Goal: Task Accomplishment & Management: Manage account settings

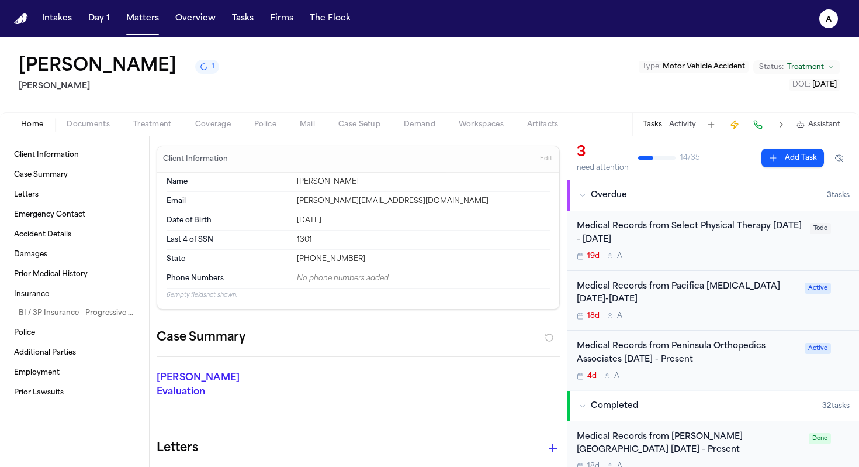
scroll to position [165, 0]
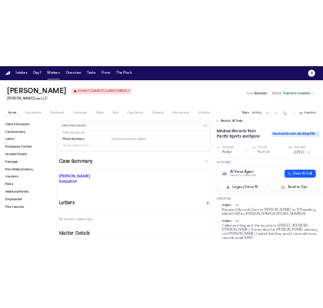
scroll to position [167, 0]
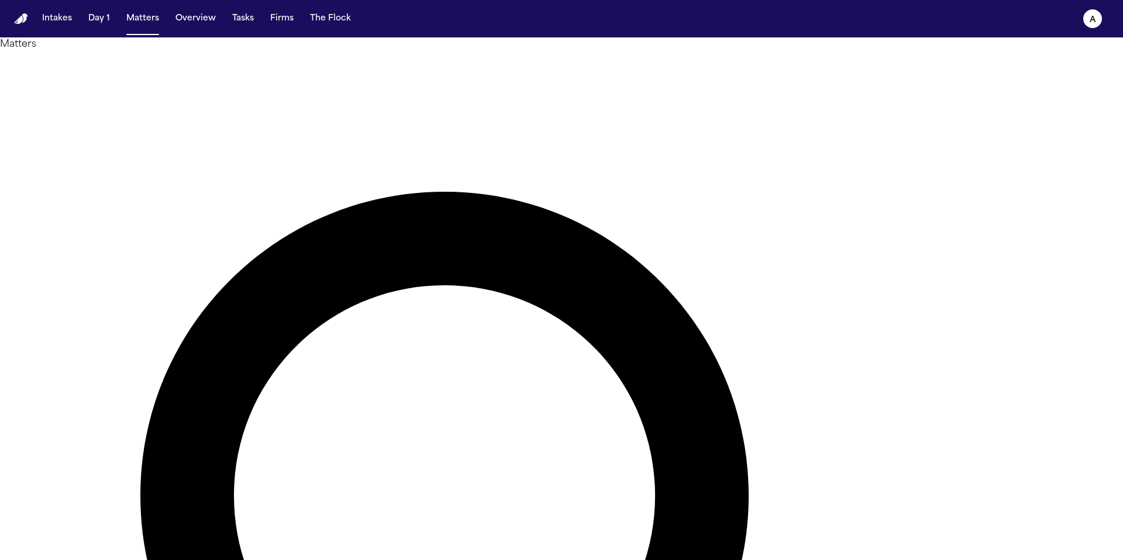
click at [1090, 16] on text "A" at bounding box center [1092, 20] width 6 height 8
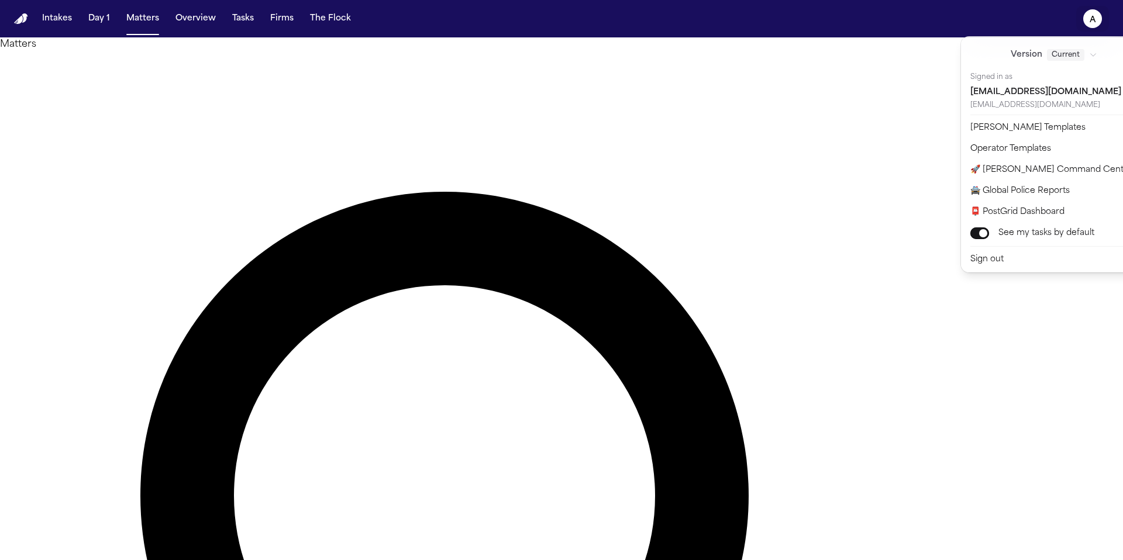
click at [955, 35] on nav "Intakes Day 1 Matters Overview Tasks Firms The Flock A" at bounding box center [561, 18] width 1123 height 37
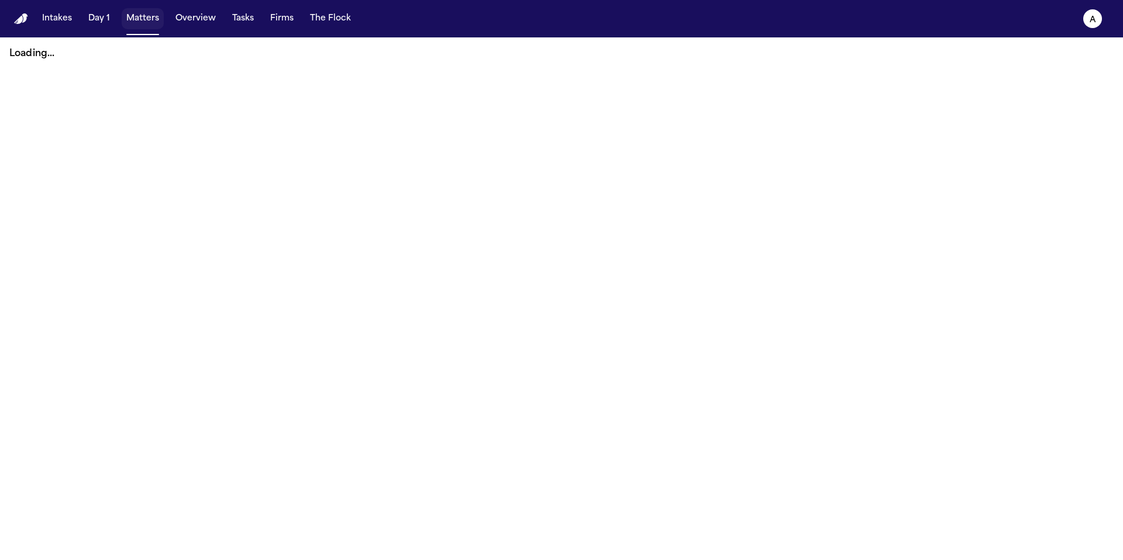
click at [137, 19] on button "Matters" at bounding box center [143, 18] width 42 height 21
click at [148, 17] on button "Matters" at bounding box center [143, 18] width 42 height 21
click at [189, 17] on button "Overview" at bounding box center [196, 18] width 50 height 21
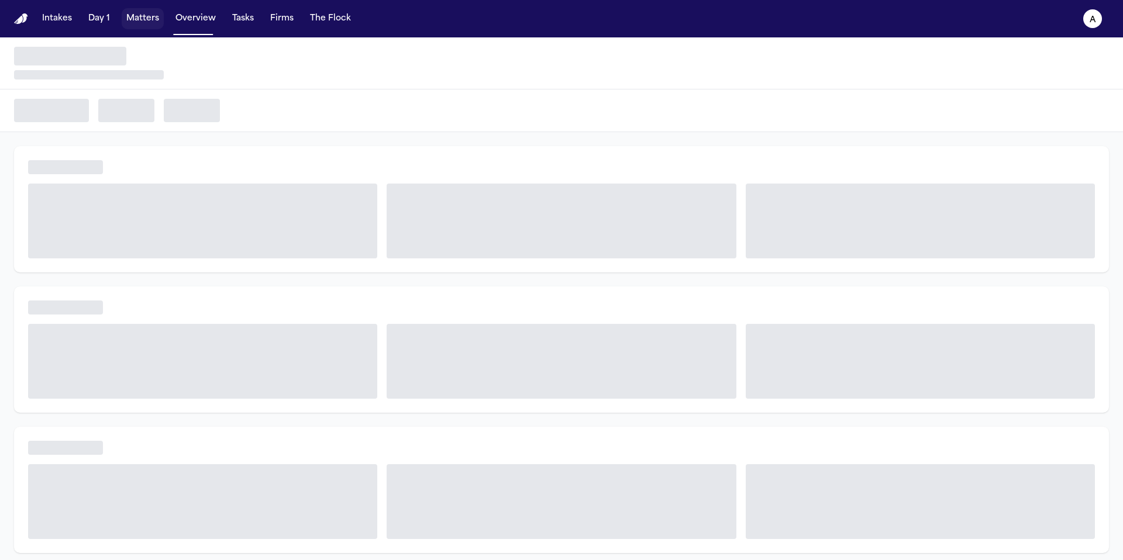
click at [142, 16] on button "Matters" at bounding box center [143, 18] width 42 height 21
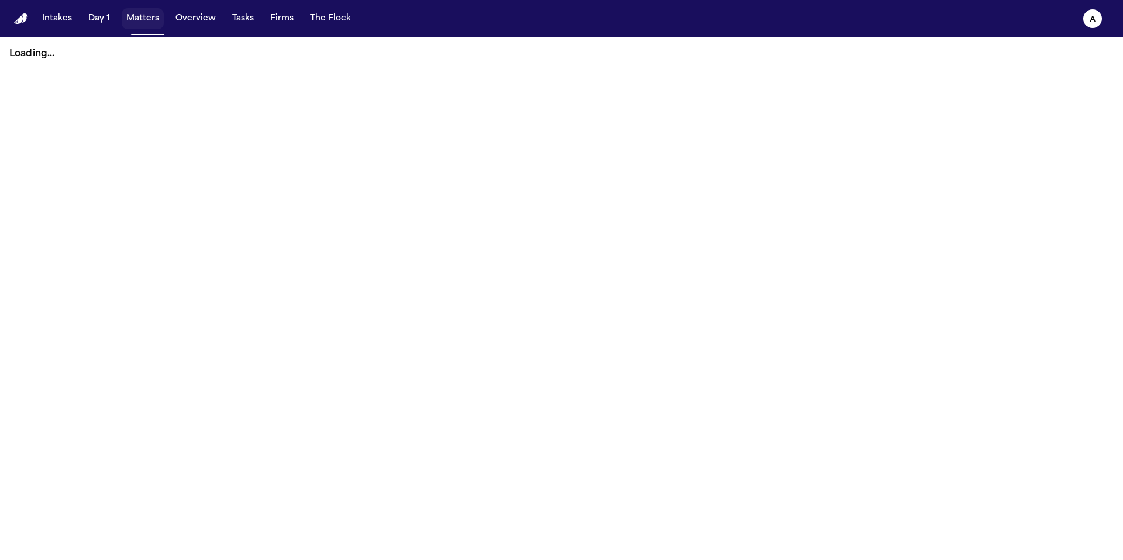
click at [142, 16] on button "Matters" at bounding box center [143, 18] width 42 height 21
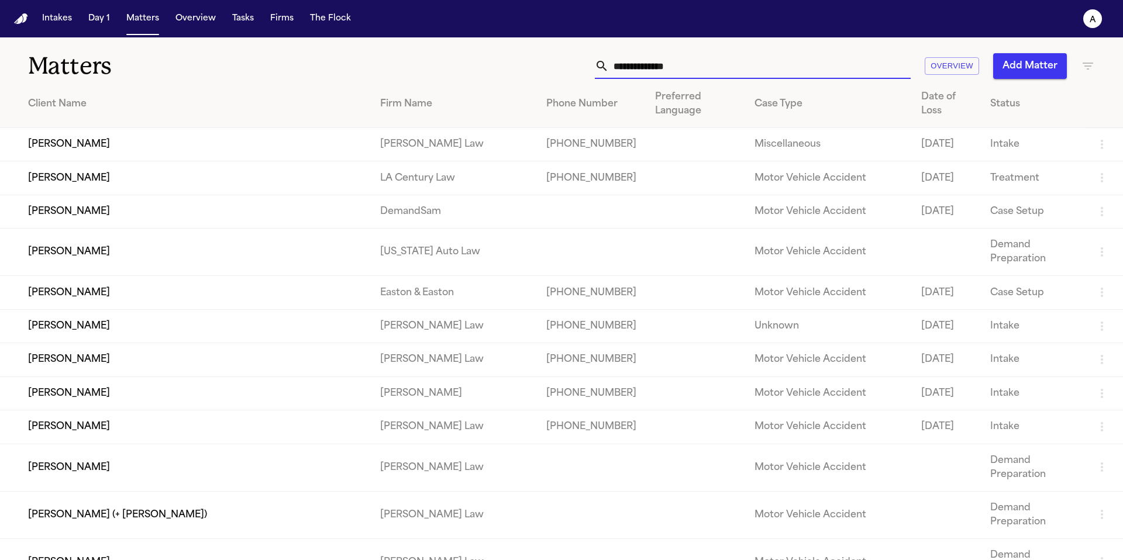
click at [710, 64] on input "text" at bounding box center [760, 66] width 302 height 26
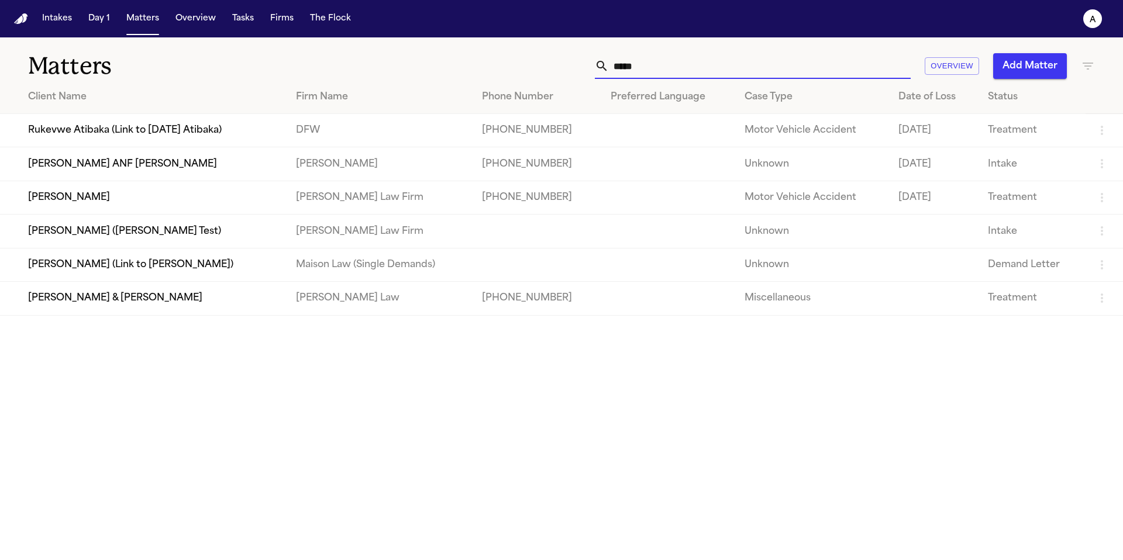
type input "*****"
click at [142, 210] on td "[PERSON_NAME]" at bounding box center [143, 197] width 286 height 33
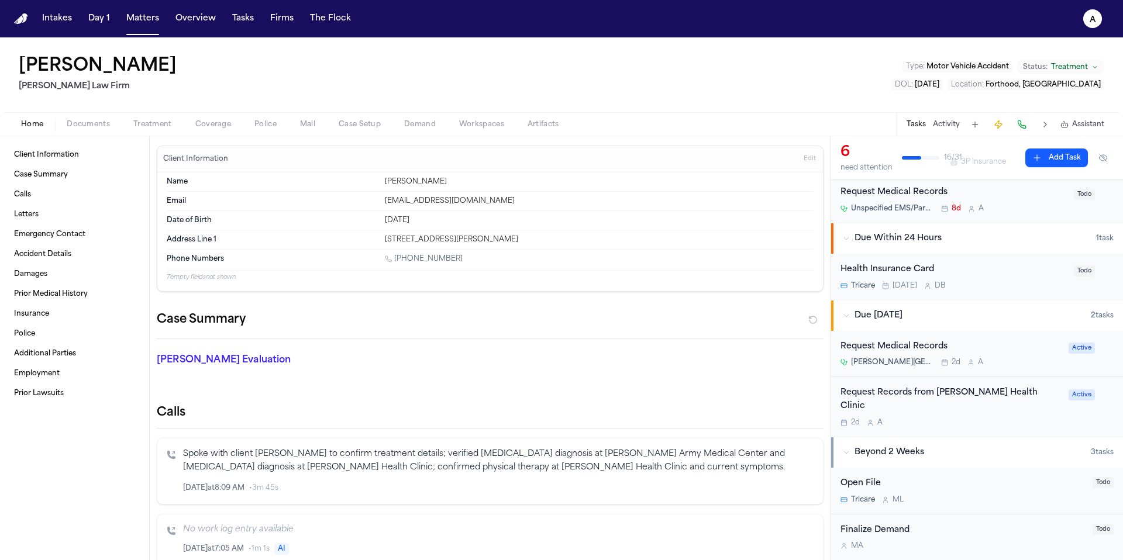
scroll to position [229, 0]
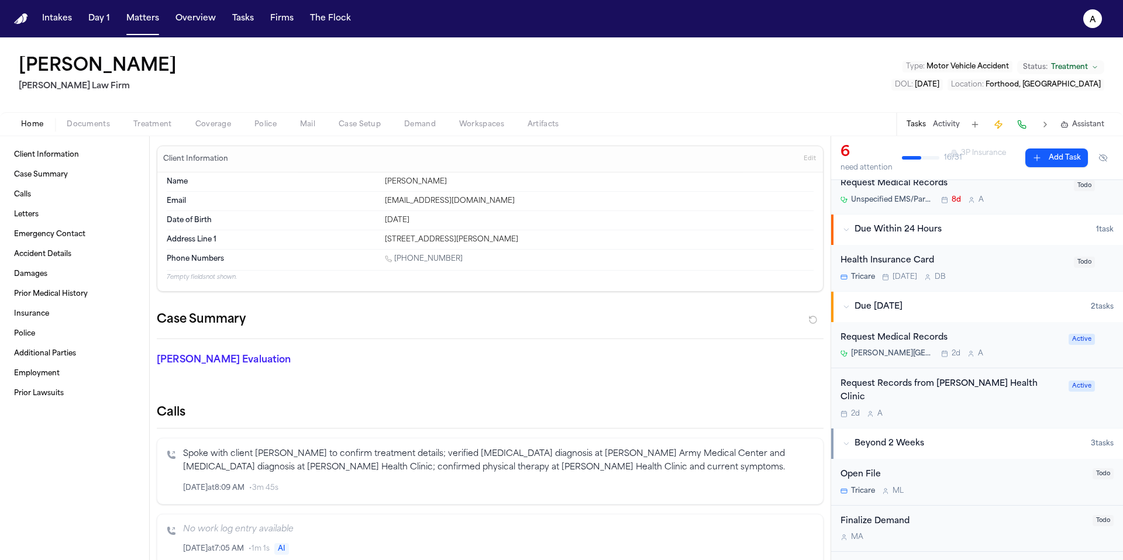
click at [1023, 345] on div "Request Medical Records Carl R. Darnall Army Medical Center 2d A" at bounding box center [950, 345] width 221 height 27
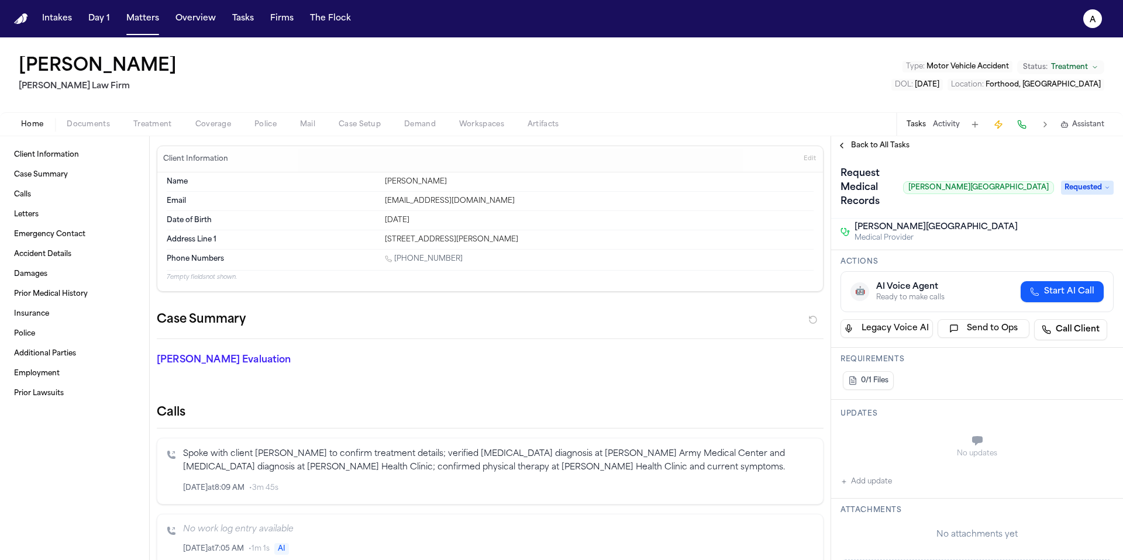
scroll to position [60, 0]
click at [863, 478] on button "Add update" at bounding box center [865, 479] width 51 height 14
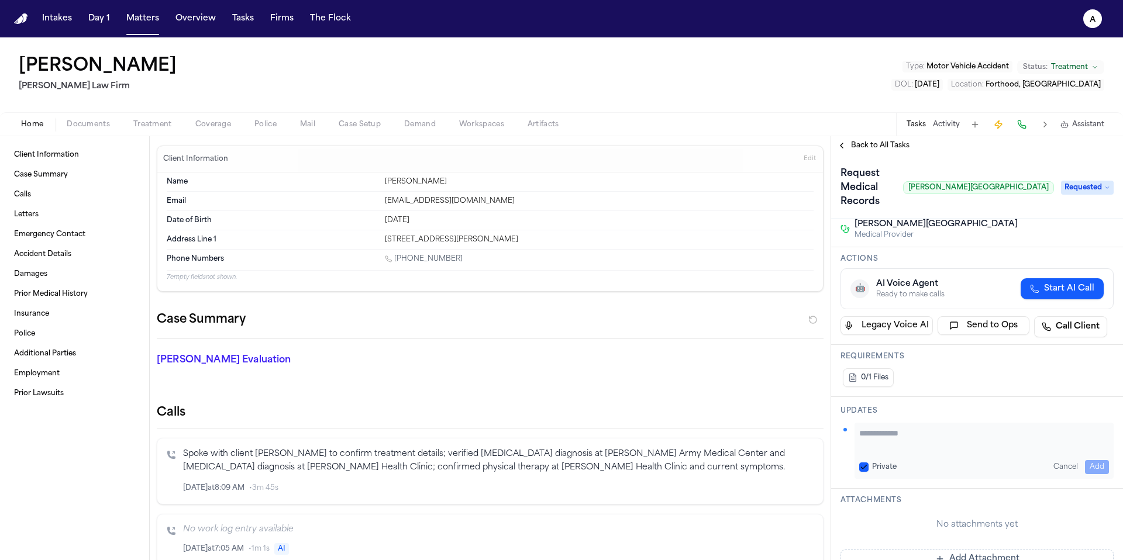
click at [865, 462] on button "Private" at bounding box center [863, 466] width 9 height 9
click at [881, 439] on textarea "Add your update" at bounding box center [984, 438] width 250 height 23
drag, startPoint x: 993, startPoint y: 434, endPoint x: 868, endPoint y: 431, distance: 125.7
click at [868, 431] on textarea "**********" at bounding box center [979, 438] width 241 height 23
type textarea "**********"
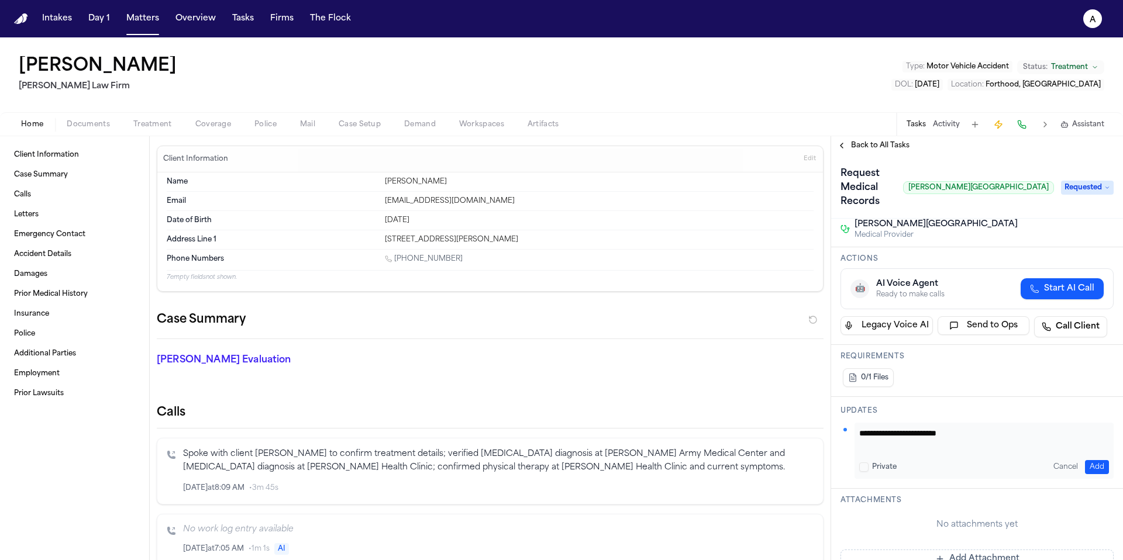
click at [1092, 464] on button "Add" at bounding box center [1097, 467] width 24 height 14
click at [874, 143] on span "Back to All Tasks" at bounding box center [880, 145] width 58 height 9
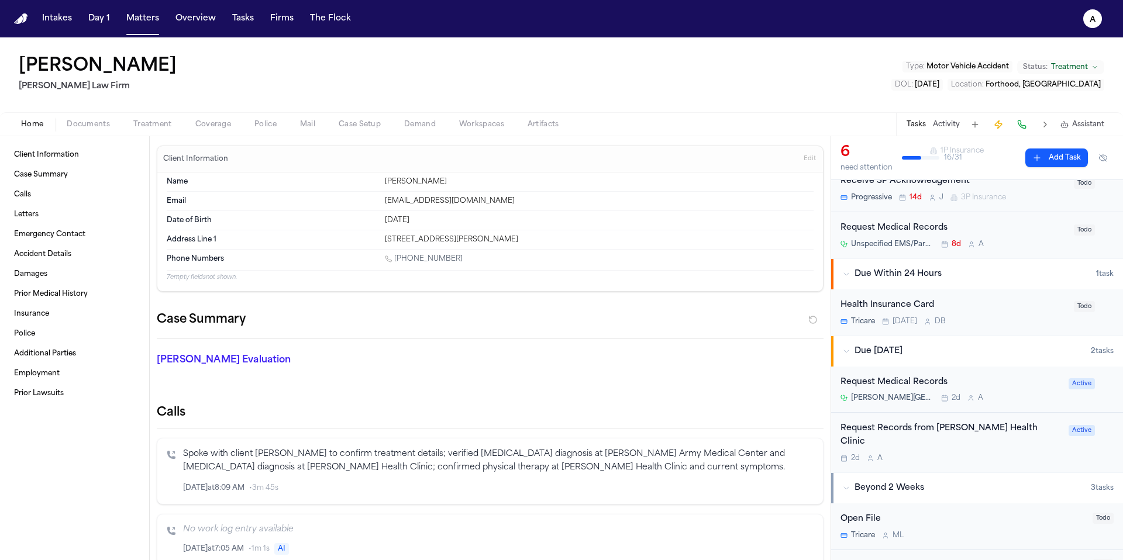
scroll to position [186, 0]
click at [1017, 453] on div "2d A" at bounding box center [950, 457] width 221 height 9
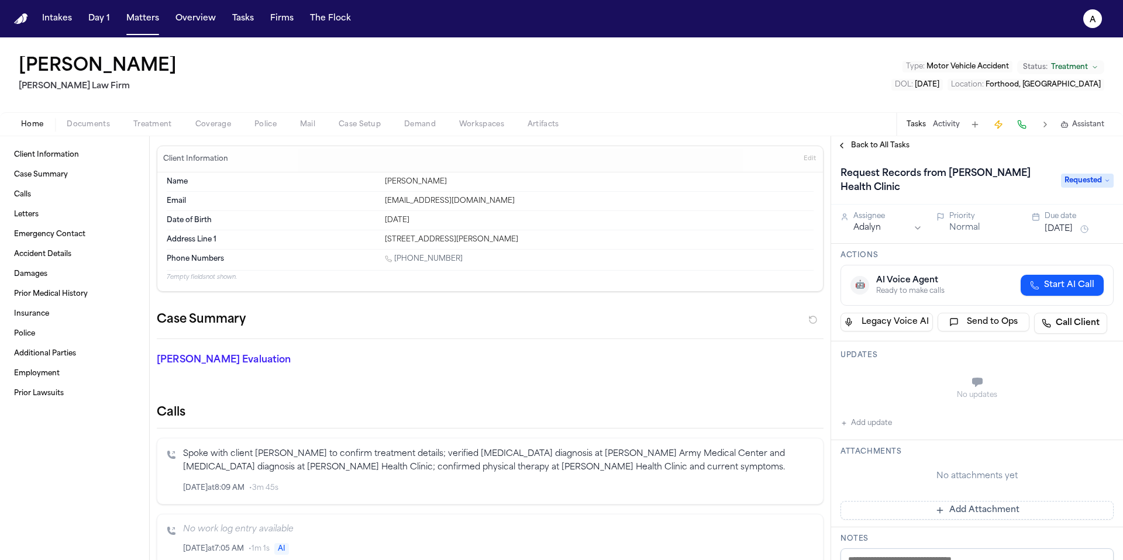
click at [883, 419] on button "Add update" at bounding box center [865, 423] width 51 height 14
click at [861, 408] on button "Private" at bounding box center [863, 411] width 9 height 9
paste textarea "**********"
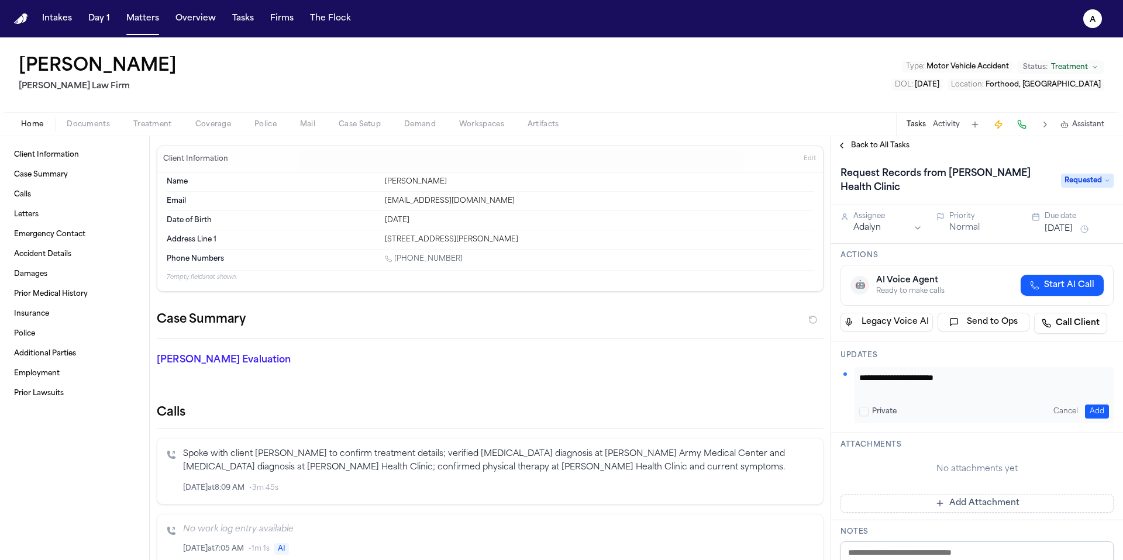
click at [861, 380] on textarea "**********" at bounding box center [979, 383] width 241 height 23
type textarea "**********"
click at [1090, 411] on button "Add" at bounding box center [1097, 412] width 24 height 14
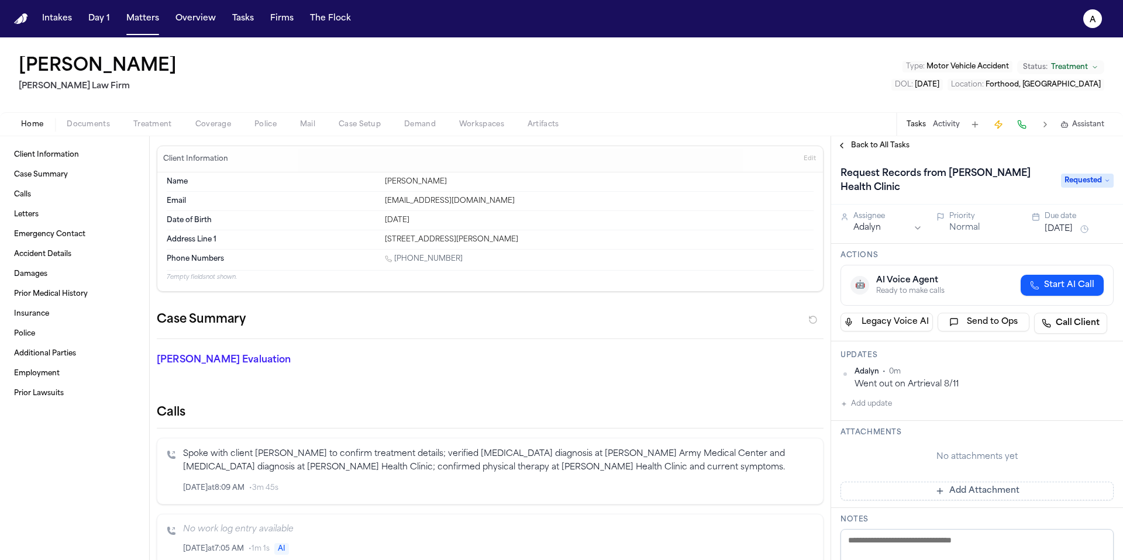
click at [1068, 231] on button "Aug 14, 2025" at bounding box center [1058, 229] width 28 height 12
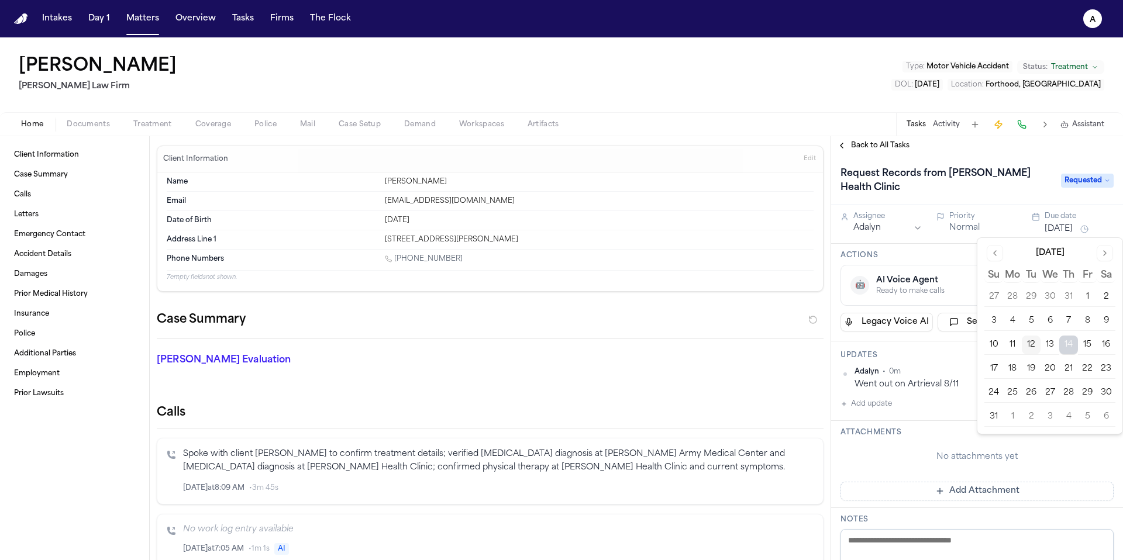
click at [967, 289] on div "🤖 AI Voice Agent Ready to make calls Start AI Call" at bounding box center [976, 285] width 253 height 21
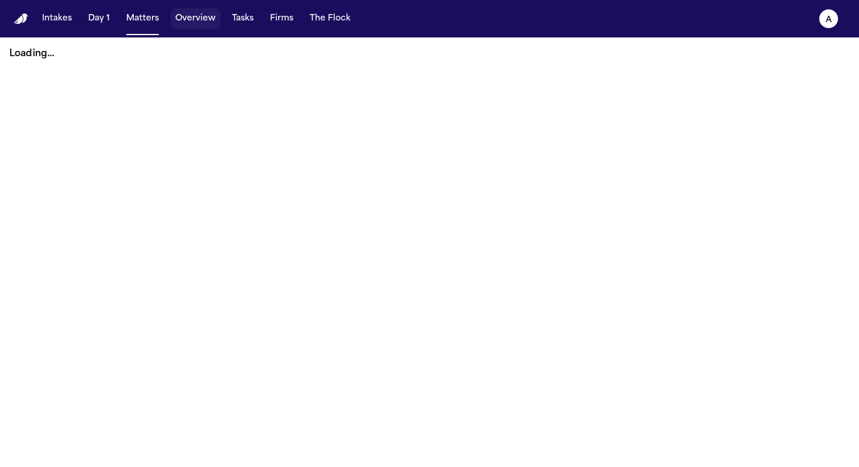
click at [196, 23] on button "Overview" at bounding box center [196, 18] width 50 height 21
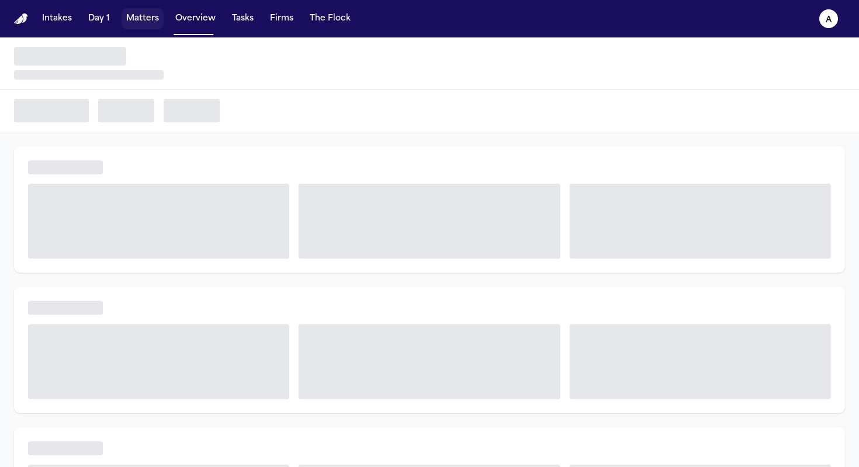
click at [157, 23] on button "Matters" at bounding box center [143, 18] width 42 height 21
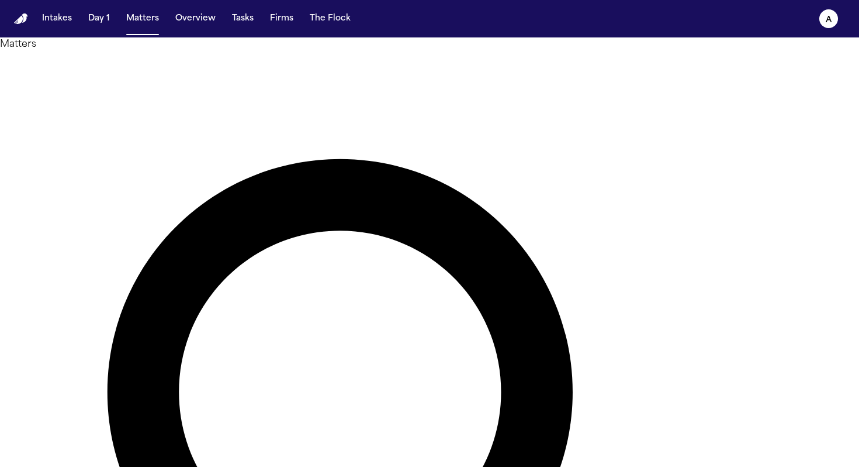
type input "******"
drag, startPoint x: 389, startPoint y: 71, endPoint x: 336, endPoint y: 70, distance: 53.2
type input "********"
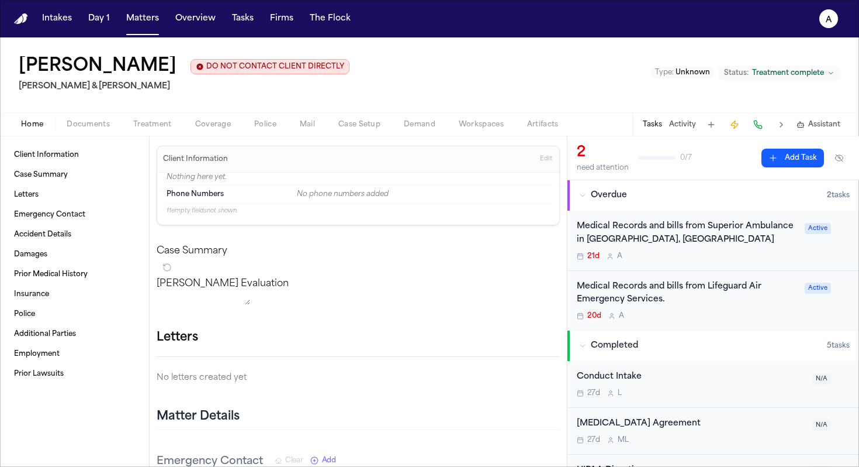
click at [746, 265] on div "Medical Records and bills from Superior Ambulance in Grants, NM 21d A Active" at bounding box center [714, 240] width 292 height 60
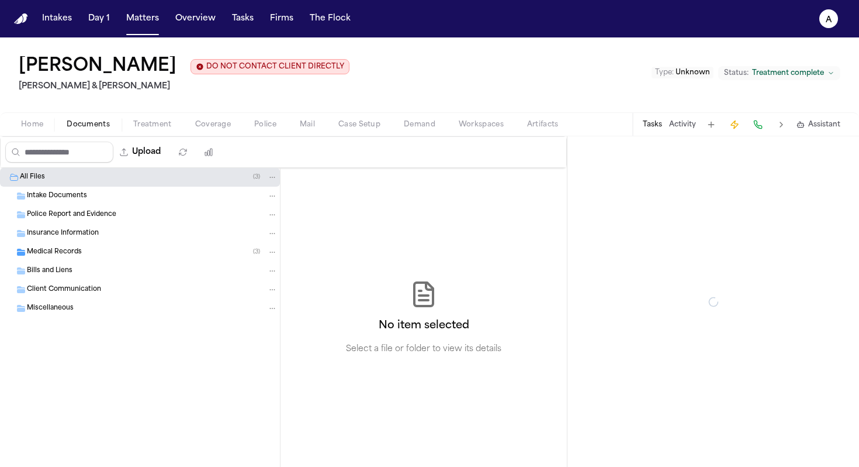
click at [95, 125] on span "Documents" at bounding box center [88, 124] width 43 height 9
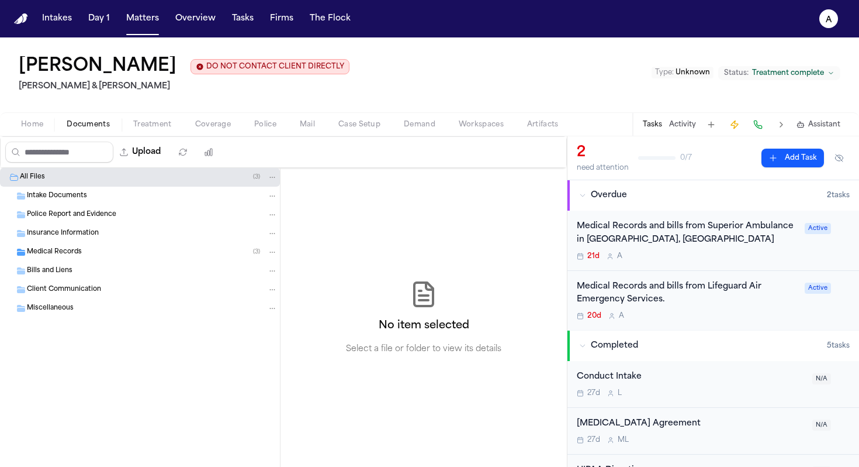
click at [115, 248] on div "Medical Records ( 3 )" at bounding box center [152, 252] width 251 height 11
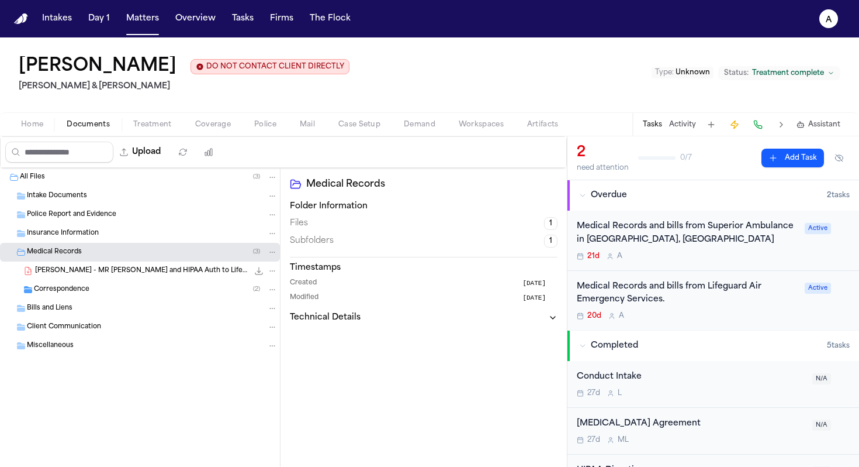
click at [123, 272] on span "C. Ericksen - MR Request and HIPAA Auth to Lifeguard Air and UNM Hospital - 7.1…" at bounding box center [141, 271] width 213 height 10
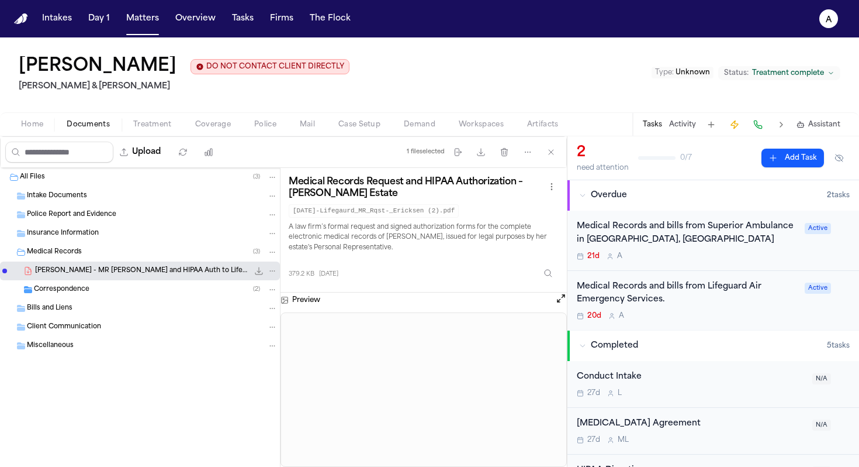
click at [150, 290] on div "Correspondence ( 2 )" at bounding box center [156, 289] width 244 height 11
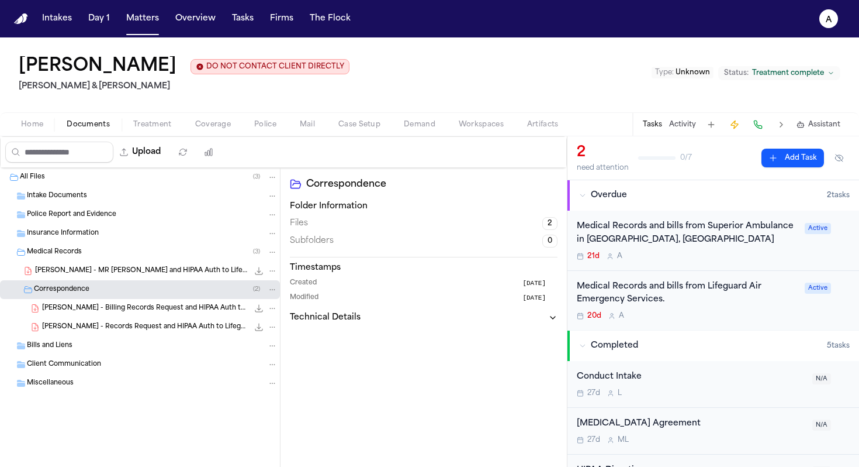
click at [157, 313] on span "C. Ericksen - Billing Records Request and HIPAA Auth to Lifeguard Air and UNM H…" at bounding box center [145, 308] width 206 height 10
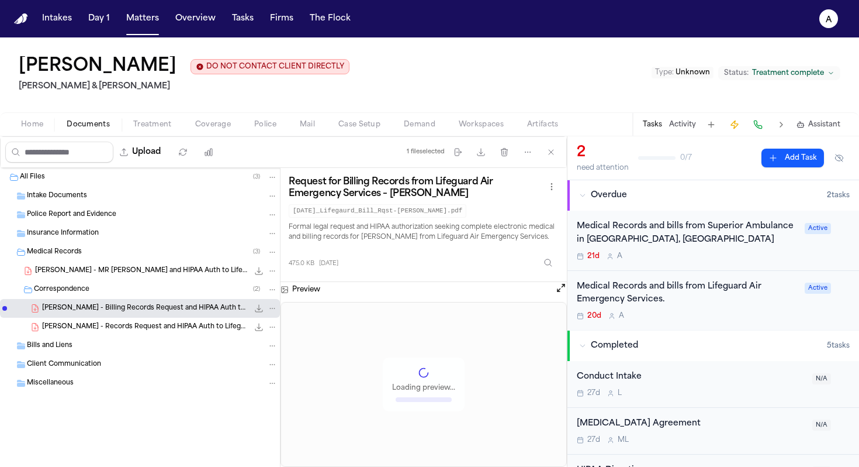
click at [156, 330] on span "C. Ericksen - Records Request and HIPAA Auth to Lifeguard Air - 7.21.25" at bounding box center [145, 327] width 206 height 10
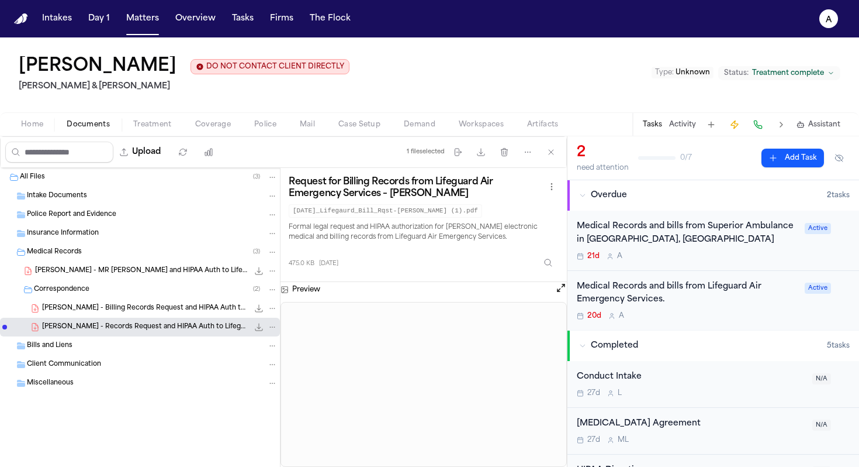
click at [685, 249] on div "Medical Records and bills from Superior Ambulance in Grants, NM 21d A" at bounding box center [687, 240] width 221 height 41
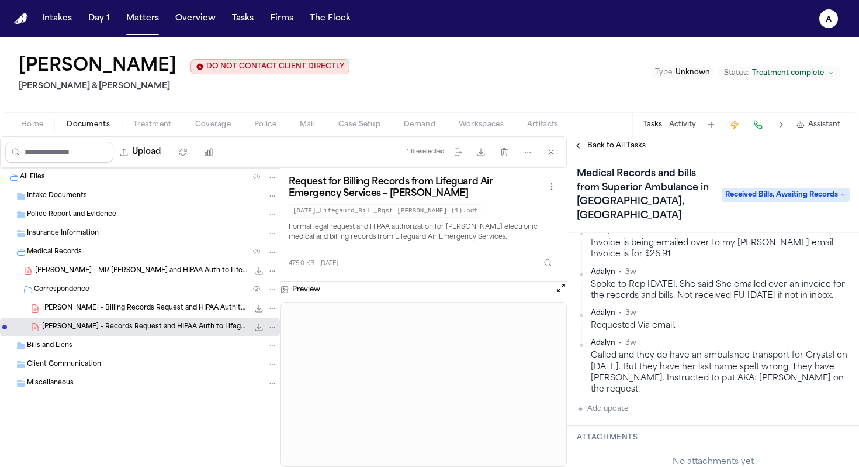
scroll to position [192, 0]
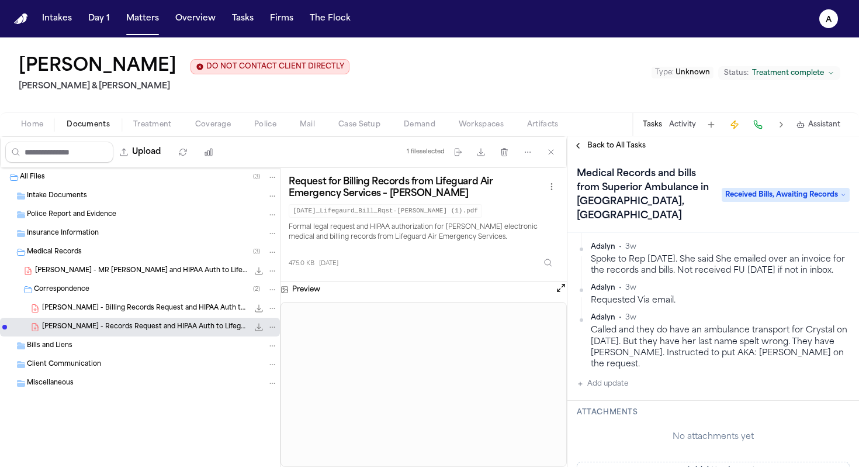
click at [608, 383] on button "Add update" at bounding box center [602, 384] width 51 height 14
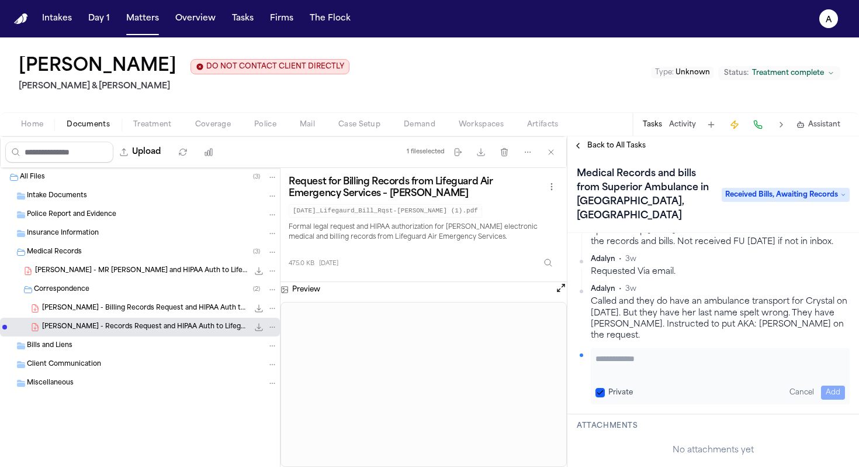
scroll to position [226, 0]
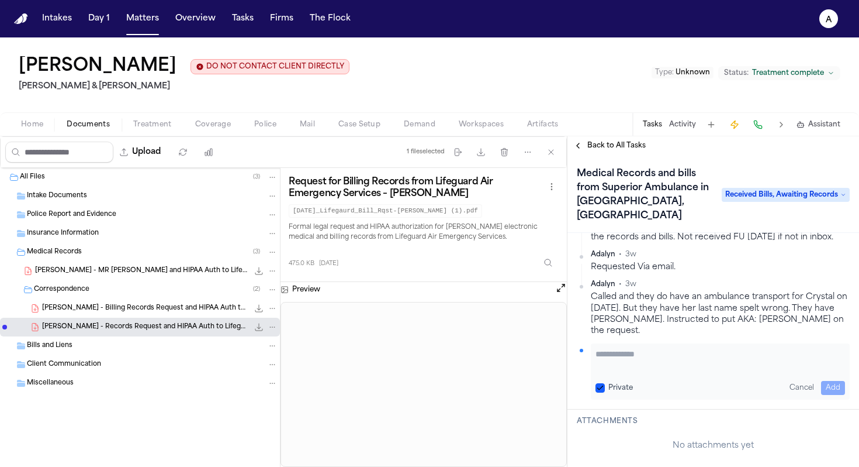
click at [616, 362] on textarea "Add your update" at bounding box center [721, 359] width 250 height 23
type textarea "*"
click at [599, 383] on button "Private" at bounding box center [600, 387] width 9 height 9
click at [689, 353] on textarea "**********" at bounding box center [716, 359] width 241 height 23
type textarea "**********"
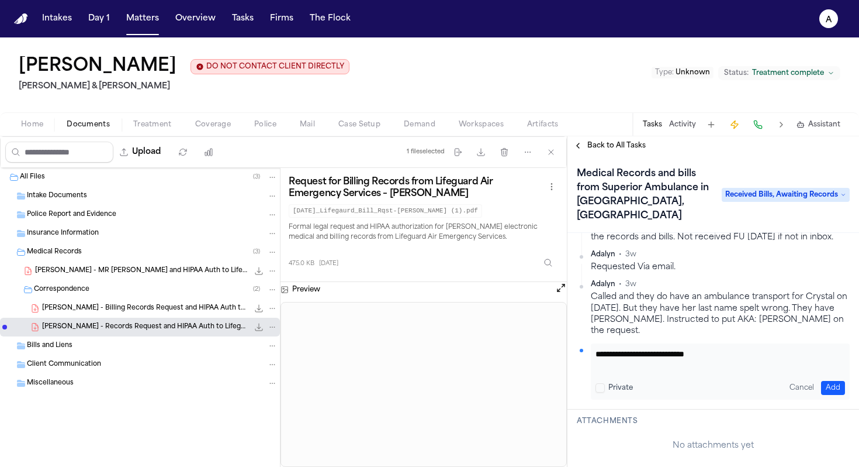
click at [823, 384] on button "Add" at bounding box center [833, 388] width 24 height 14
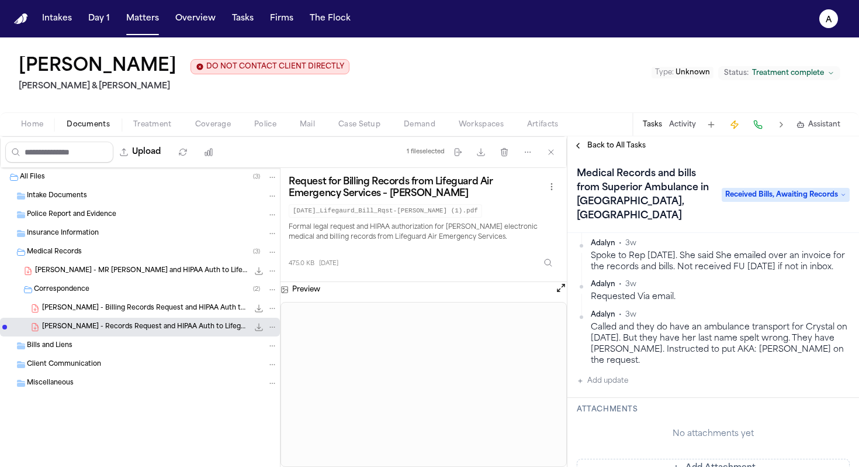
scroll to position [255, 0]
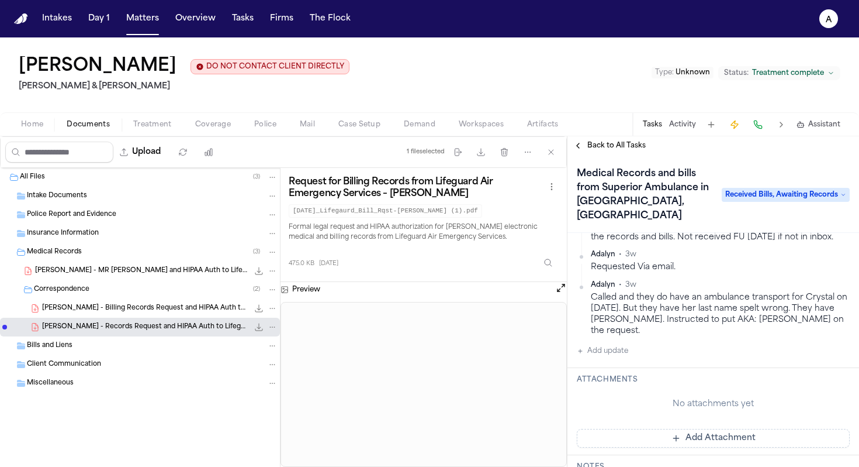
click at [661, 128] on button "Tasks" at bounding box center [652, 124] width 19 height 9
click at [655, 126] on button "Tasks" at bounding box center [652, 124] width 19 height 9
click at [688, 127] on button "Activity" at bounding box center [682, 124] width 27 height 9
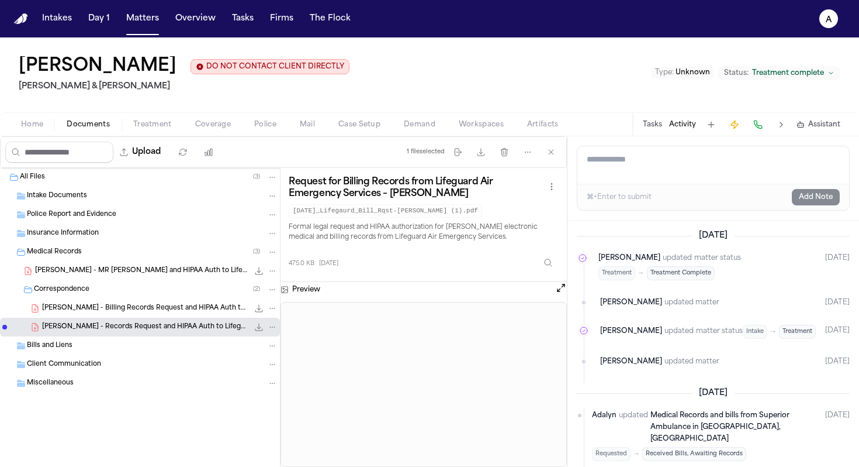
click at [658, 126] on button "Tasks" at bounding box center [652, 124] width 19 height 9
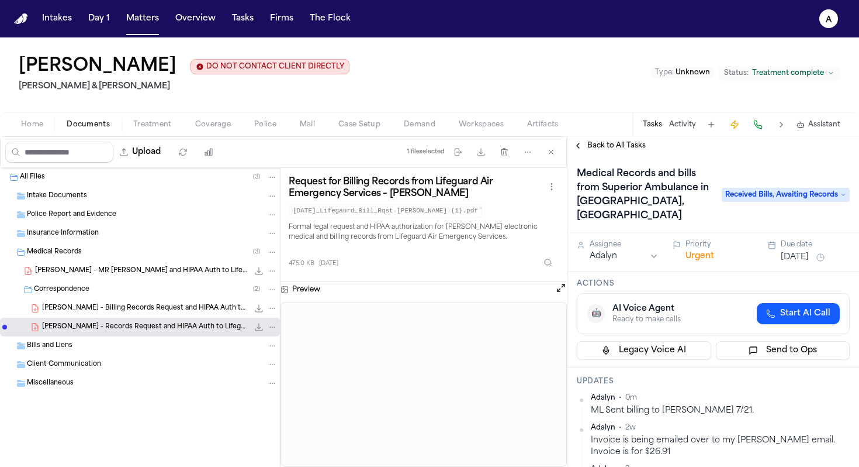
click at [630, 143] on span "Back to All Tasks" at bounding box center [617, 145] width 58 height 9
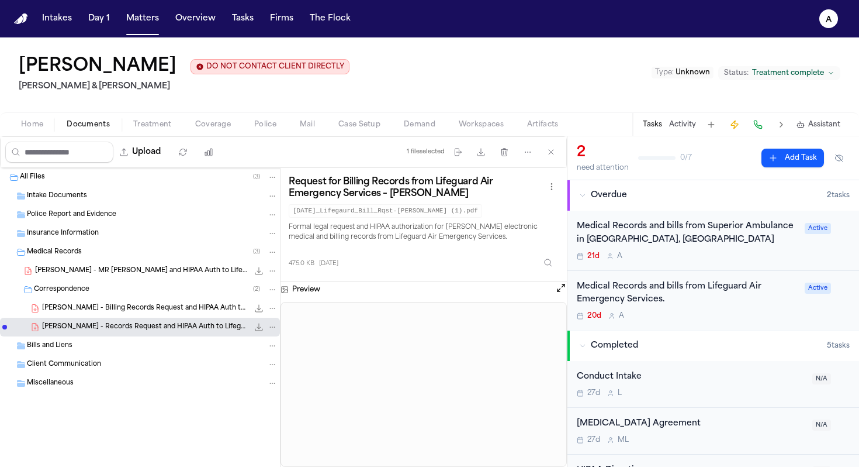
click at [733, 305] on div "Medical Records and bills from Lifeguard Air Emergency Services." at bounding box center [687, 293] width 221 height 27
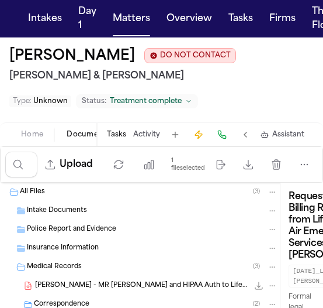
scroll to position [0, 61]
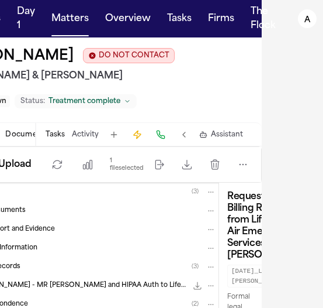
click at [254, 241] on h3 "Request for Billing Records from Lifeguard Air Emergency Services – Crystal Eri…" at bounding box center [266, 226] width 79 height 70
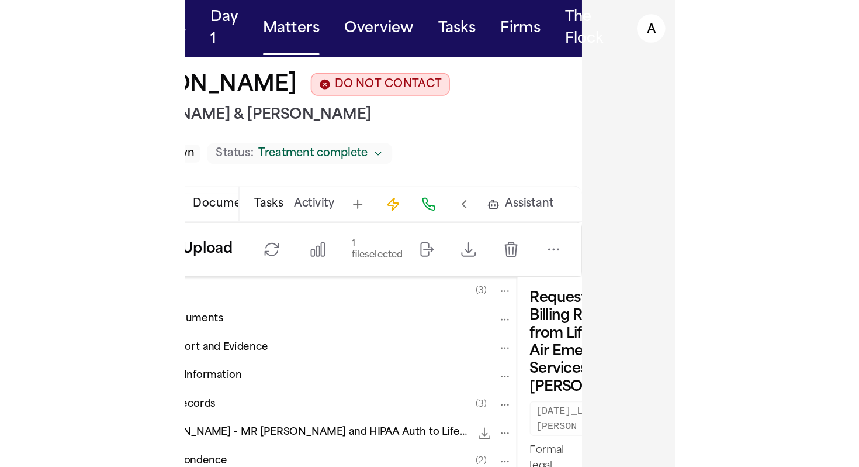
scroll to position [0, 0]
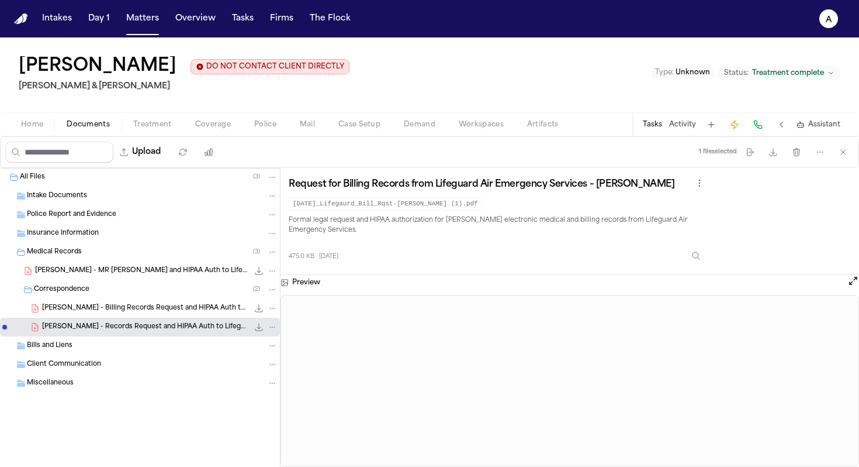
click at [656, 127] on button "Tasks" at bounding box center [652, 124] width 19 height 9
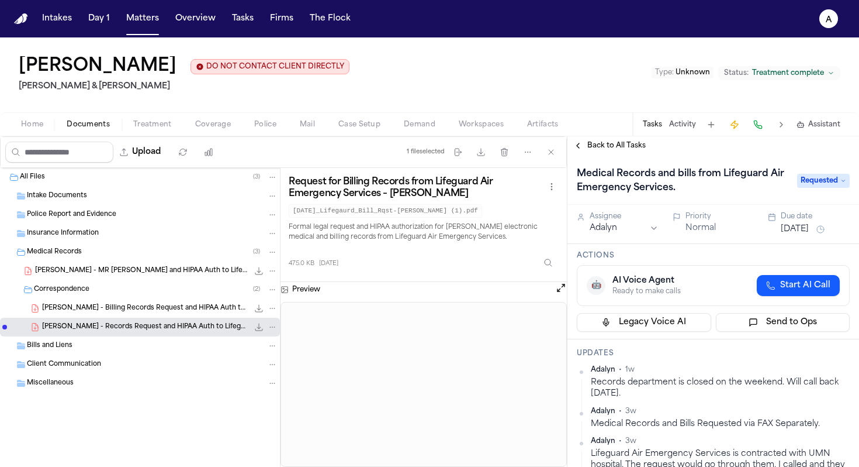
click at [740, 184] on h1 "Medical Records and bills from Lifeguard Air Emergency Services." at bounding box center [681, 180] width 218 height 33
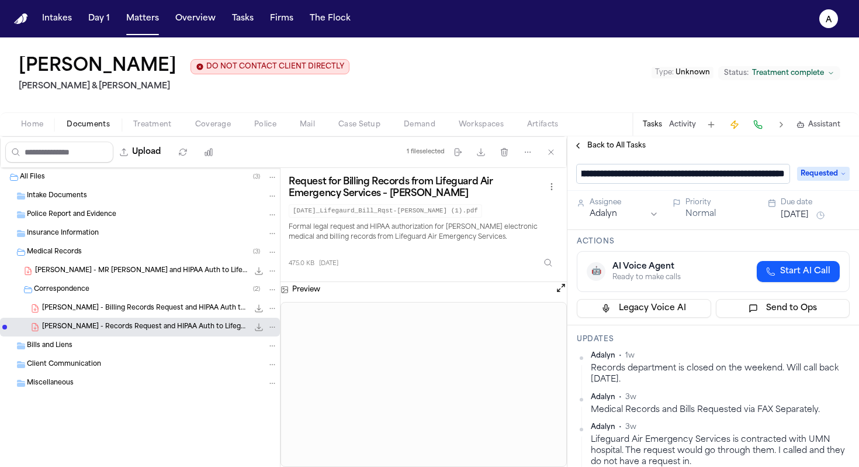
scroll to position [0, 26]
drag, startPoint x: 785, startPoint y: 177, endPoint x: 703, endPoint y: 171, distance: 82.7
click at [703, 171] on input "**********" at bounding box center [683, 173] width 213 height 19
click at [734, 174] on input "**********" at bounding box center [683, 173] width 213 height 19
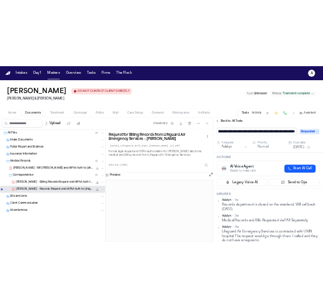
scroll to position [0, 105]
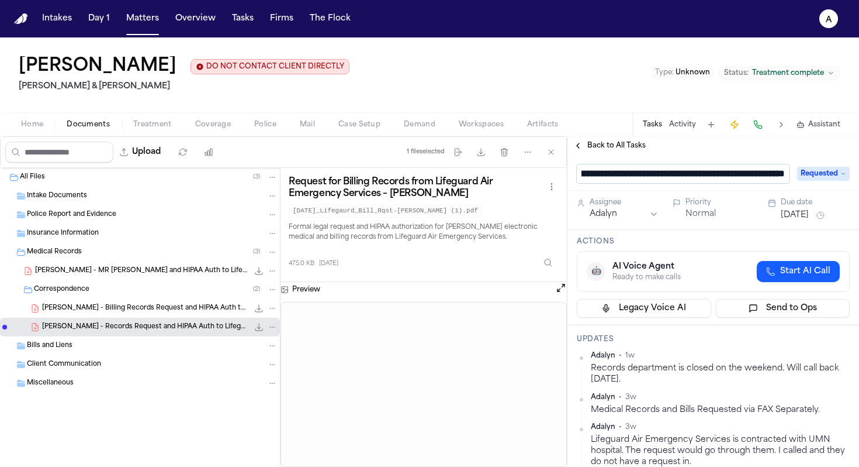
drag, startPoint x: 700, startPoint y: 174, endPoint x: 859, endPoint y: 176, distance: 158.5
click at [859, 176] on div "**********" at bounding box center [714, 173] width 292 height 36
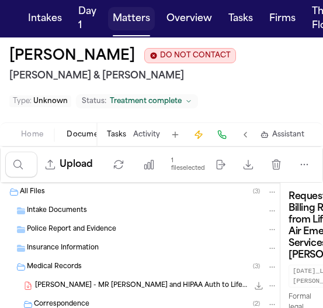
click at [125, 18] on button "Matters" at bounding box center [131, 18] width 47 height 23
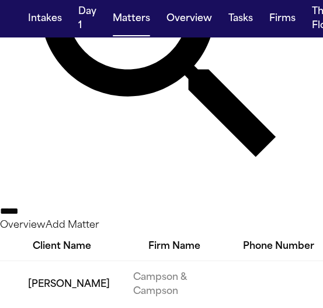
scroll to position [172, 0]
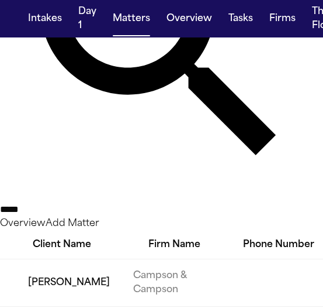
type input "*****"
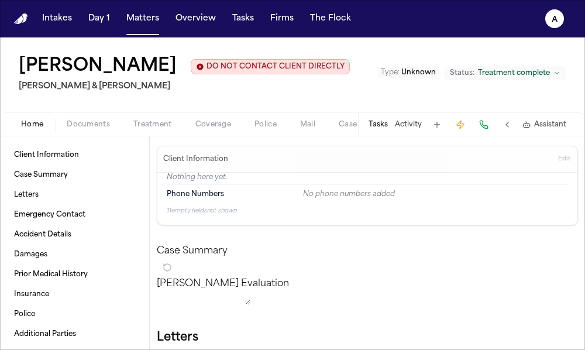
click at [381, 129] on button "Tasks" at bounding box center [377, 124] width 19 height 9
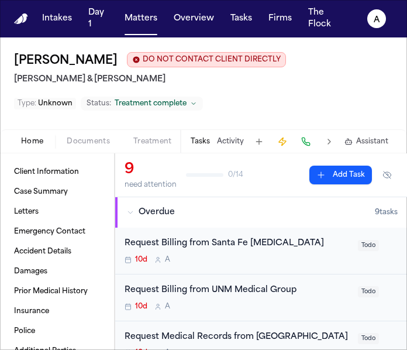
click at [255, 255] on div "10d A" at bounding box center [238, 259] width 226 height 9
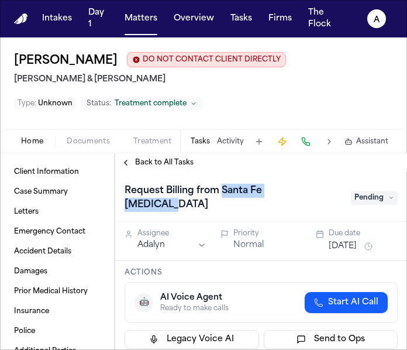
drag, startPoint x: 317, startPoint y: 190, endPoint x: 222, endPoint y: 195, distance: 96.0
click at [222, 195] on div "Request Billing from Santa Fe Radiology" at bounding box center [234, 197] width 219 height 33
copy h1 "Santa Fe Radiology"
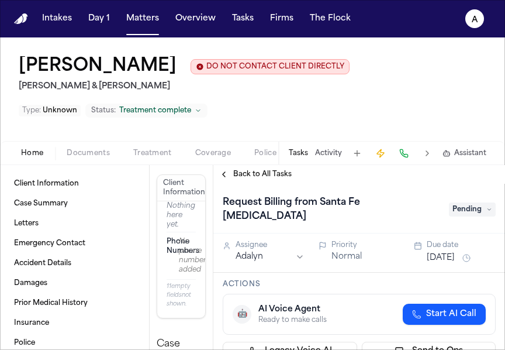
click at [475, 203] on span "Pending" at bounding box center [472, 209] width 47 height 14
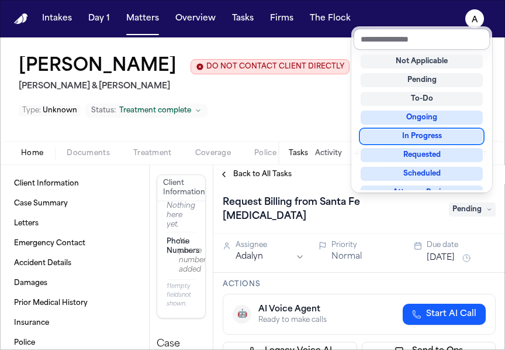
scroll to position [1, 0]
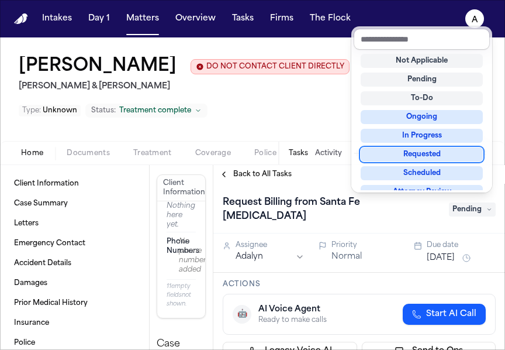
click at [435, 157] on div "Requested" at bounding box center [422, 154] width 122 height 14
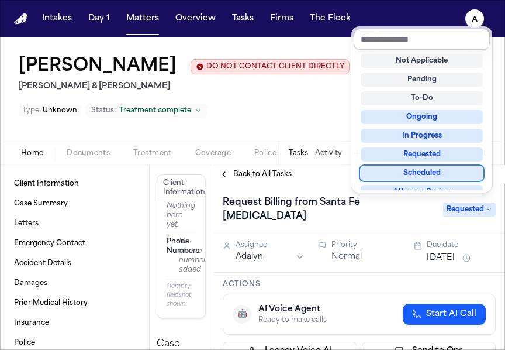
click at [356, 289] on div "Request Billing from Santa Fe Radiology Requested Assignee Adalyn Priority Norm…" at bounding box center [359, 267] width 292 height 166
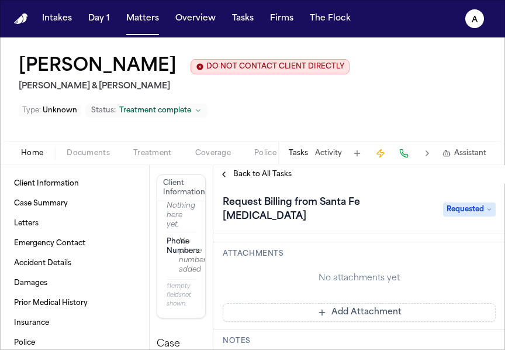
scroll to position [227, 0]
click at [414, 301] on button "Add Attachment" at bounding box center [359, 310] width 273 height 19
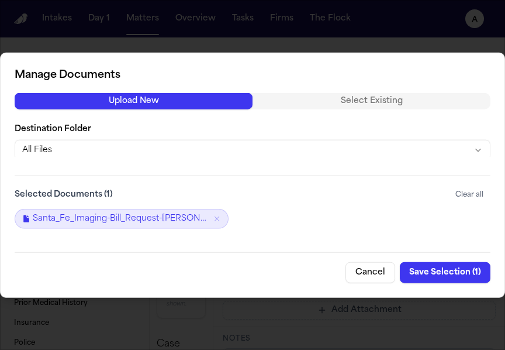
click at [453, 271] on button "Save Selection ( 1 )" at bounding box center [445, 271] width 91 height 21
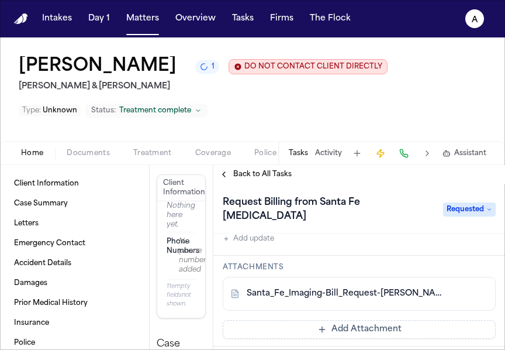
scroll to position [204, 0]
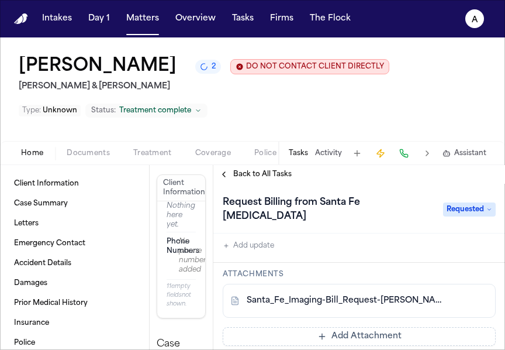
click at [276, 182] on div "Back to All Tasks" at bounding box center [359, 174] width 292 height 19
click at [276, 174] on span "Back to All Tasks" at bounding box center [262, 174] width 58 height 9
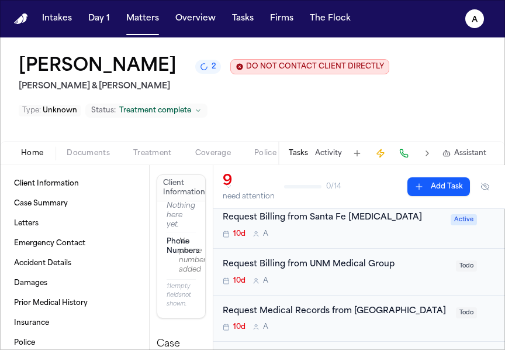
scroll to position [42, 0]
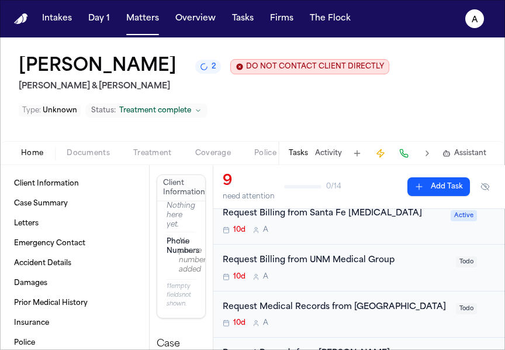
click at [390, 236] on div "Request Billing from Santa Fe Radiology 10d A Active" at bounding box center [359, 221] width 292 height 47
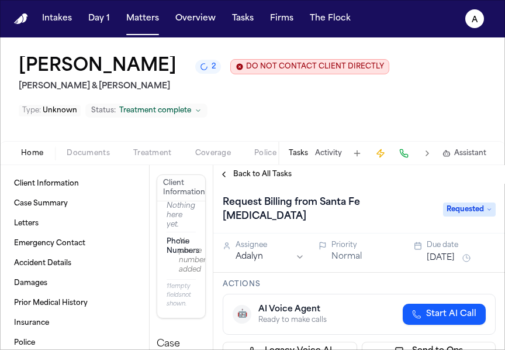
click at [451, 252] on button "Aug 2, 2025" at bounding box center [441, 258] width 28 height 12
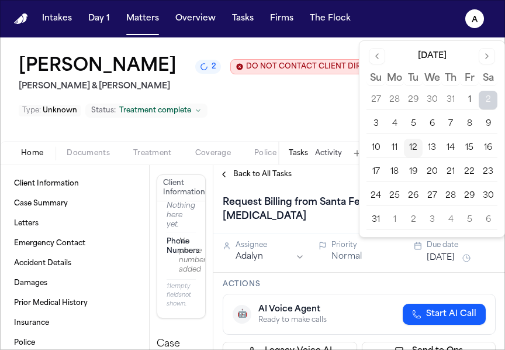
click at [467, 147] on button "15" at bounding box center [469, 148] width 19 height 19
click at [390, 272] on div "Actions 🤖 AI Voice Agent Ready to make calls Start AI Call Legacy Voice AI Send…" at bounding box center [359, 319] width 292 height 95
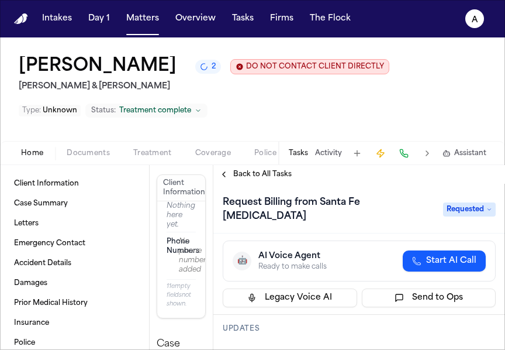
scroll to position [74, 0]
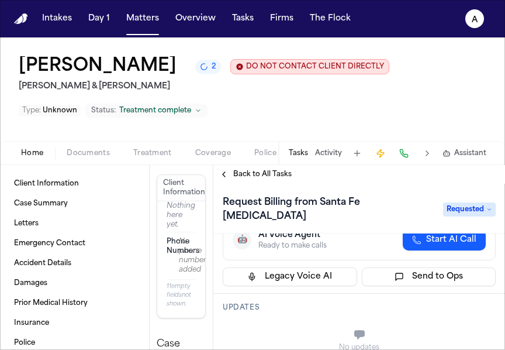
click at [271, 174] on span "Back to All Tasks" at bounding box center [262, 174] width 58 height 9
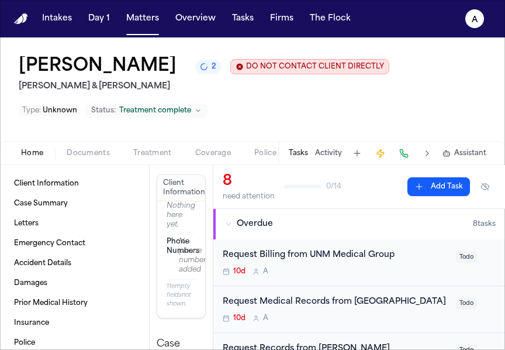
click at [402, 272] on div "10d A" at bounding box center [336, 271] width 226 height 9
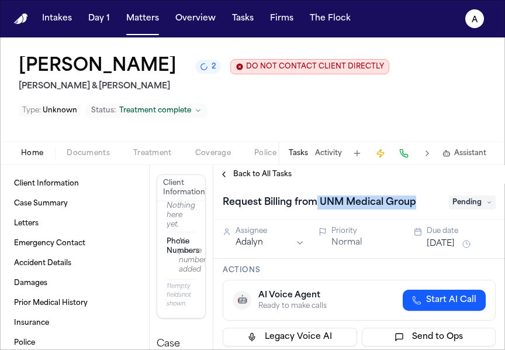
drag, startPoint x: 419, startPoint y: 203, endPoint x: 316, endPoint y: 209, distance: 102.5
click at [316, 209] on h1 "Request Billing from UNM Medical Group" at bounding box center [319, 202] width 203 height 19
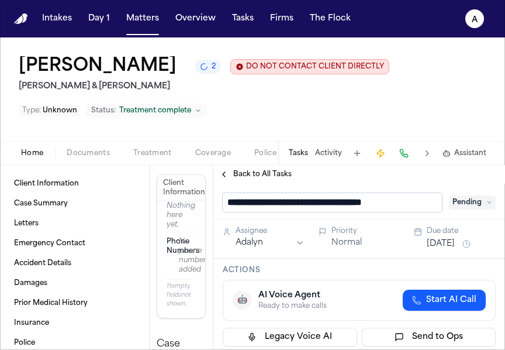
drag, startPoint x: 323, startPoint y: 205, endPoint x: 424, endPoint y: 196, distance: 101.5
click at [424, 197] on input "**********" at bounding box center [332, 202] width 219 height 19
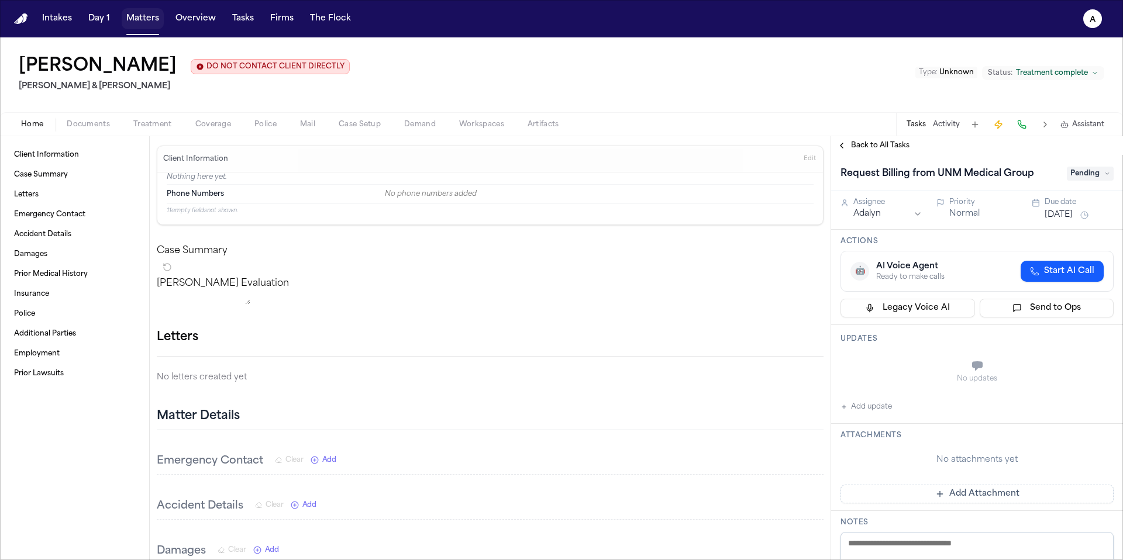
click at [140, 18] on button "Matters" at bounding box center [143, 18] width 42 height 21
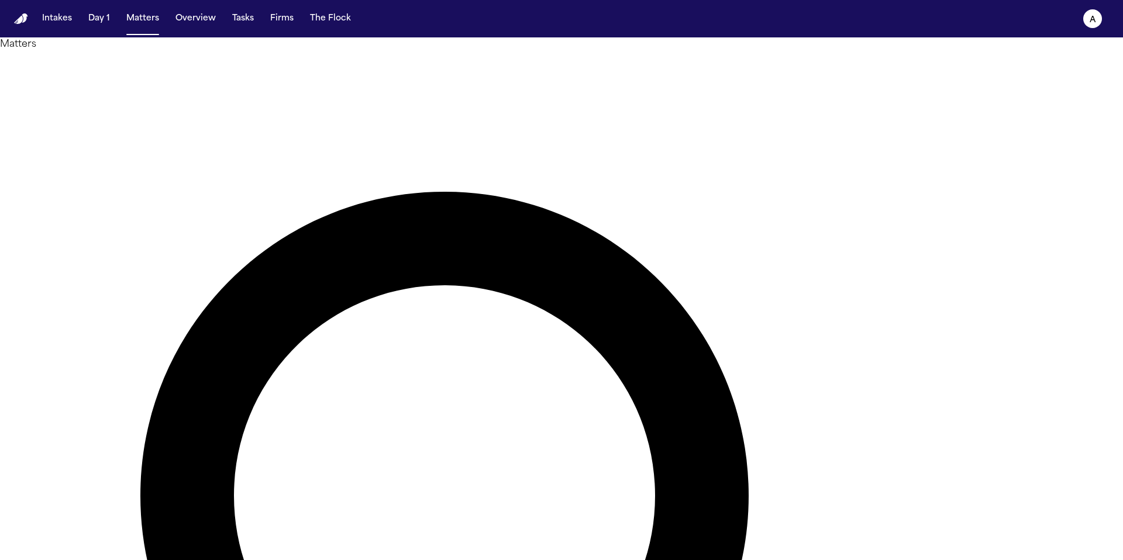
drag, startPoint x: 700, startPoint y: 68, endPoint x: 571, endPoint y: 68, distance: 129.2
type input "*"
drag, startPoint x: 676, startPoint y: 74, endPoint x: 583, endPoint y: 71, distance: 93.0
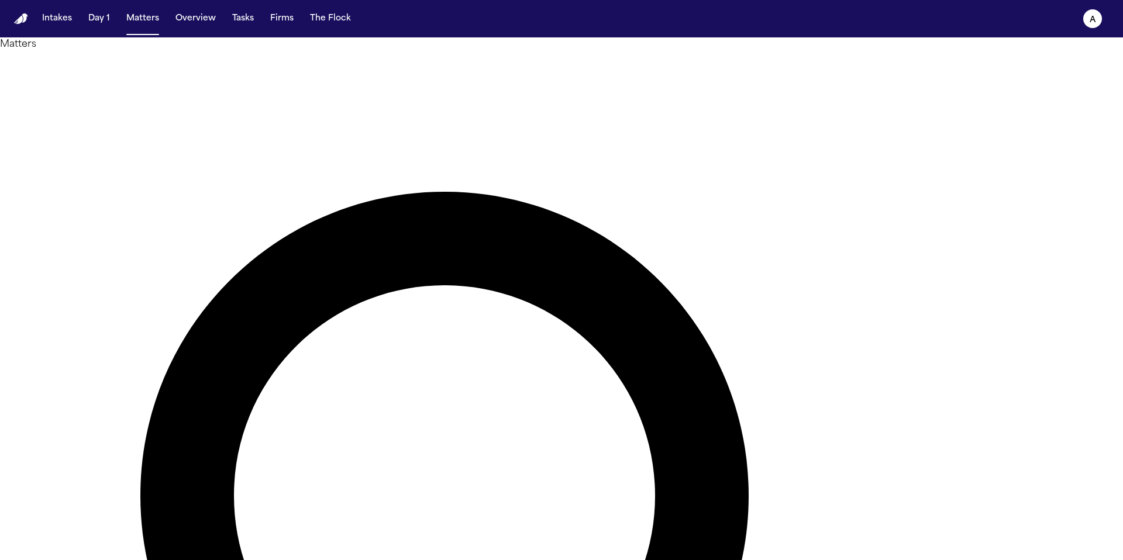
type input "*"
type input "******"
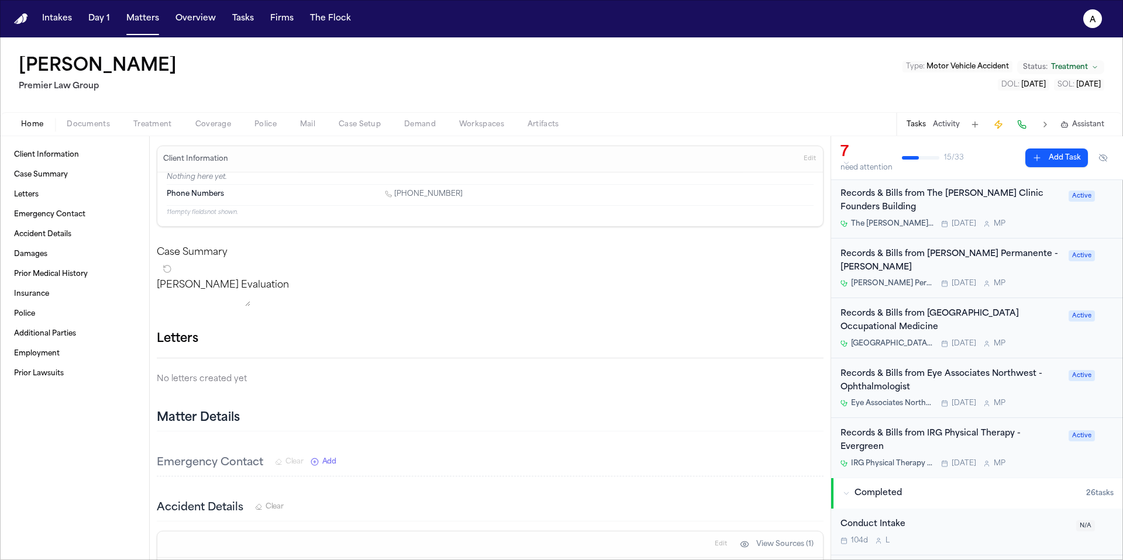
scroll to position [170, 0]
click at [859, 382] on div "Records & Bills from Eye Associates Northwest - Ophthalmologist Eye Associates …" at bounding box center [950, 387] width 221 height 41
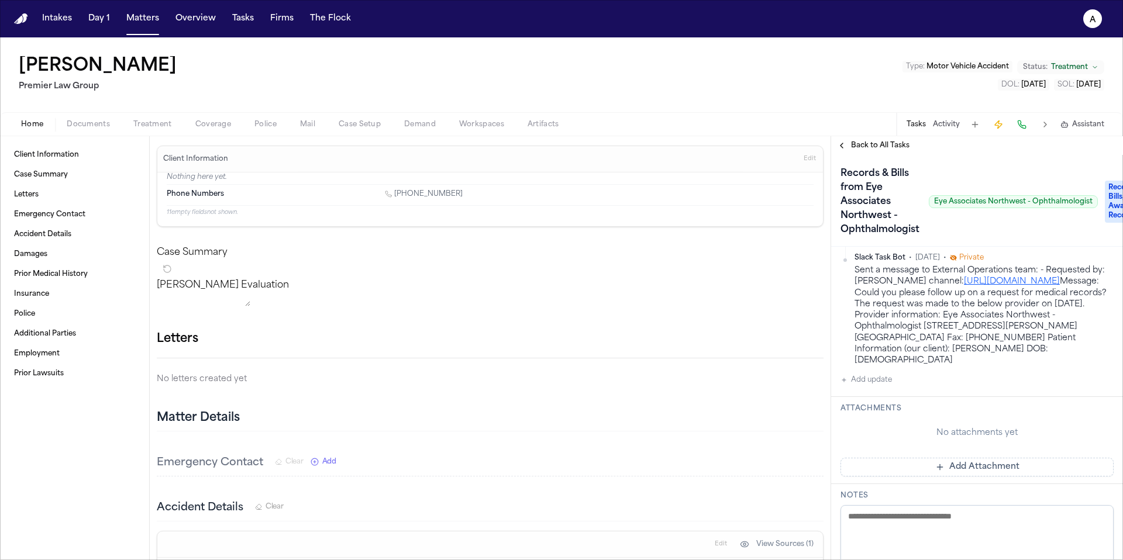
click at [859, 382] on button "Add update" at bounding box center [865, 380] width 51 height 14
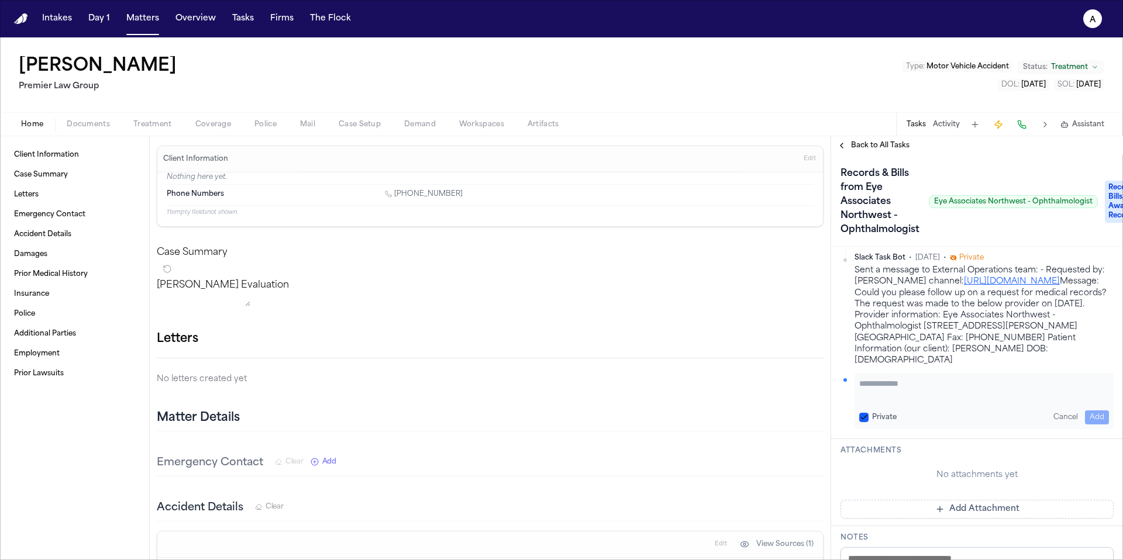
click at [859, 419] on button "Private" at bounding box center [863, 417] width 9 height 9
click at [859, 386] on textarea "Add your update" at bounding box center [984, 389] width 250 height 23
type textarea "**********"
click at [859, 419] on button "Add" at bounding box center [1097, 417] width 24 height 14
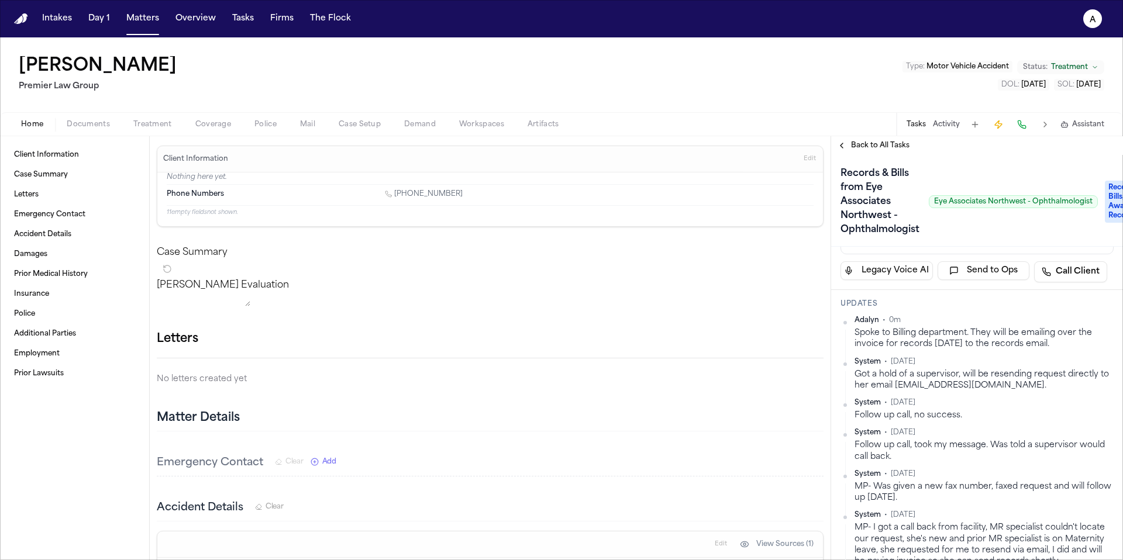
scroll to position [0, 0]
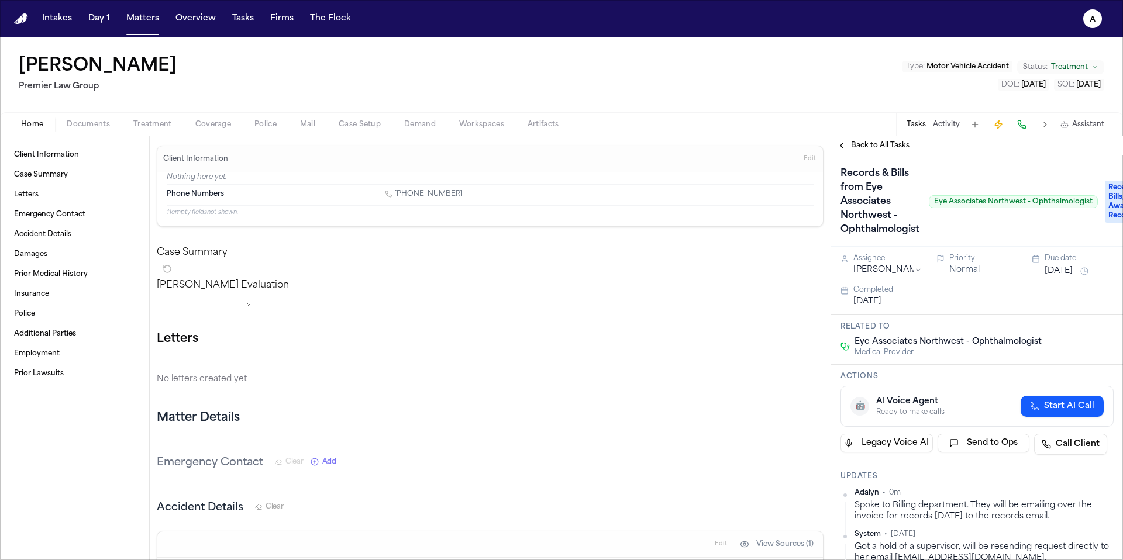
click at [859, 270] on button "Aug 12, 2025" at bounding box center [1058, 271] width 28 height 12
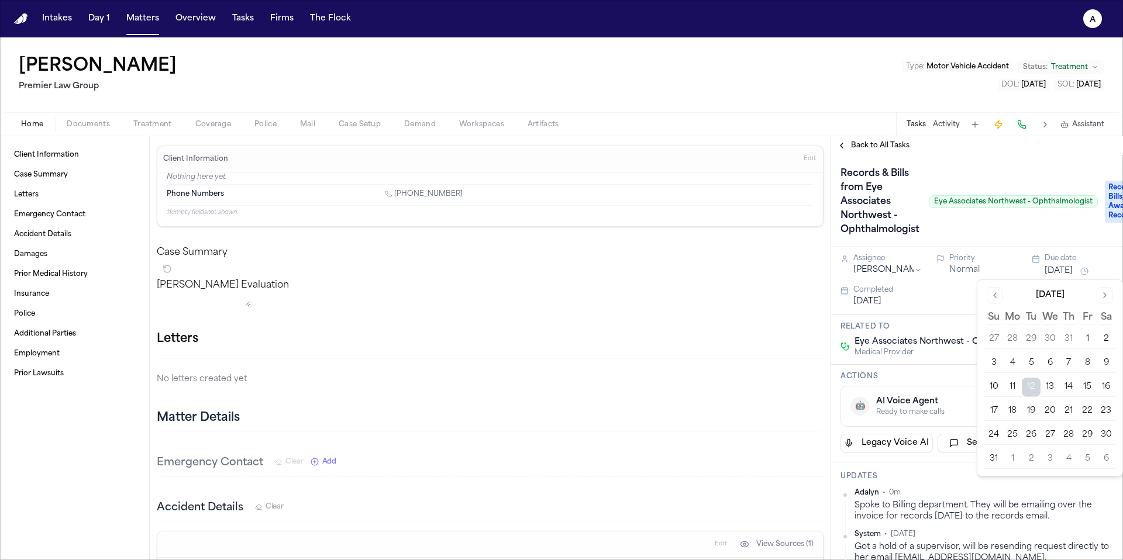
click at [859, 387] on button "13" at bounding box center [1049, 387] width 19 height 19
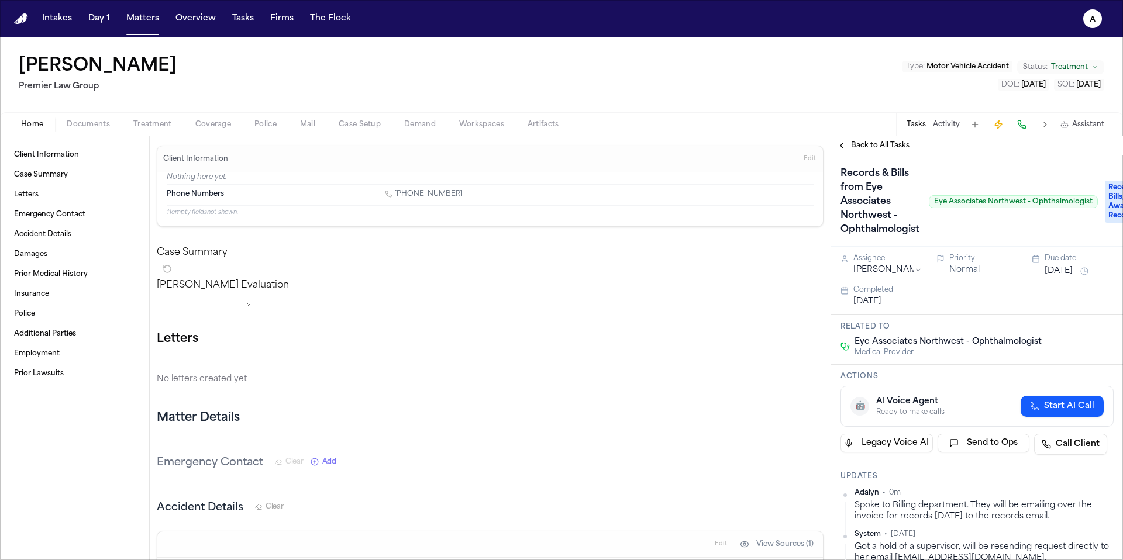
click at [859, 371] on div "Actions 🤖 AI Voice Agent Ready to make calls Start AI Call Legacy Voice AI Send…" at bounding box center [977, 414] width 292 height 98
click at [646, 104] on div "Sharon Jones Premier Law Group Type : Motor Vehicle Accident Status: Treatment …" at bounding box center [561, 74] width 1123 height 75
click at [858, 86] on div "Sharon Jones Premier Law Group Type : Motor Vehicle Accident Status: Treatment …" at bounding box center [561, 74] width 1123 height 75
click at [139, 27] on button "Matters" at bounding box center [143, 18] width 42 height 21
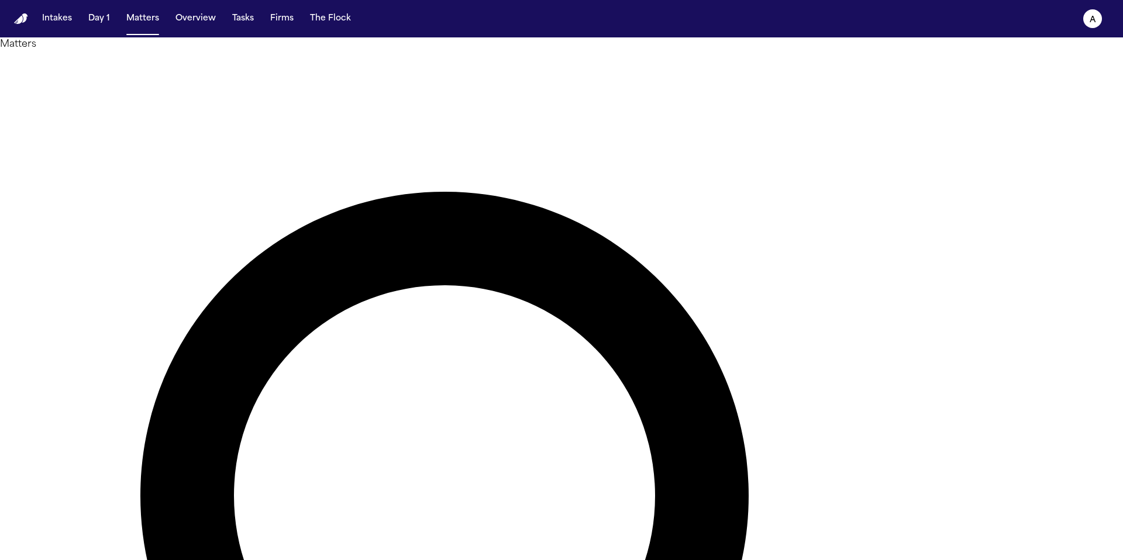
drag, startPoint x: 691, startPoint y: 67, endPoint x: 571, endPoint y: 66, distance: 120.4
type input "*******"
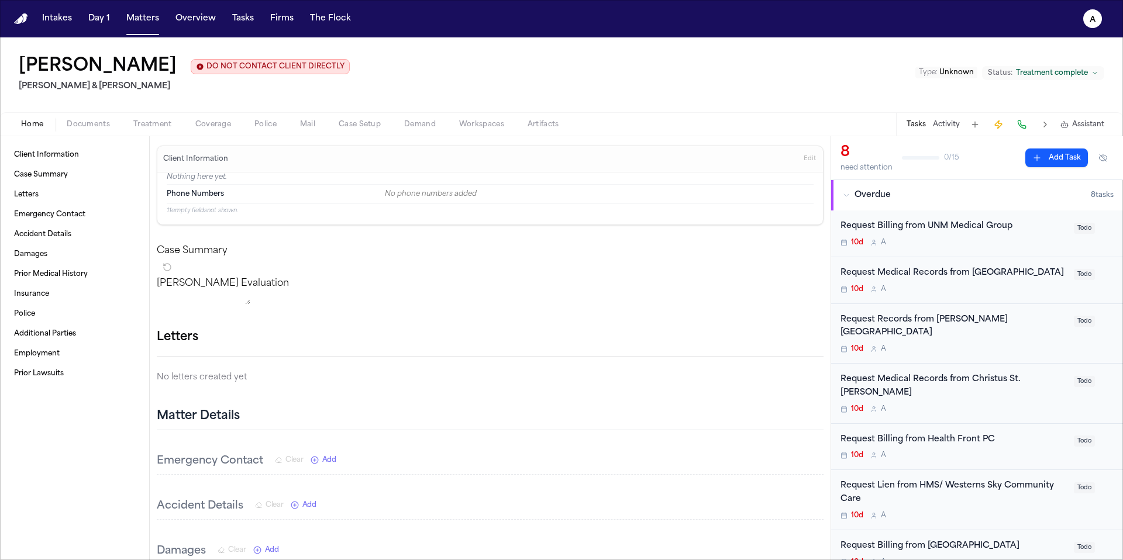
click at [859, 244] on div "10d A" at bounding box center [953, 242] width 226 height 9
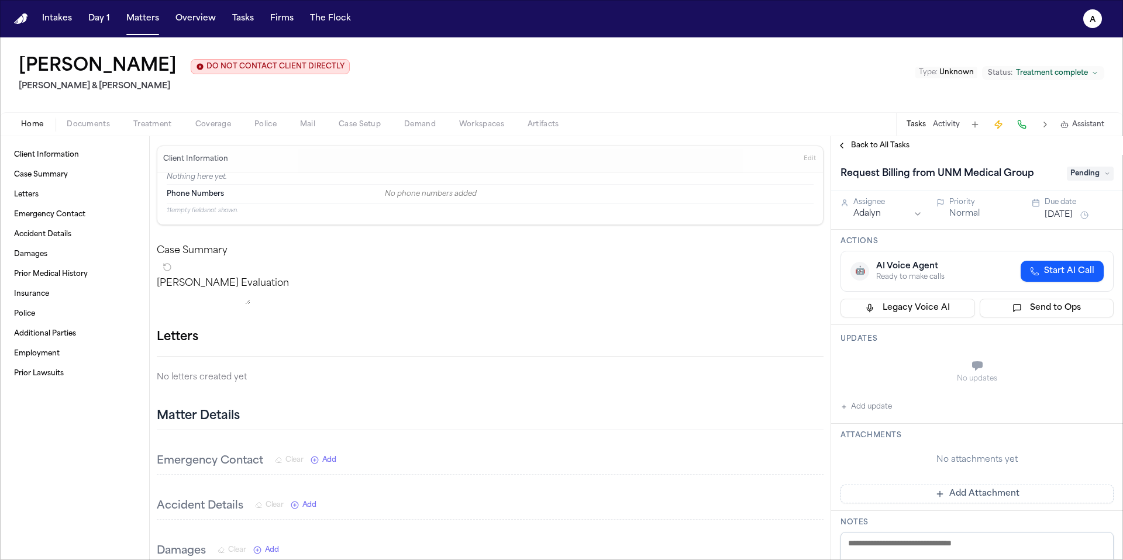
click at [859, 147] on span "Back to All Tasks" at bounding box center [880, 145] width 58 height 9
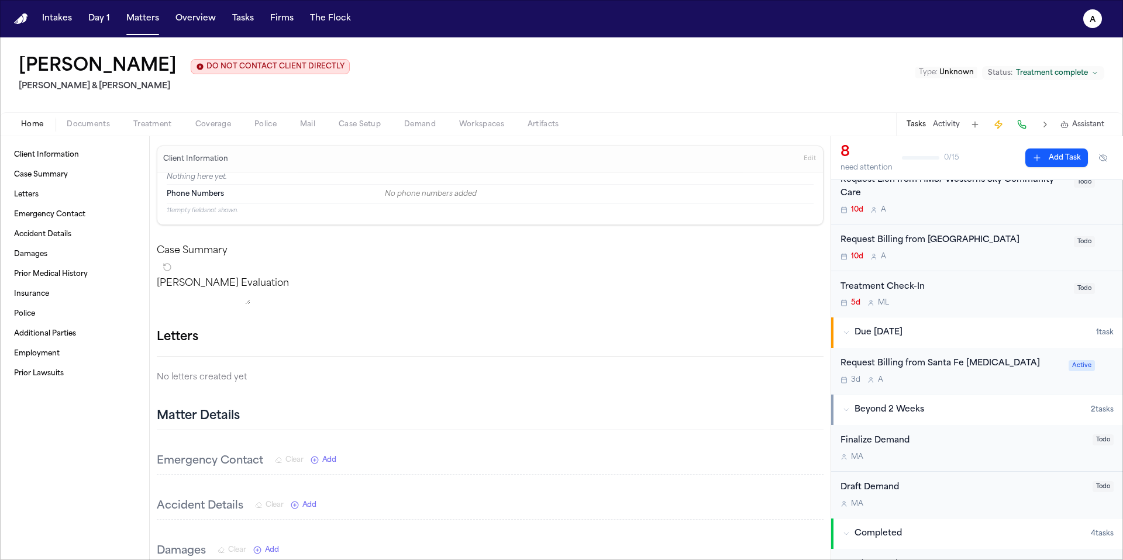
scroll to position [298, 0]
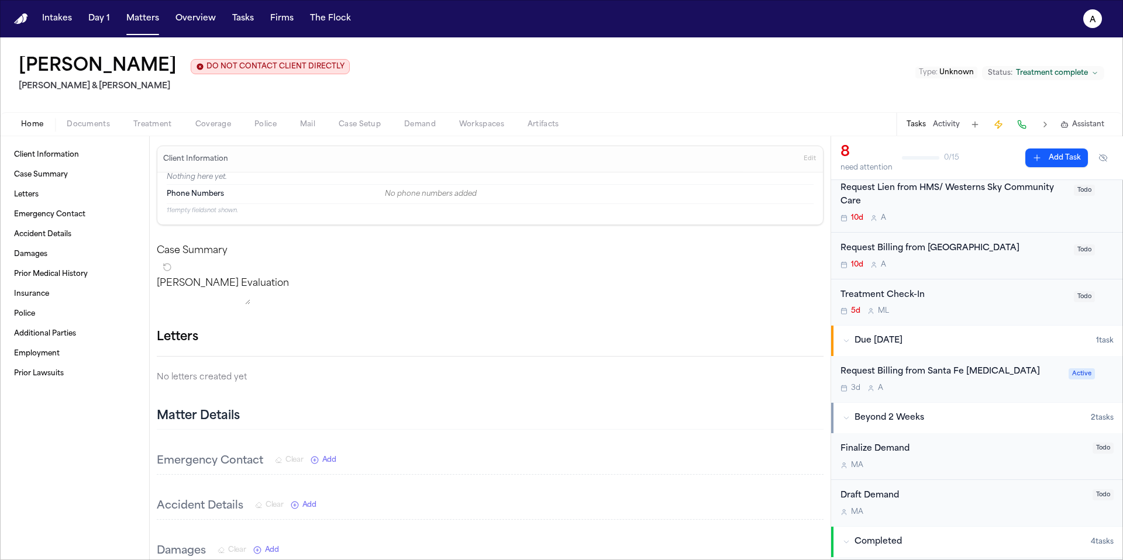
click at [859, 367] on div "Request Billing from Santa Fe Radiology 3d A" at bounding box center [950, 378] width 221 height 27
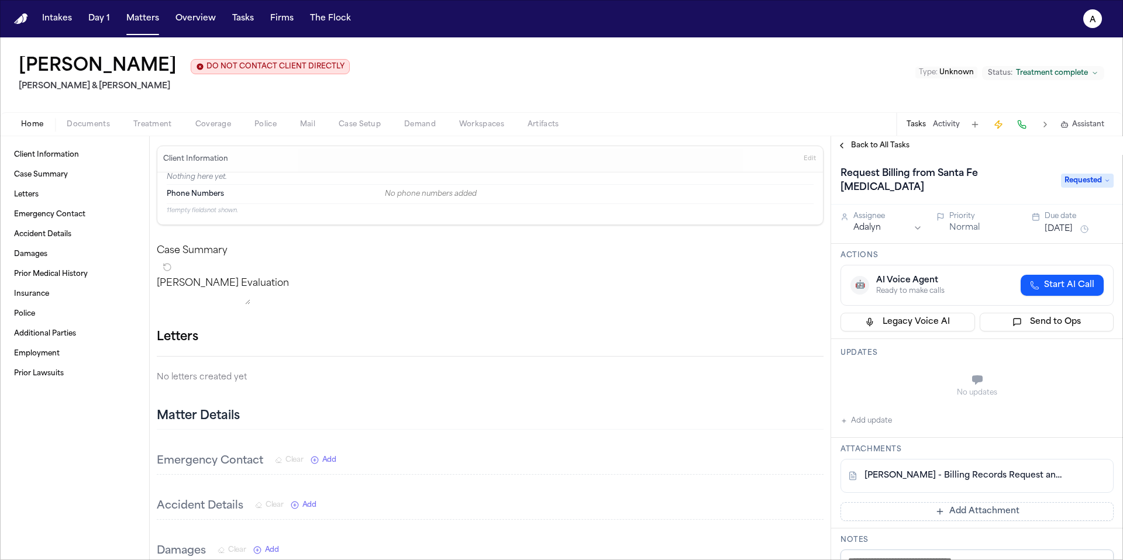
click at [859, 153] on div "Back to All Tasks" at bounding box center [977, 145] width 292 height 19
click at [859, 150] on span "Back to All Tasks" at bounding box center [880, 145] width 58 height 9
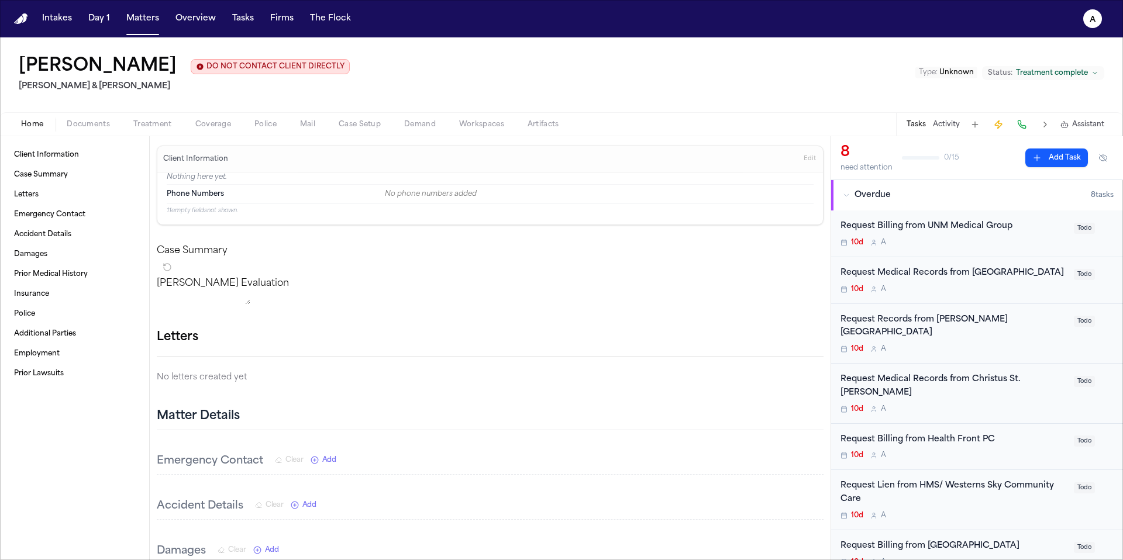
click at [859, 234] on div "Request Billing from UNM Medical Group 10d A" at bounding box center [953, 233] width 226 height 27
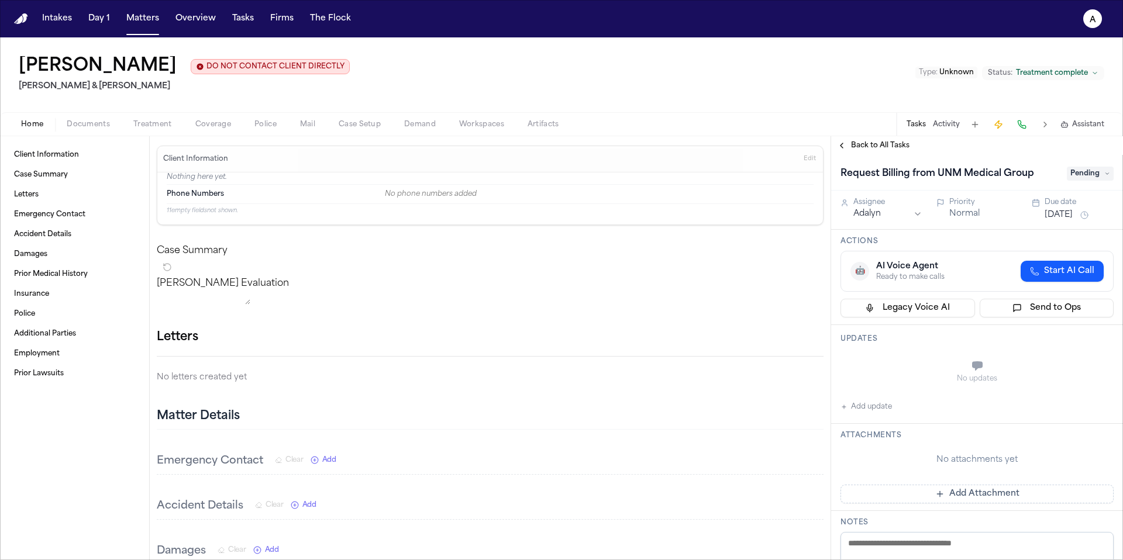
click at [859, 466] on button "Add Attachment" at bounding box center [976, 494] width 273 height 19
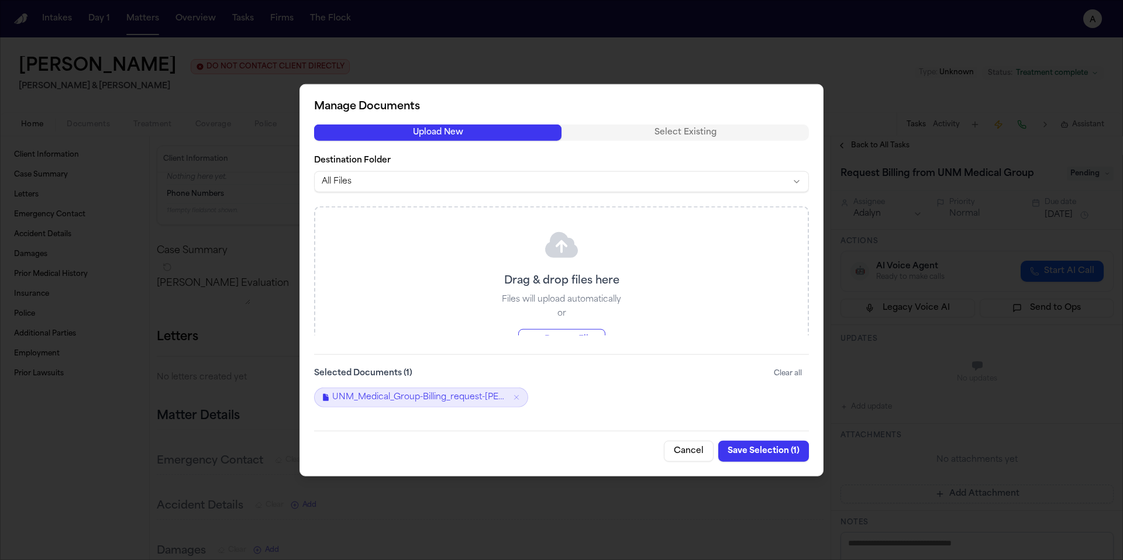
click at [777, 451] on button "Save Selection ( 1 )" at bounding box center [763, 450] width 91 height 21
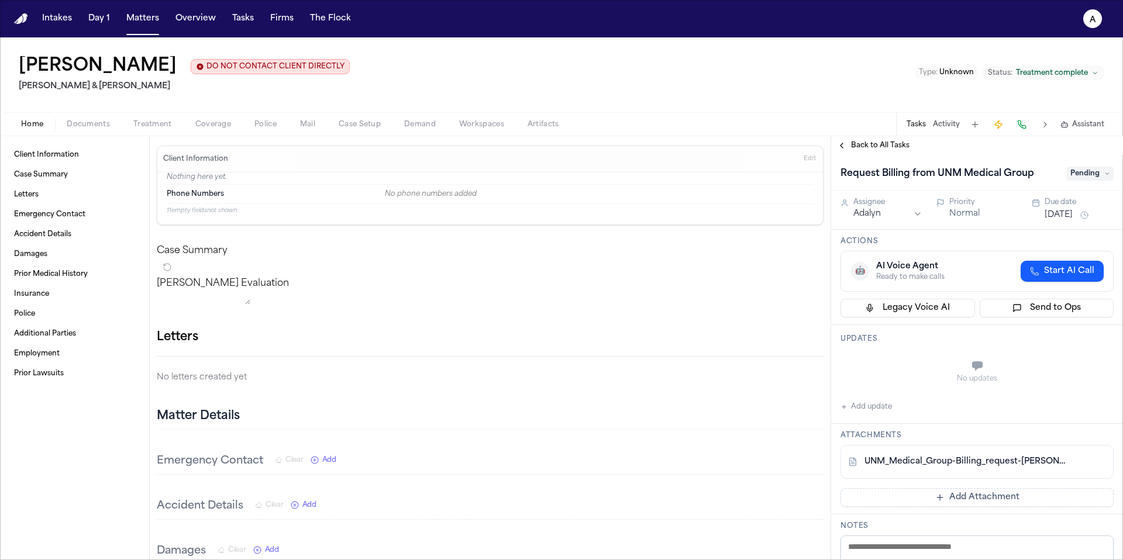
click at [859, 182] on div "Request Billing from UNM Medical Group Pending" at bounding box center [976, 173] width 273 height 19
click at [859, 181] on span "Pending" at bounding box center [1089, 174] width 47 height 14
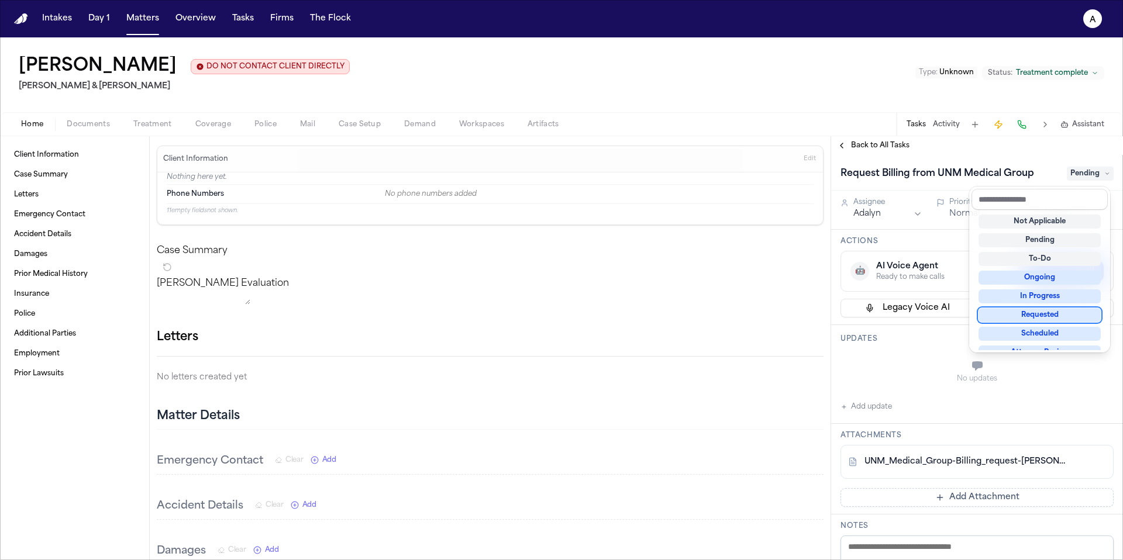
click at [859, 315] on div "Requested" at bounding box center [1039, 315] width 122 height 14
click at [859, 166] on div "Request Billing from UNM Medical Group Requested" at bounding box center [976, 173] width 273 height 19
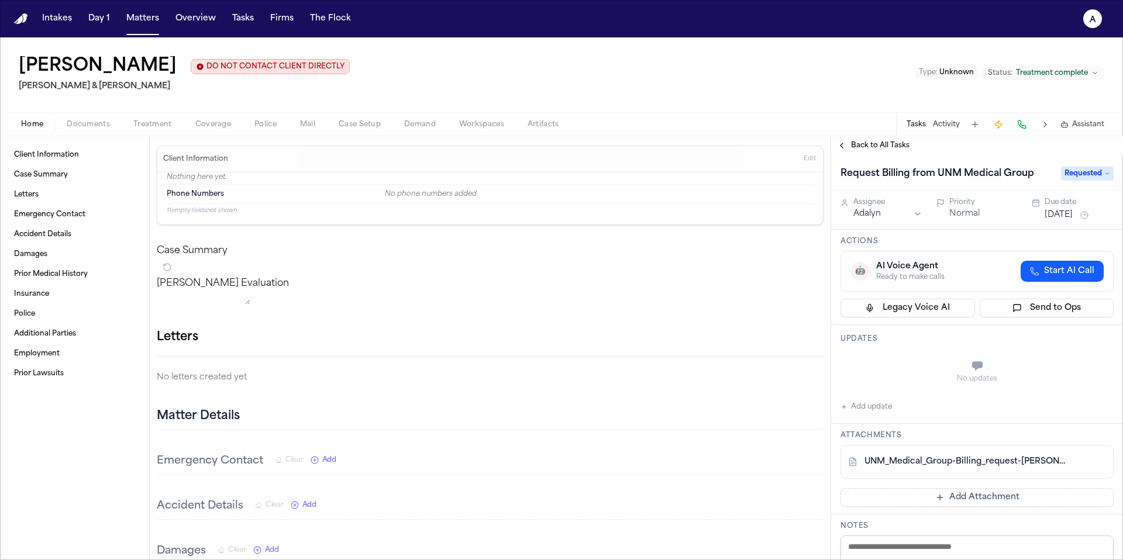
click at [859, 211] on button "Aug 2, 2025" at bounding box center [1058, 215] width 28 height 12
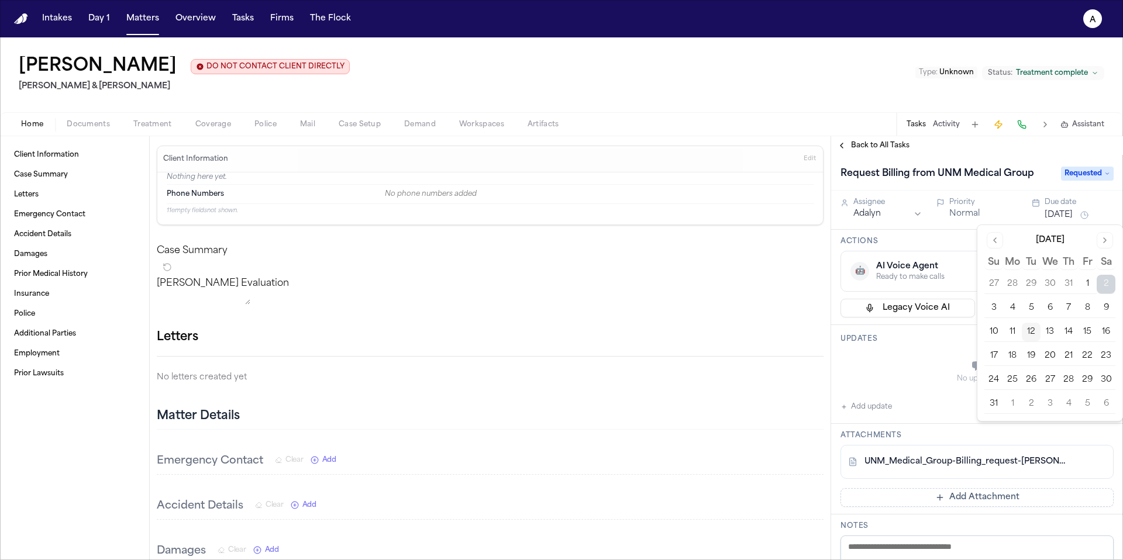
click at [859, 332] on button "15" at bounding box center [1087, 332] width 19 height 19
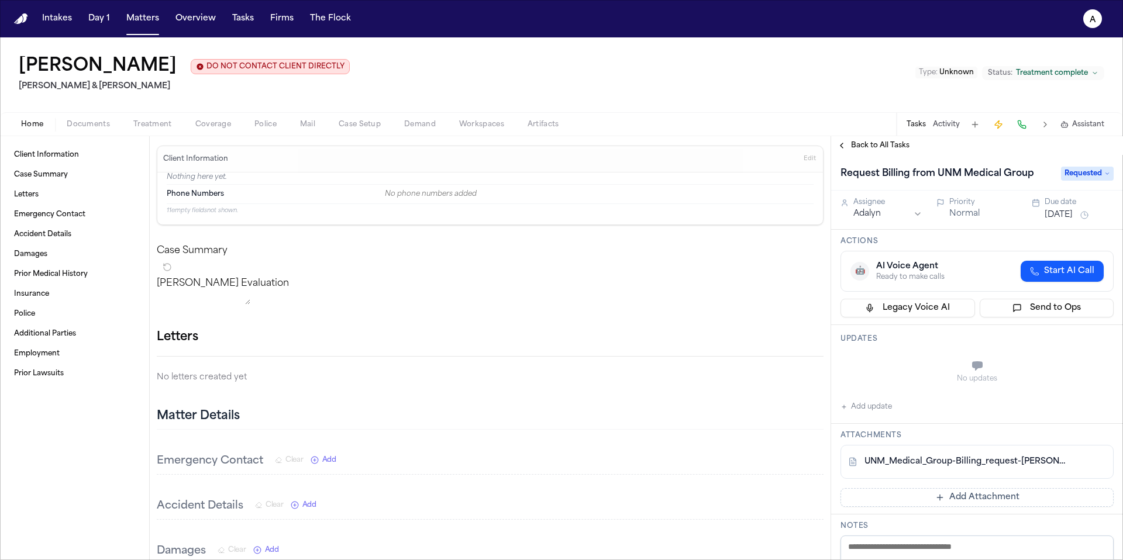
click at [859, 156] on div "Back to All Tasks Request Billing from UNM Medical Group Requested Assignee Ada…" at bounding box center [977, 348] width 292 height 424
click at [859, 146] on span "Back to All Tasks" at bounding box center [880, 145] width 58 height 9
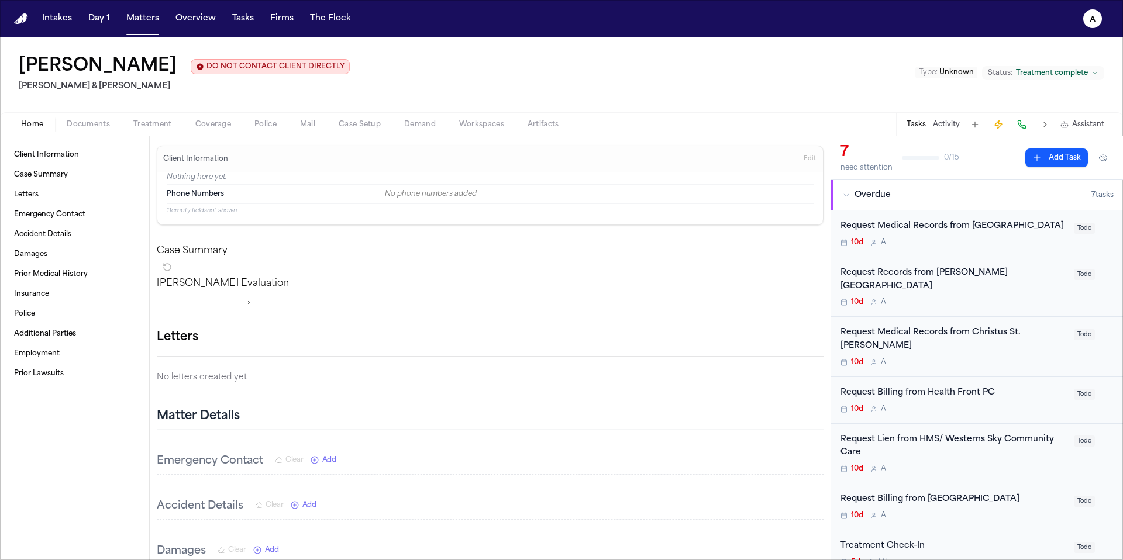
click at [859, 247] on div "10d A" at bounding box center [953, 242] width 226 height 9
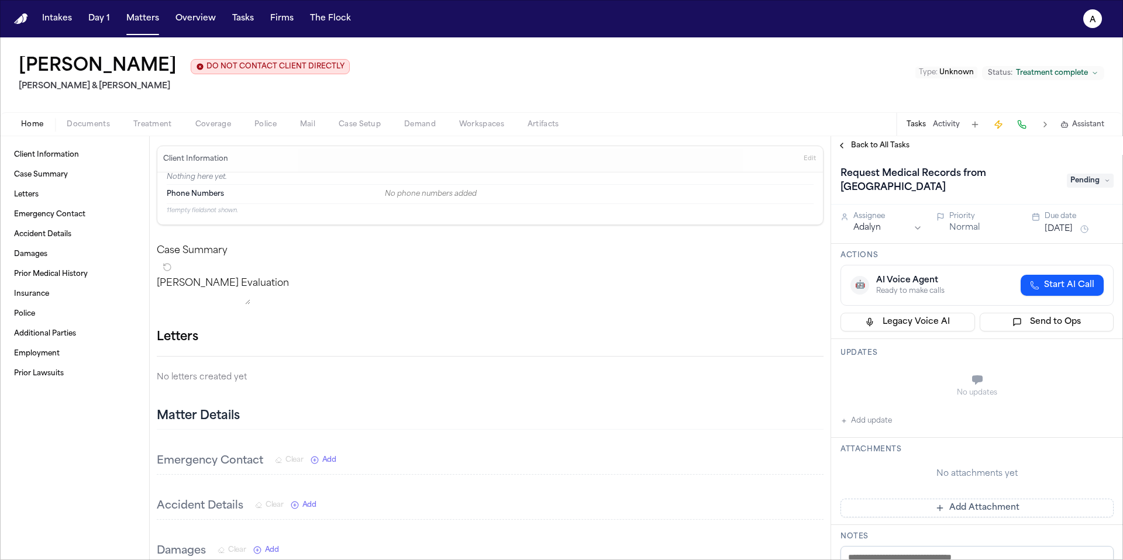
drag, startPoint x: 987, startPoint y: 176, endPoint x: 1004, endPoint y: 194, distance: 24.8
click at [859, 194] on h1 "Request Medical Records from La Familia Medical Center" at bounding box center [947, 180] width 224 height 33
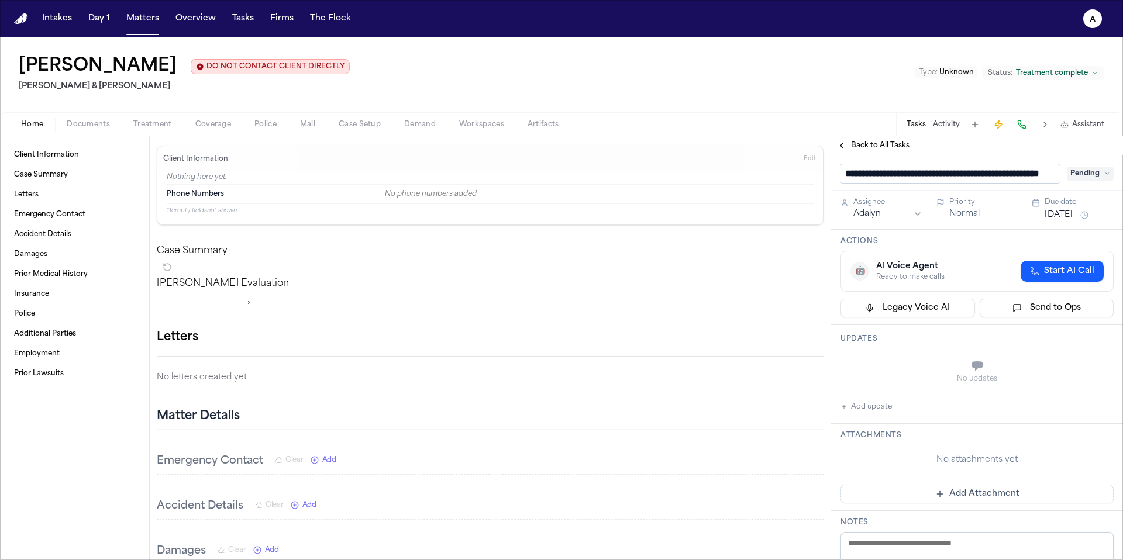
scroll to position [0, 61]
drag, startPoint x: 931, startPoint y: 176, endPoint x: 1056, endPoint y: 174, distance: 125.1
click at [859, 175] on input "**********" at bounding box center [949, 173] width 219 height 19
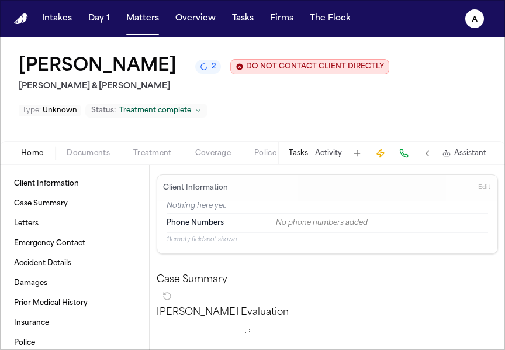
click at [294, 157] on button "Tasks" at bounding box center [298, 153] width 19 height 9
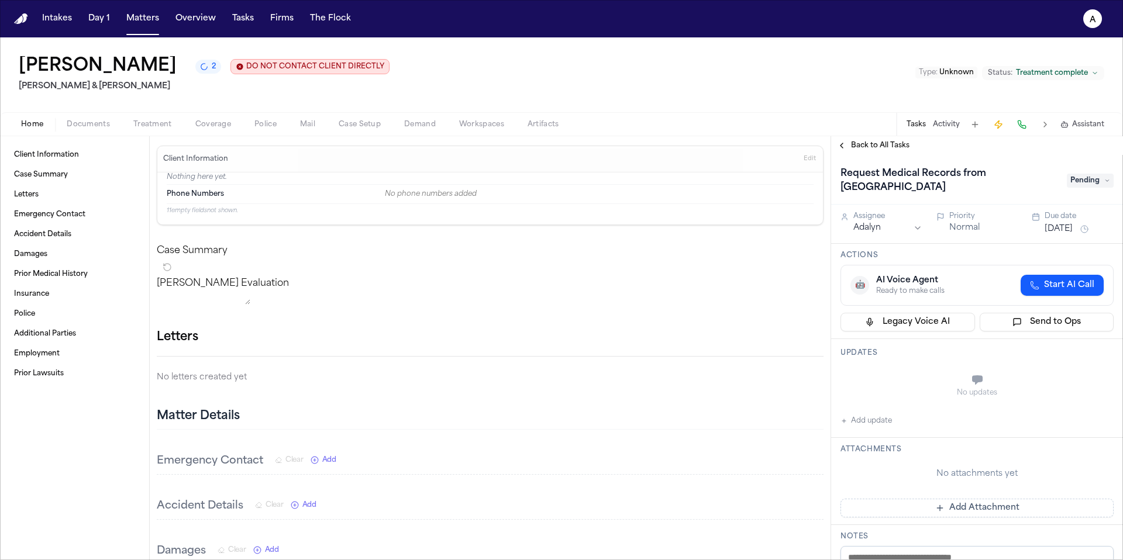
click at [859, 466] on button "Add Attachment" at bounding box center [976, 508] width 273 height 19
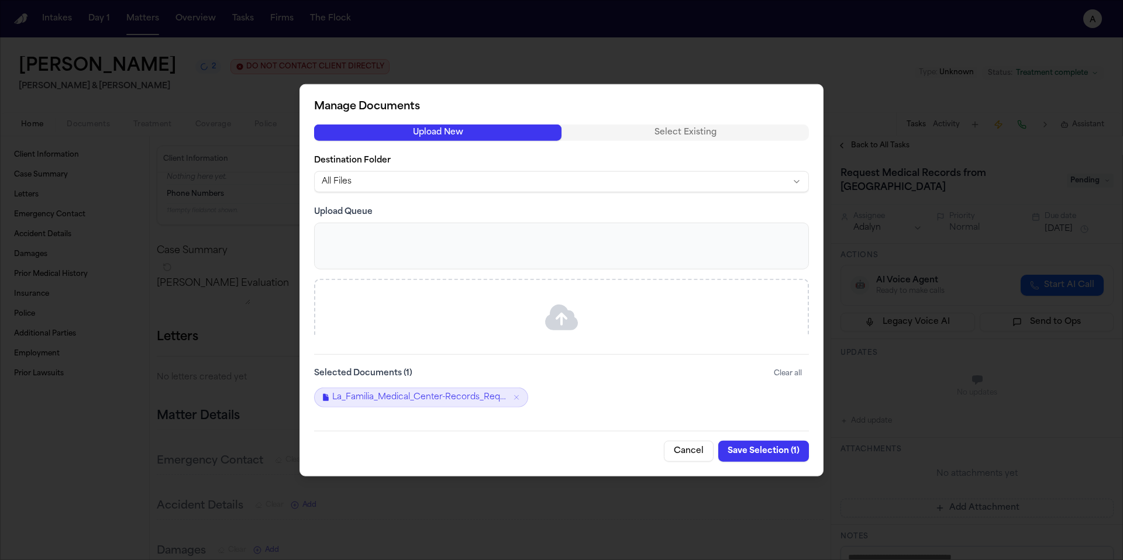
click at [771, 453] on button "Save Selection ( 1 )" at bounding box center [763, 450] width 91 height 21
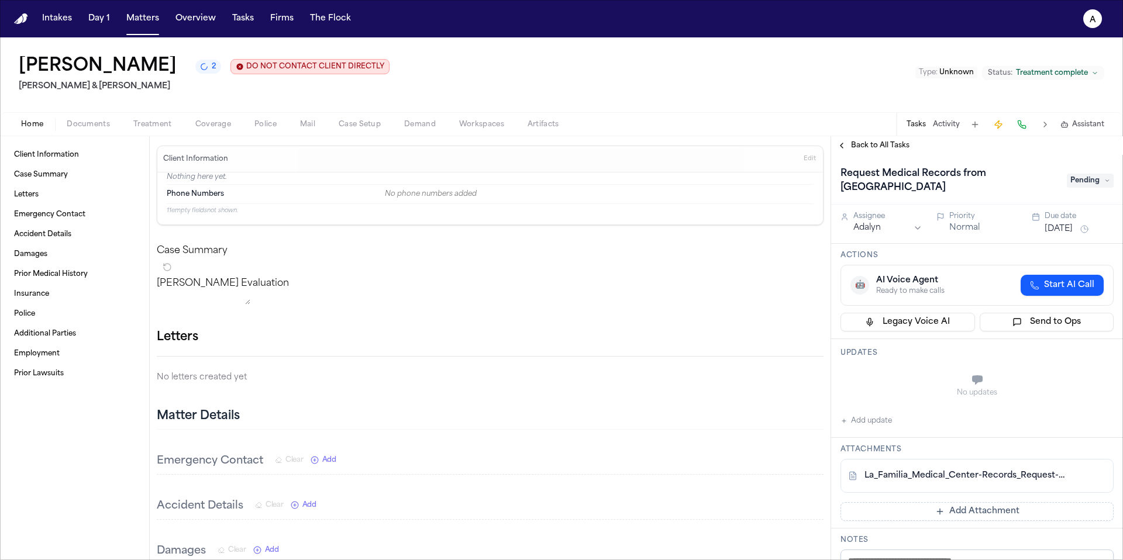
click at [859, 175] on span "Pending" at bounding box center [1089, 181] width 47 height 14
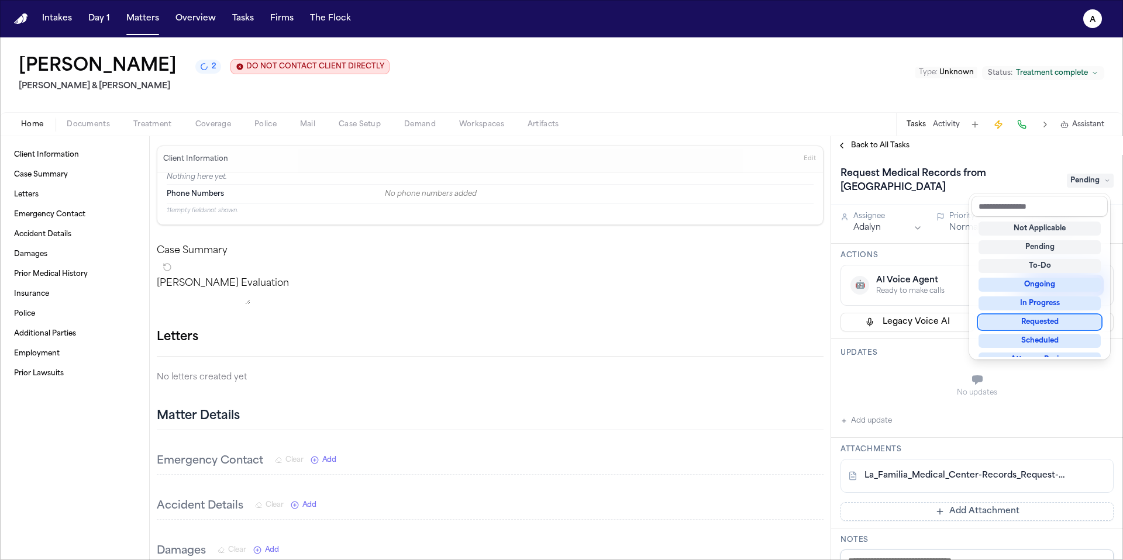
click at [859, 322] on div "Requested" at bounding box center [1039, 322] width 122 height 14
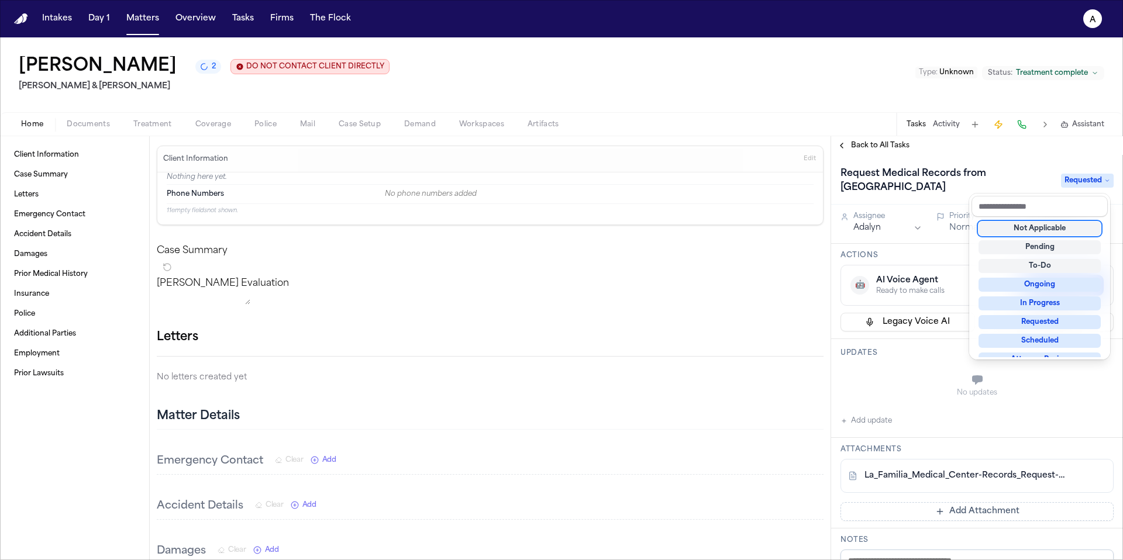
click at [859, 190] on div "Request Medical Records from La Familia Medical Center Requested" at bounding box center [976, 180] width 273 height 33
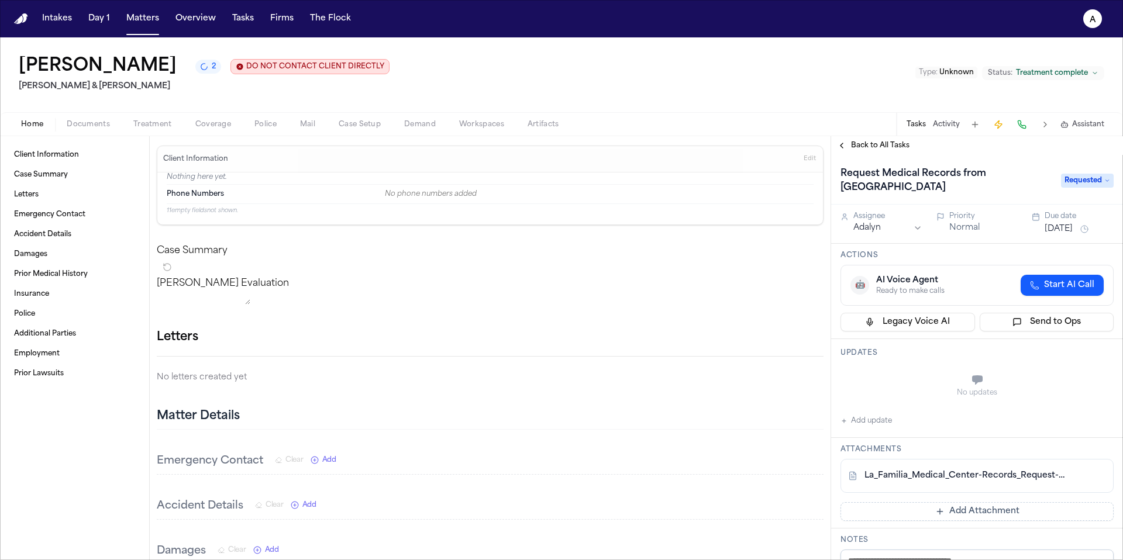
click at [859, 232] on button "Aug 2, 2025" at bounding box center [1058, 229] width 28 height 12
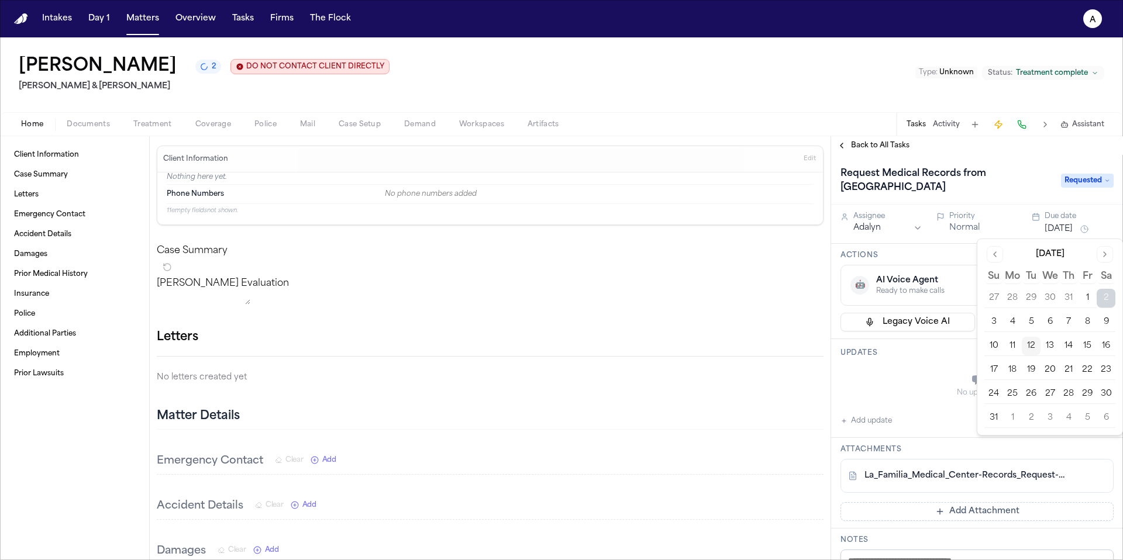
click at [859, 343] on button "15" at bounding box center [1087, 346] width 19 height 19
click at [859, 346] on div "Updates No updates Add update" at bounding box center [977, 388] width 292 height 99
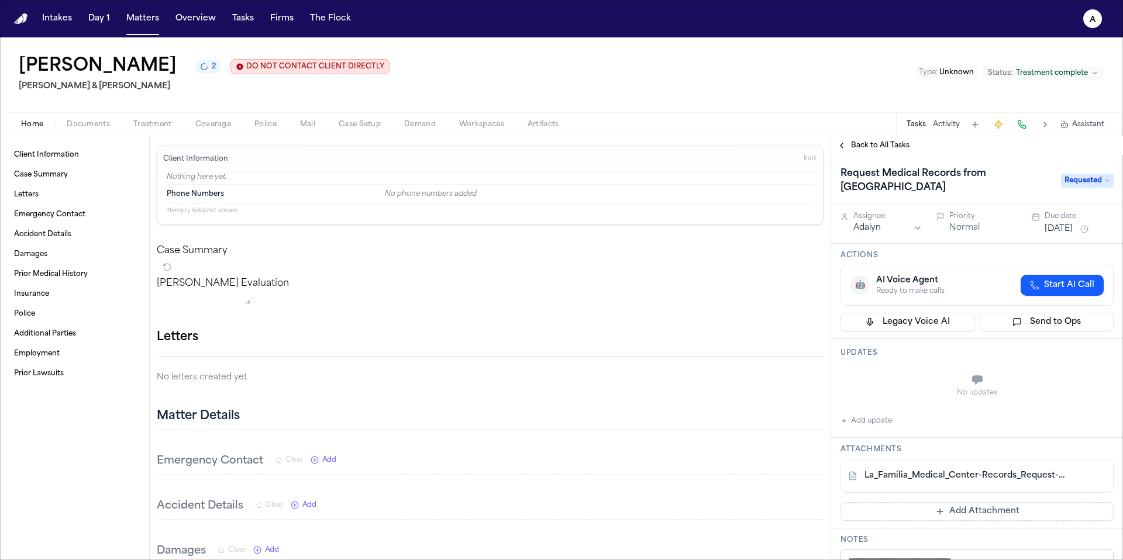
click at [859, 147] on span "Back to All Tasks" at bounding box center [880, 145] width 58 height 9
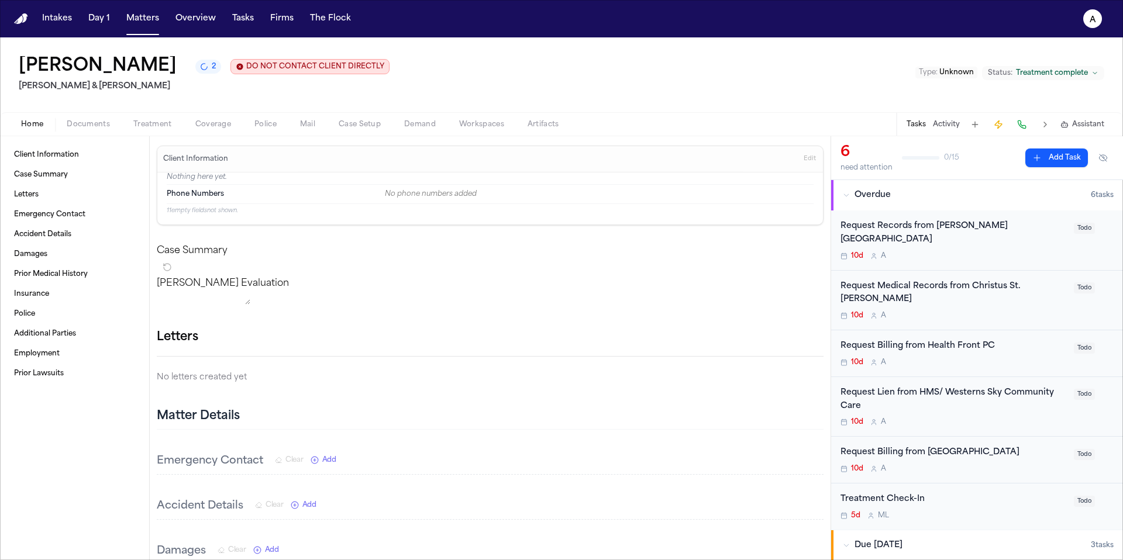
click at [859, 251] on div "10d A" at bounding box center [953, 255] width 226 height 9
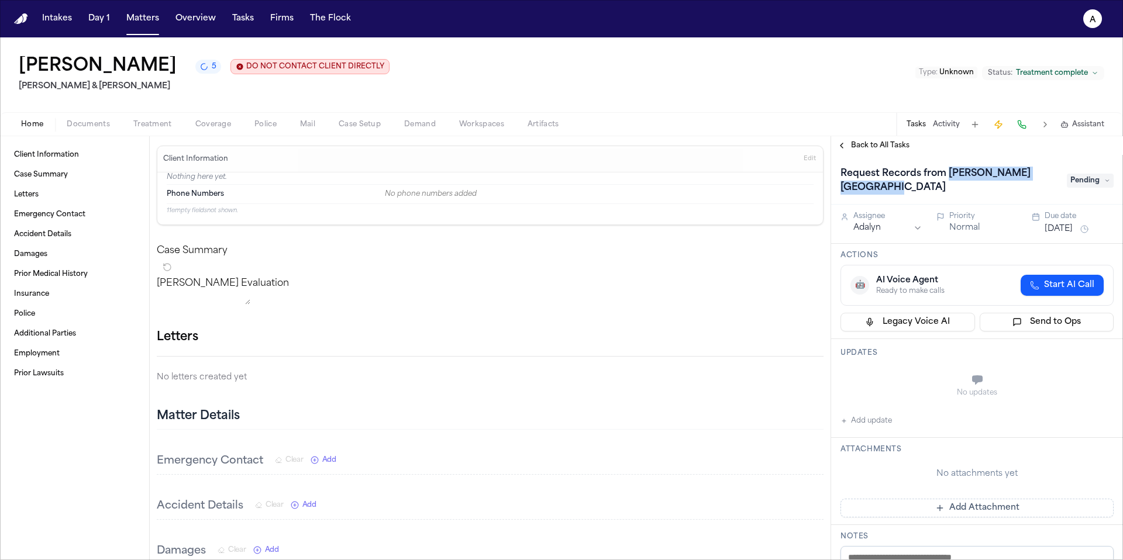
drag, startPoint x: 948, startPoint y: 176, endPoint x: 976, endPoint y: 189, distance: 31.4
click at [859, 189] on h1 "Request Records from Lovelace Medical Center" at bounding box center [947, 180] width 224 height 33
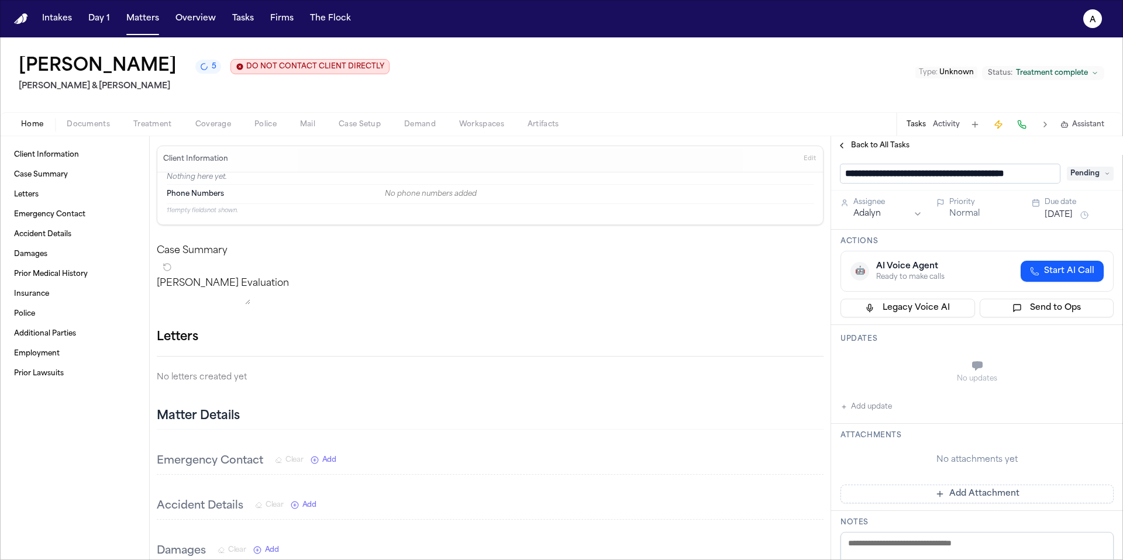
scroll to position [0, 16]
drag, startPoint x: 934, startPoint y: 177, endPoint x: 1051, endPoint y: 178, distance: 116.9
click at [859, 178] on input "**********" at bounding box center [949, 173] width 219 height 19
drag, startPoint x: 1055, startPoint y: 177, endPoint x: 935, endPoint y: 179, distance: 120.5
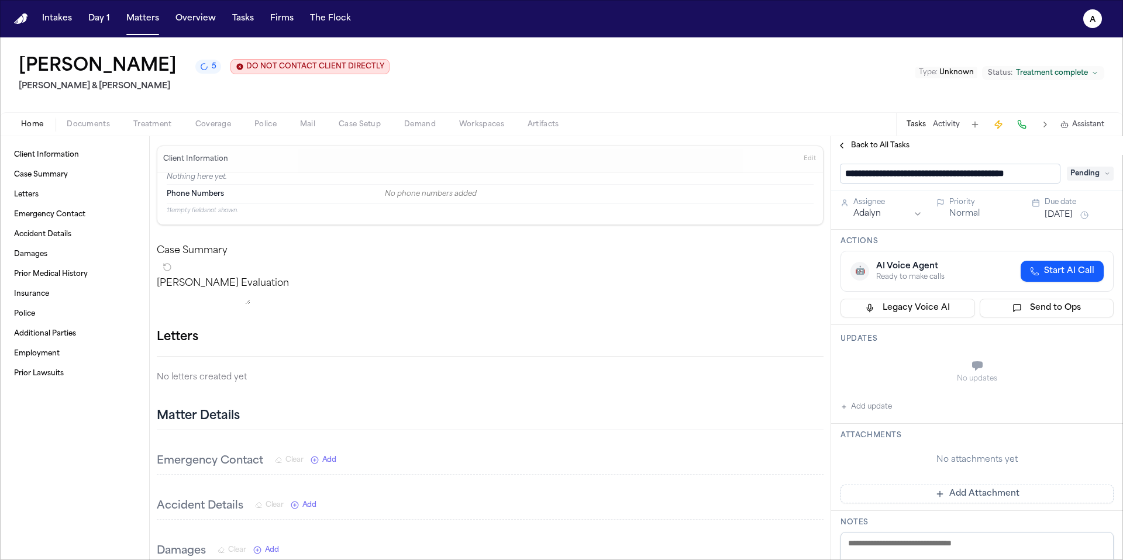
click at [859, 179] on input "**********" at bounding box center [949, 173] width 219 height 19
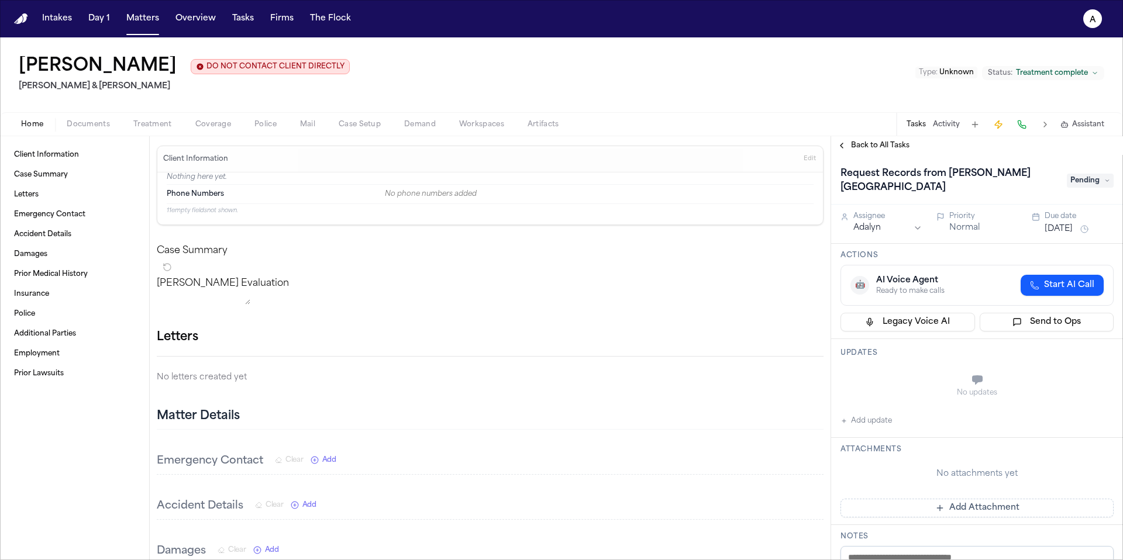
click at [859, 466] on button "Add Attachment" at bounding box center [976, 508] width 273 height 19
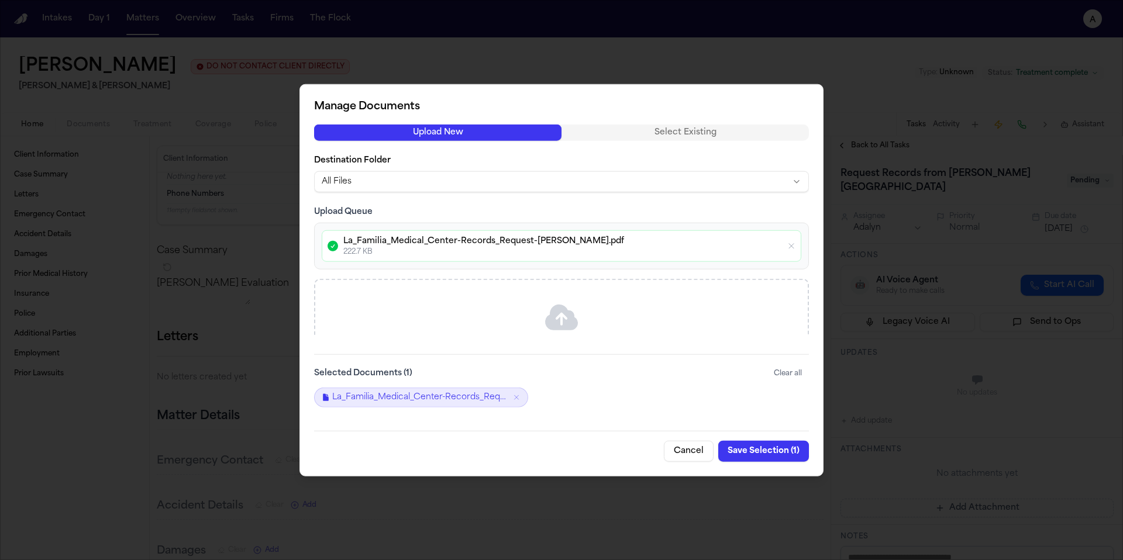
click at [790, 456] on button "Save Selection ( 1 )" at bounding box center [763, 450] width 91 height 21
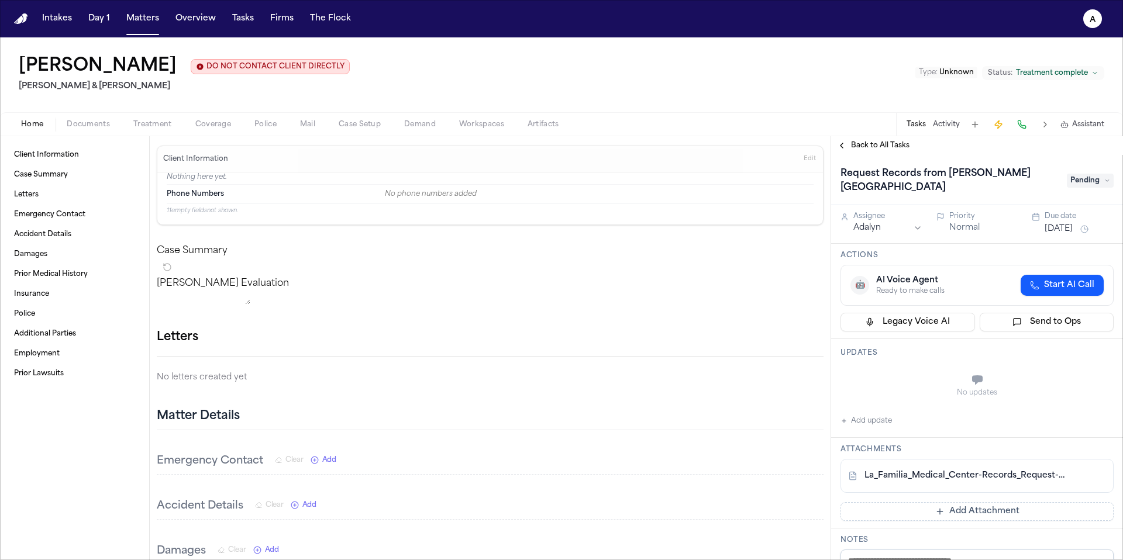
click at [859, 185] on span "Pending" at bounding box center [1089, 181] width 47 height 14
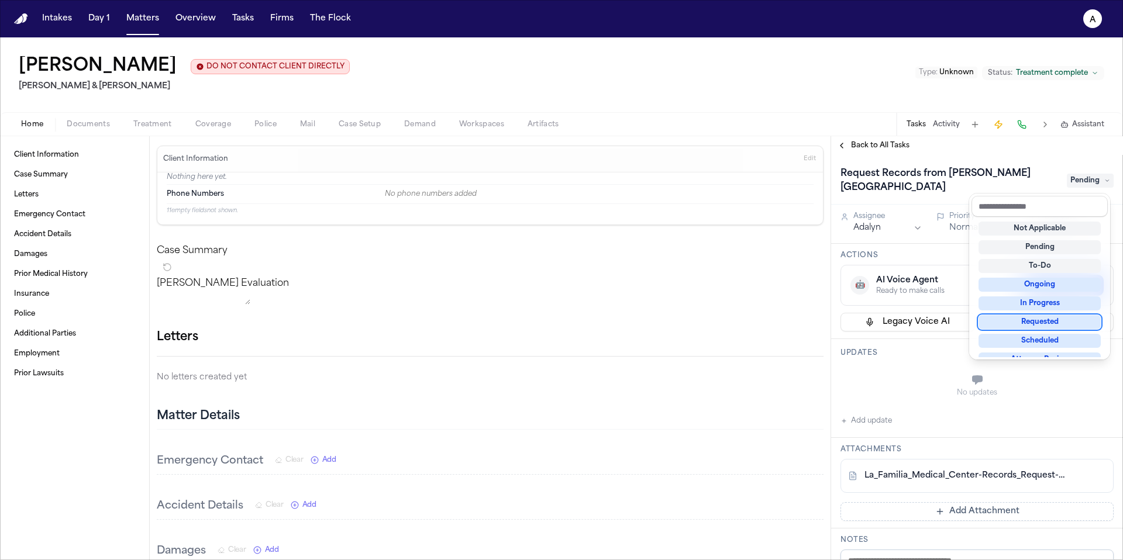
click at [859, 317] on div "Requested" at bounding box center [1039, 322] width 122 height 14
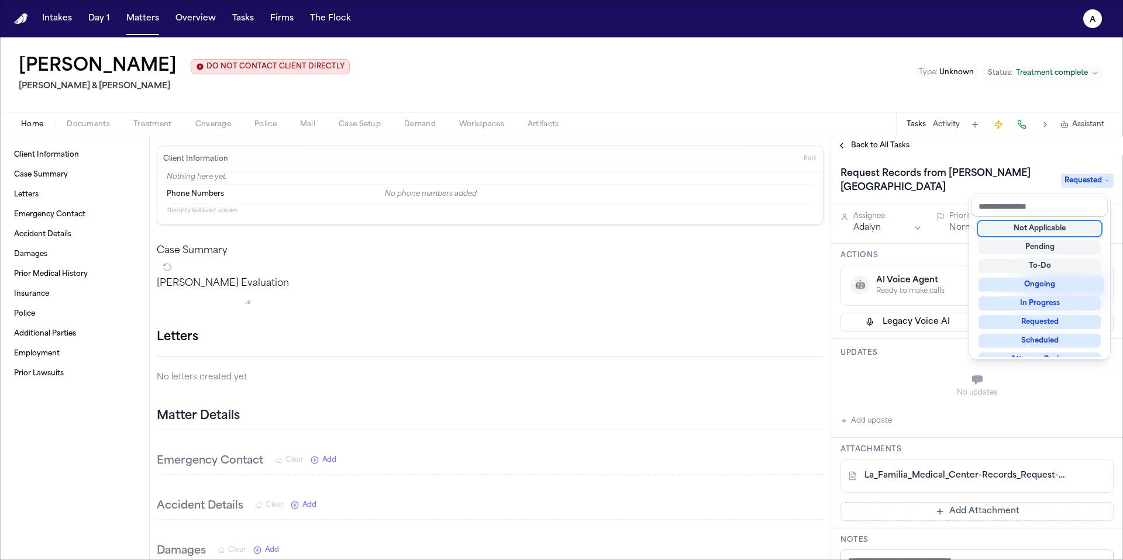
click at [859, 161] on div "Request Records from Lovelace Medical Center Requested" at bounding box center [977, 180] width 292 height 50
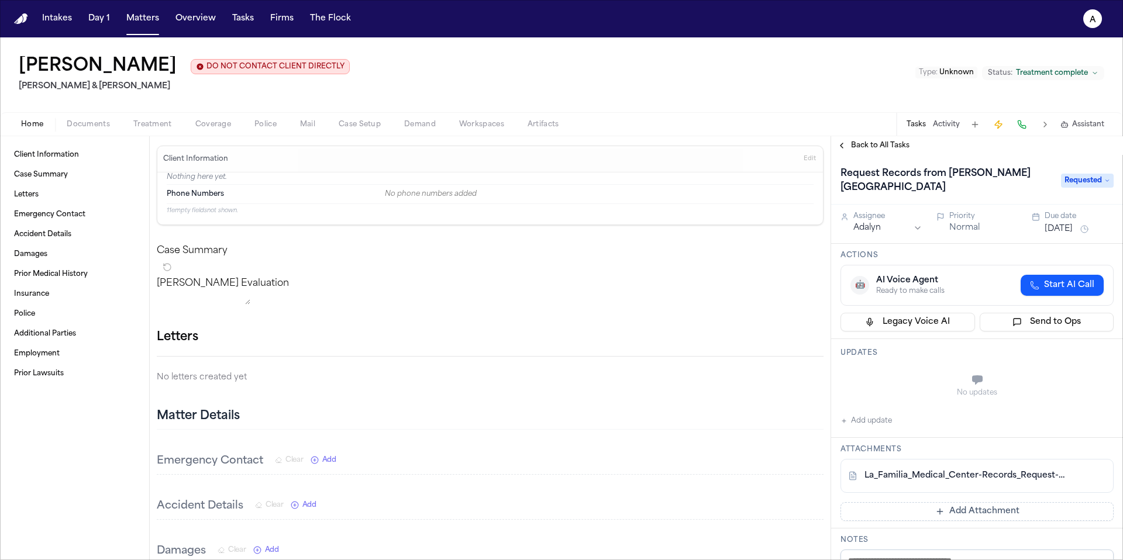
click at [859, 235] on button "Aug 2, 2025" at bounding box center [1058, 229] width 28 height 12
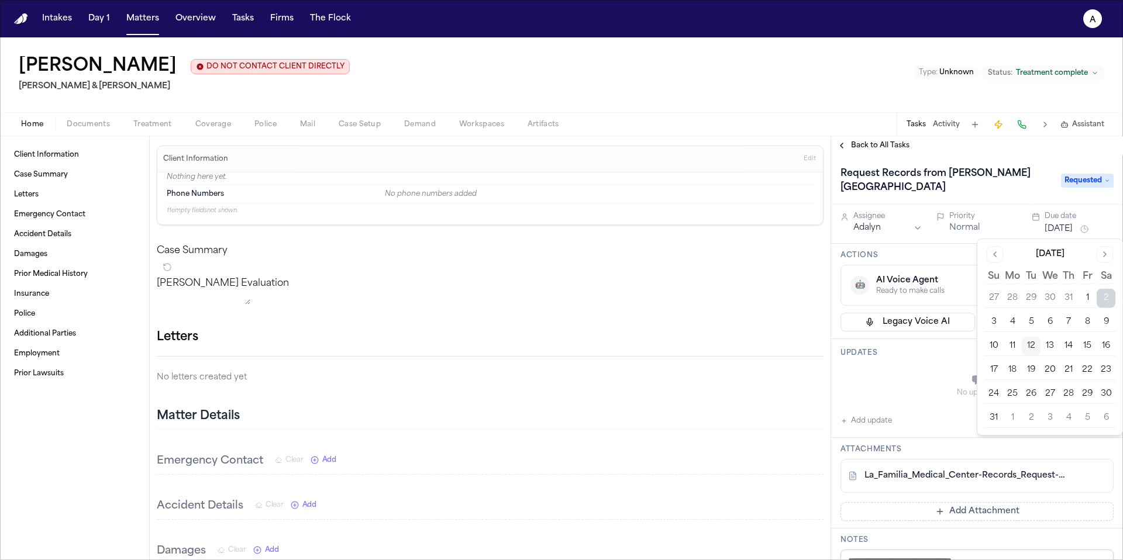
click at [859, 344] on button "15" at bounding box center [1087, 346] width 19 height 19
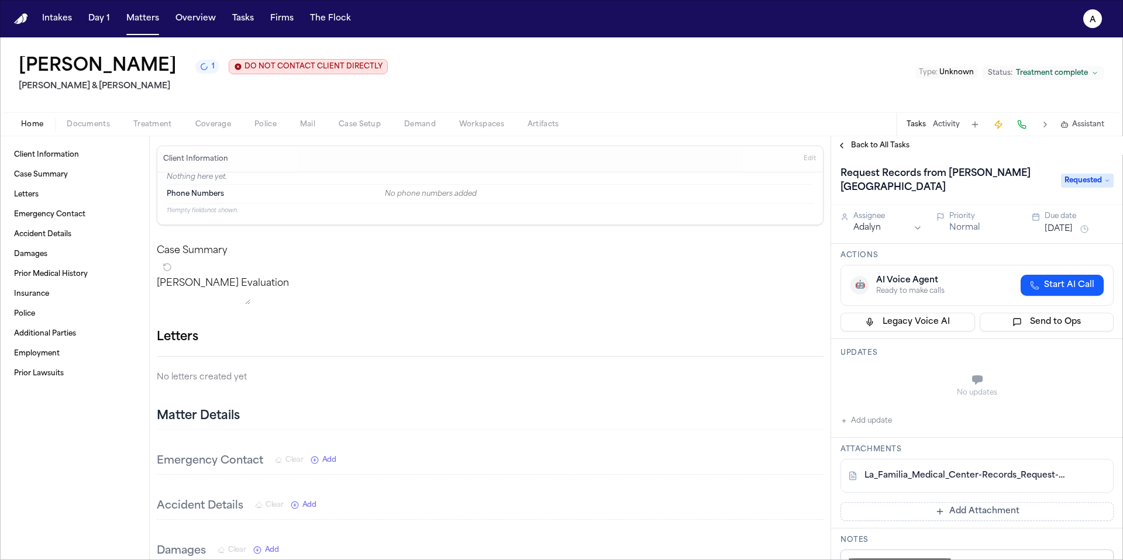
click at [859, 355] on h3 "Updates" at bounding box center [976, 352] width 273 height 9
click at [859, 141] on span "Back to All Tasks" at bounding box center [880, 145] width 58 height 9
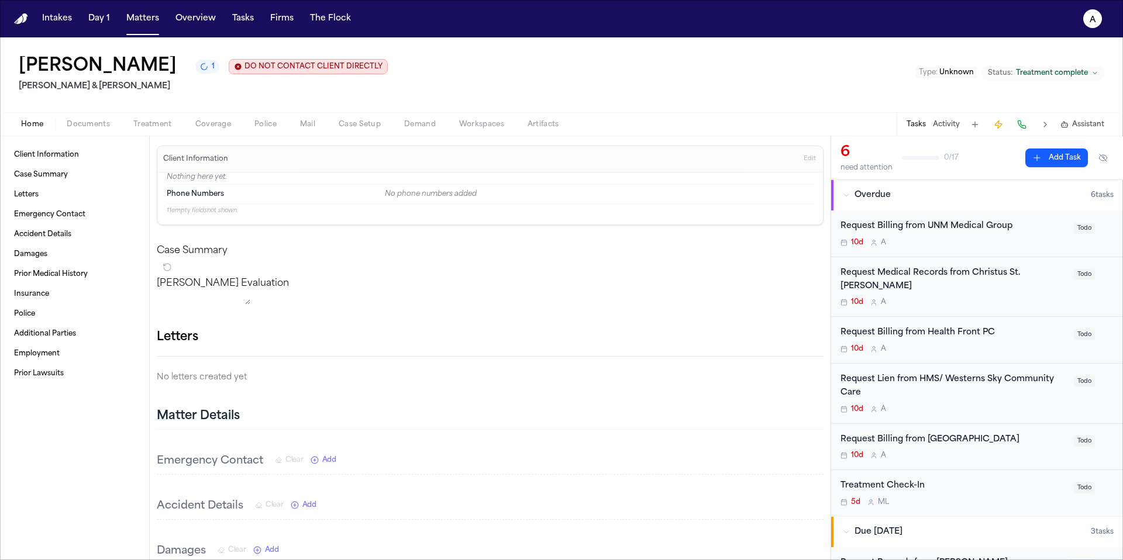
click at [859, 246] on div "10d A" at bounding box center [953, 242] width 226 height 9
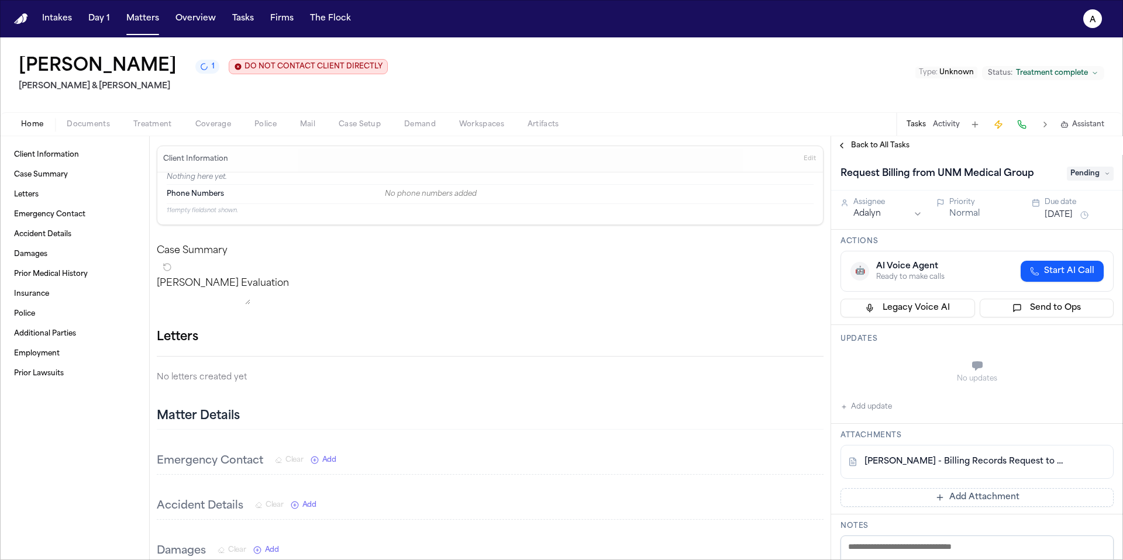
click at [859, 175] on span "Pending" at bounding box center [1089, 174] width 47 height 14
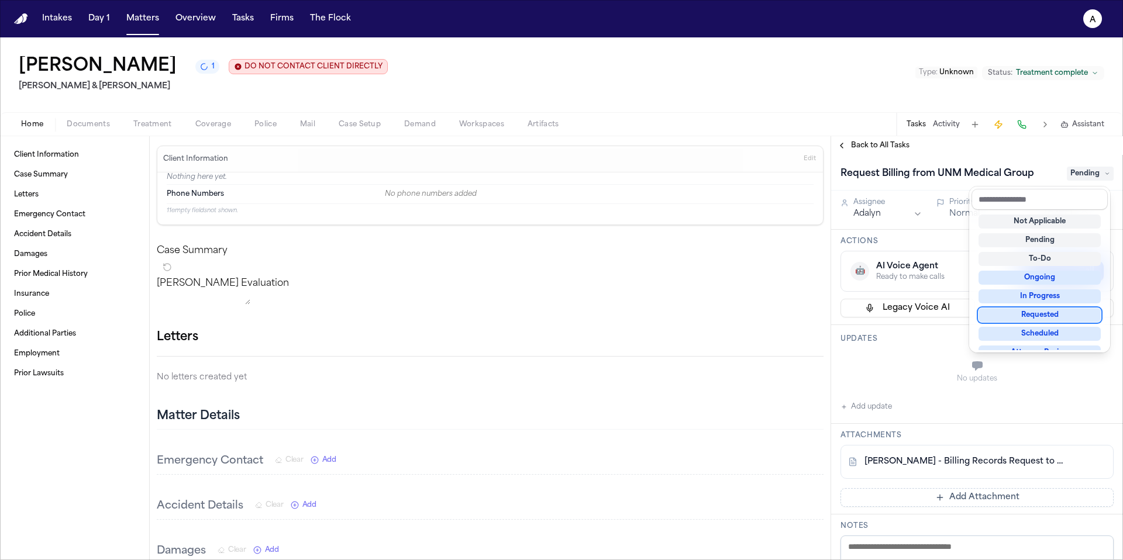
click at [859, 317] on div "Requested" at bounding box center [1039, 315] width 122 height 14
click at [859, 393] on div "Request Billing from UNM Medical Group Pending Assignee Adalyn Priority Normal …" at bounding box center [977, 357] width 292 height 405
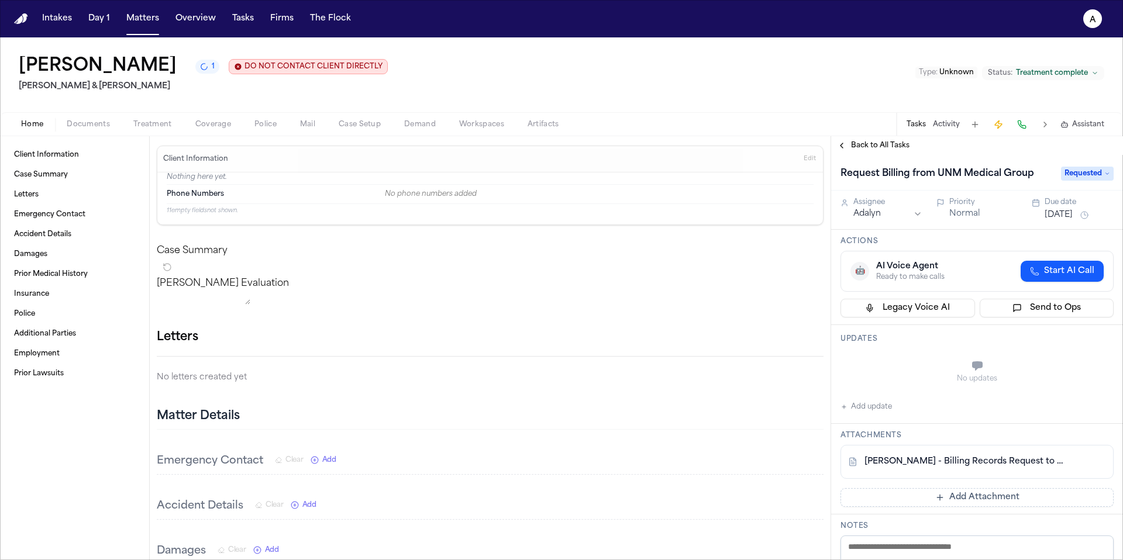
click at [859, 225] on div "Assignee Adalyn Priority Normal Due date Aug 2, 2025" at bounding box center [977, 210] width 292 height 39
click at [859, 219] on button "Aug 2, 2025" at bounding box center [1058, 215] width 28 height 12
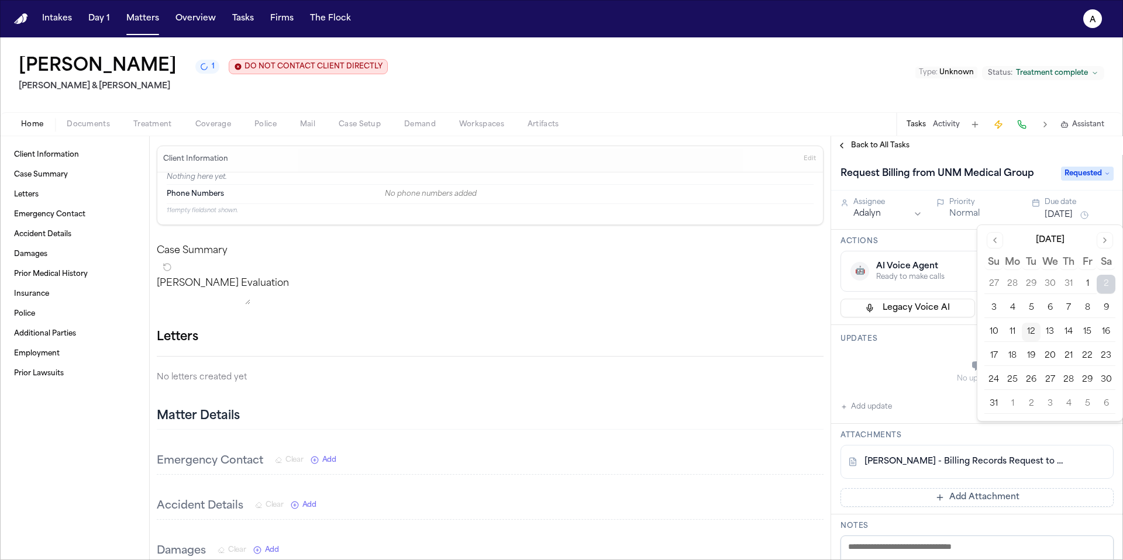
click at [859, 333] on button "15" at bounding box center [1087, 332] width 19 height 19
click at [859, 346] on div "Updates No updates Add update" at bounding box center [977, 374] width 292 height 99
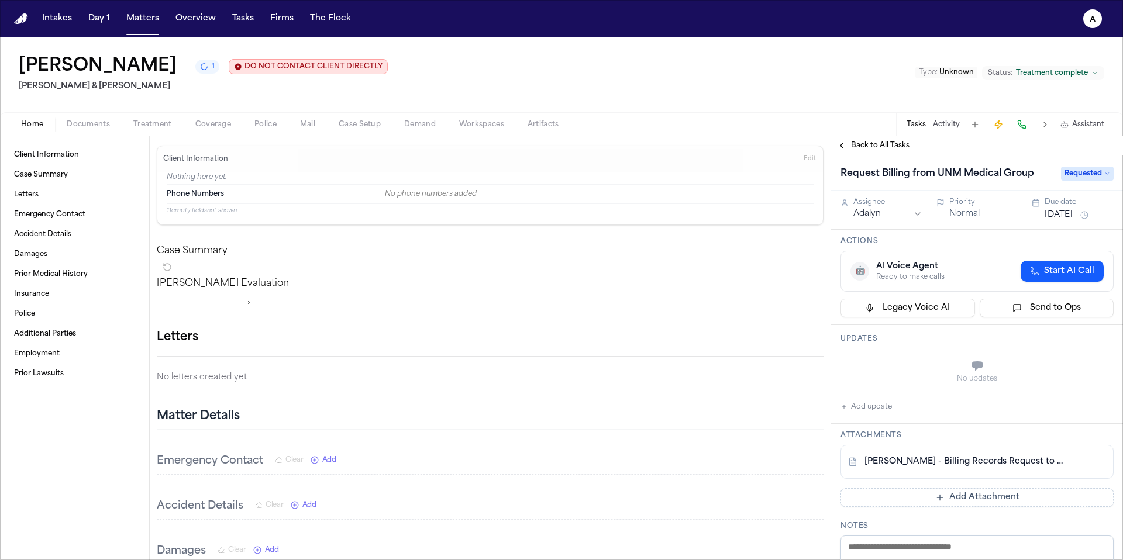
click at [859, 143] on span "Back to All Tasks" at bounding box center [880, 145] width 58 height 9
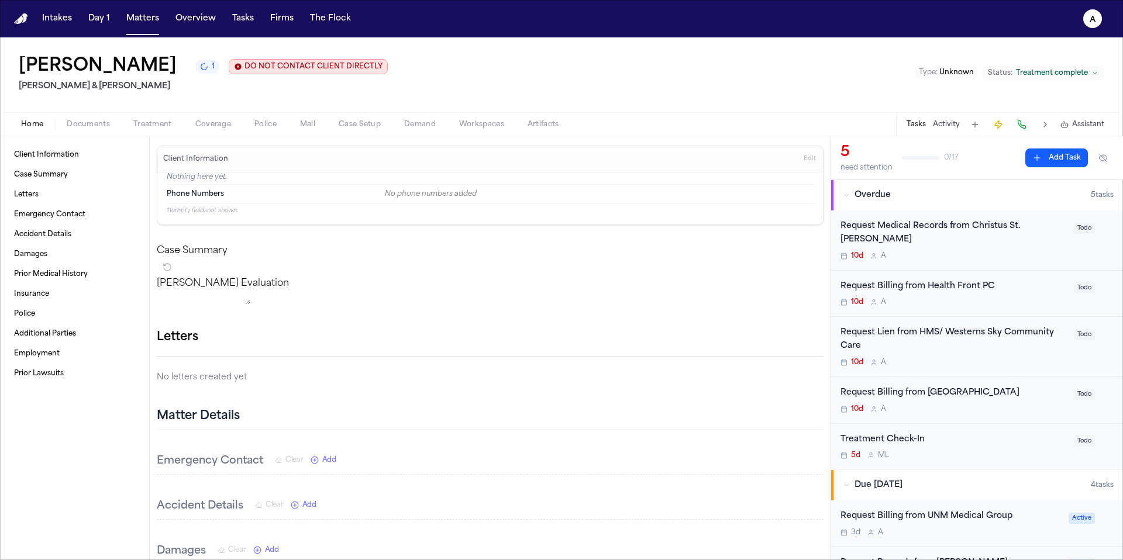
click at [859, 251] on div "10d A" at bounding box center [953, 255] width 226 height 9
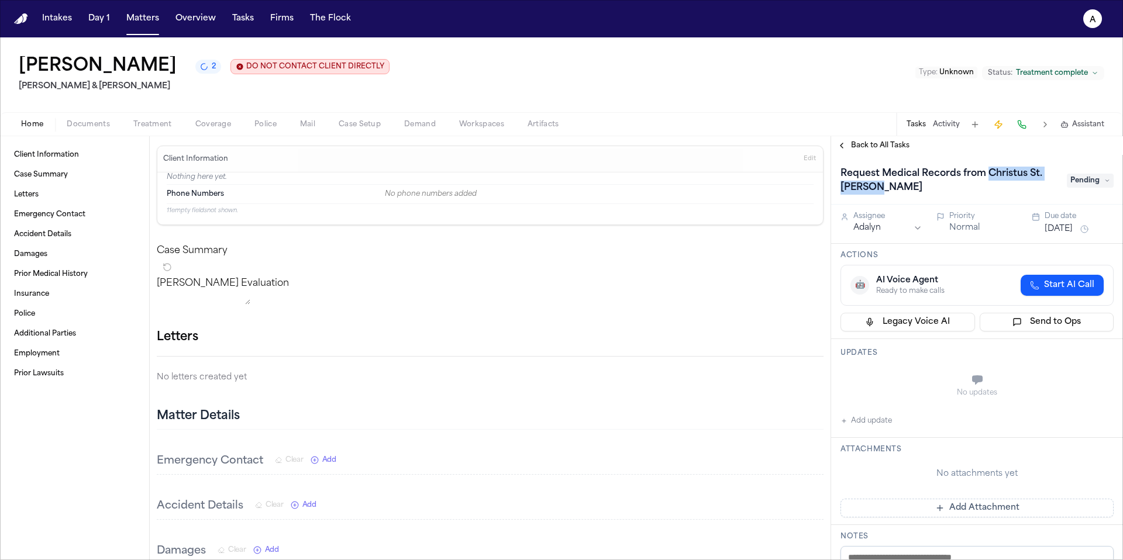
drag, startPoint x: 987, startPoint y: 175, endPoint x: 1018, endPoint y: 191, distance: 34.3
click at [859, 191] on h1 "Request Medical Records from Christus St. Vincent" at bounding box center [947, 180] width 224 height 33
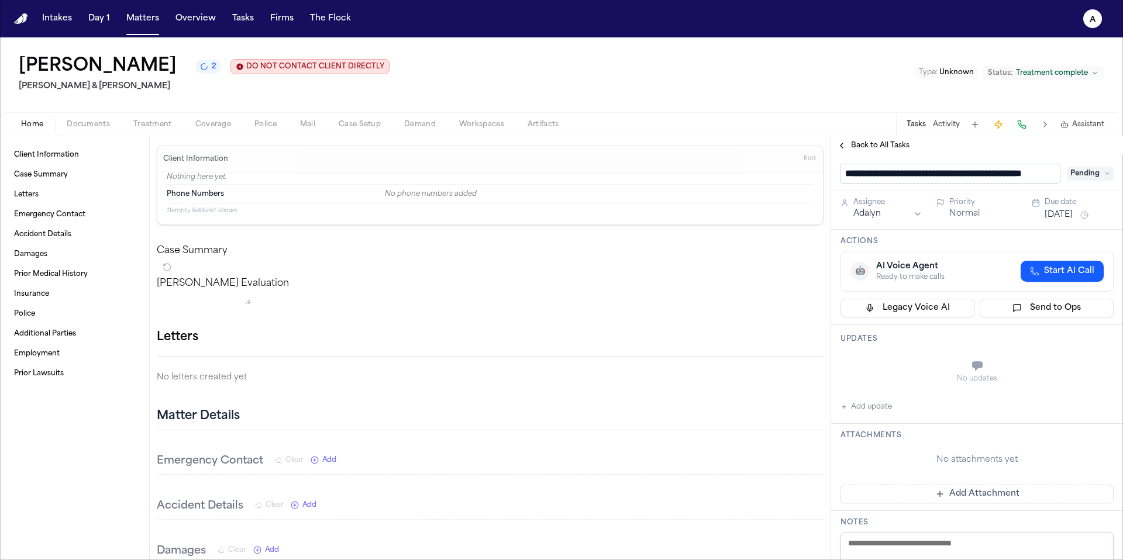
scroll to position [0, 33]
drag, startPoint x: 961, startPoint y: 176, endPoint x: 1068, endPoint y: 171, distance: 107.1
click at [859, 172] on div "**********" at bounding box center [976, 173] width 273 height 19
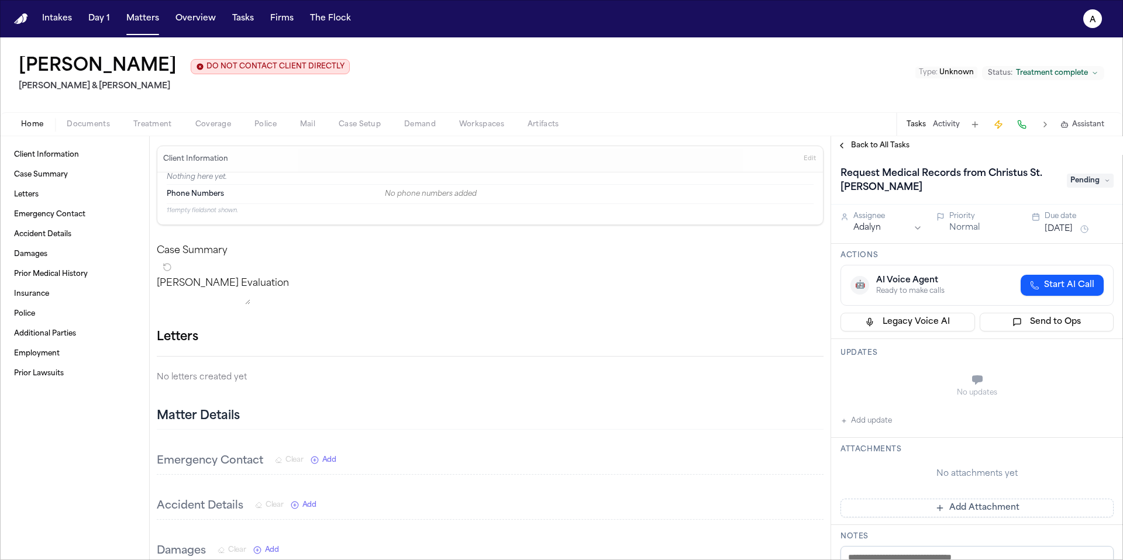
click at [859, 466] on button "Add Attachment" at bounding box center [976, 508] width 273 height 19
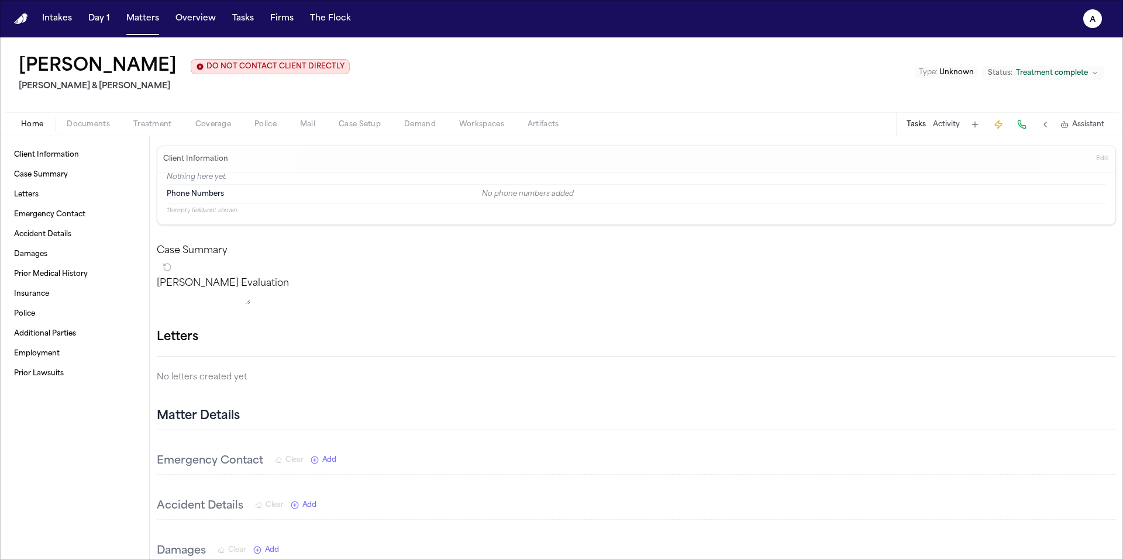
click at [859, 128] on div "Tasks Activity Assistant" at bounding box center [1004, 124] width 217 height 23
click at [859, 128] on button "Tasks" at bounding box center [915, 124] width 19 height 9
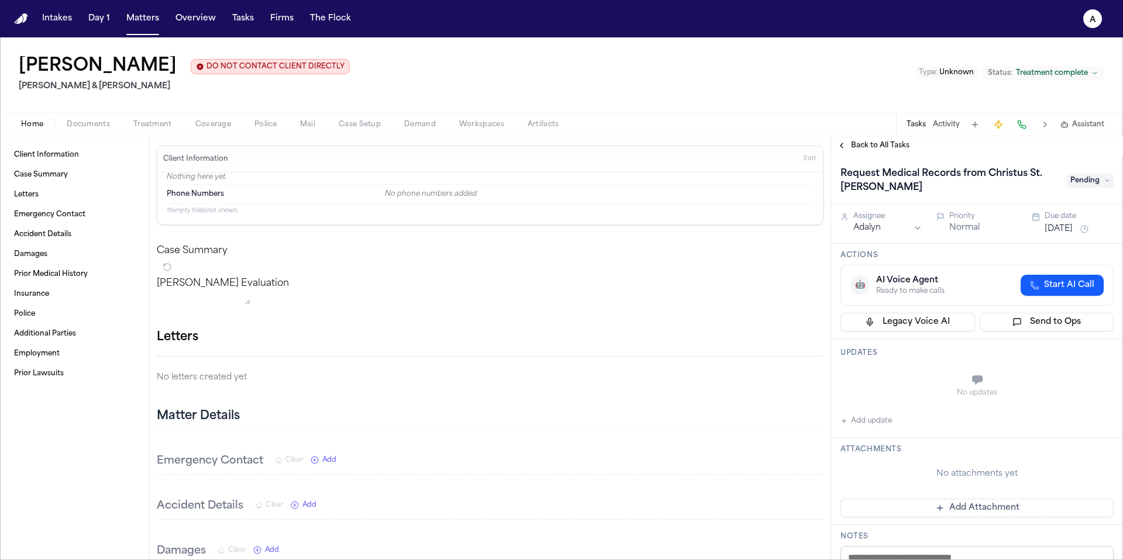
click at [859, 466] on button "Add Attachment" at bounding box center [976, 508] width 273 height 19
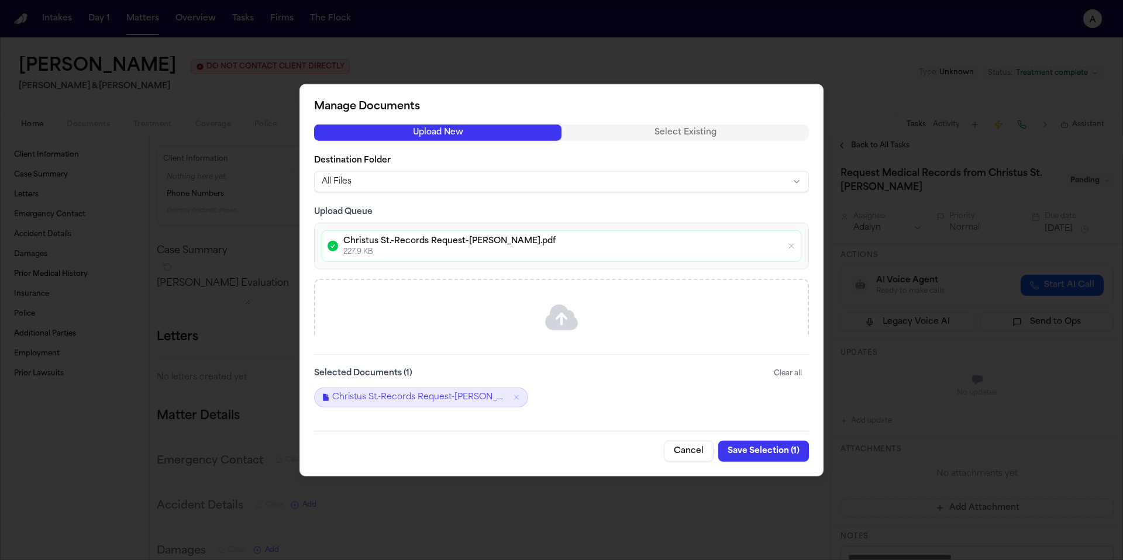
click at [749, 453] on button "Save Selection ( 1 )" at bounding box center [763, 450] width 91 height 21
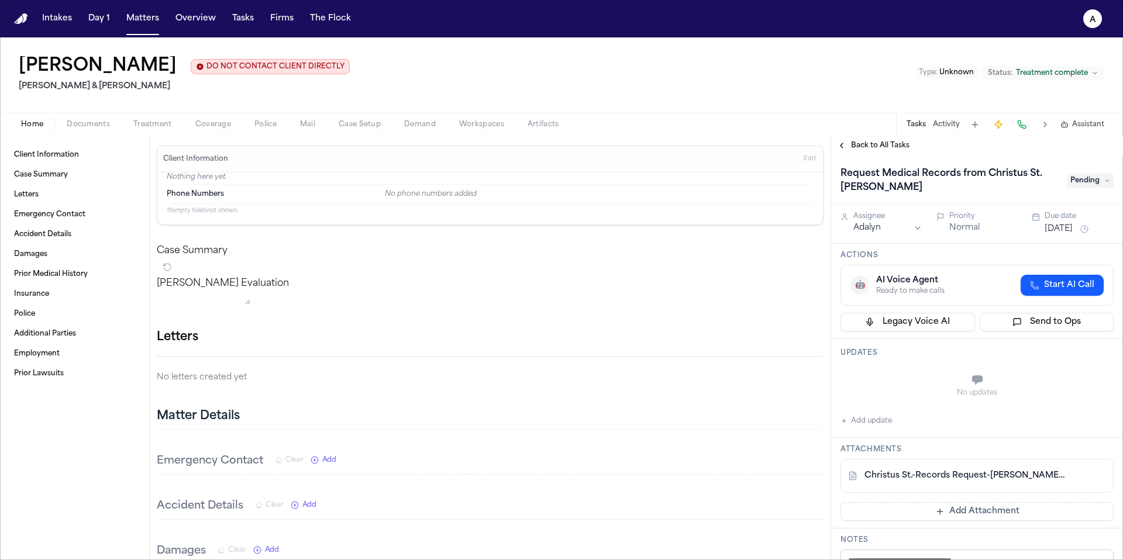
click at [859, 185] on span "Pending" at bounding box center [1089, 181] width 47 height 14
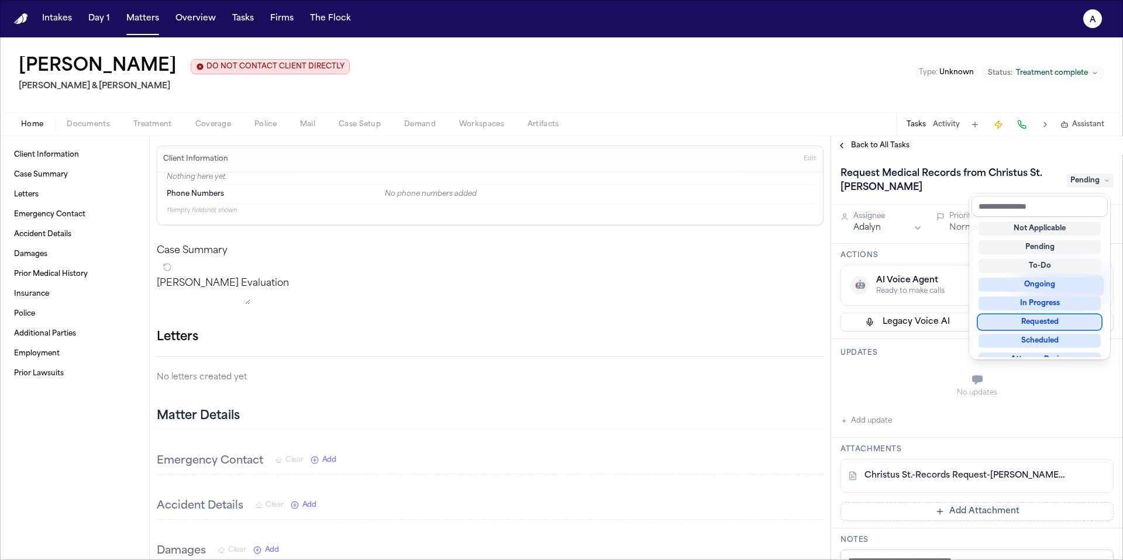
click at [859, 317] on div "Requested" at bounding box center [1039, 322] width 122 height 14
click at [859, 381] on div "Request Medical Records from Christus St. Vincent Requested Assignee Adalyn Pri…" at bounding box center [977, 357] width 292 height 405
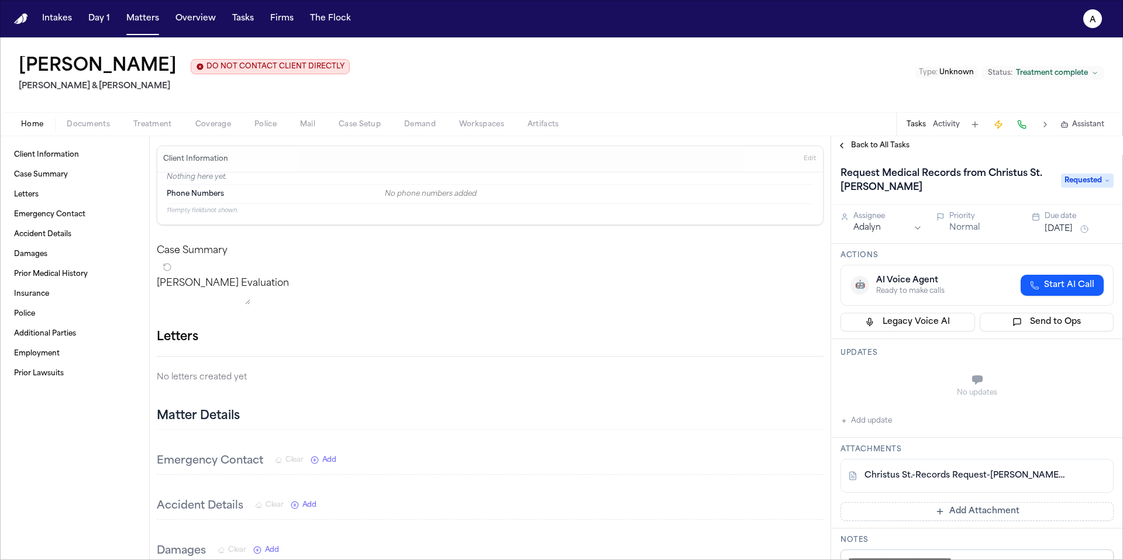
click at [859, 232] on button "Aug 2, 2025" at bounding box center [1058, 229] width 28 height 12
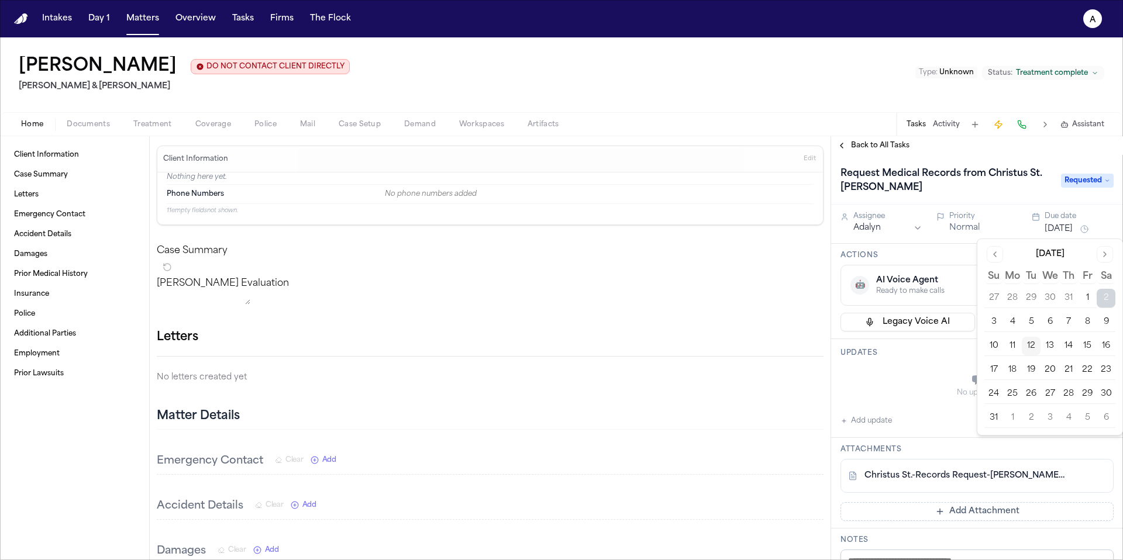
click at [859, 347] on button "12" at bounding box center [1030, 346] width 19 height 19
click at [859, 346] on button "15" at bounding box center [1087, 346] width 19 height 19
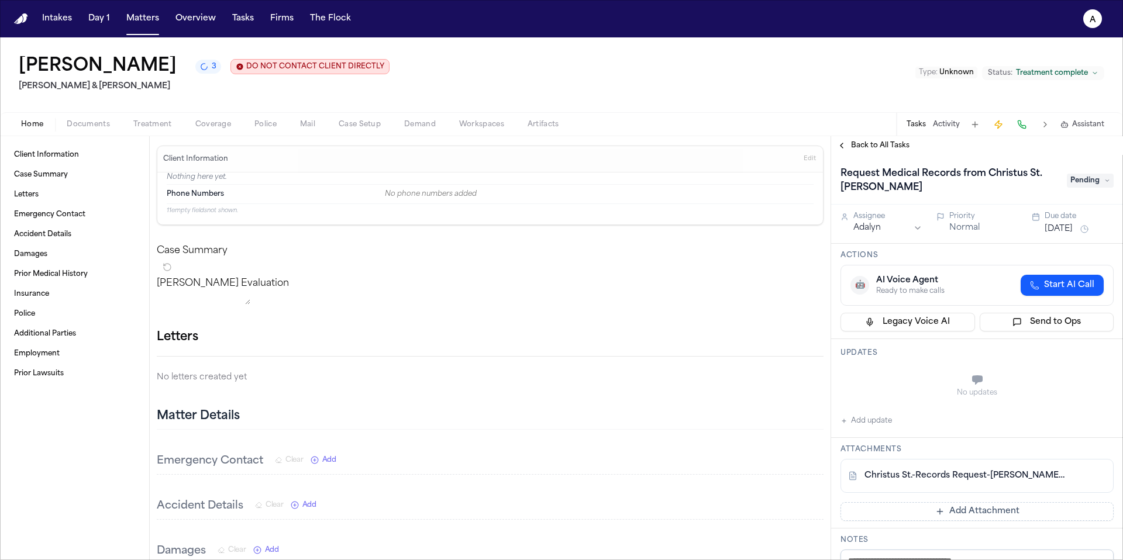
click at [859, 363] on div "Updates No updates Add update" at bounding box center [977, 388] width 292 height 99
click at [859, 181] on span "Pending" at bounding box center [1089, 181] width 47 height 14
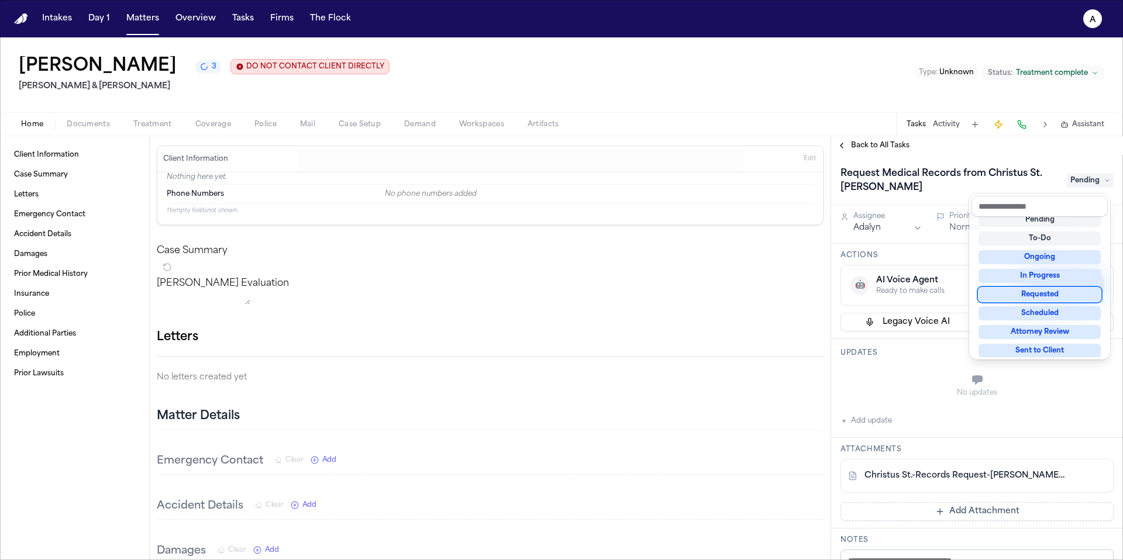
click at [859, 297] on div "Requested" at bounding box center [1039, 295] width 122 height 14
click at [859, 181] on div "Request Medical Records from Christus St. Vincent Requested" at bounding box center [976, 180] width 273 height 33
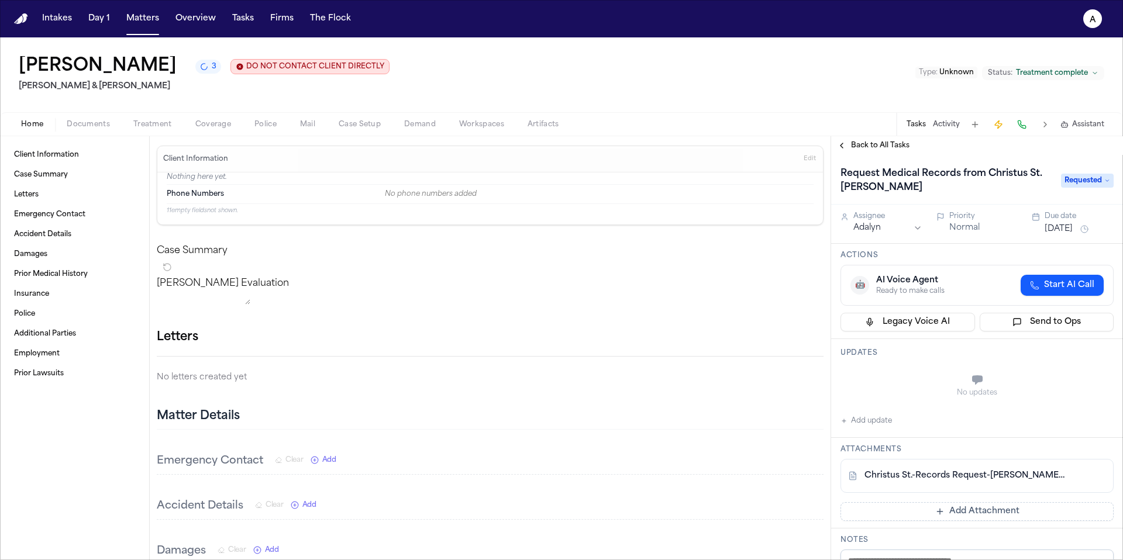
click at [859, 150] on span "Back to All Tasks" at bounding box center [880, 145] width 58 height 9
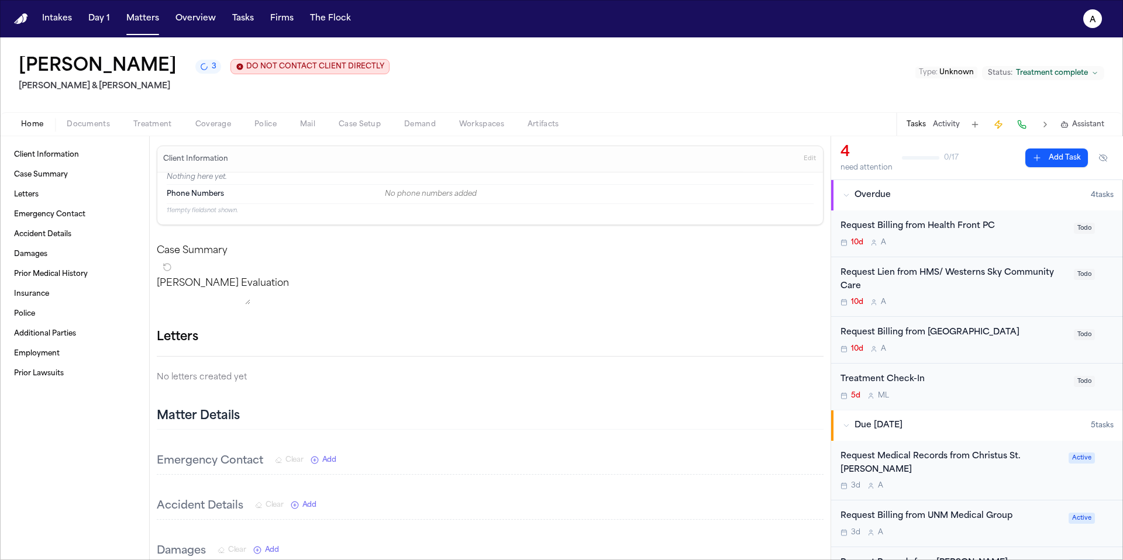
click at [859, 245] on div "10d A" at bounding box center [953, 242] width 226 height 9
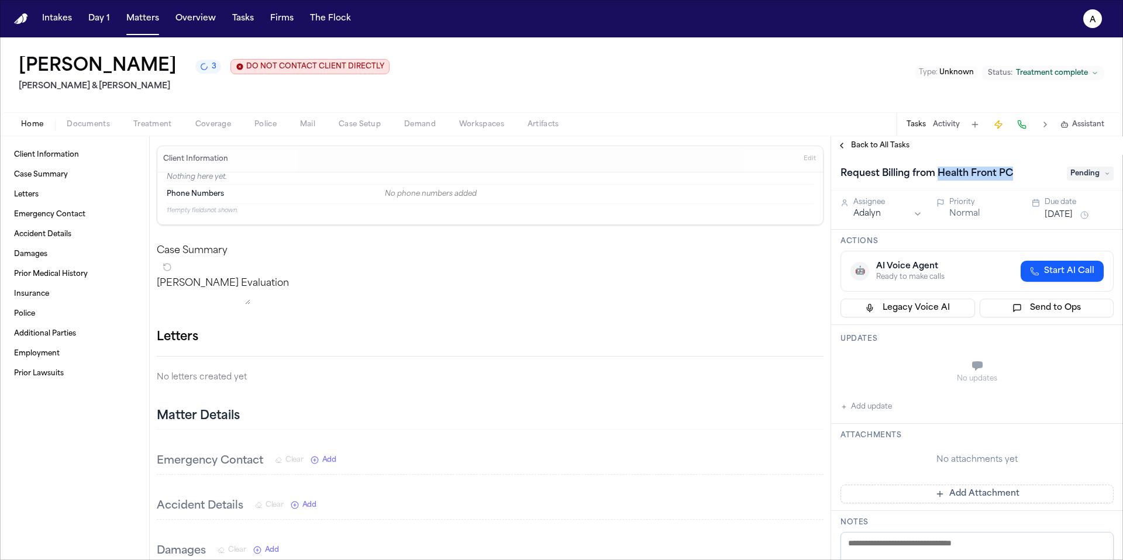
drag, startPoint x: 938, startPoint y: 176, endPoint x: 1016, endPoint y: 179, distance: 77.2
click at [859, 179] on h1 "Request Billing from Health Front PC" at bounding box center [926, 173] width 182 height 19
drag, startPoint x: 1043, startPoint y: 176, endPoint x: 943, endPoint y: 174, distance: 100.0
click at [859, 174] on input "**********" at bounding box center [949, 173] width 219 height 19
click at [859, 412] on div "No updates Add update" at bounding box center [976, 382] width 273 height 63
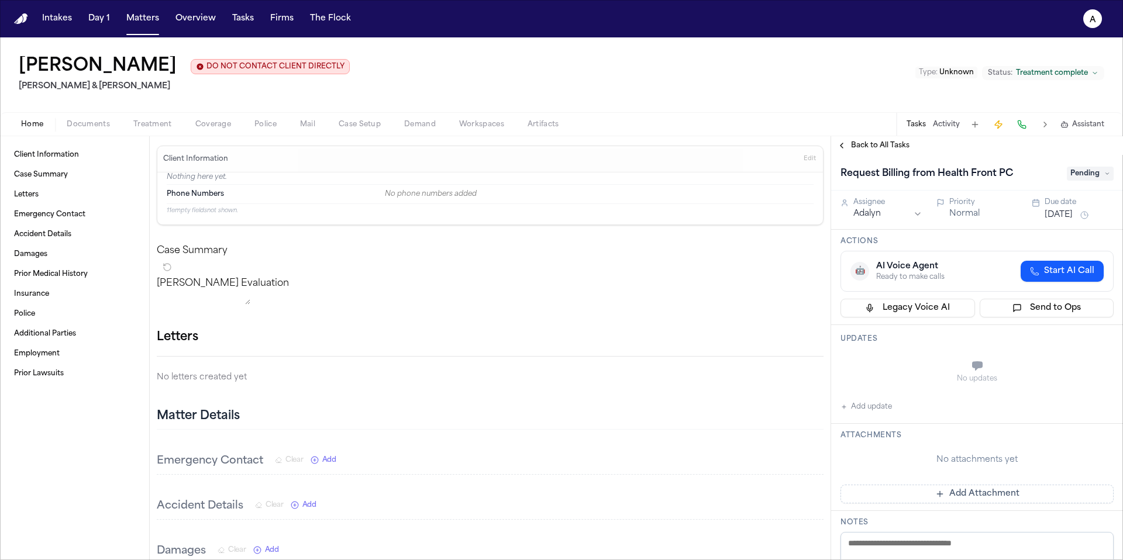
click at [859, 412] on button "Add update" at bounding box center [865, 407] width 51 height 14
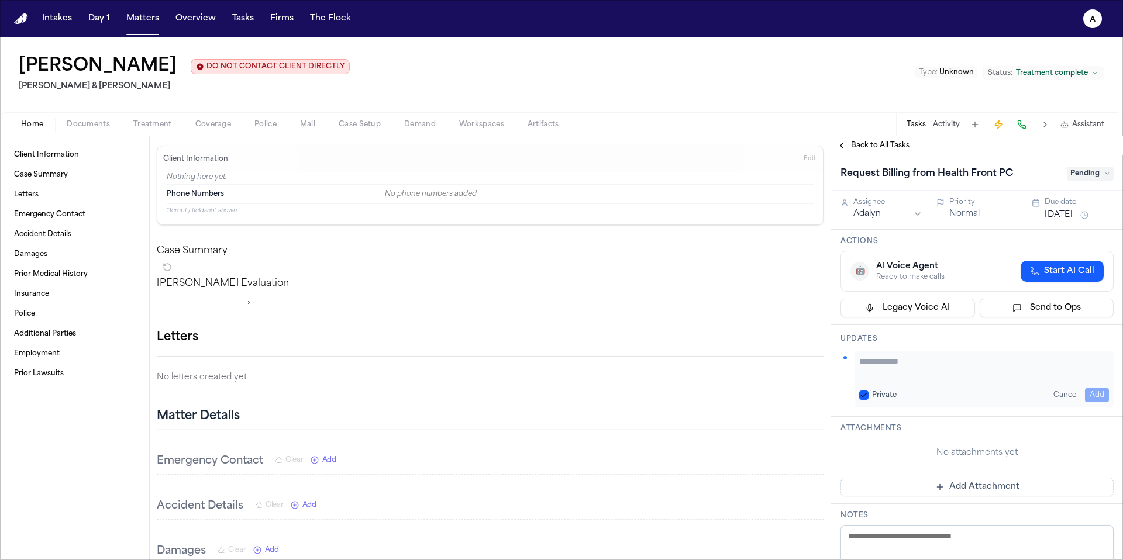
click at [859, 412] on div "Updates Private Cancel Add" at bounding box center [977, 371] width 292 height 92
click at [859, 392] on button "Private" at bounding box center [863, 395] width 9 height 9
click at [859, 370] on textarea "Add your update" at bounding box center [984, 366] width 250 height 23
type textarea "**********"
click at [859, 398] on button "Add" at bounding box center [1097, 395] width 24 height 14
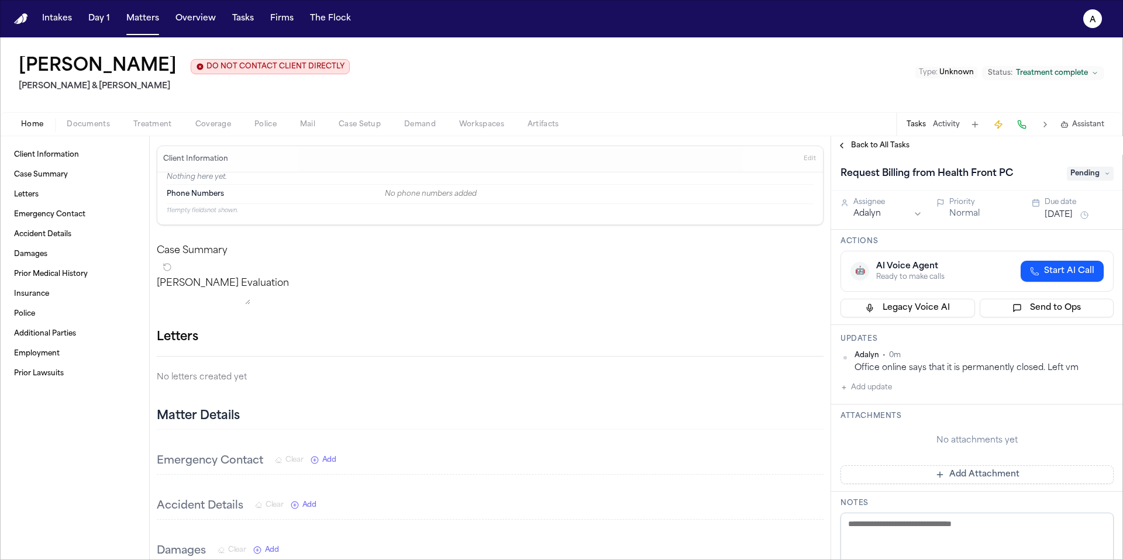
click at [859, 144] on span "Back to All Tasks" at bounding box center [880, 145] width 58 height 9
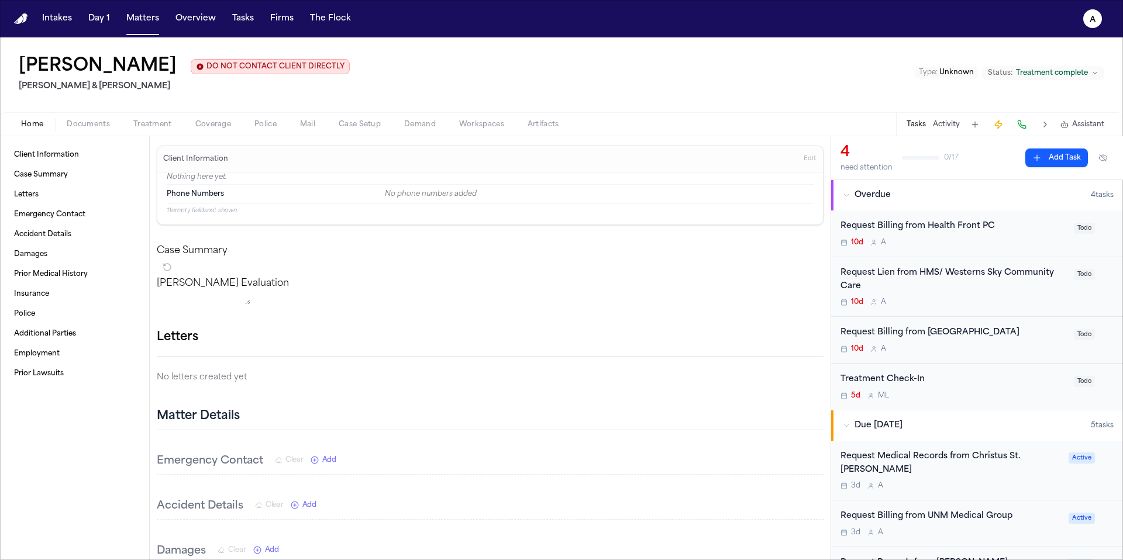
click at [859, 240] on div "10d A" at bounding box center [953, 242] width 226 height 9
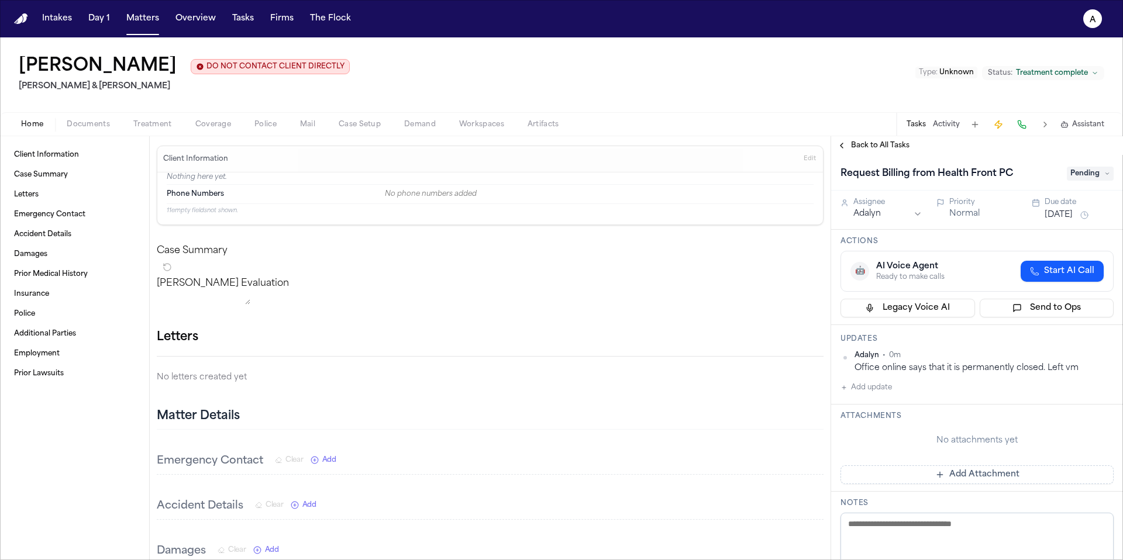
click at [859, 213] on button "Aug 2, 2025" at bounding box center [1058, 215] width 28 height 12
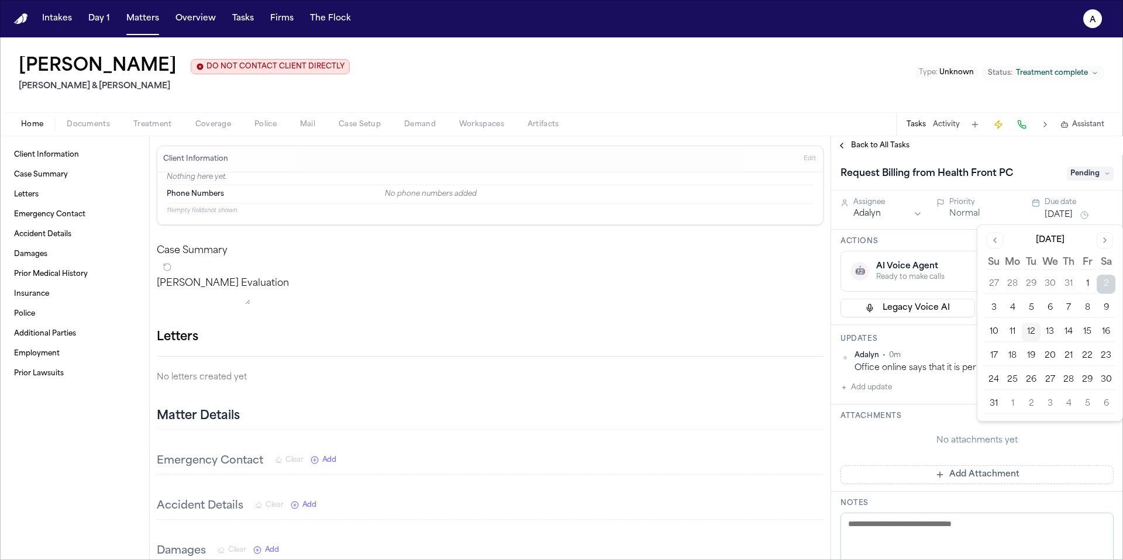
click at [859, 336] on button "13" at bounding box center [1049, 332] width 19 height 19
click at [859, 411] on div "Attachments No attachments yet Add Attachment" at bounding box center [977, 448] width 292 height 87
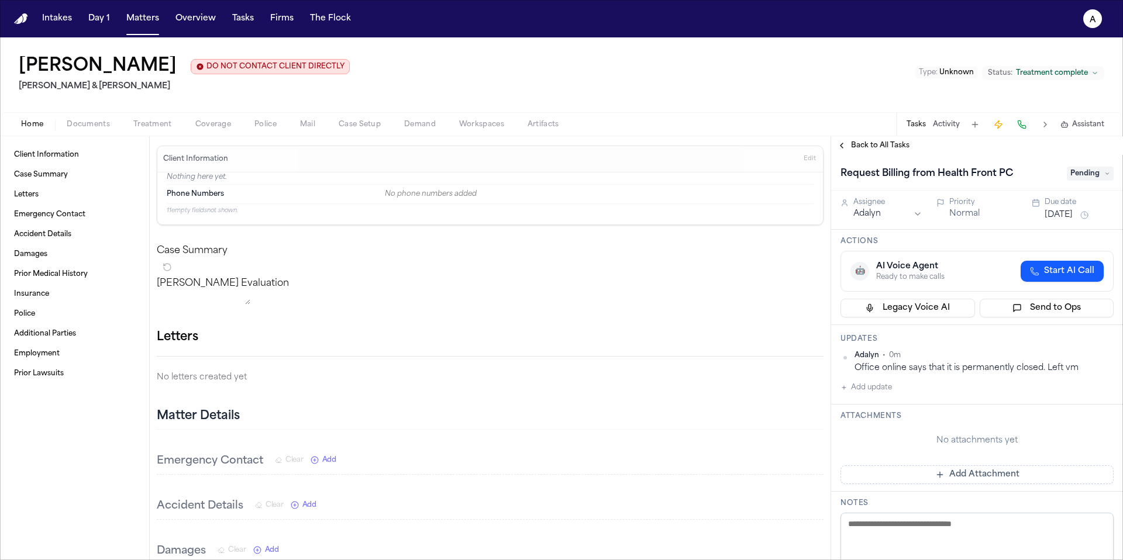
click at [859, 143] on span "Back to All Tasks" at bounding box center [880, 145] width 58 height 9
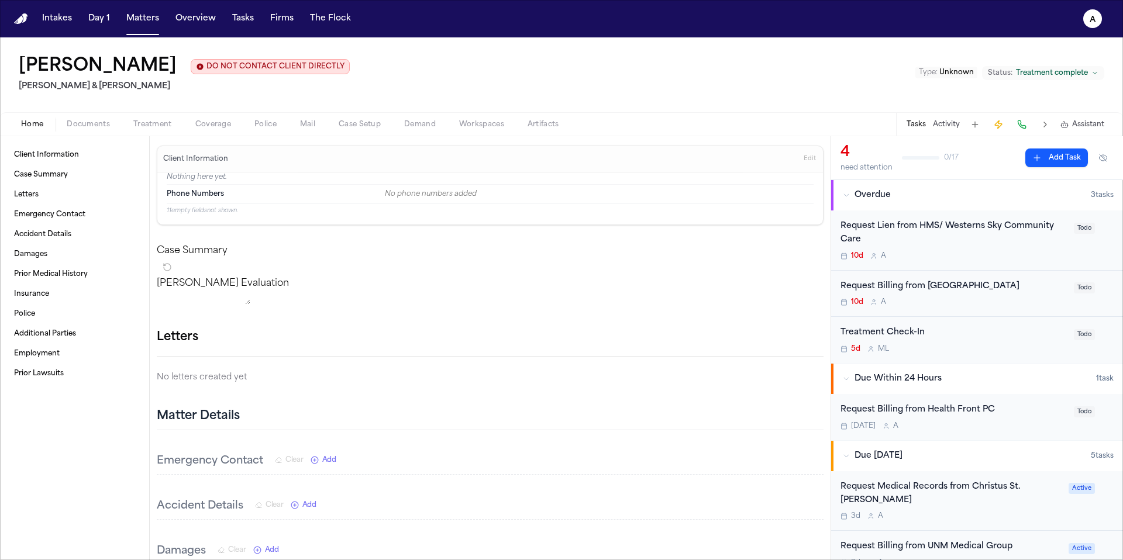
click at [859, 244] on div "Request Lien from HMS/ Westerns Sky Community Care" at bounding box center [953, 233] width 226 height 27
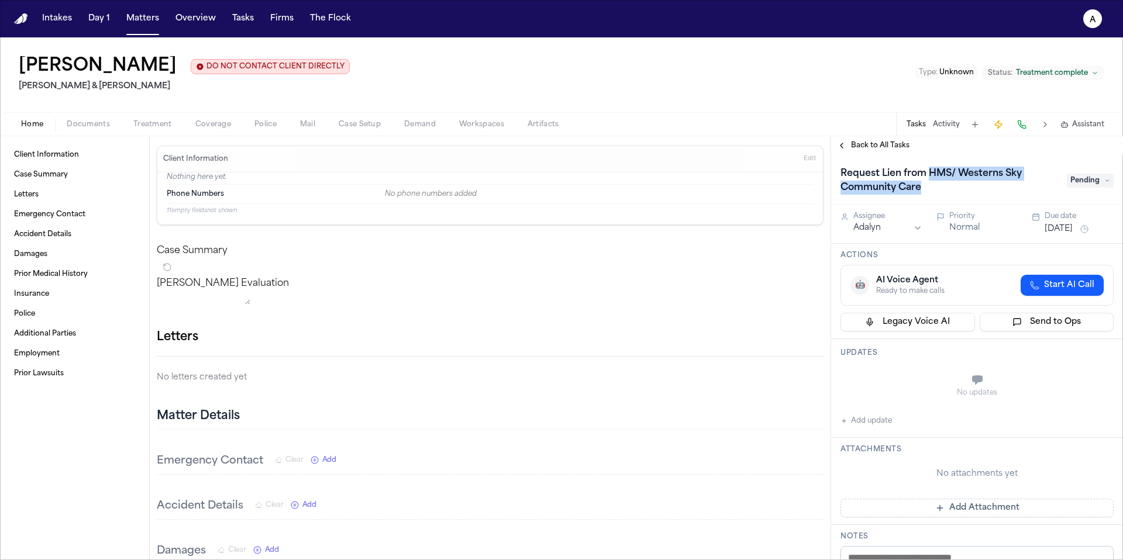
drag, startPoint x: 928, startPoint y: 175, endPoint x: 956, endPoint y: 198, distance: 35.3
click at [859, 197] on h1 "Request Lien from HMS/ Westerns Sky Community Care" at bounding box center [947, 180] width 224 height 33
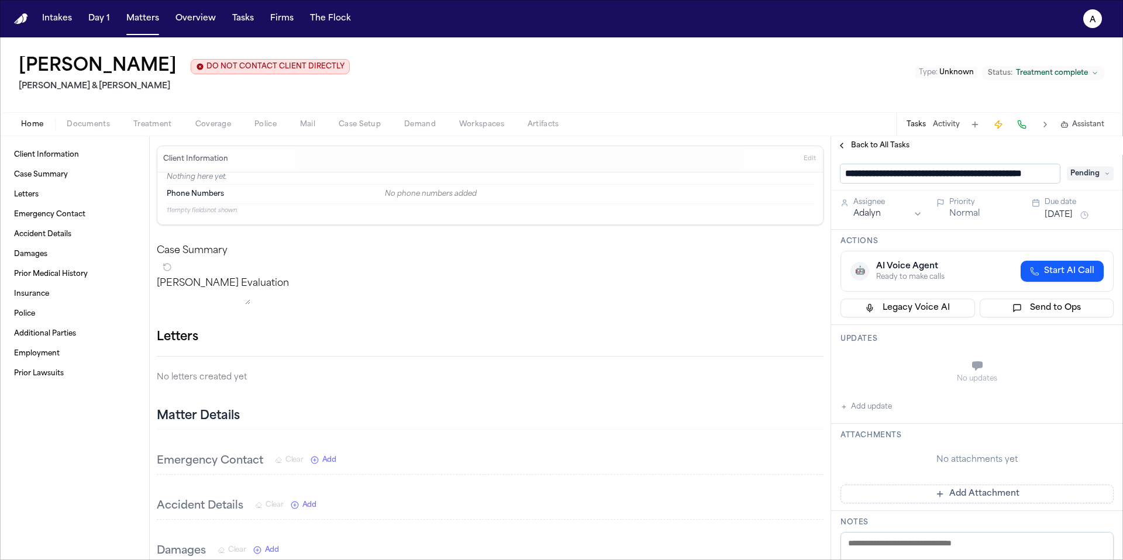
scroll to position [0, 55]
drag, startPoint x: 1054, startPoint y: 178, endPoint x: 877, endPoint y: 175, distance: 176.6
click at [859, 175] on input "**********" at bounding box center [949, 173] width 219 height 19
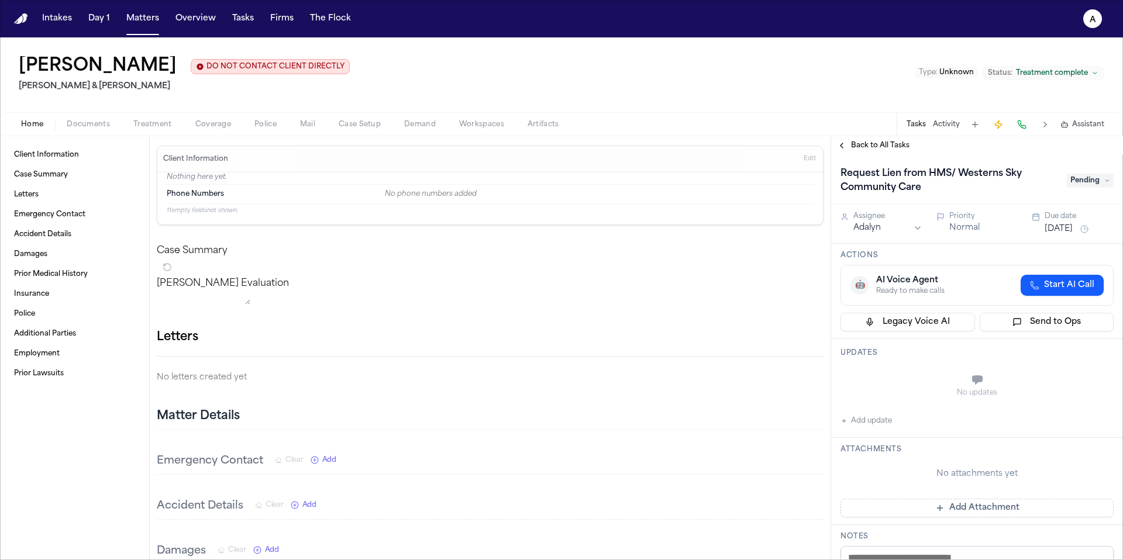
click at [859, 405] on div "No updates" at bounding box center [976, 386] width 273 height 42
click at [859, 424] on div "No updates Add update" at bounding box center [976, 396] width 273 height 63
click at [859, 419] on button "Add update" at bounding box center [865, 421] width 51 height 14
click at [859, 419] on div "Private Cancel Add" at bounding box center [983, 393] width 259 height 56
click at [855, 404] on div "Private Cancel Add" at bounding box center [983, 393] width 259 height 56
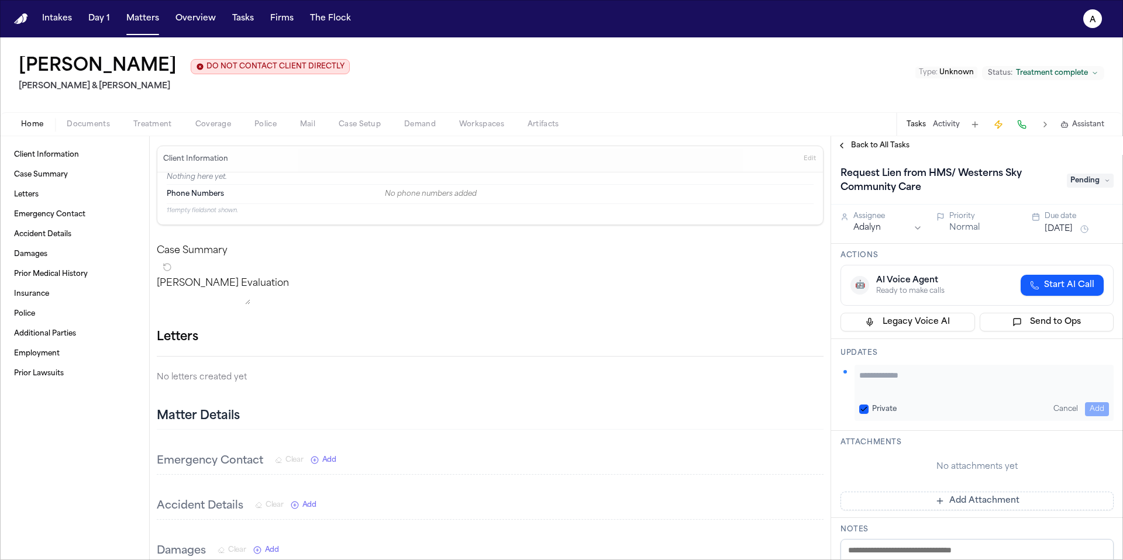
click at [859, 405] on button "Private" at bounding box center [863, 409] width 9 height 9
click at [859, 371] on textarea "Add your update" at bounding box center [984, 381] width 250 height 23
click at [859, 377] on textarea "**********" at bounding box center [979, 381] width 241 height 23
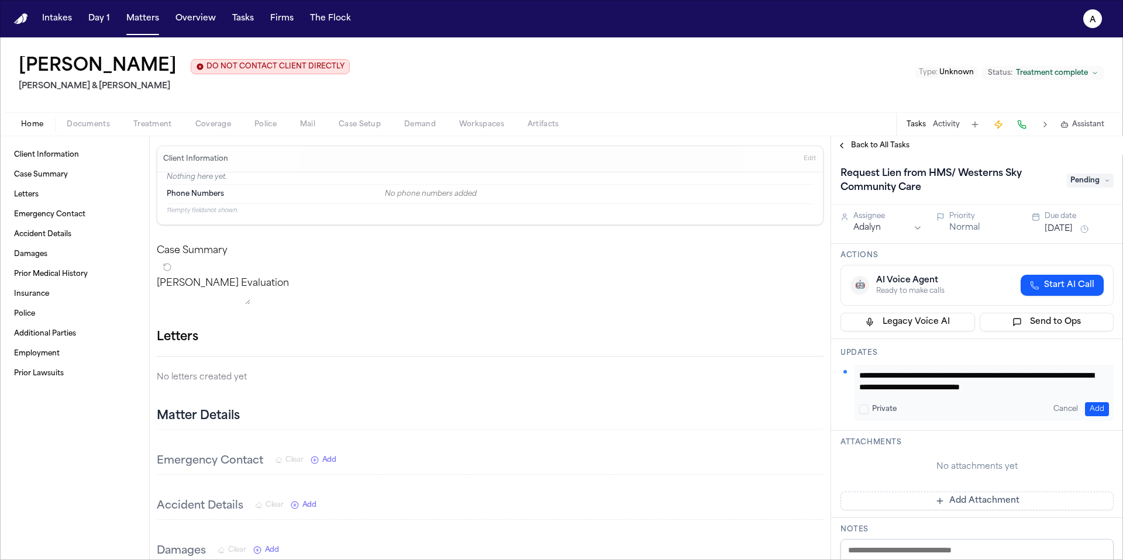
type textarea "**********"
click at [859, 412] on button "Add" at bounding box center [1097, 409] width 24 height 14
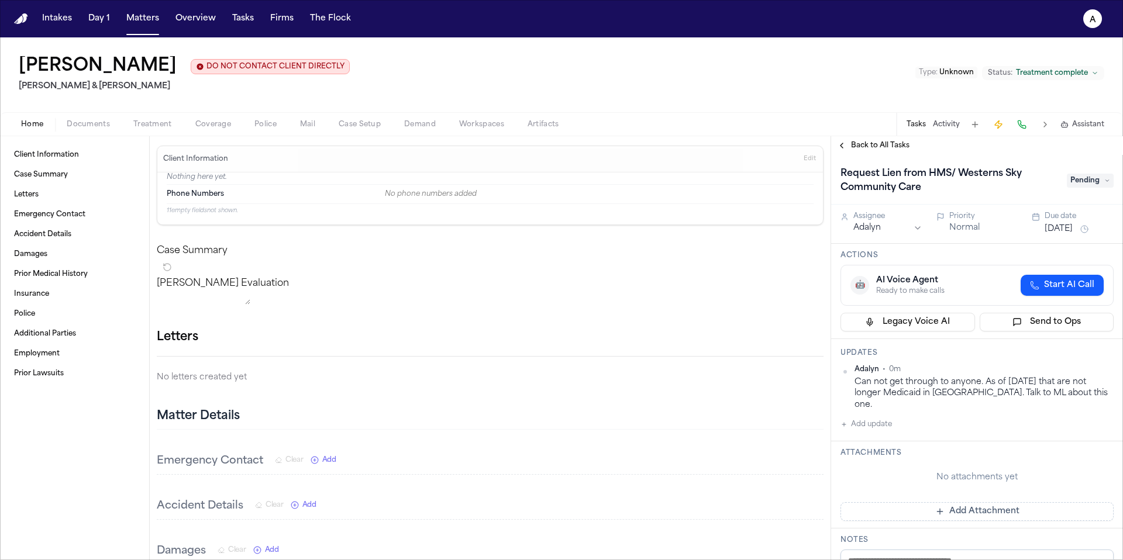
click at [859, 227] on button "Aug 2, 2025" at bounding box center [1058, 229] width 28 height 12
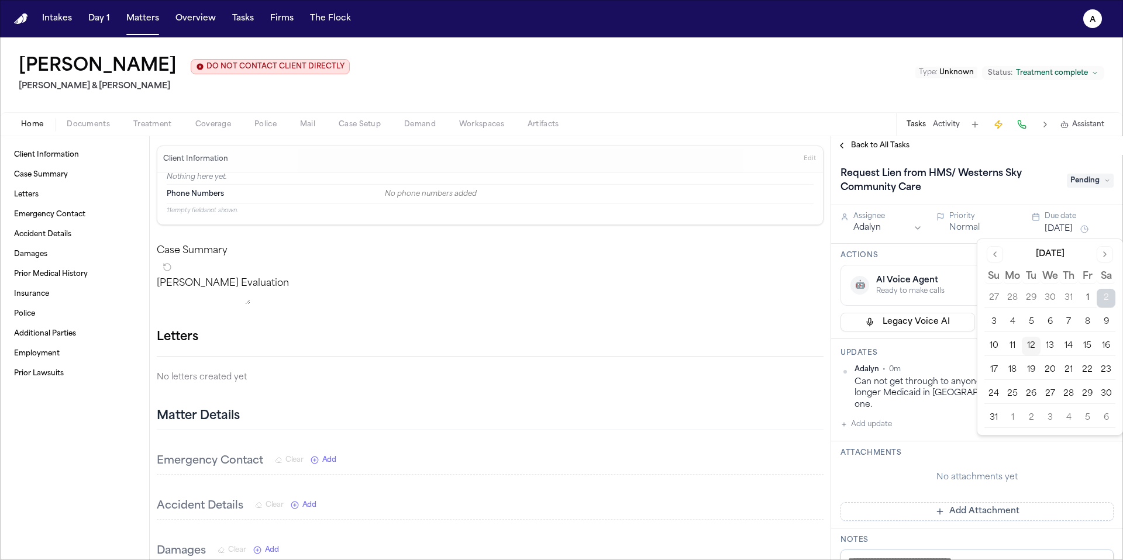
click at [859, 348] on button "13" at bounding box center [1049, 346] width 19 height 19
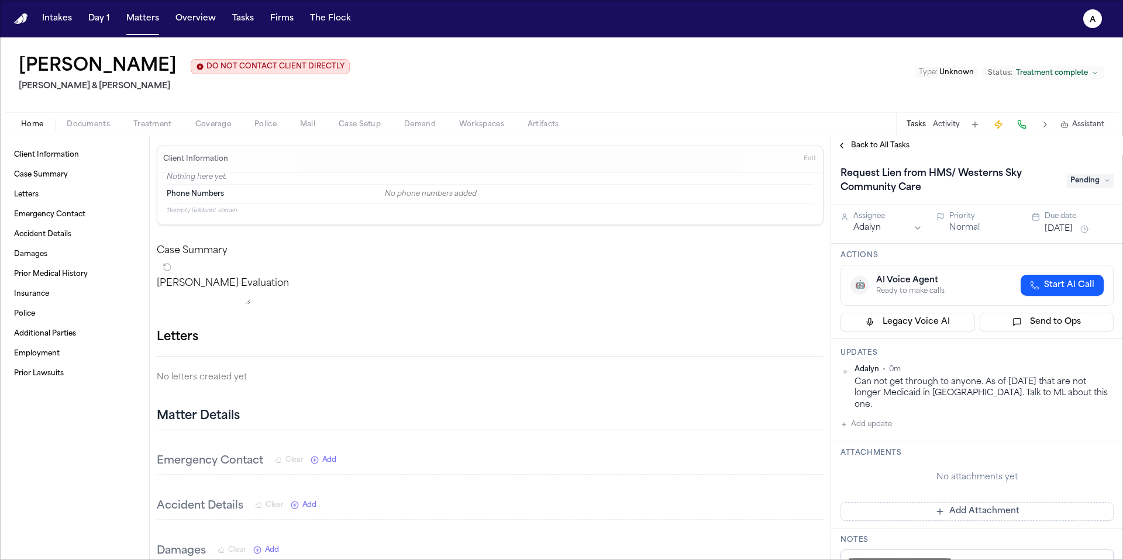
click at [859, 150] on span "Back to All Tasks" at bounding box center [880, 145] width 58 height 9
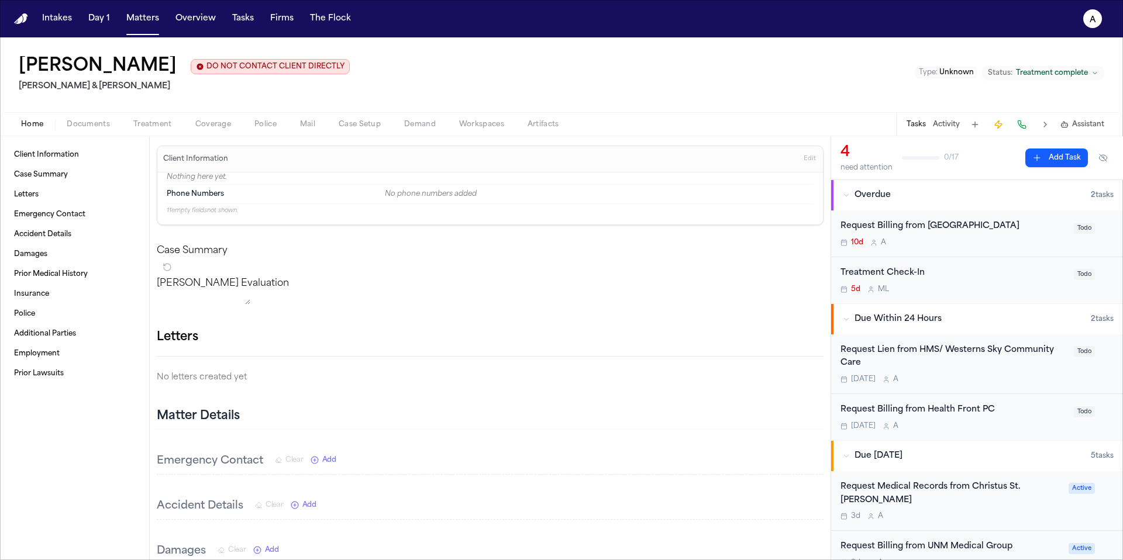
click at [859, 251] on div "Request Billing from Guadalupe County Hospital 10d A Todo" at bounding box center [977, 233] width 292 height 47
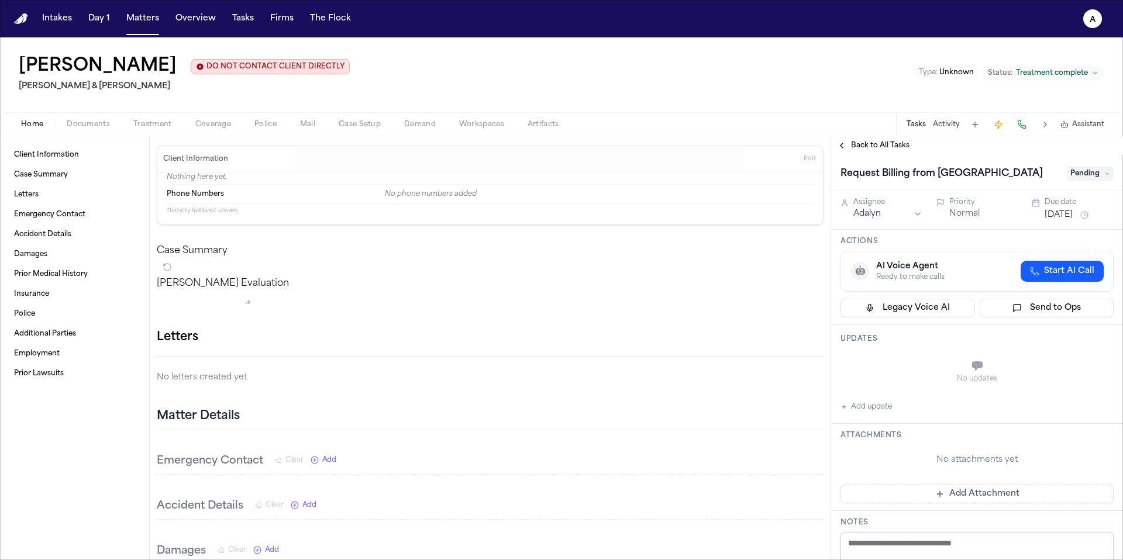
drag, startPoint x: 940, startPoint y: 193, endPoint x: 937, endPoint y: 178, distance: 15.5
click at [859, 178] on h1 "Request Billing from Guadalupe County Hospital" at bounding box center [941, 173] width 212 height 19
drag, startPoint x: 924, startPoint y: 177, endPoint x: 1092, endPoint y: 171, distance: 168.5
click at [859, 172] on div "**********" at bounding box center [976, 173] width 273 height 19
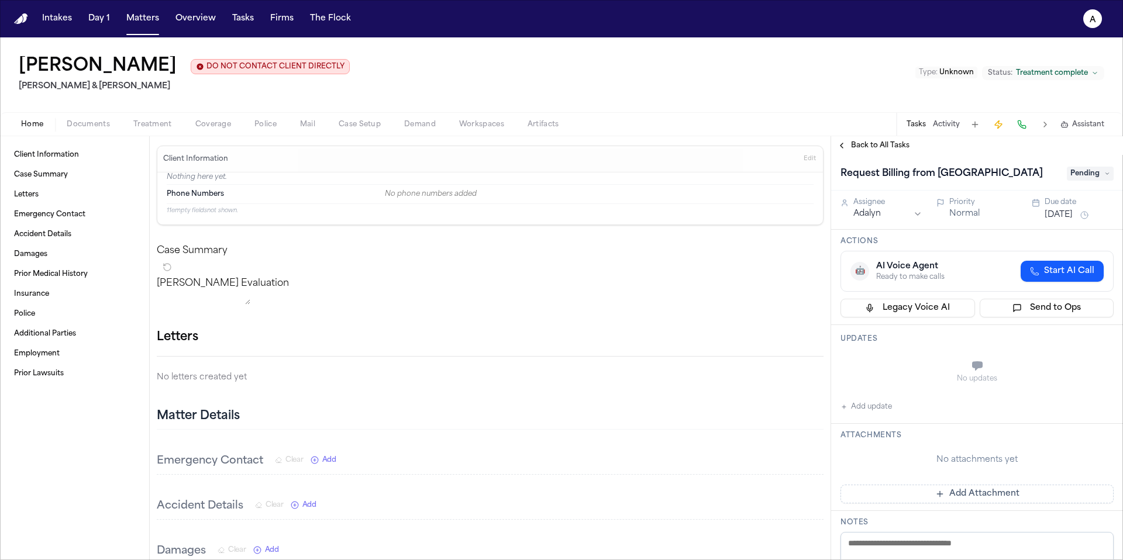
drag, startPoint x: 935, startPoint y: 178, endPoint x: 994, endPoint y: 188, distance: 59.3
click at [859, 183] on h1 "Request Billing from Guadalupe County Hospital" at bounding box center [941, 173] width 212 height 19
click at [859, 372] on div "No updates" at bounding box center [976, 372] width 273 height 42
click at [859, 414] on button "Add update" at bounding box center [865, 407] width 51 height 14
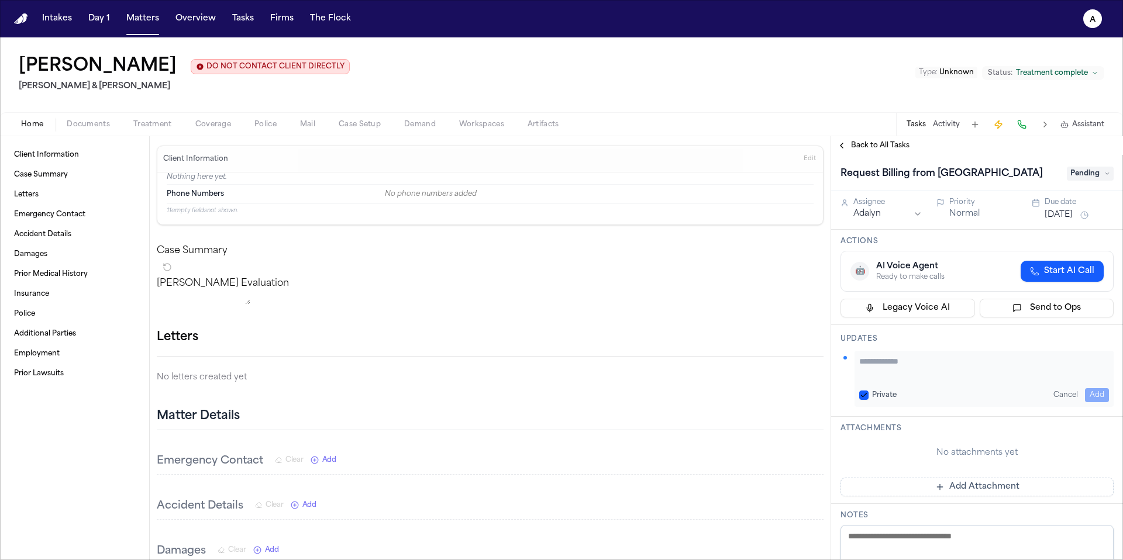
click at [859, 433] on h3 "Attachments" at bounding box center [976, 428] width 273 height 9
click at [859, 466] on button "Add Attachment" at bounding box center [976, 487] width 273 height 19
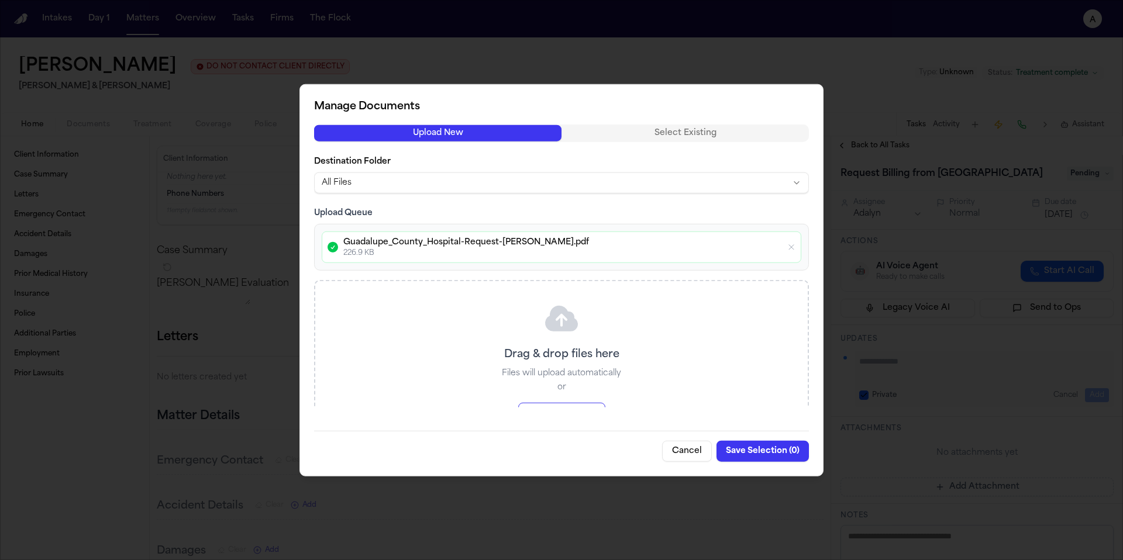
click at [766, 450] on button "Save Selection ( 0 )" at bounding box center [762, 450] width 92 height 21
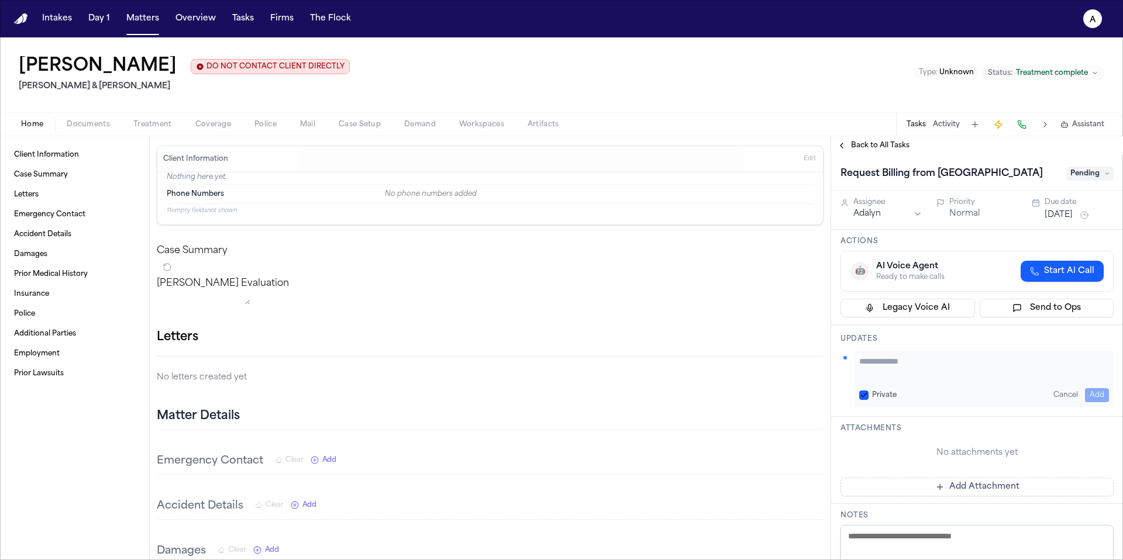
click at [859, 466] on button "Add Attachment" at bounding box center [976, 487] width 273 height 19
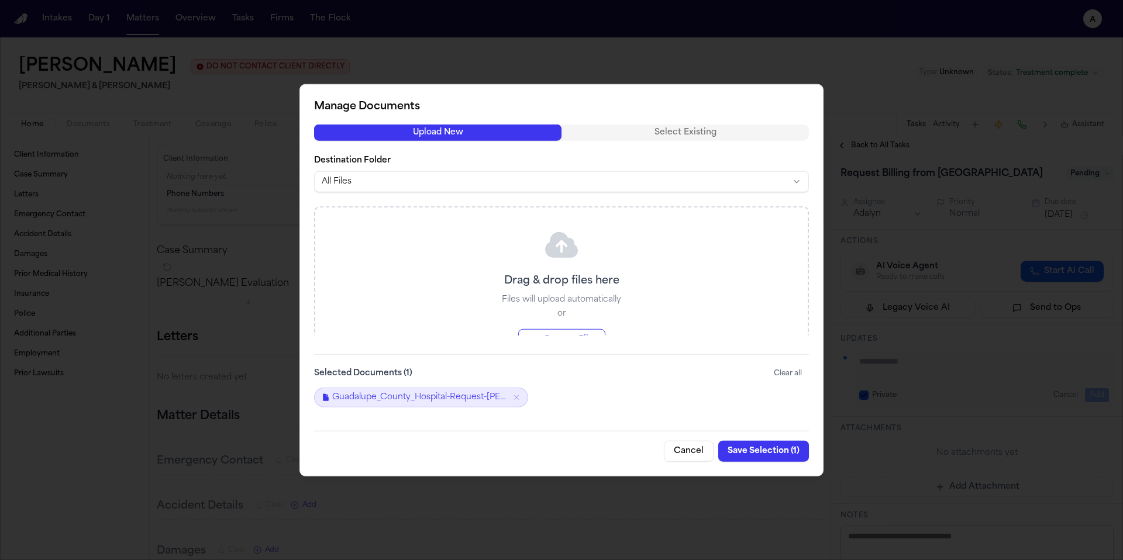
click at [778, 452] on button "Save Selection ( 1 )" at bounding box center [763, 450] width 91 height 21
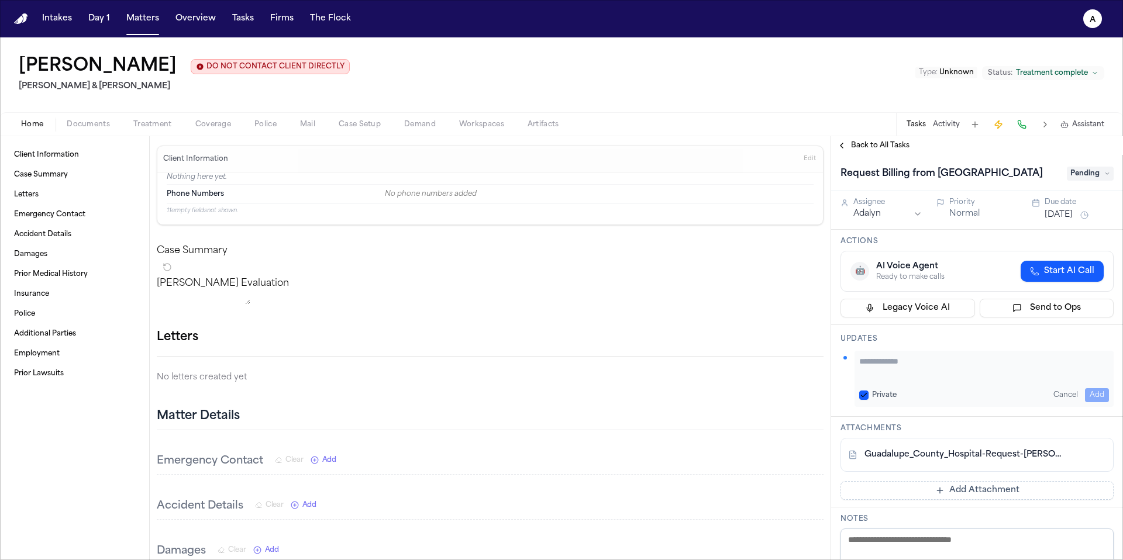
click at [859, 181] on span "Pending" at bounding box center [1089, 174] width 47 height 14
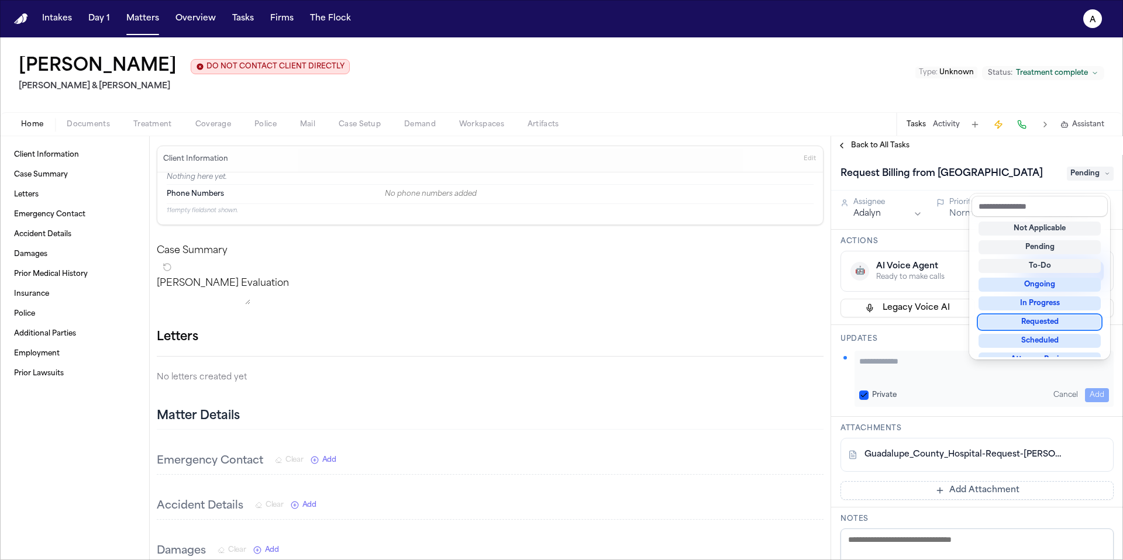
click at [859, 319] on div "Requested" at bounding box center [1039, 322] width 122 height 14
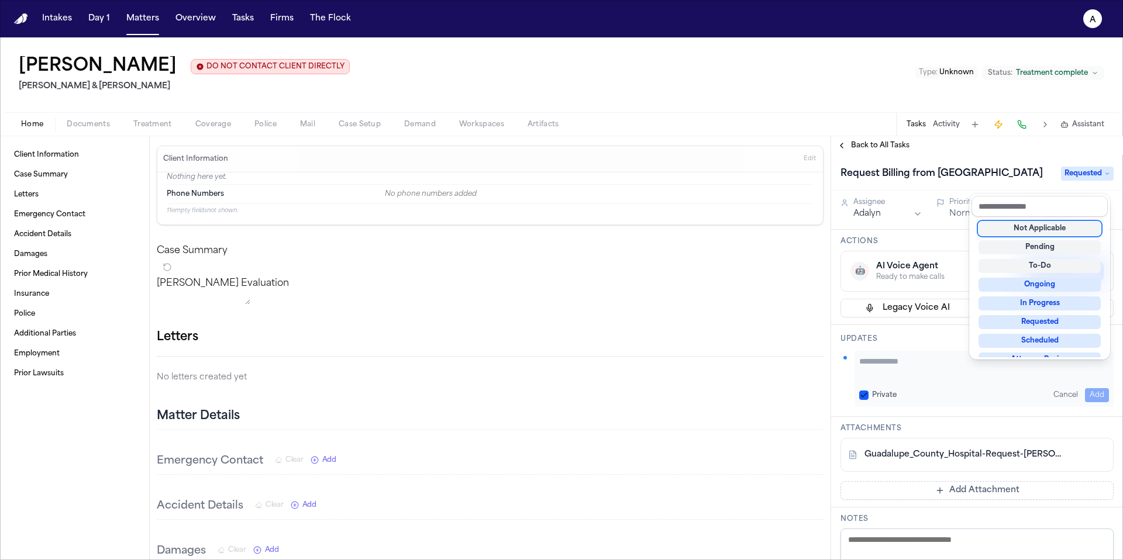
click at [859, 161] on div "Request Billing from Guadalupe County Hospital Requested" at bounding box center [977, 173] width 292 height 36
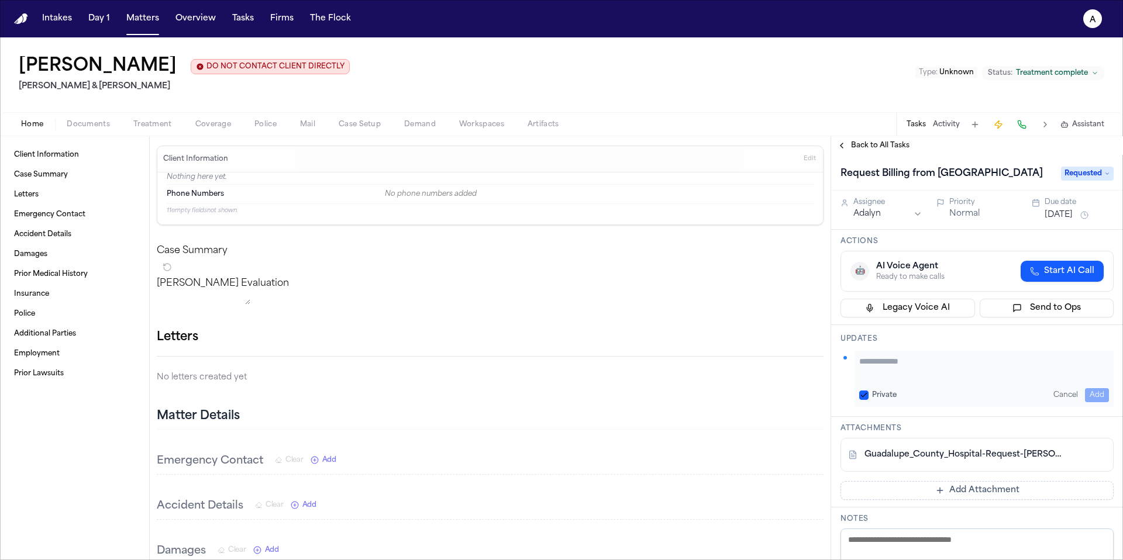
click at [859, 221] on button "Aug 2, 2025" at bounding box center [1058, 215] width 28 height 12
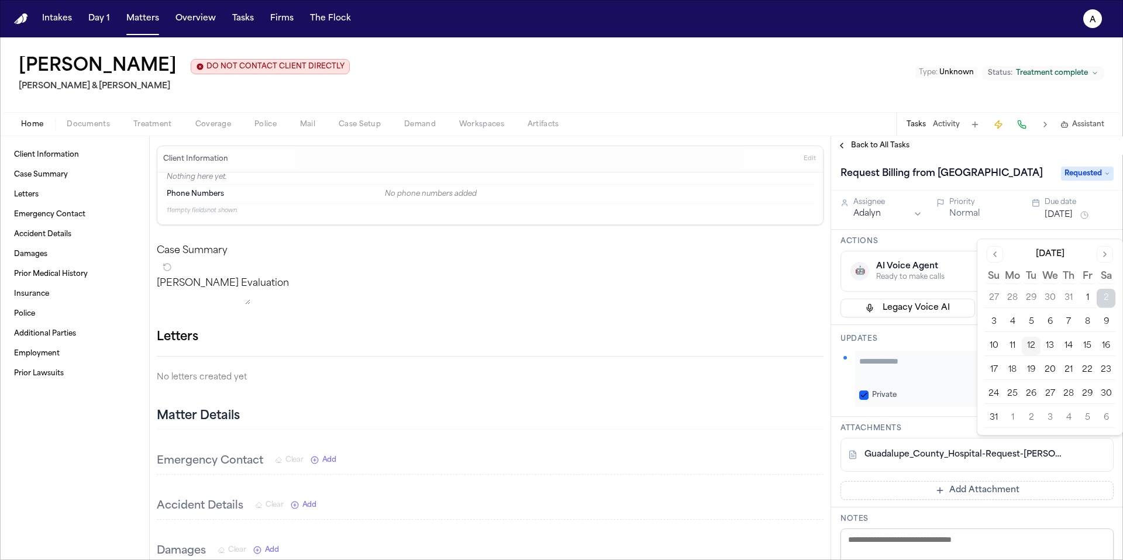
click at [859, 348] on button "15" at bounding box center [1087, 346] width 19 height 19
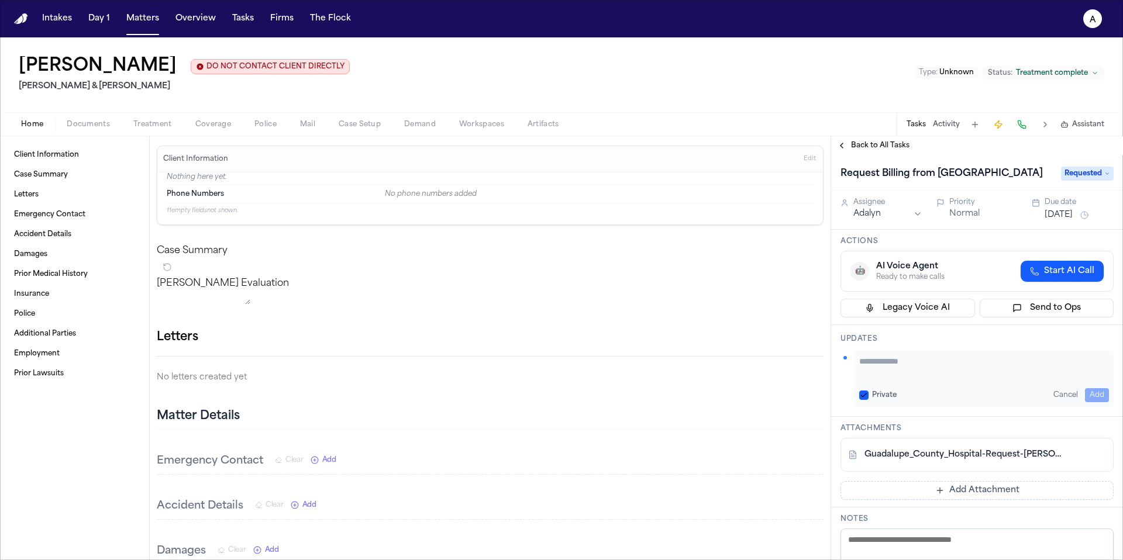
click at [859, 347] on div "Updates Private Cancel Add" at bounding box center [977, 371] width 292 height 92
click at [859, 400] on button "Private" at bounding box center [863, 395] width 9 height 9
click at [859, 143] on span "Back to All Tasks" at bounding box center [880, 145] width 58 height 9
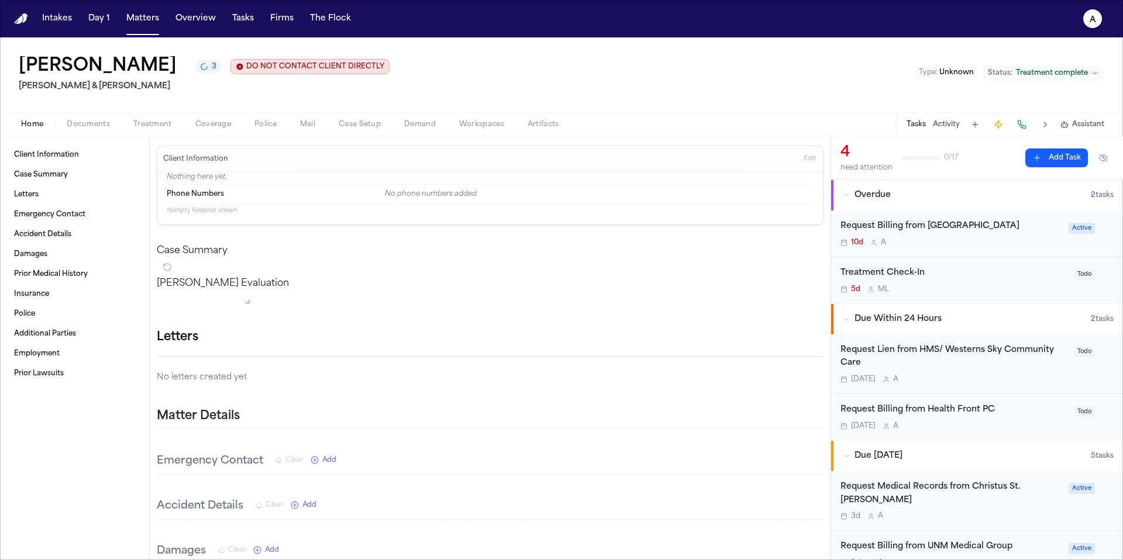
click at [859, 243] on div "10d A" at bounding box center [950, 242] width 221 height 9
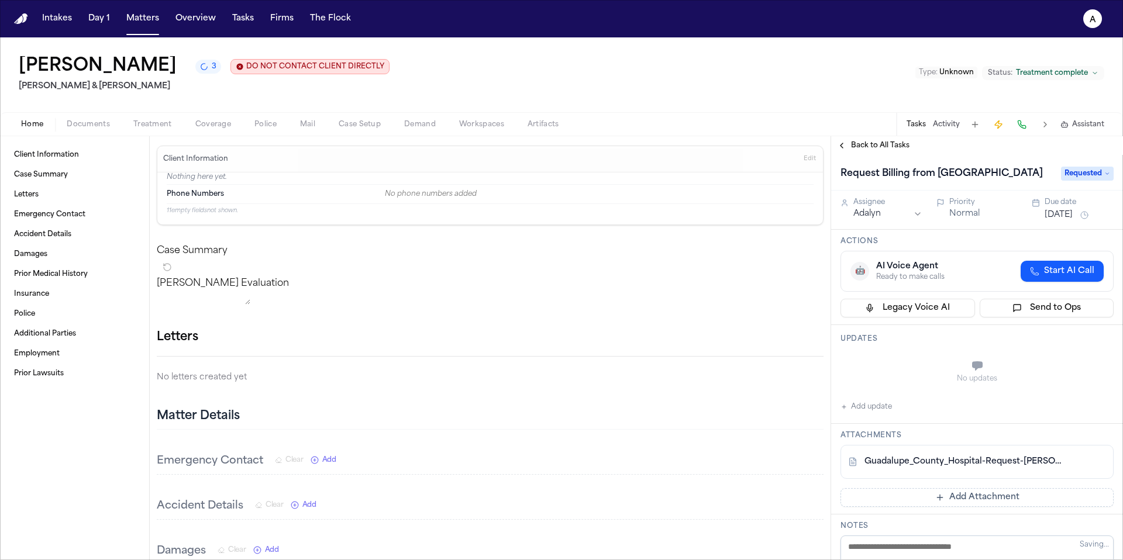
click at [859, 221] on button "Aug 15, 2025" at bounding box center [1058, 215] width 28 height 12
click at [859, 220] on div "Normal" at bounding box center [983, 214] width 69 height 12
click at [859, 144] on span "Back to All Tasks" at bounding box center [880, 145] width 58 height 9
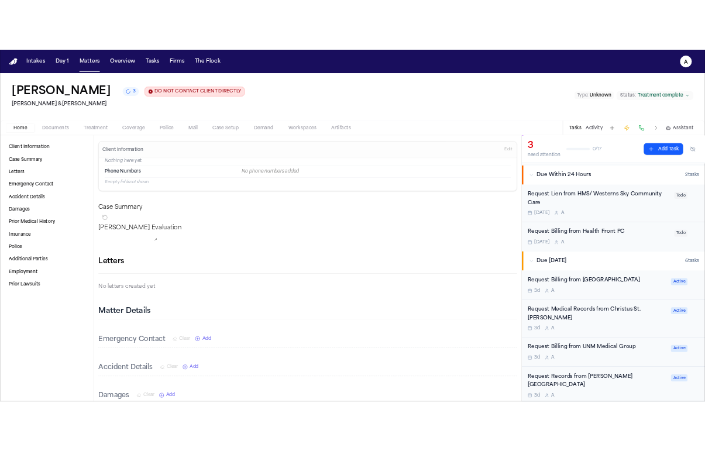
scroll to position [72, 0]
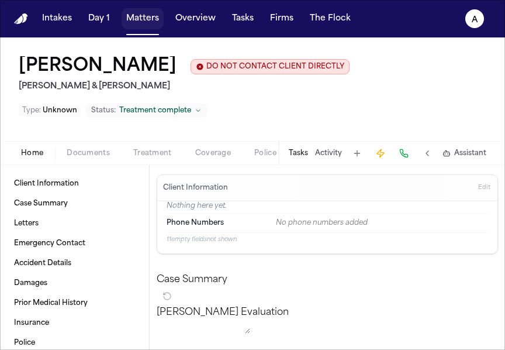
click at [156, 28] on button "Matters" at bounding box center [143, 18] width 42 height 21
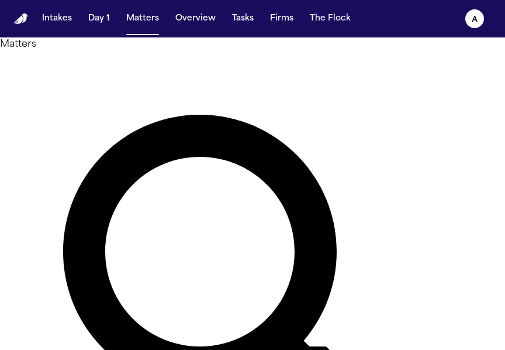
drag, startPoint x: 197, startPoint y: 78, endPoint x: 100, endPoint y: 64, distance: 98.1
click at [100, 64] on div "Matters ******* Overview Add Matter" at bounding box center [252, 310] width 505 height 547
type input "*****"
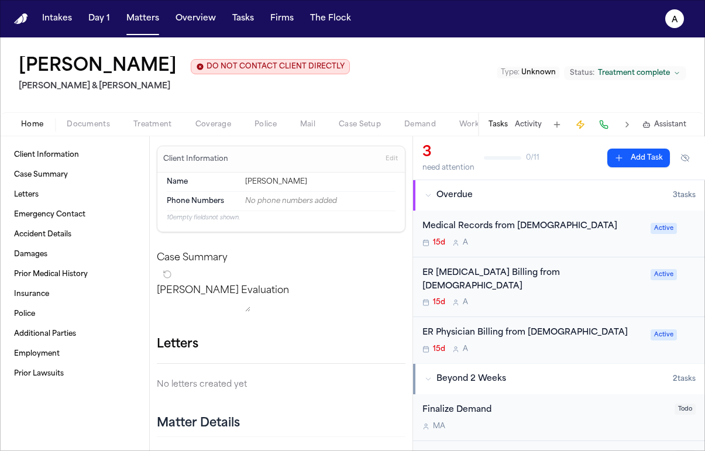
click at [553, 247] on div "15d A" at bounding box center [532, 242] width 221 height 9
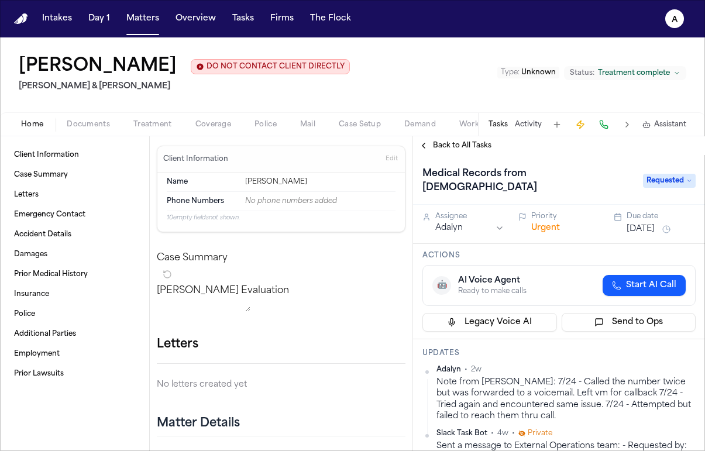
click at [593, 181] on div "Medical Records from Presbyterian" at bounding box center [528, 180] width 213 height 33
drag, startPoint x: 527, startPoint y: 176, endPoint x: 626, endPoint y: 175, distance: 99.4
click at [627, 175] on div "Medical Records from Presbyterian" at bounding box center [528, 180] width 213 height 33
copy h1 "Presbyterian"
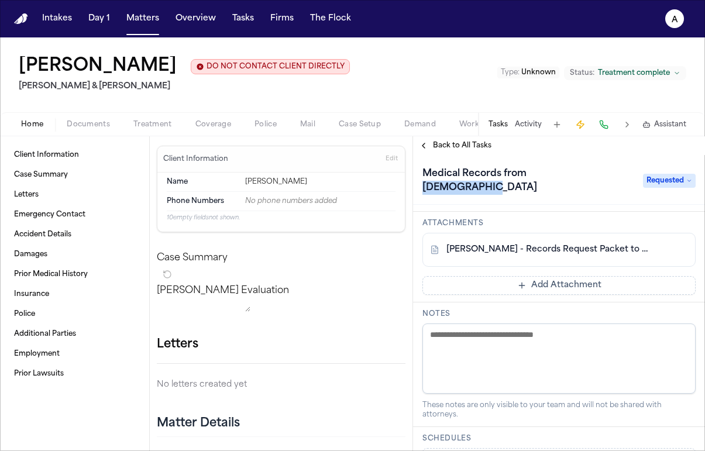
scroll to position [313, 0]
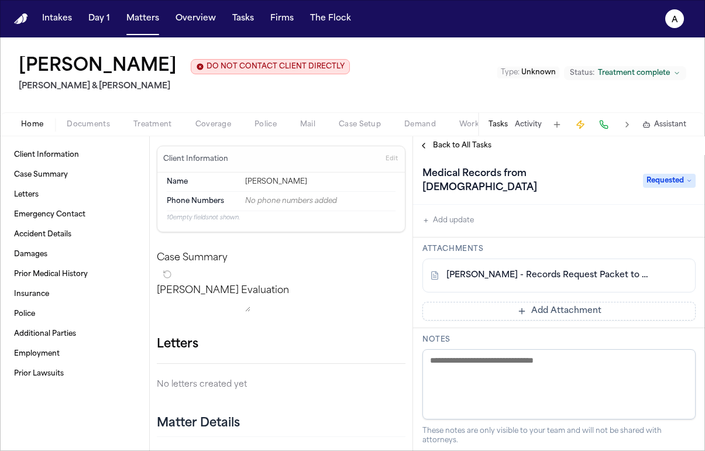
click at [565, 267] on div "S. Boucher - Records Request Packet to Presbyterian Hospital - 7.14.25" at bounding box center [558, 275] width 273 height 34
click at [538, 275] on link "S. Boucher - Records Request Packet to Presbyterian Hospital - 7.14.25" at bounding box center [547, 276] width 202 height 12
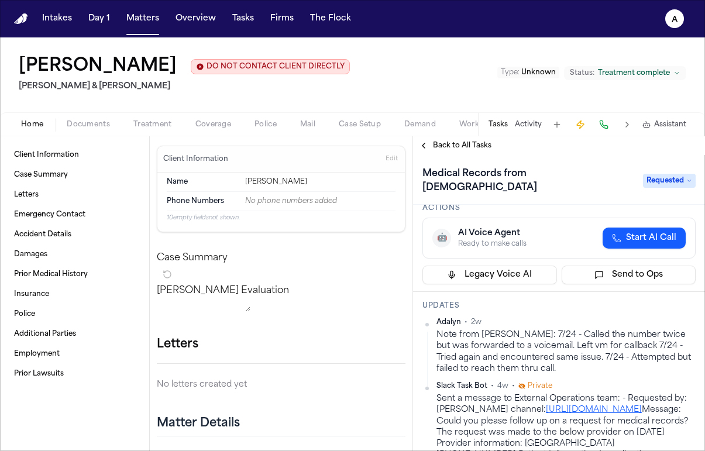
scroll to position [40, 0]
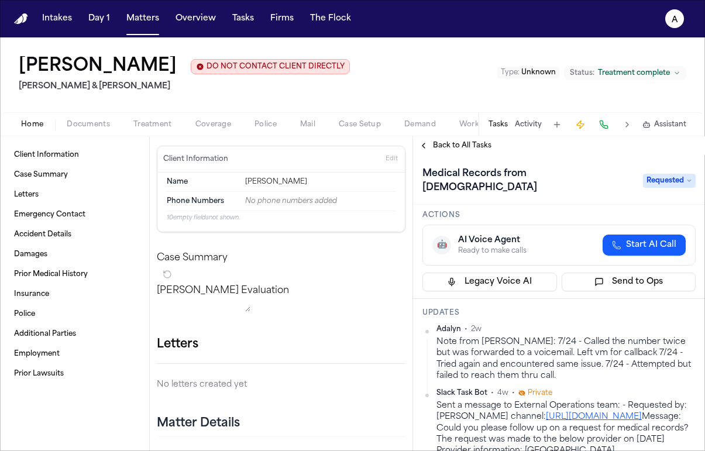
click at [483, 178] on h1 "Medical Records from Presbyterian" at bounding box center [526, 180] width 218 height 33
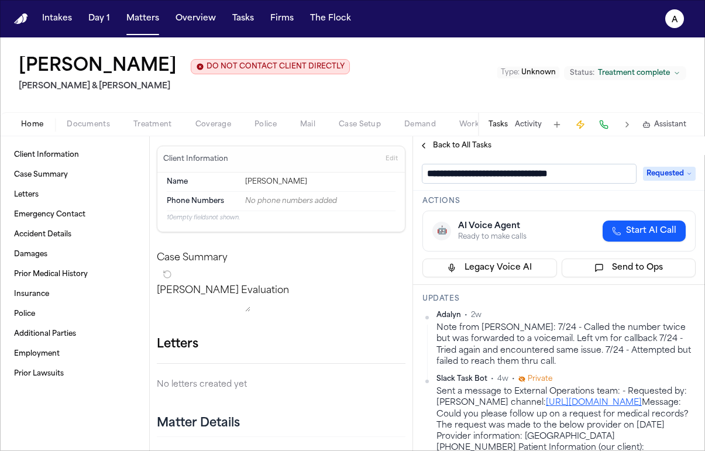
scroll to position [1, 0]
drag, startPoint x: 462, startPoint y: 178, endPoint x: 396, endPoint y: 177, distance: 66.7
click at [396, 177] on div "Client Information Case Summary Letters Emergency Contact Accident Details Dama…" at bounding box center [352, 293] width 705 height 315
type input "**********"
click at [547, 303] on h3 "Updates" at bounding box center [558, 298] width 273 height 9
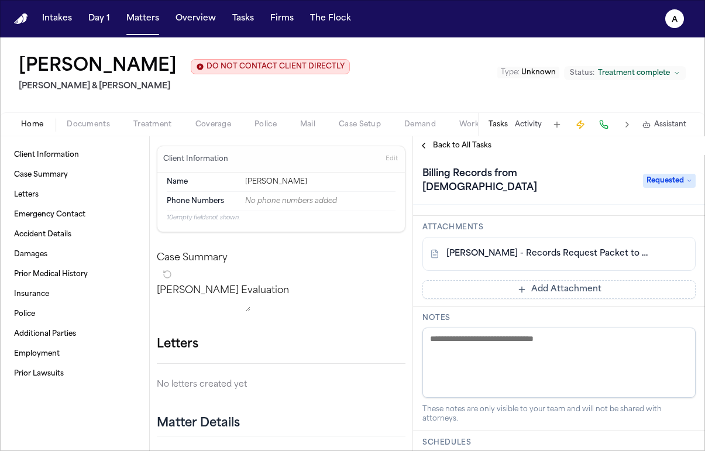
scroll to position [337, 0]
click at [565, 255] on link "S. Boucher - Records Request Packet to Presbyterian Hospital - 7.14.25" at bounding box center [547, 252] width 202 height 12
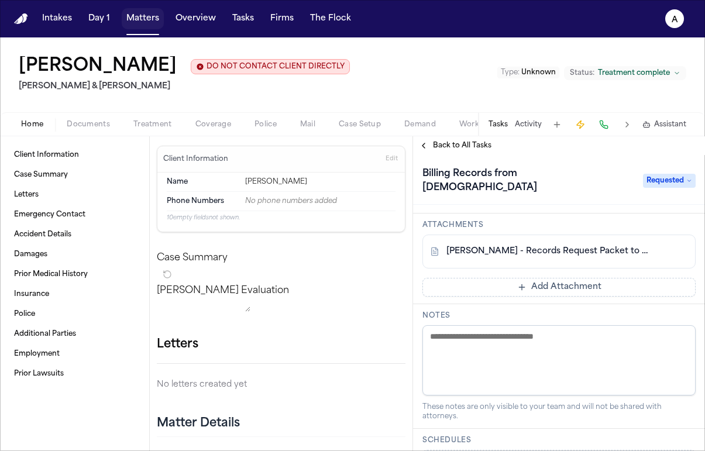
click at [157, 18] on button "Matters" at bounding box center [143, 18] width 42 height 21
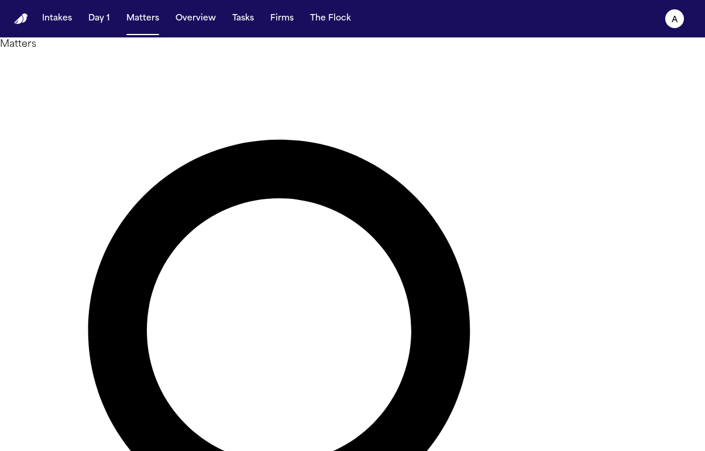
drag, startPoint x: 279, startPoint y: 65, endPoint x: 153, endPoint y: 67, distance: 126.3
click at [153, 67] on div "Matters ***** Overview Add Matter" at bounding box center [352, 410] width 705 height 747
type input "**********"
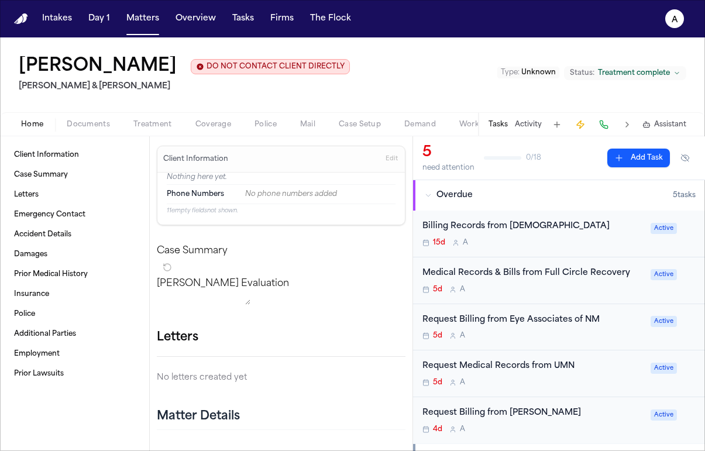
click at [534, 251] on div "Billing Records from Presbyterian 15d A Active" at bounding box center [559, 233] width 292 height 47
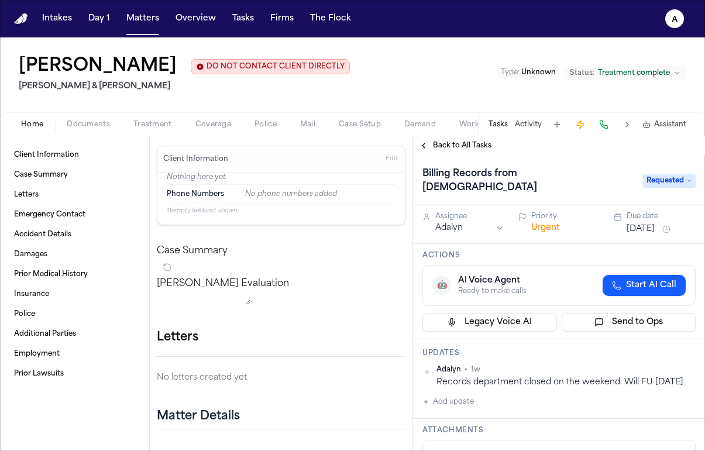
click at [549, 174] on h1 "Billing Records from Presbyterian" at bounding box center [526, 180] width 218 height 33
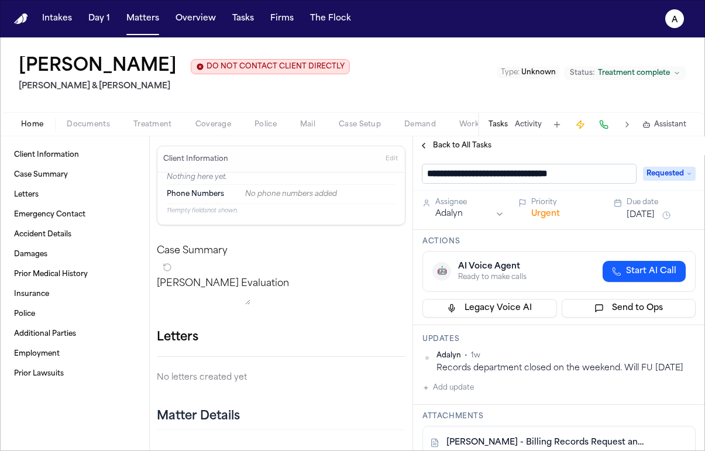
scroll to position [147, 0]
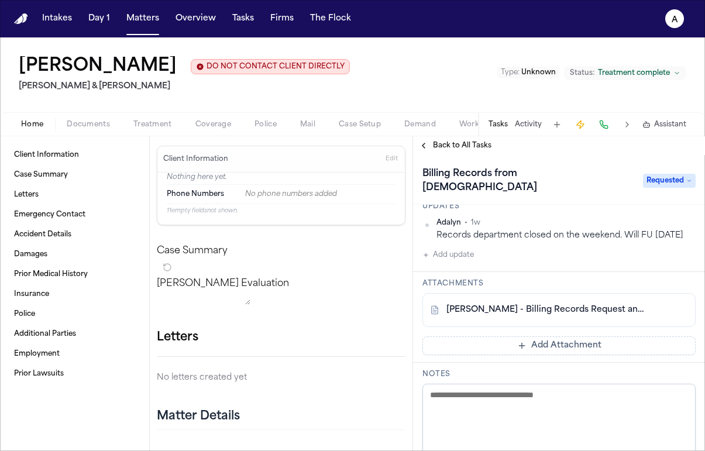
click at [546, 317] on div "B. Lopez - Billing Records Request and HIPAA Auth to Presbyterian - 7.23.25" at bounding box center [558, 310] width 273 height 34
click at [558, 310] on link "B. Lopez - Billing Records Request and HIPAA Auth to Presbyterian - 7.23.25" at bounding box center [547, 310] width 202 height 12
click at [442, 140] on div "Back to All Tasks" at bounding box center [559, 145] width 292 height 19
click at [450, 145] on span "Back to All Tasks" at bounding box center [462, 145] width 58 height 9
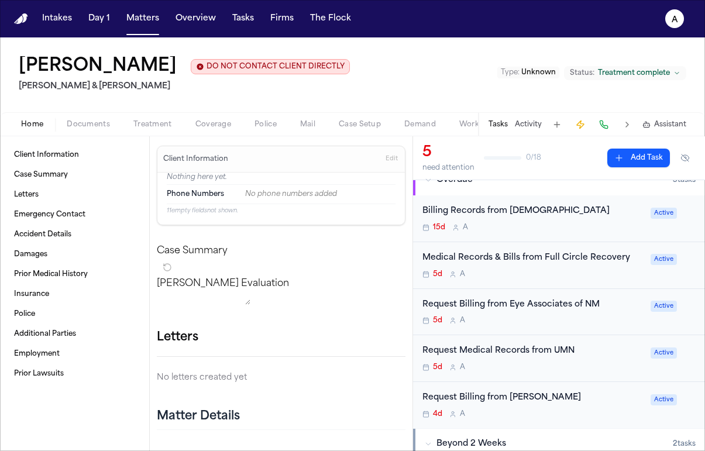
scroll to position [23, 0]
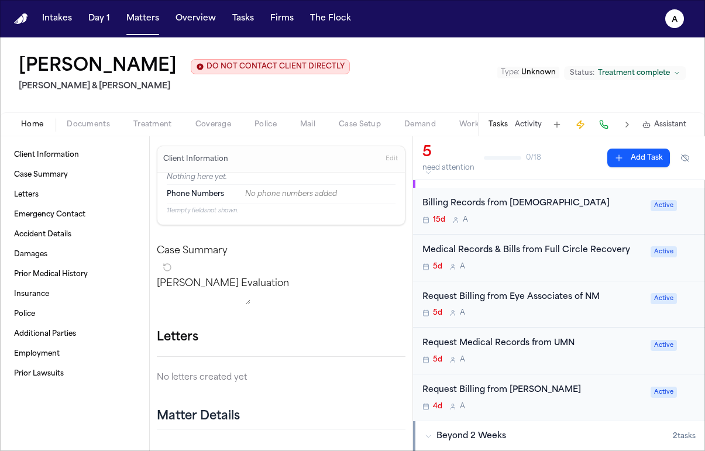
click at [542, 310] on div "5d A" at bounding box center [532, 312] width 221 height 9
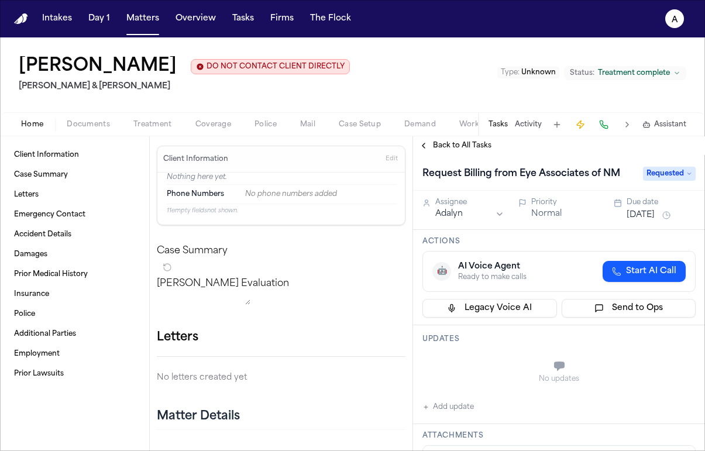
click at [545, 167] on h1 "Request Billing from Eye Associates of NM" at bounding box center [520, 173] width 207 height 19
drag, startPoint x: 524, startPoint y: 177, endPoint x: 635, endPoint y: 175, distance: 111.1
click at [635, 175] on div "**********" at bounding box center [558, 173] width 273 height 19
click at [612, 171] on input "**********" at bounding box center [528, 173] width 213 height 19
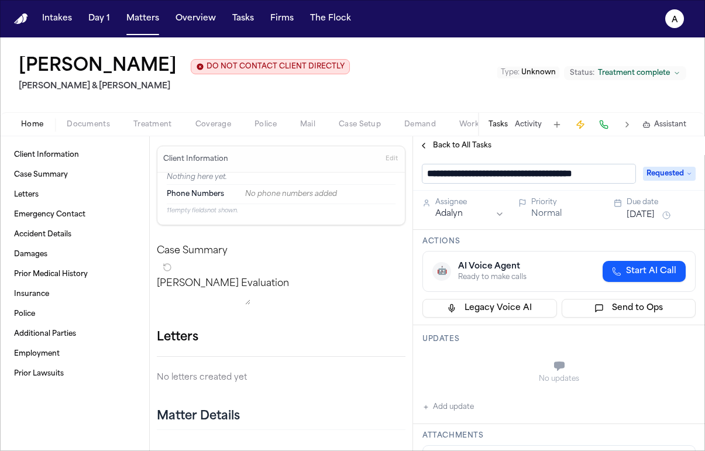
drag, startPoint x: 631, startPoint y: 177, endPoint x: 522, endPoint y: 175, distance: 108.8
click at [522, 175] on input "**********" at bounding box center [528, 173] width 213 height 19
click at [458, 142] on span "Back to All Tasks" at bounding box center [462, 145] width 58 height 9
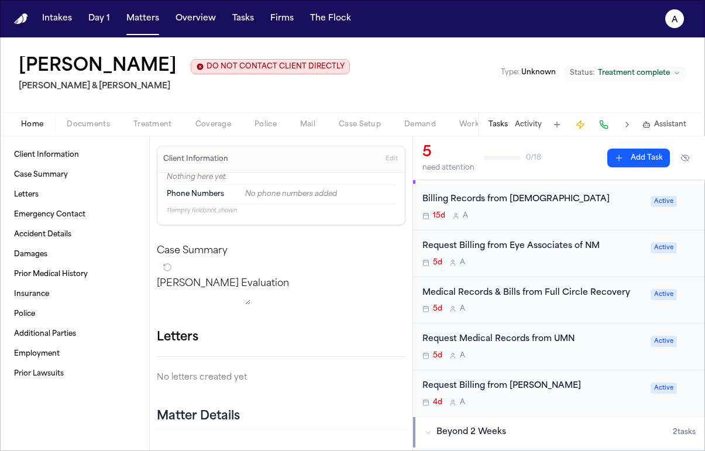
scroll to position [27, 0]
click at [605, 351] on div "5d A" at bounding box center [532, 354] width 221 height 9
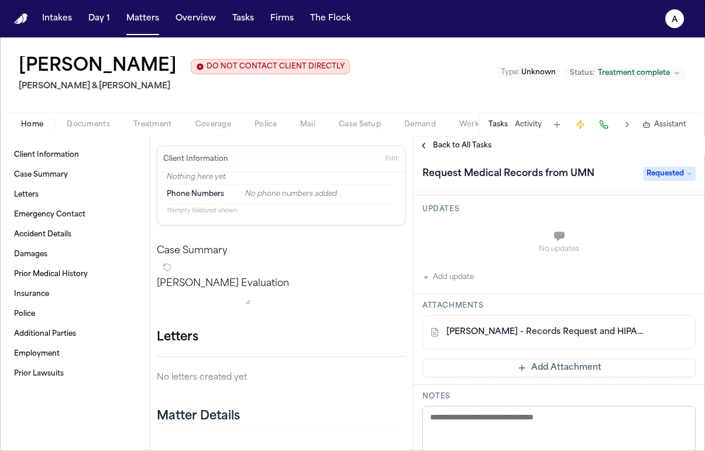
scroll to position [138, 0]
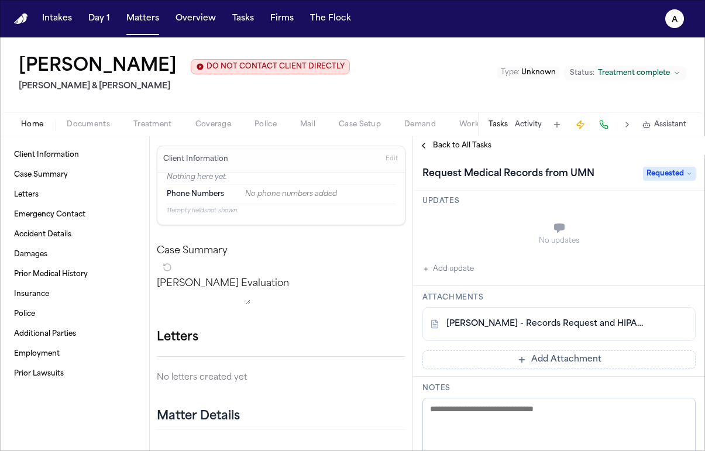
click at [479, 143] on span "Back to All Tasks" at bounding box center [462, 145] width 58 height 9
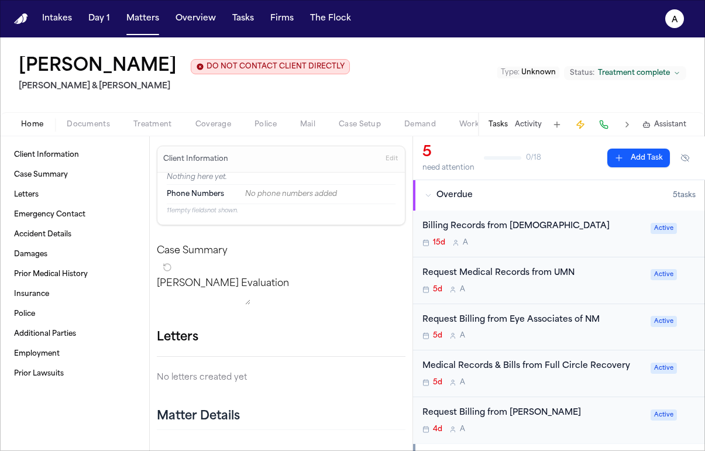
click at [545, 237] on div "Billing Records from Presbyterian 15d A" at bounding box center [532, 233] width 221 height 27
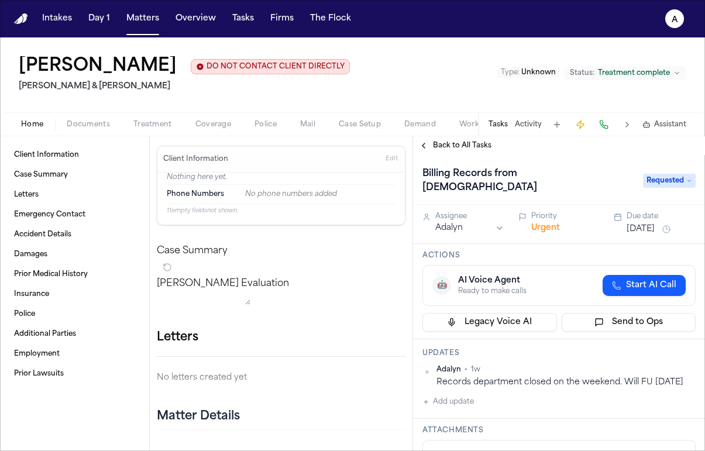
click at [458, 149] on span "Back to All Tasks" at bounding box center [462, 145] width 58 height 9
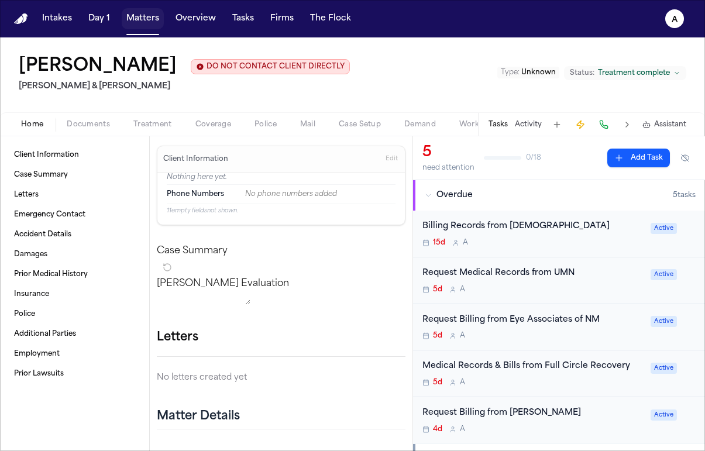
click at [147, 20] on button "Matters" at bounding box center [143, 18] width 42 height 21
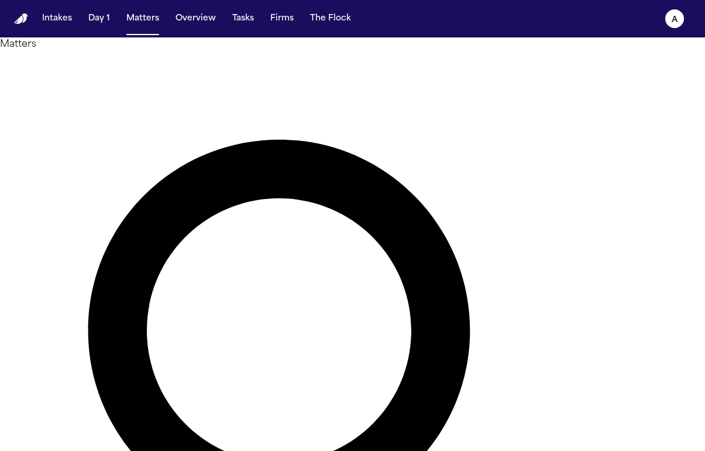
drag, startPoint x: 282, startPoint y: 76, endPoint x: 181, endPoint y: 75, distance: 101.2
click at [181, 75] on div "**********" at bounding box center [352, 410] width 705 height 747
type input "*******"
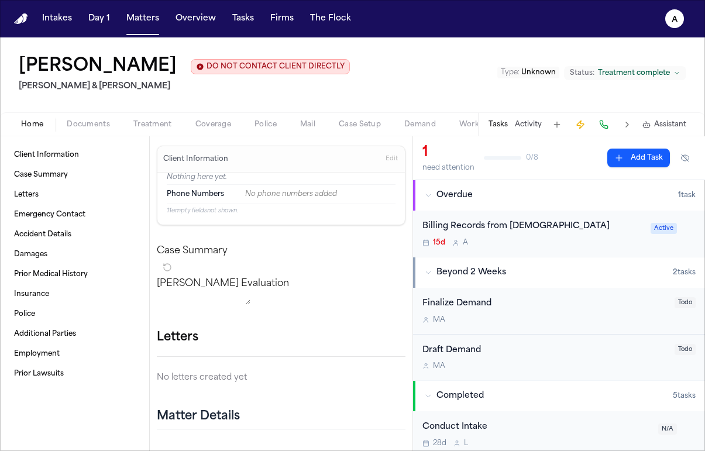
click at [563, 249] on div "Billing Records from Presbyterian 15d A Active" at bounding box center [559, 233] width 292 height 46
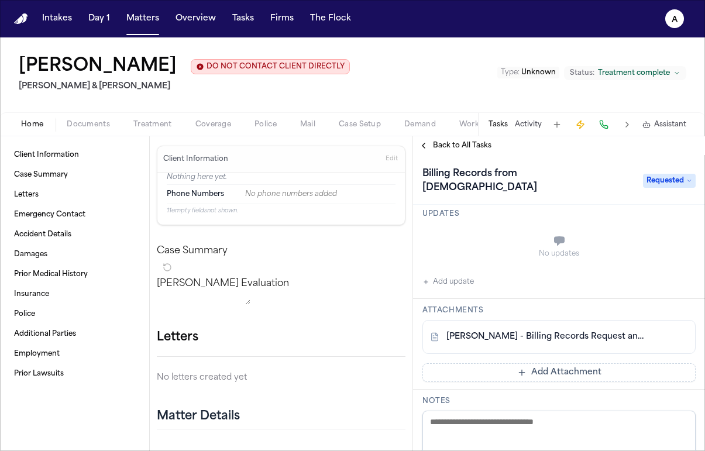
scroll to position [142, 0]
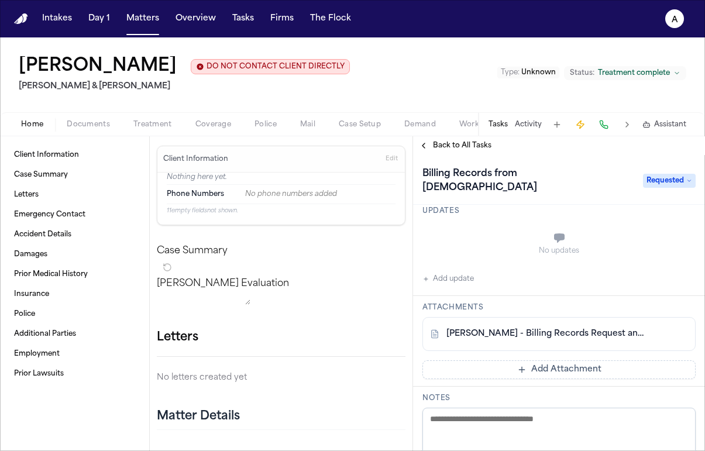
click at [549, 328] on link "D. Baca - Billing Records Request and Authorizations to Presbyterian Medical Se…" at bounding box center [547, 334] width 202 height 12
click at [544, 317] on div "D. Baca - Billing Records Request and Authorizations to Presbyterian Medical Se…" at bounding box center [558, 334] width 273 height 34
click at [552, 328] on link "D. Baca - Billing Records Request and Authorizations to Presbyterian Medical Se…" at bounding box center [547, 334] width 202 height 12
click at [139, 6] on nav "Intakes Day 1 Matters Overview Tasks Firms The Flock A" at bounding box center [352, 18] width 705 height 37
click at [140, 25] on button "Matters" at bounding box center [143, 18] width 42 height 21
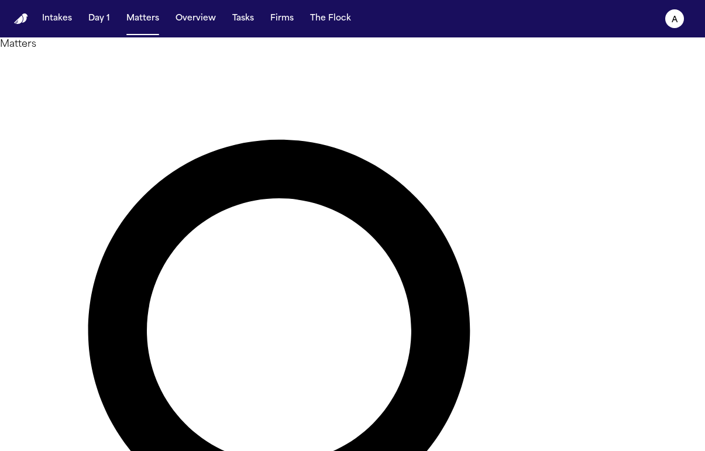
drag, startPoint x: 286, startPoint y: 65, endPoint x: 176, endPoint y: 64, distance: 110.5
click at [176, 64] on div "Matters ******* Overview Add Matter" at bounding box center [352, 410] width 705 height 747
type input "**********"
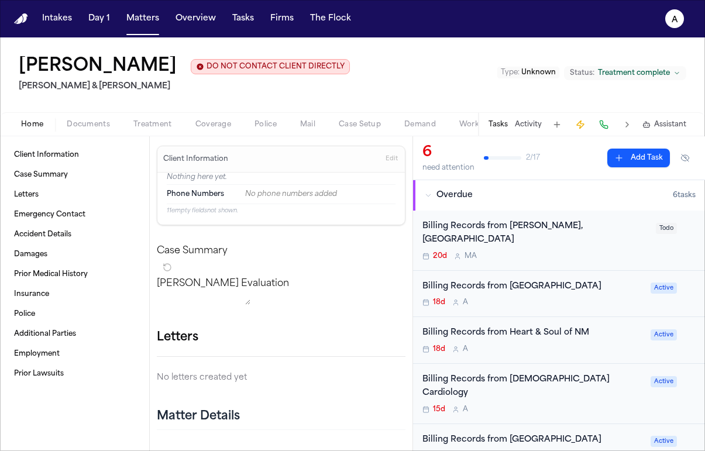
click at [539, 250] on div "Billing Records from Luanne Templeton, LPCC 20d M A Todo" at bounding box center [559, 240] width 292 height 60
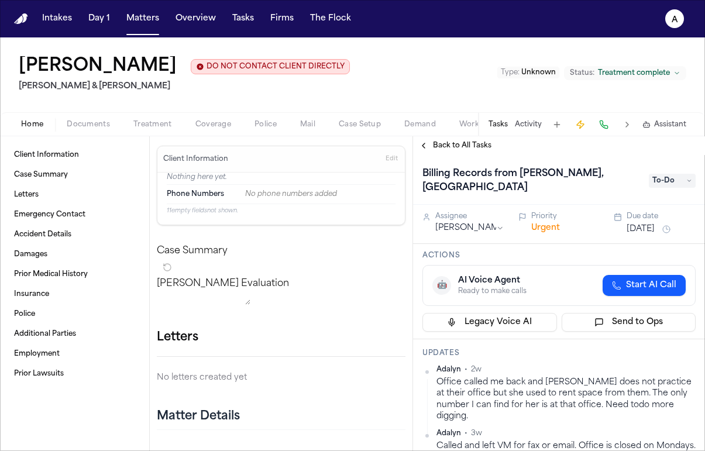
click at [457, 147] on span "Back to All Tasks" at bounding box center [462, 145] width 58 height 9
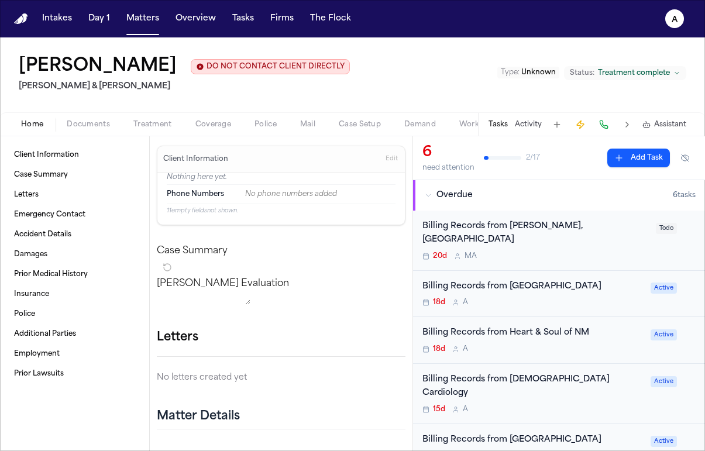
click at [537, 298] on div "18d A" at bounding box center [532, 302] width 221 height 9
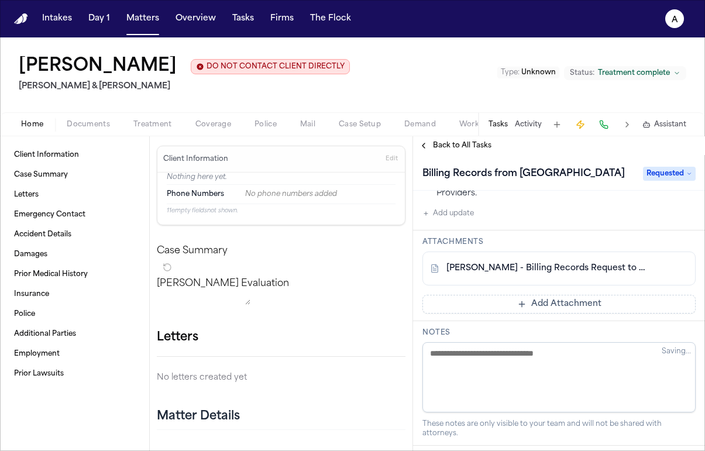
scroll to position [198, 0]
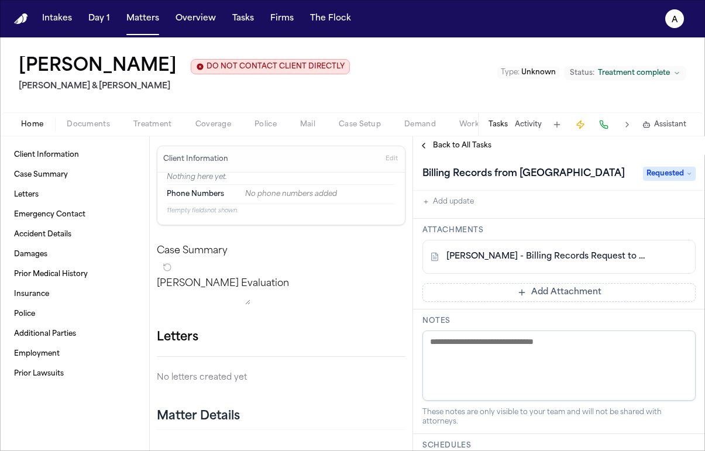
click at [567, 251] on link "A. Martinez - Billing Records Request to Presbyterian Medical Services - 7.22.25" at bounding box center [547, 257] width 202 height 12
click at [468, 150] on span "Back to All Tasks" at bounding box center [462, 145] width 58 height 9
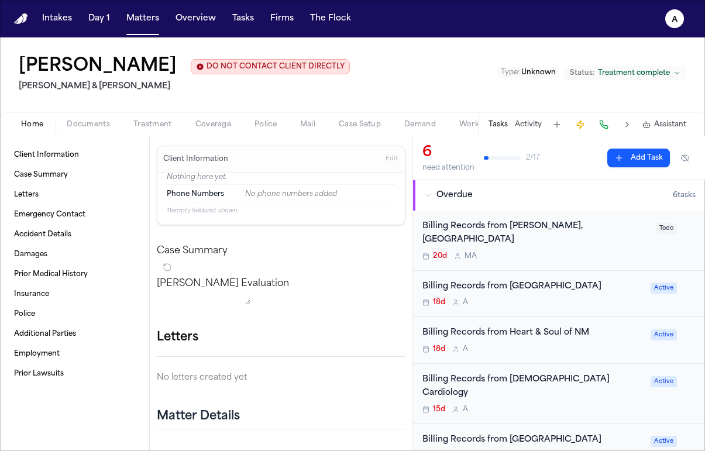
click at [576, 298] on div "18d A" at bounding box center [532, 302] width 221 height 9
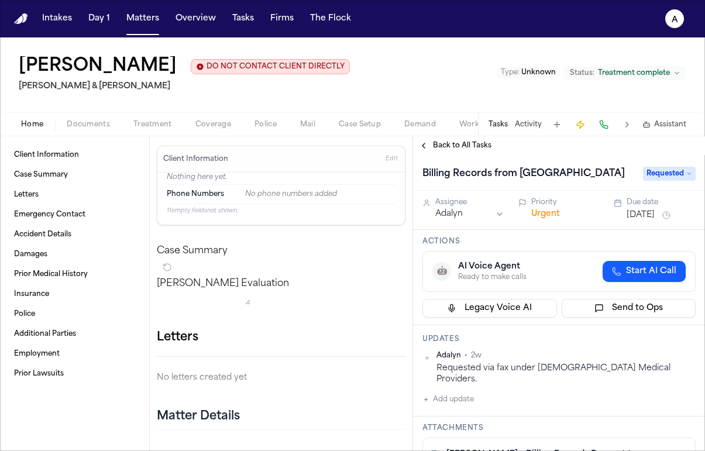
click at [477, 148] on span "Back to All Tasks" at bounding box center [462, 145] width 58 height 9
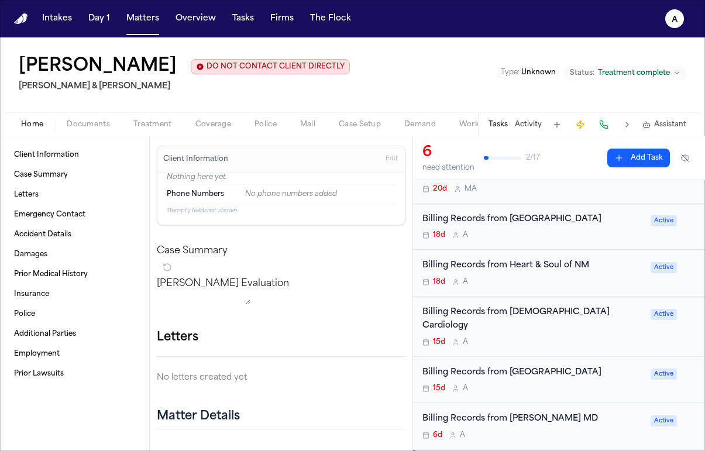
scroll to position [67, 0]
click at [547, 338] on div "15d A" at bounding box center [532, 342] width 221 height 9
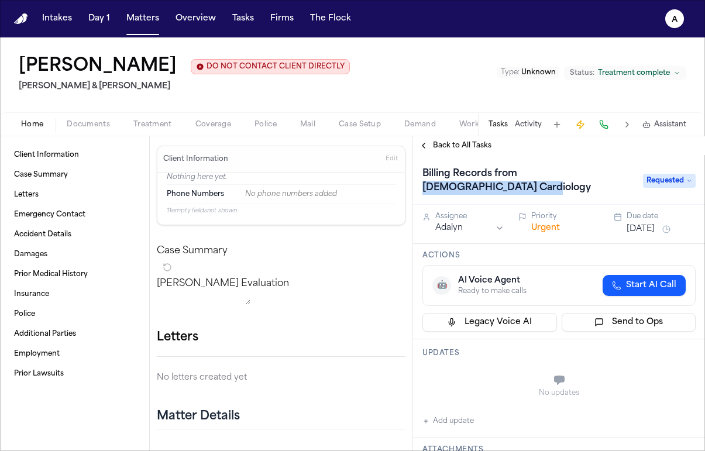
drag, startPoint x: 521, startPoint y: 191, endPoint x: 518, endPoint y: 178, distance: 13.2
click at [518, 178] on h1 "Billing Records from Presbyterian Cardiology" at bounding box center [526, 180] width 218 height 33
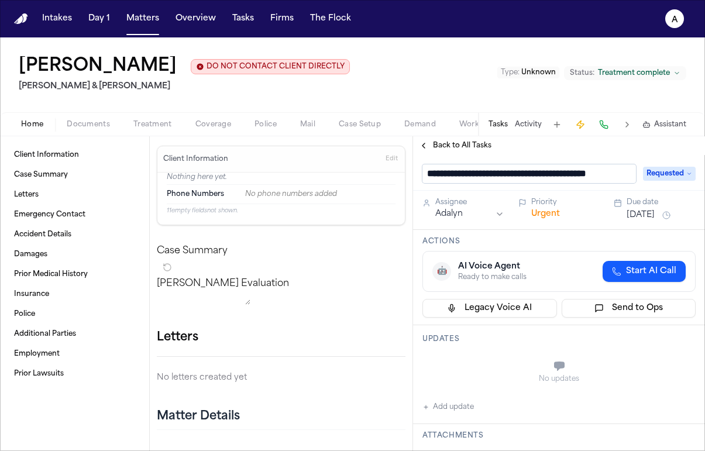
scroll to position [0, 10]
click at [518, 177] on input "**********" at bounding box center [528, 173] width 213 height 19
drag, startPoint x: 515, startPoint y: 177, endPoint x: 632, endPoint y: 174, distance: 117.5
click at [633, 175] on input "**********" at bounding box center [528, 173] width 213 height 19
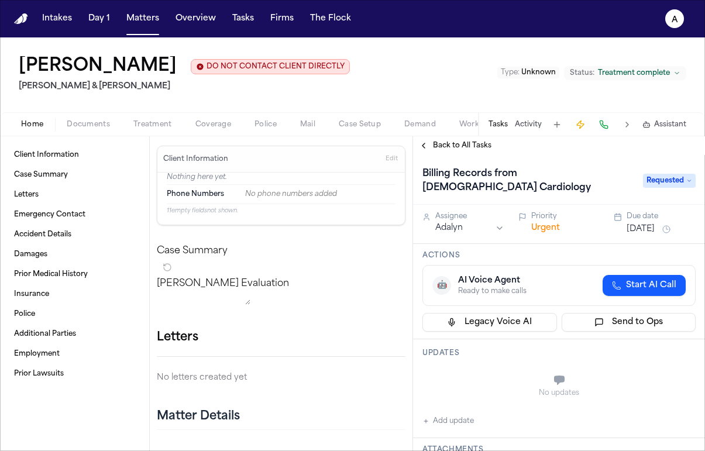
click at [464, 145] on span "Back to All Tasks" at bounding box center [462, 145] width 58 height 9
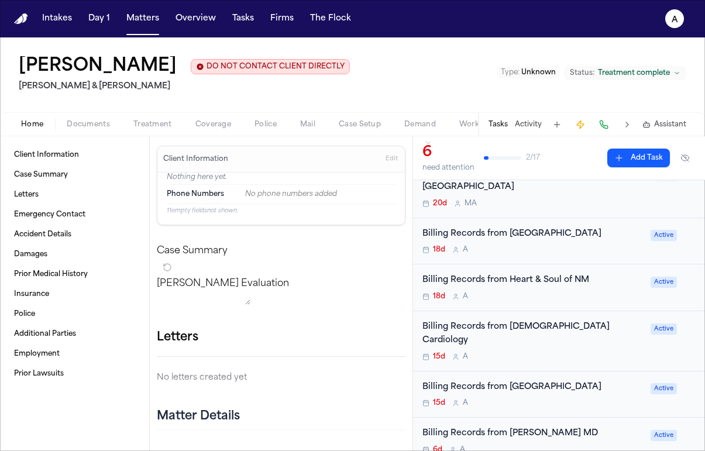
scroll to position [77, 0]
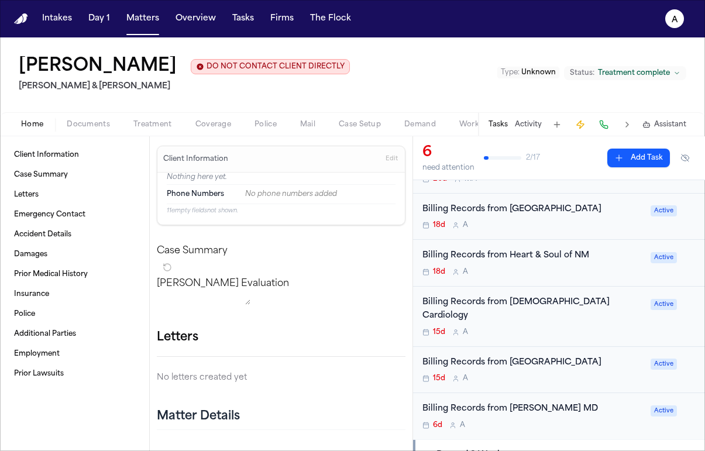
click at [557, 359] on div "Billing Records from Presbyterian Rust Medical Center 15d A" at bounding box center [532, 369] width 221 height 27
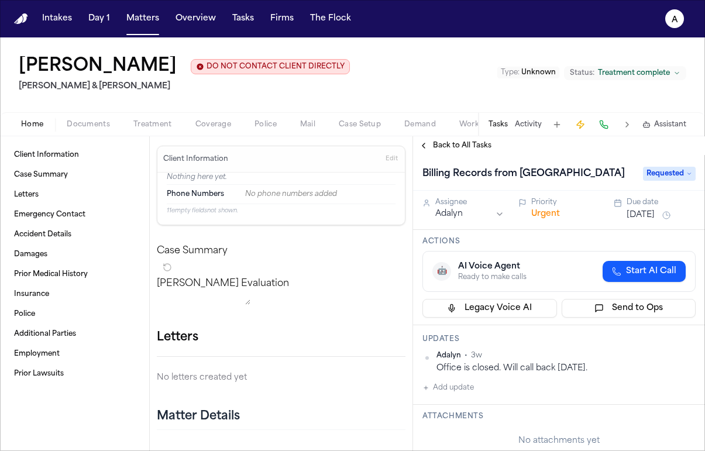
drag, startPoint x: 540, startPoint y: 188, endPoint x: 519, endPoint y: 175, distance: 24.2
click at [519, 175] on h1 "Billing Records from Presbyterian Rust Medical Center" at bounding box center [523, 173] width 212 height 19
drag, startPoint x: 469, startPoint y: 177, endPoint x: 631, endPoint y: 180, distance: 162.0
click at [631, 180] on input "**********" at bounding box center [528, 173] width 213 height 19
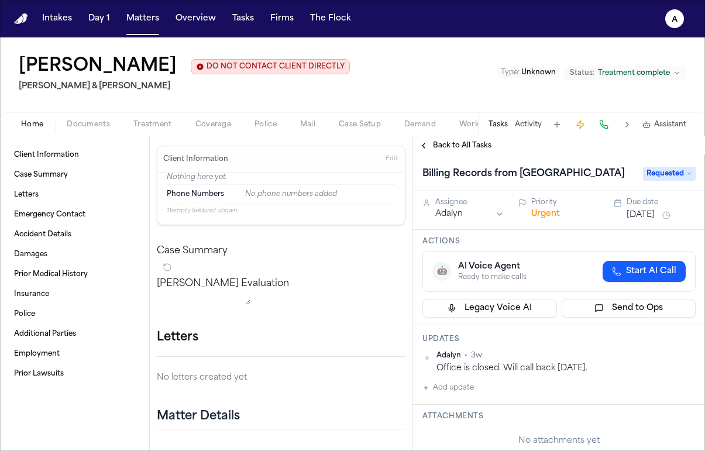
click at [441, 146] on span "Back to All Tasks" at bounding box center [462, 145] width 58 height 9
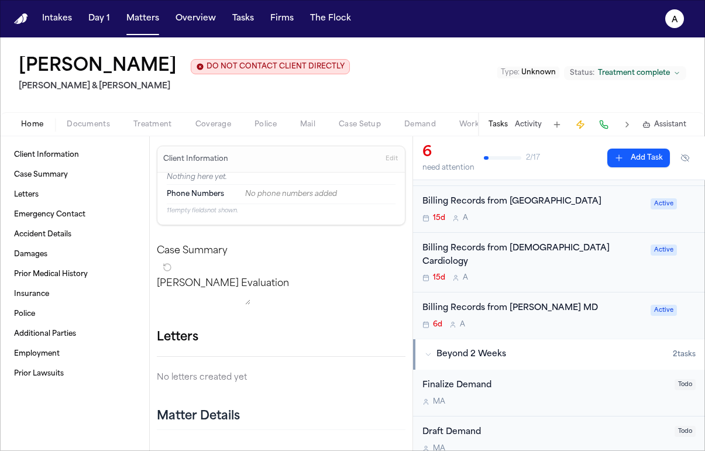
scroll to position [180, 0]
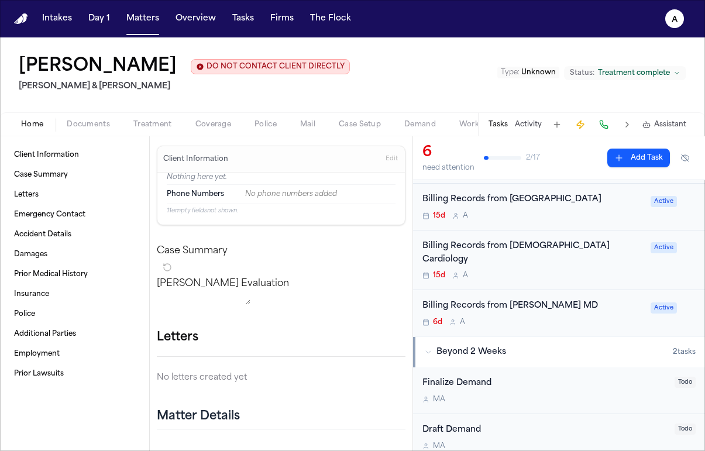
click at [577, 317] on div "6d A" at bounding box center [532, 321] width 221 height 9
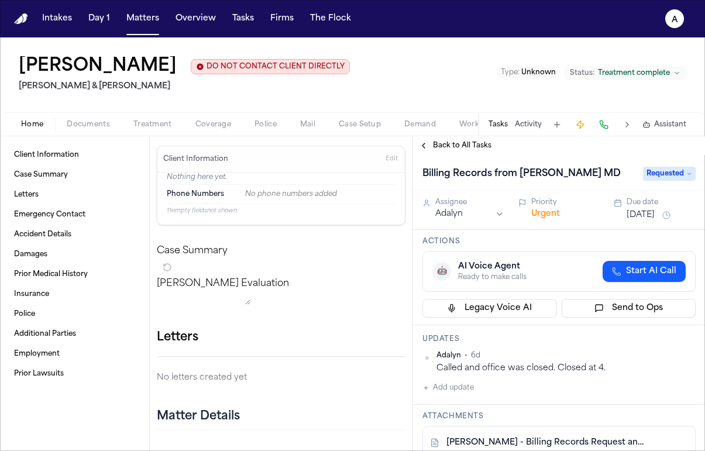
click at [537, 187] on div "Billing Records from Roland K. Sanchez MD Requested" at bounding box center [559, 173] width 292 height 36
drag, startPoint x: 519, startPoint y: 176, endPoint x: 631, endPoint y: 176, distance: 112.8
click at [631, 176] on div "Billing Records from Roland K. Sanchez MD" at bounding box center [528, 173] width 213 height 19
copy h1 "Roland K. Sanchez MD"
click at [468, 144] on span "Back to All Tasks" at bounding box center [462, 145] width 58 height 9
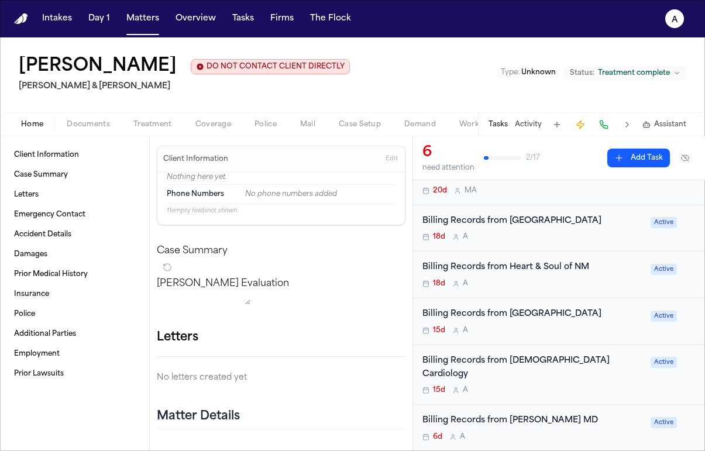
scroll to position [37, 0]
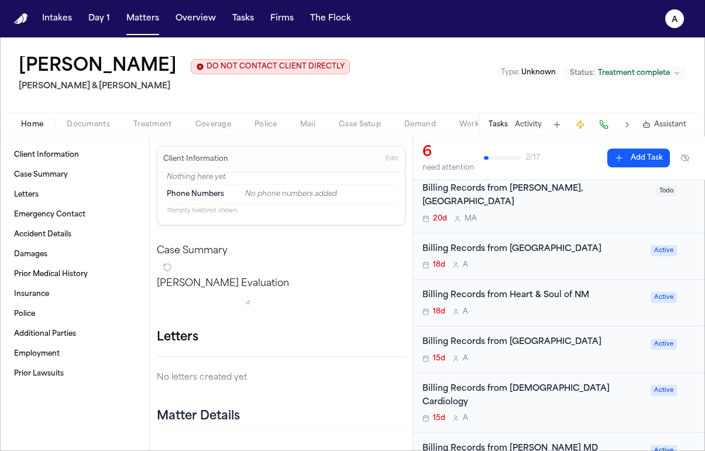
click at [581, 307] on div "18d A" at bounding box center [532, 311] width 221 height 9
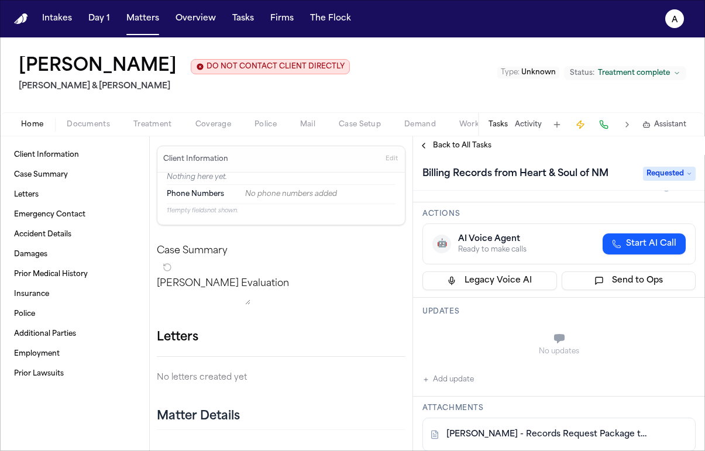
scroll to position [12, 0]
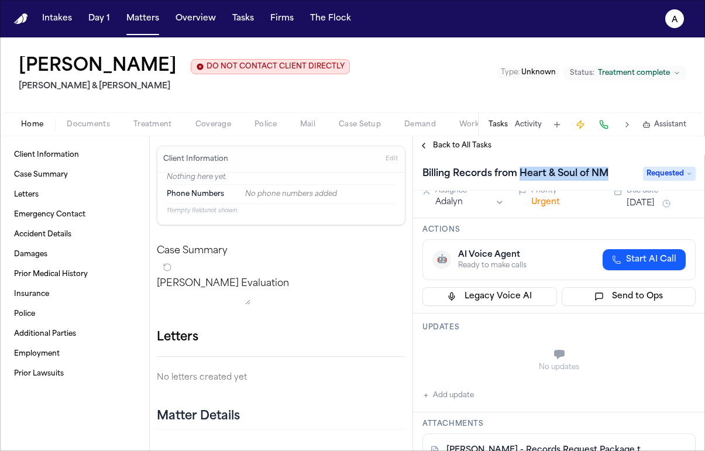
drag, startPoint x: 521, startPoint y: 178, endPoint x: 621, endPoint y: 177, distance: 100.0
click at [621, 177] on div "Billing Records from Heart & Soul of NM" at bounding box center [528, 173] width 213 height 19
copy h1 "Heart & Soul of NM"
click at [462, 145] on span "Back to All Tasks" at bounding box center [462, 145] width 58 height 9
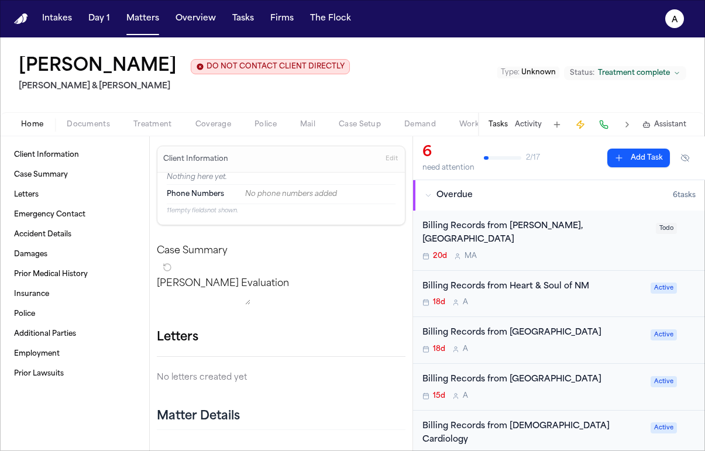
click at [553, 252] on div "Billing Records from Luanne Templeton, LPCC 20d M A Todo" at bounding box center [559, 240] width 292 height 60
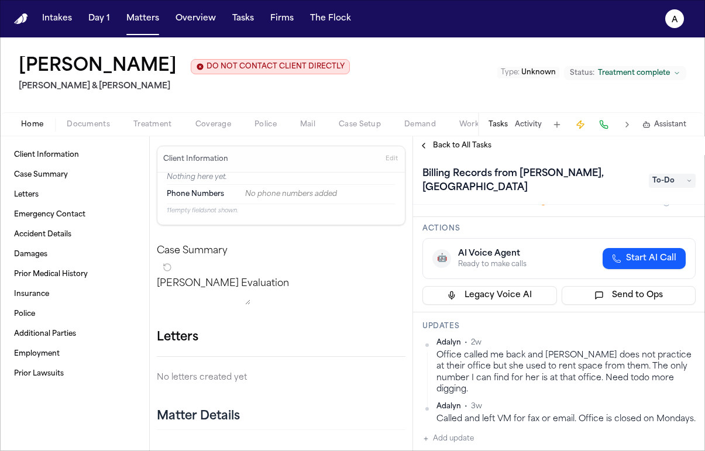
scroll to position [39, 0]
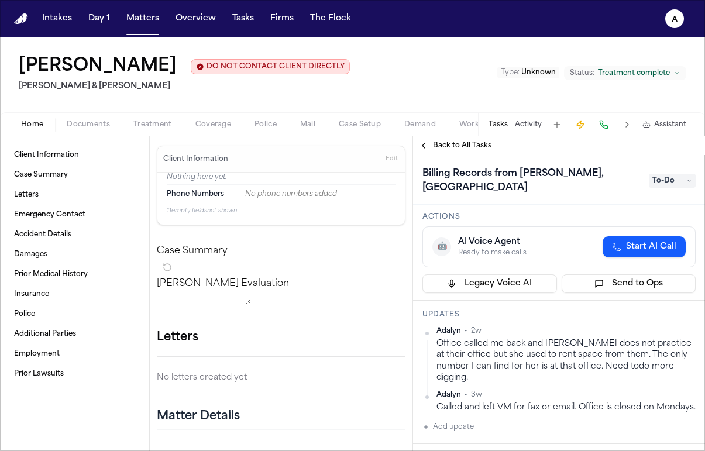
click at [672, 365] on div "Office called me back and Leanne does not practice at their office but she used…" at bounding box center [565, 360] width 259 height 45
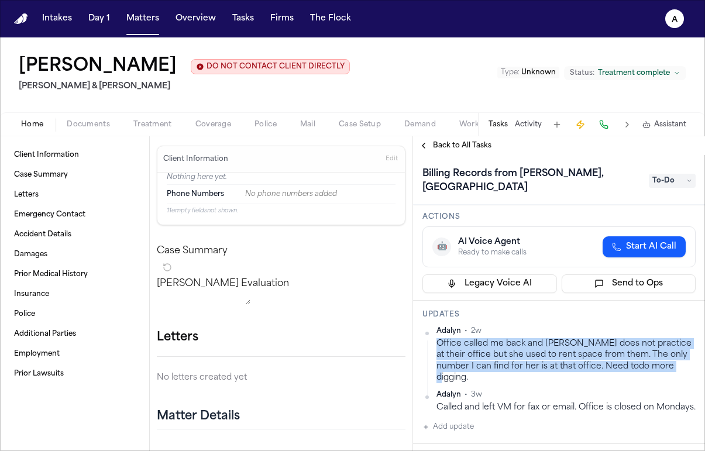
drag, startPoint x: 669, startPoint y: 369, endPoint x: 437, endPoint y: 347, distance: 233.1
click at [437, 347] on div "Office called me back and Leanne does not practice at their office but she used…" at bounding box center [565, 360] width 259 height 45
copy div "Office called me back and Leanne does not practice at their office but she used…"
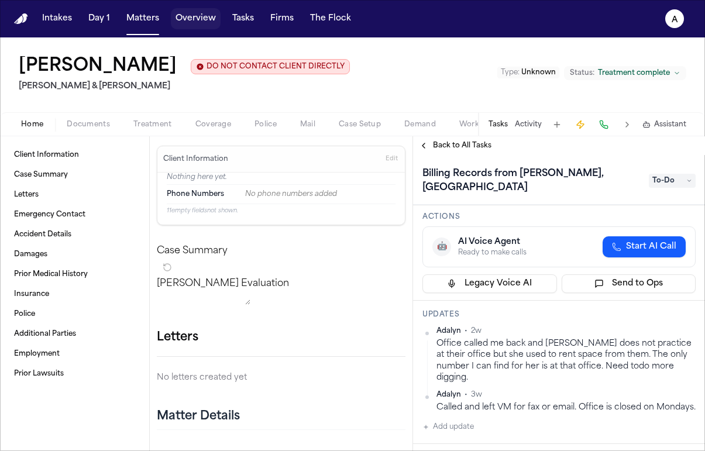
click at [200, 25] on button "Overview" at bounding box center [196, 18] width 50 height 21
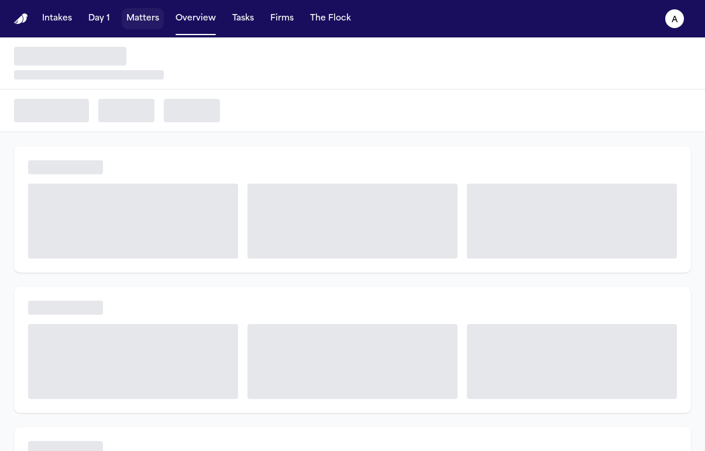
click at [149, 25] on button "Matters" at bounding box center [143, 18] width 42 height 21
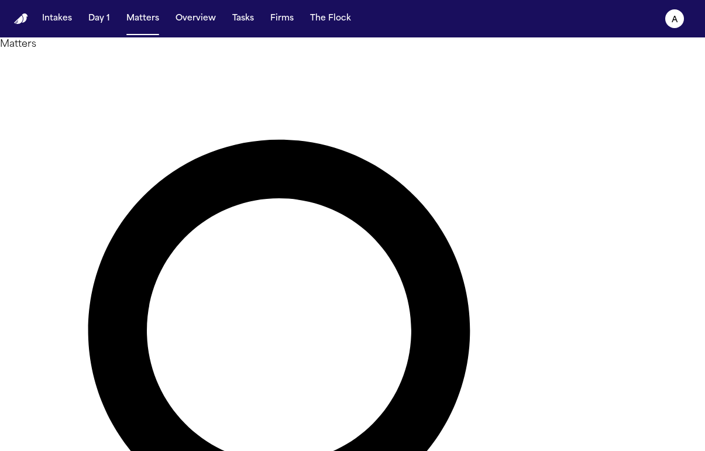
drag, startPoint x: 303, startPoint y: 74, endPoint x: 141, endPoint y: 74, distance: 161.4
click at [141, 74] on div "**********" at bounding box center [352, 410] width 705 height 747
type input "**********"
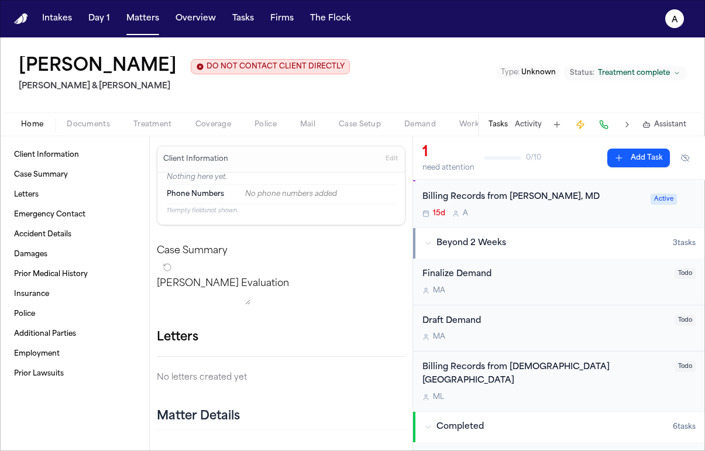
scroll to position [27, 0]
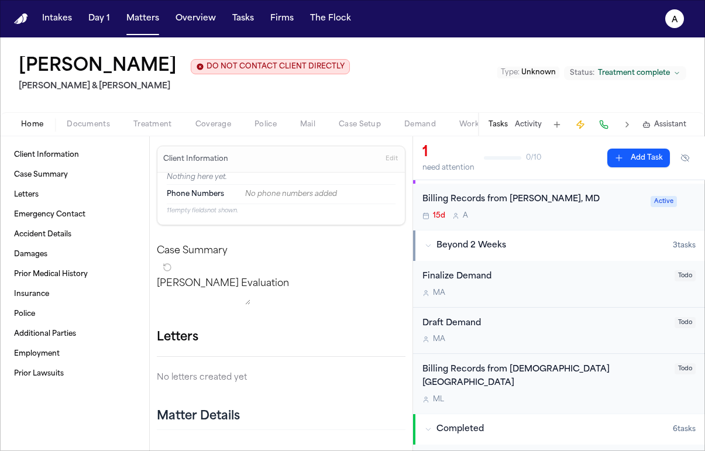
click at [538, 395] on div "M L" at bounding box center [544, 399] width 245 height 9
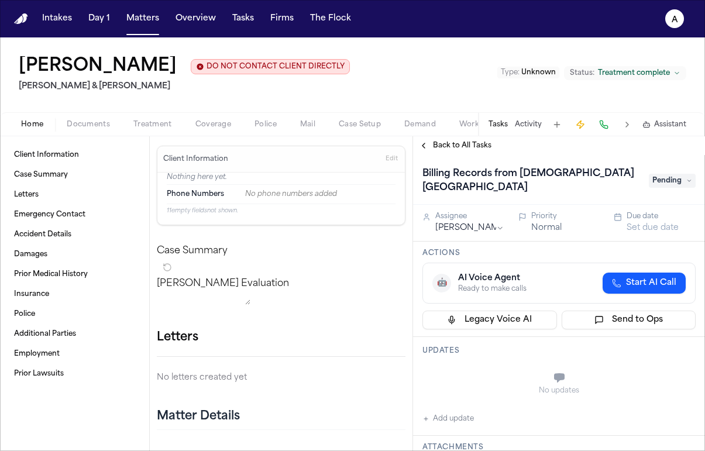
click at [665, 182] on span "Pending" at bounding box center [671, 181] width 47 height 14
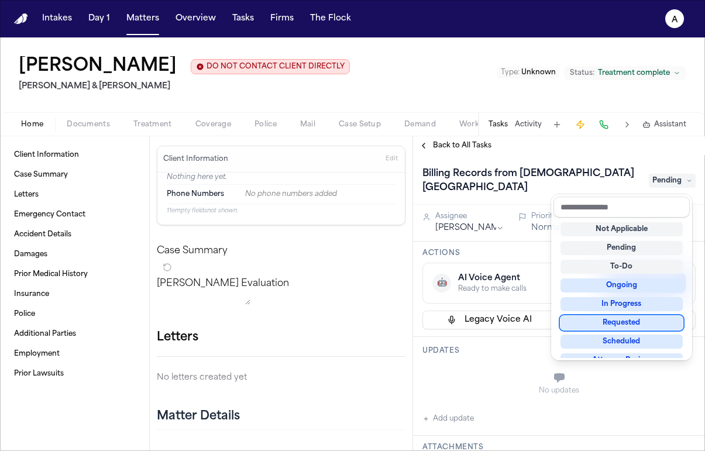
click at [616, 320] on div "Requested" at bounding box center [621, 323] width 122 height 14
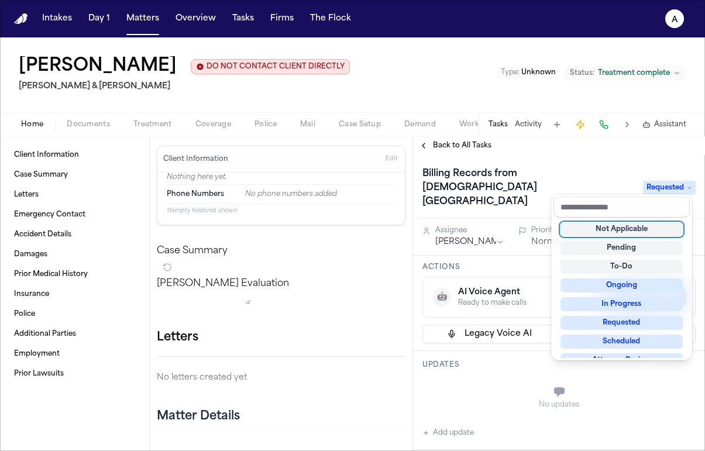
click at [451, 145] on div "Back to All Tasks Billing Records from Presbyterian Albuquerque Requested Assig…" at bounding box center [559, 293] width 292 height 315
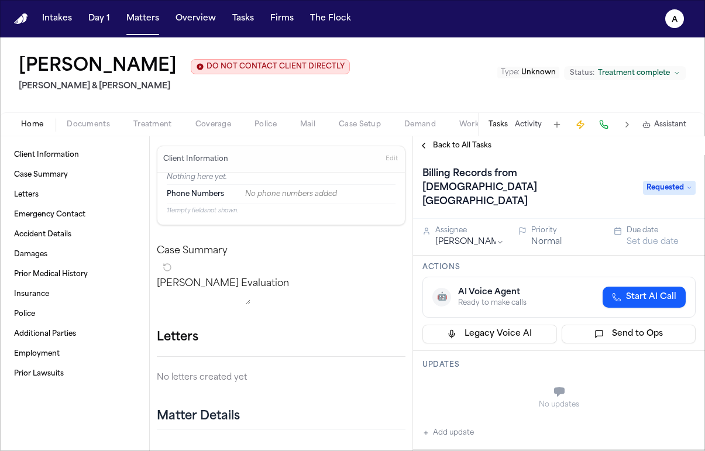
click at [451, 145] on span "Back to All Tasks" at bounding box center [462, 145] width 58 height 9
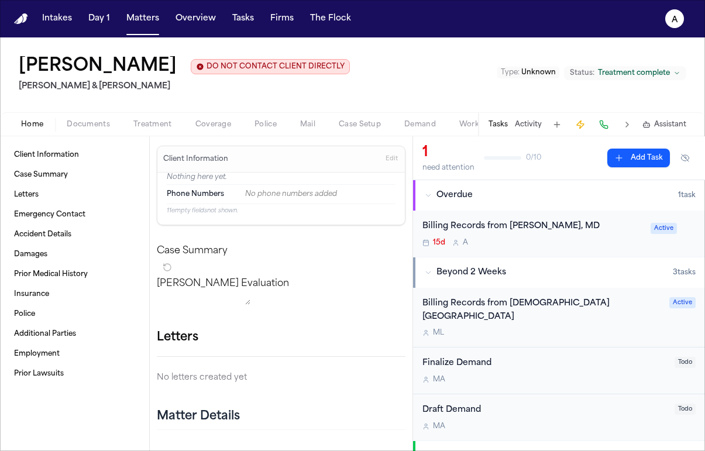
click at [603, 250] on div "Billing Records from Roland K. Sanchez, MD 15d A Active" at bounding box center [559, 233] width 292 height 46
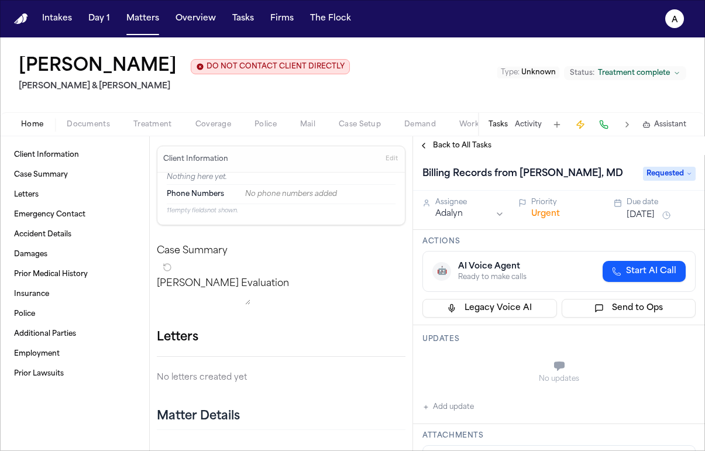
drag, startPoint x: 520, startPoint y: 177, endPoint x: 623, endPoint y: 176, distance: 102.9
click at [623, 176] on h1 "Billing Records from Roland K. Sanchez, MD" at bounding box center [522, 173] width 210 height 19
drag, startPoint x: 524, startPoint y: 175, endPoint x: 674, endPoint y: 178, distance: 149.7
click at [674, 178] on div "**********" at bounding box center [558, 173] width 273 height 19
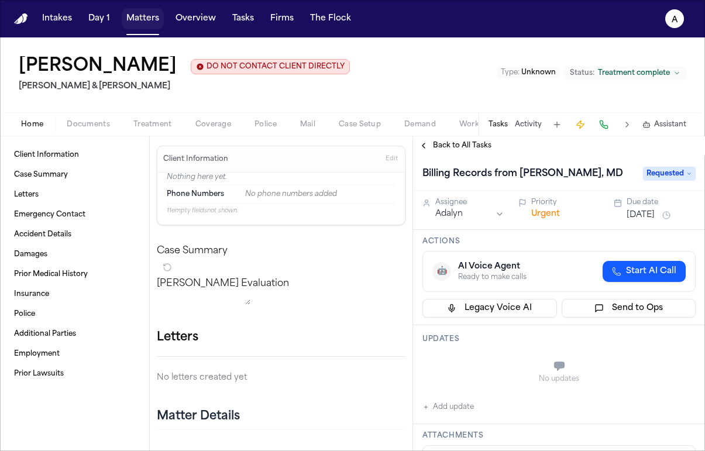
click at [140, 18] on button "Matters" at bounding box center [143, 18] width 42 height 21
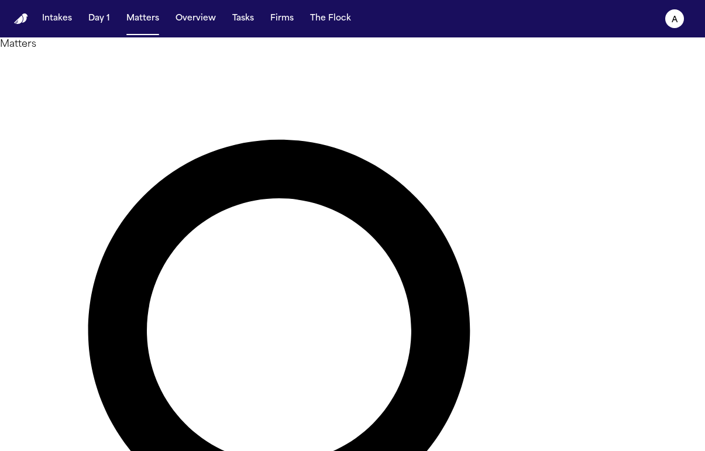
drag, startPoint x: 307, startPoint y: 68, endPoint x: 183, endPoint y: 63, distance: 124.1
click at [183, 63] on div "**********" at bounding box center [352, 410] width 705 height 747
type input "*********"
drag, startPoint x: 291, startPoint y: 72, endPoint x: 154, endPoint y: 65, distance: 137.0
click at [154, 65] on div "Matters ********* Overview Add Matter" at bounding box center [352, 410] width 705 height 747
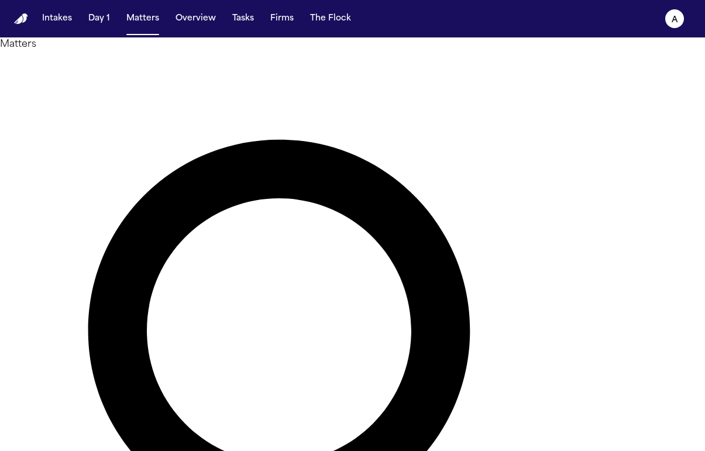
type input "*"
drag, startPoint x: 277, startPoint y: 71, endPoint x: 123, endPoint y: 70, distance: 153.8
click at [122, 70] on div "Matters ** Overview Add Matter" at bounding box center [352, 410] width 705 height 747
type input "*******"
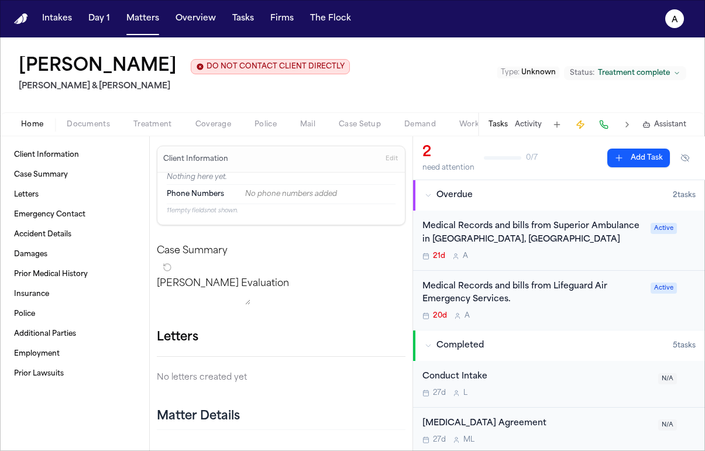
click at [569, 316] on div "20d A" at bounding box center [532, 315] width 221 height 9
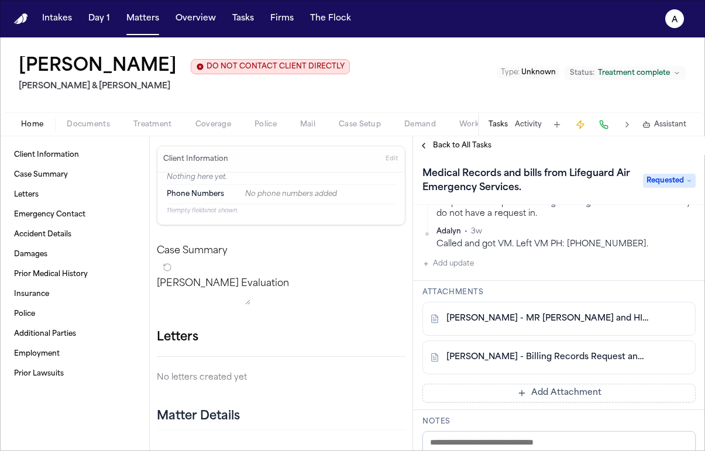
scroll to position [283, 0]
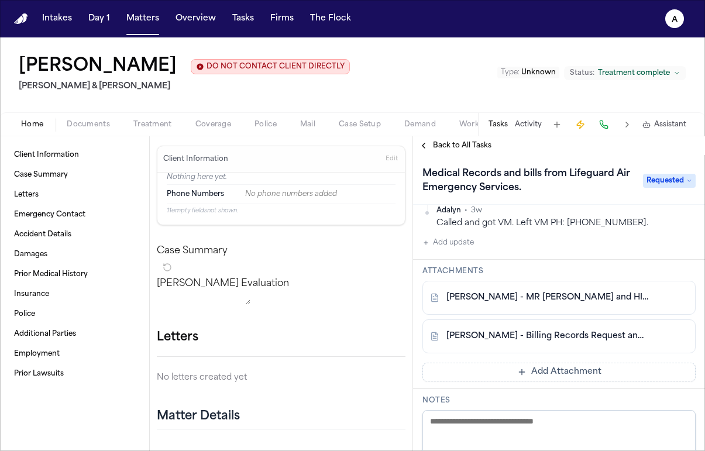
click at [585, 303] on link "C. Ericksen - MR Request and HIPAA Auth to Lifeguard Air and UNM Hospital - 7.1…" at bounding box center [547, 298] width 202 height 12
click at [143, 21] on button "Matters" at bounding box center [143, 18] width 42 height 21
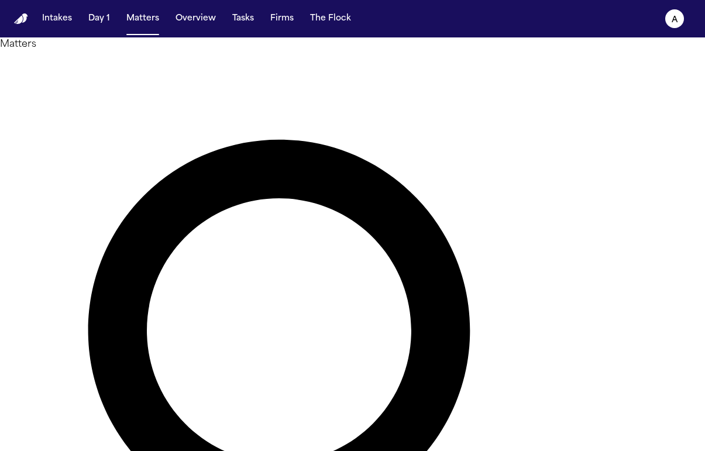
drag, startPoint x: 293, startPoint y: 74, endPoint x: 109, endPoint y: 70, distance: 184.2
click at [109, 70] on div "Matters ******* Overview Add Matter" at bounding box center [352, 410] width 705 height 747
type input "******"
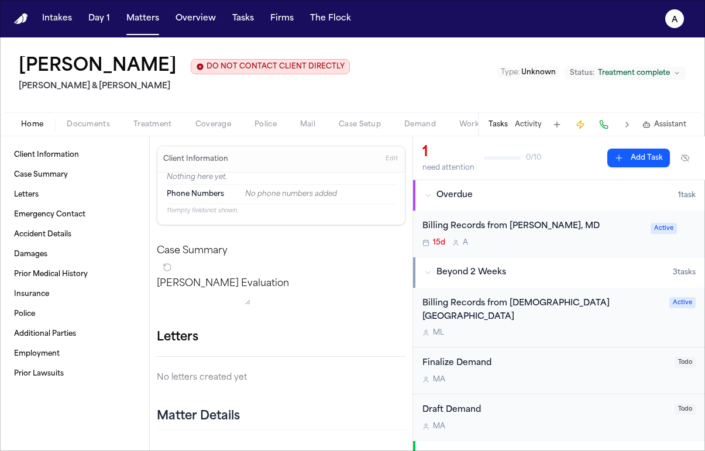
click at [574, 253] on div "Billing Records from Roland K. Sanchez, MD 15d A Active" at bounding box center [559, 233] width 292 height 46
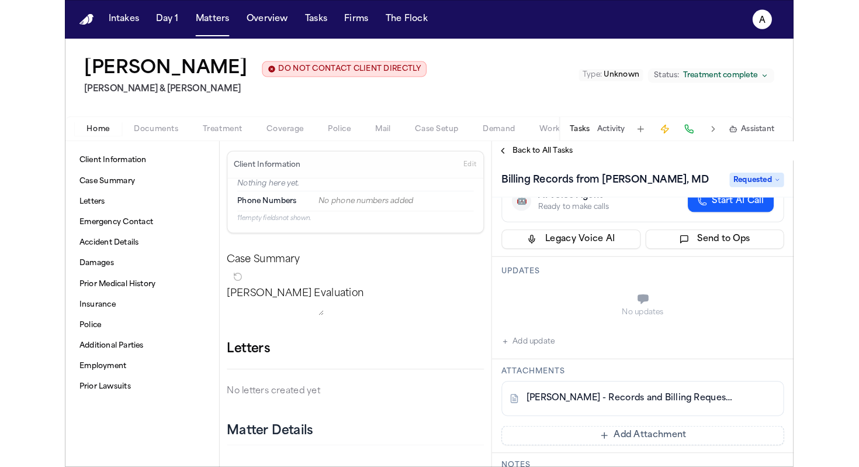
scroll to position [85, 0]
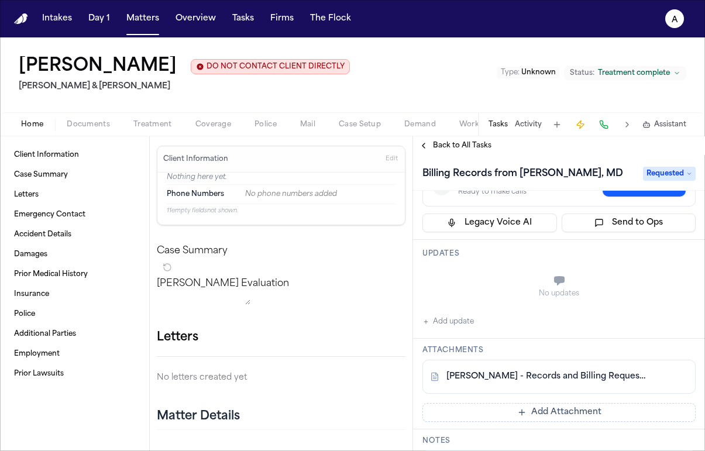
click at [566, 384] on div "L. Chavez - Records and Billing Request to Dr. Sanchez - Undated" at bounding box center [558, 377] width 273 height 34
click at [600, 374] on link "L. Chavez - Records and Billing Request to Dr. Sanchez - Undated" at bounding box center [547, 377] width 202 height 12
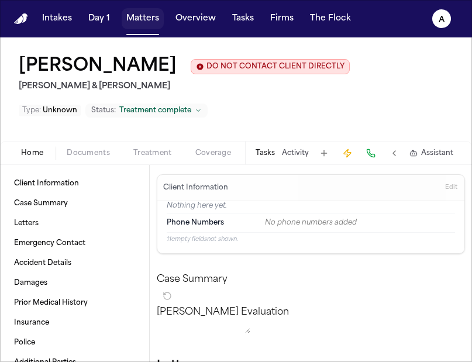
click at [157, 25] on button "Matters" at bounding box center [143, 18] width 42 height 21
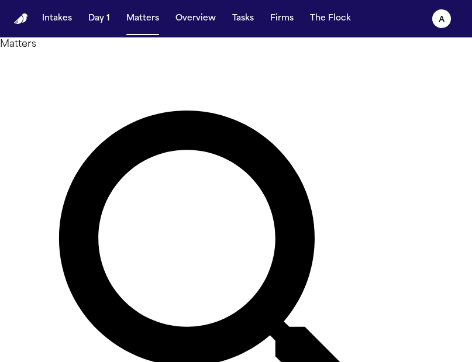
drag, startPoint x: 196, startPoint y: 73, endPoint x: 59, endPoint y: 71, distance: 136.8
click at [59, 71] on div "Matters ****** Overview Add Matter" at bounding box center [236, 294] width 472 height 514
type input "*******"
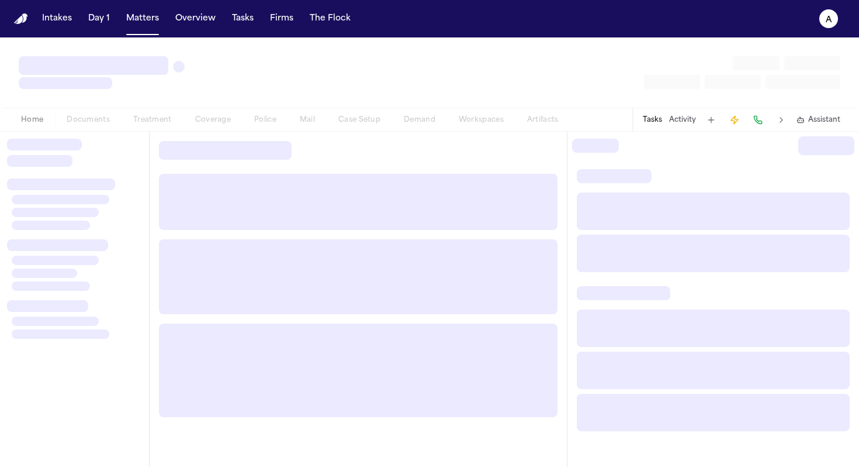
click at [98, 164] on div at bounding box center [74, 155] width 135 height 33
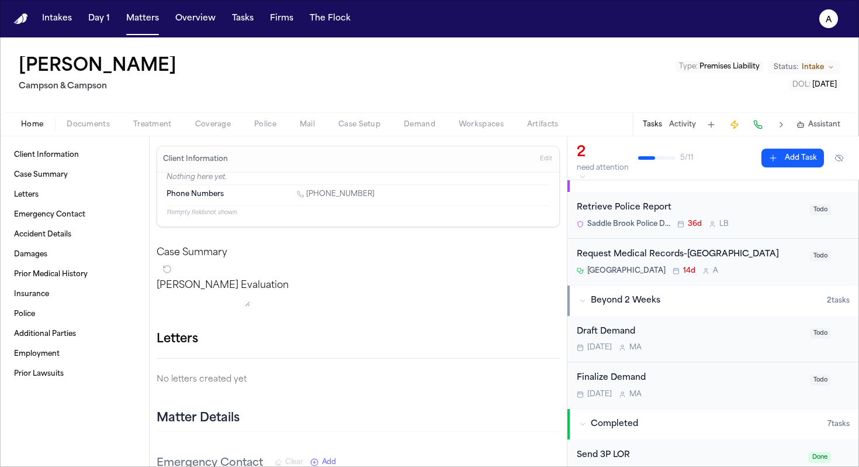
scroll to position [23, 0]
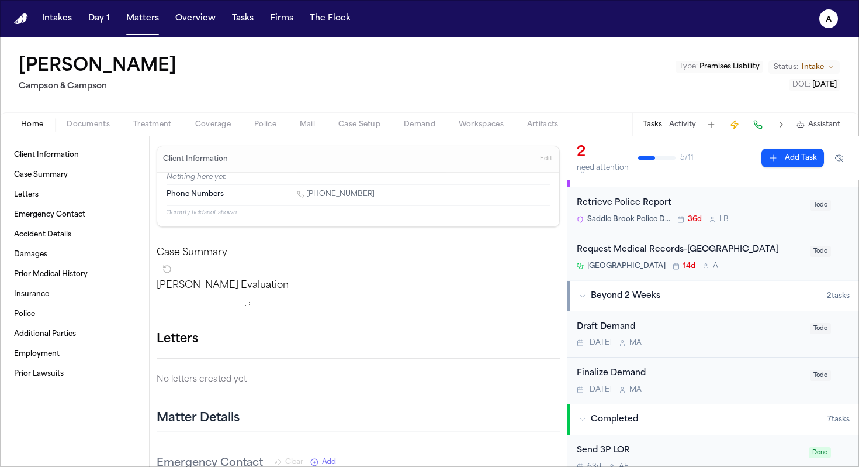
click at [770, 271] on div "Hackensack University Medical Center 14d A" at bounding box center [690, 265] width 226 height 9
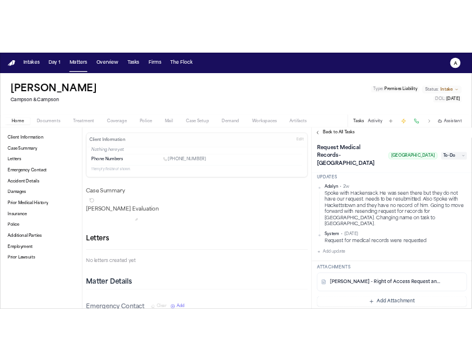
scroll to position [294, 0]
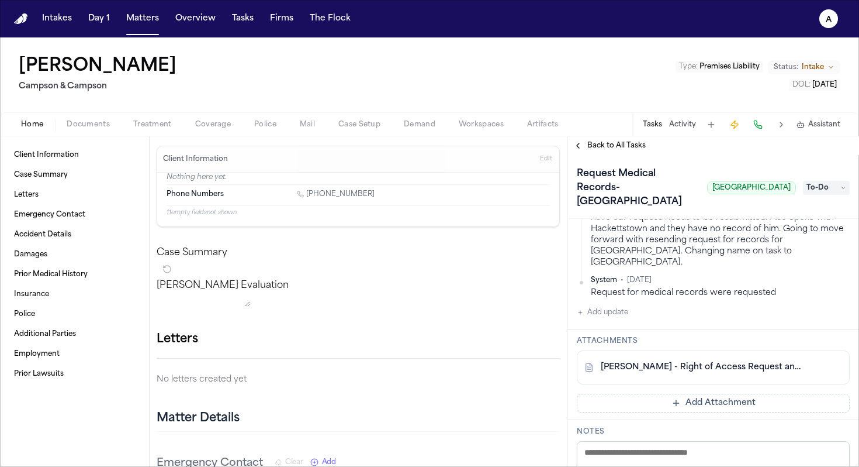
click at [711, 412] on button "Add Attachment" at bounding box center [713, 402] width 273 height 19
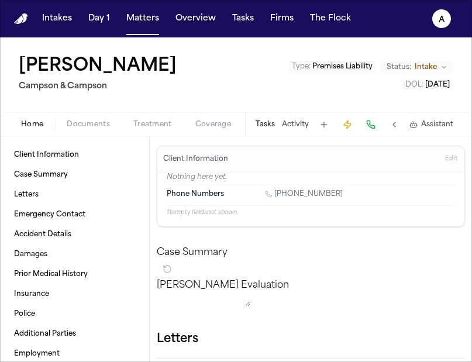
click at [265, 122] on button "Tasks" at bounding box center [264, 124] width 19 height 9
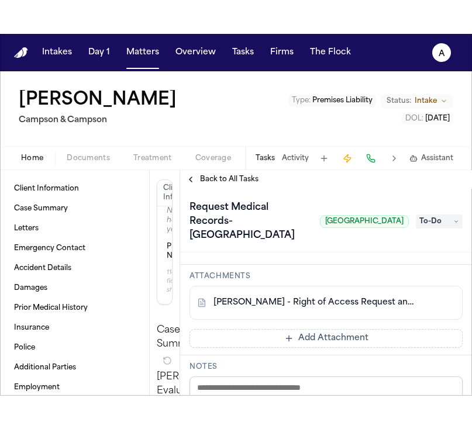
scroll to position [405, 0]
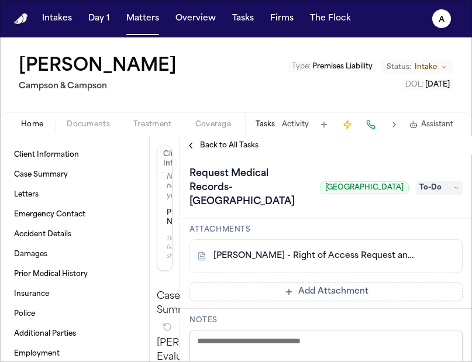
click at [292, 301] on button "Add Attachment" at bounding box center [325, 291] width 273 height 19
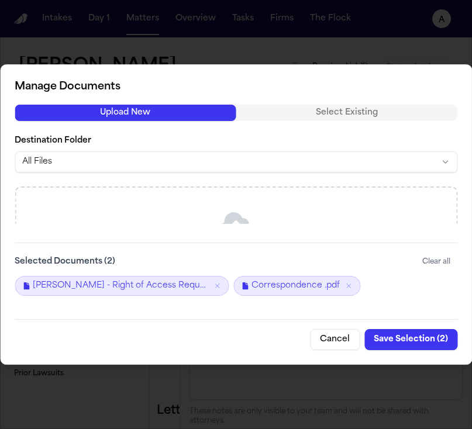
click at [441, 341] on button "Save Selection ( 2 )" at bounding box center [410, 339] width 93 height 21
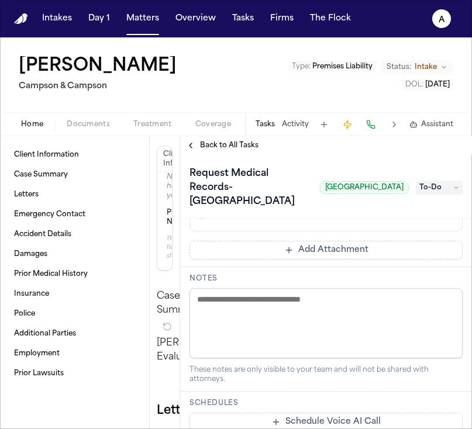
click at [294, 348] on textarea at bounding box center [325, 323] width 273 height 70
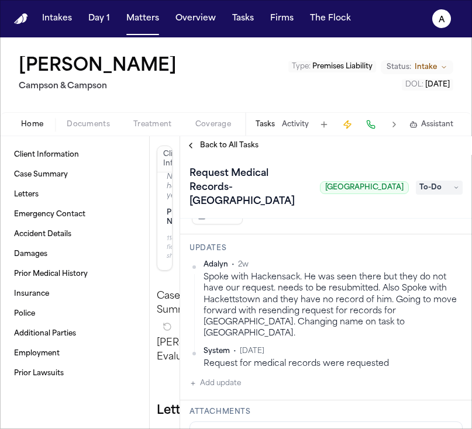
scroll to position [256, 0]
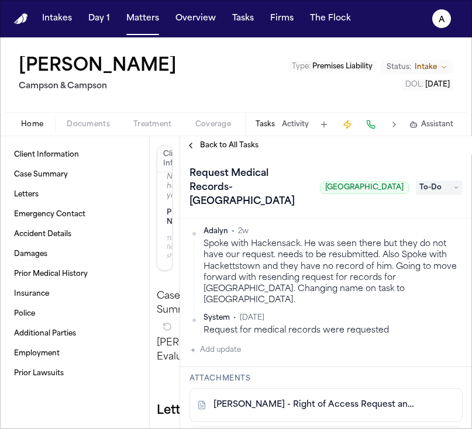
click at [236, 357] on button "Add update" at bounding box center [214, 350] width 51 height 14
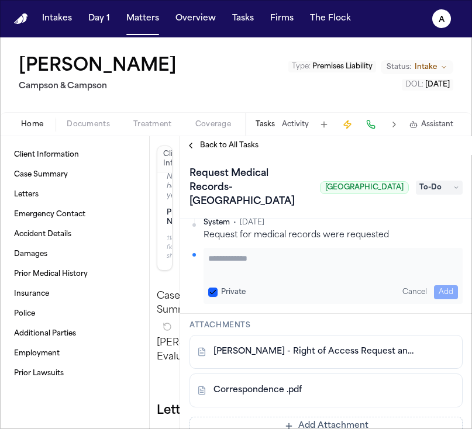
scroll to position [308, 0]
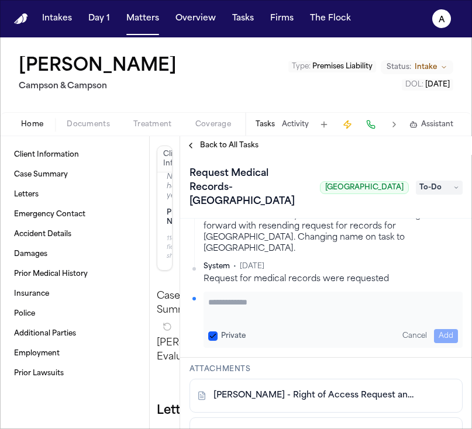
click at [215, 341] on button "Private" at bounding box center [212, 336] width 9 height 9
click at [234, 320] on textarea "Add your update" at bounding box center [333, 307] width 250 height 23
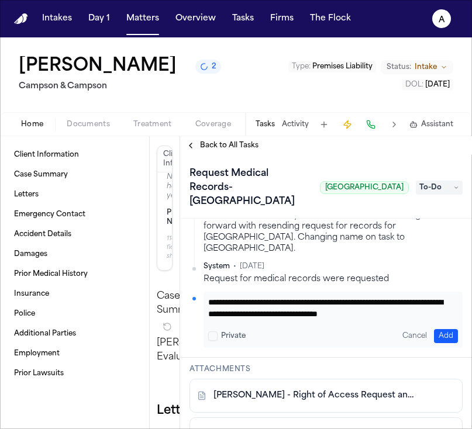
scroll to position [12, 0]
type textarea "**********"
click at [434, 343] on button "Add" at bounding box center [446, 336] width 24 height 14
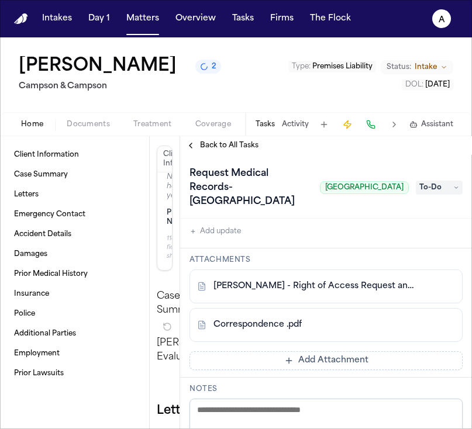
scroll to position [433, 0]
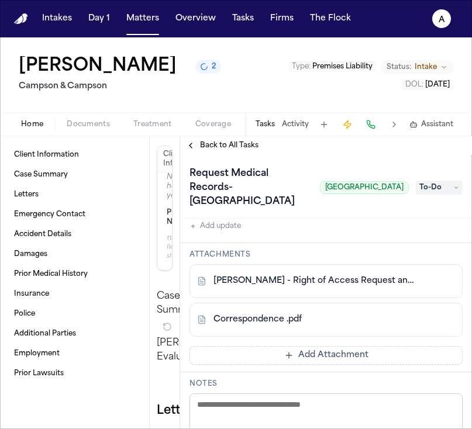
click at [450, 195] on span "To-Do" at bounding box center [439, 188] width 47 height 14
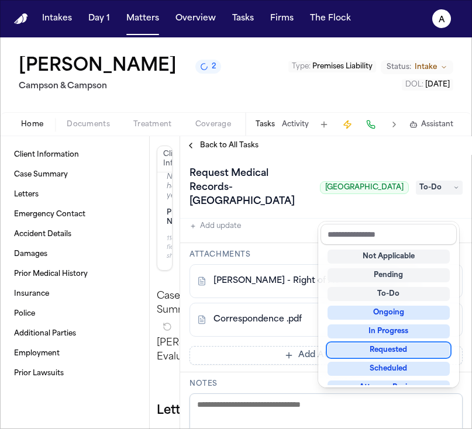
click at [396, 351] on div "Requested" at bounding box center [388, 350] width 122 height 14
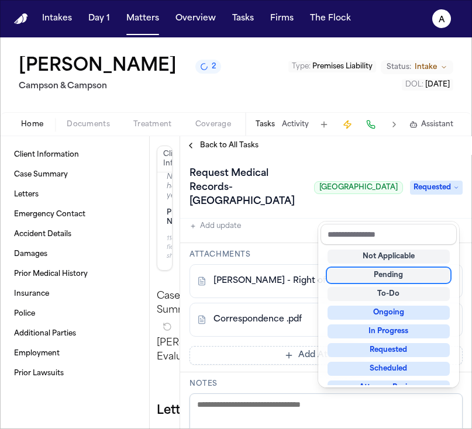
click at [286, 219] on div "Request Medical Records-Hackensack Medical Center Hackensack University Medical…" at bounding box center [326, 187] width 292 height 64
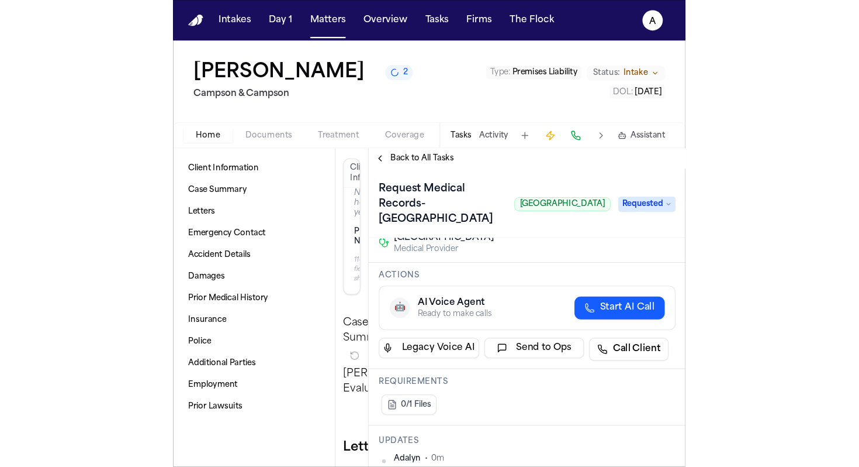
scroll to position [0, 0]
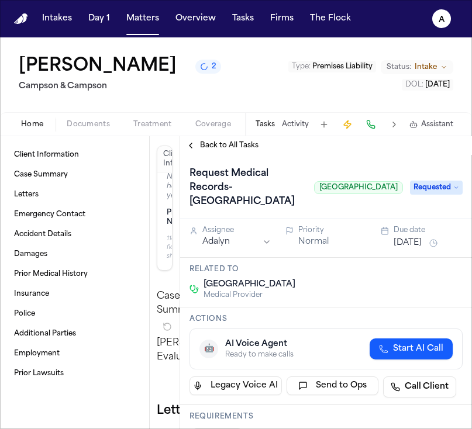
click at [415, 249] on button "[DATE]" at bounding box center [407, 243] width 28 height 12
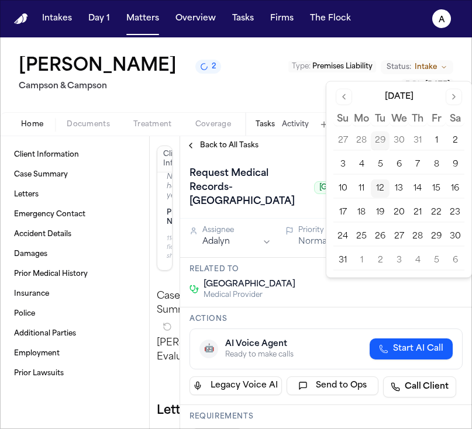
click at [400, 185] on button "13" at bounding box center [398, 188] width 19 height 19
click at [392, 308] on div "Related to Hackensack University Medical Center Medical Provider" at bounding box center [326, 283] width 292 height 50
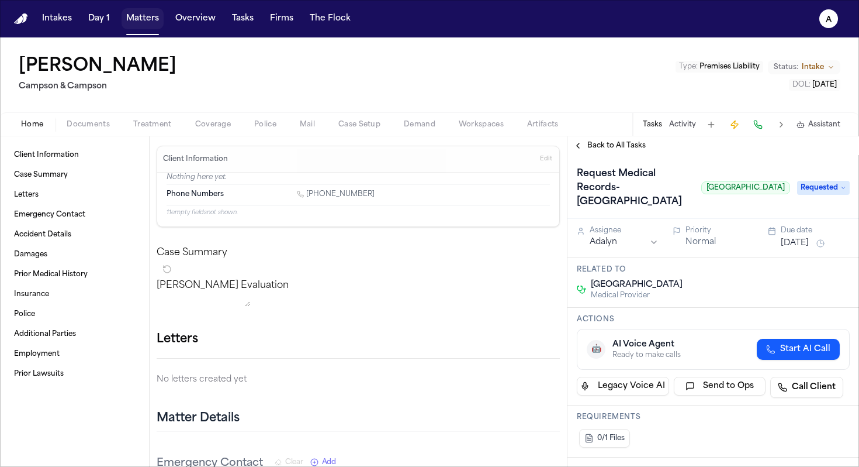
click at [141, 22] on button "Matters" at bounding box center [143, 18] width 42 height 21
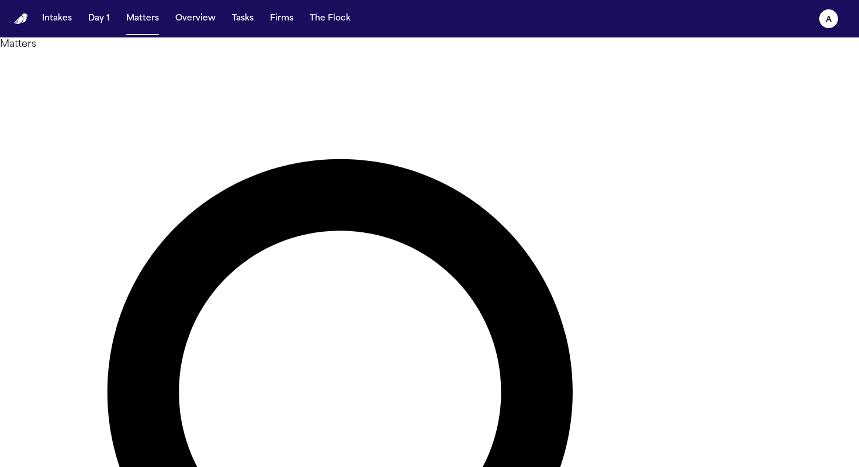
drag, startPoint x: 411, startPoint y: 67, endPoint x: 303, endPoint y: 65, distance: 107.6
type input "**********"
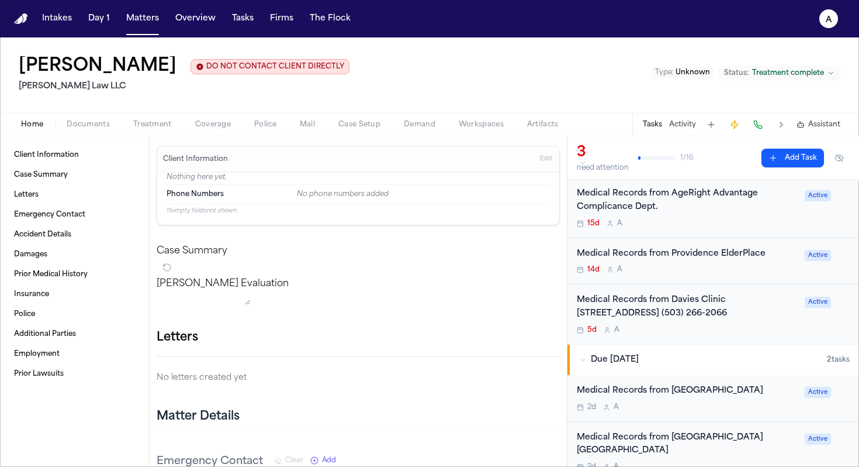
scroll to position [43, 0]
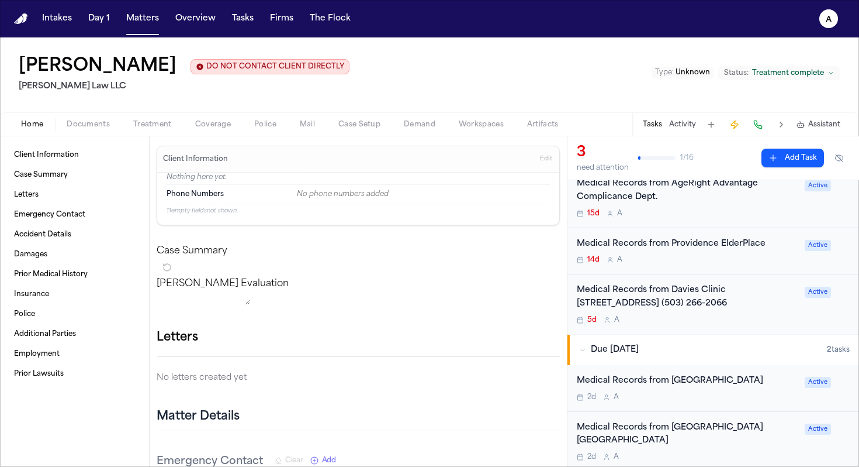
click at [730, 263] on div "14d A" at bounding box center [687, 259] width 221 height 9
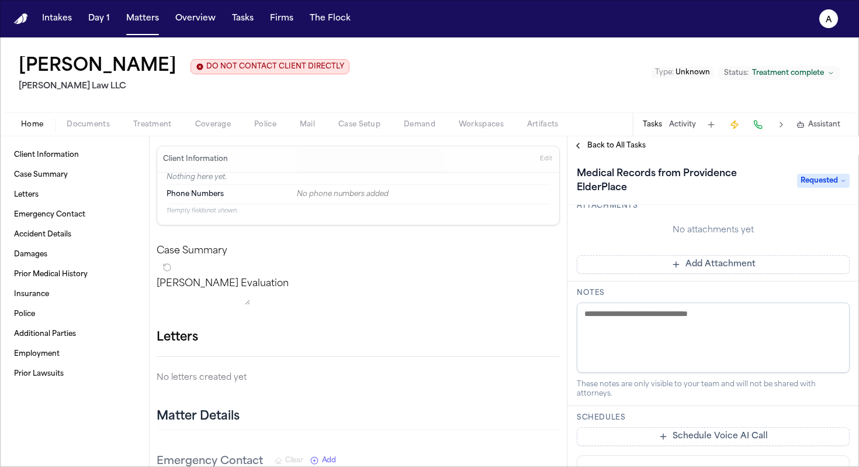
scroll to position [334, 0]
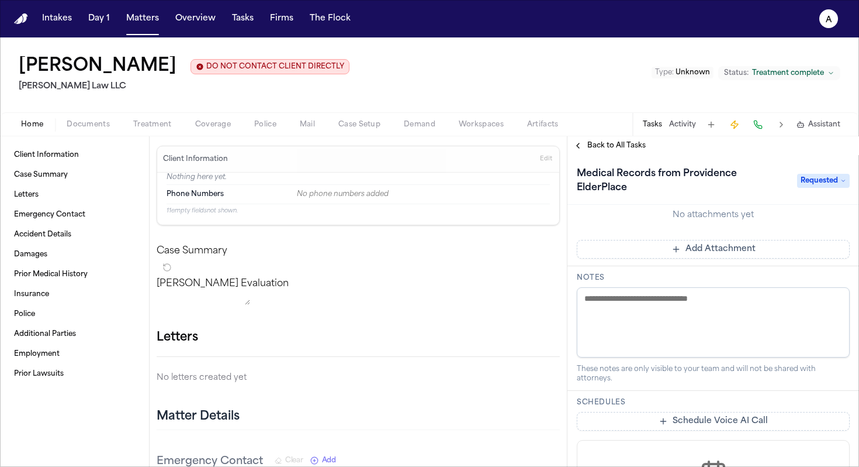
click at [630, 145] on span "Back to All Tasks" at bounding box center [617, 145] width 58 height 9
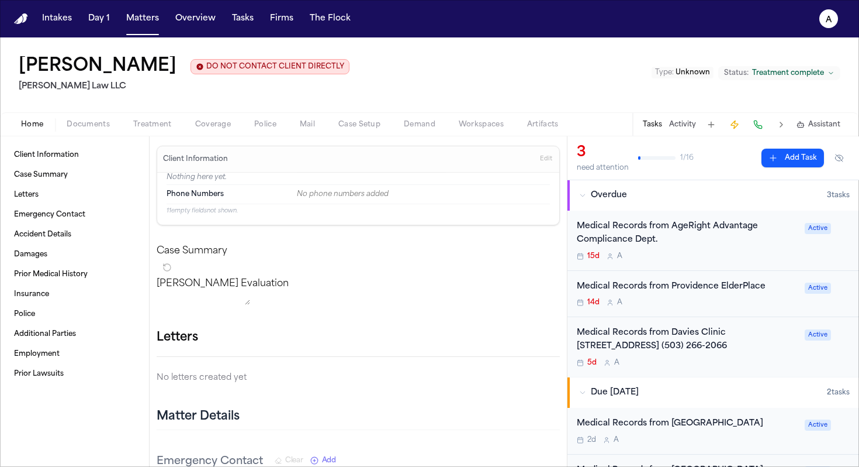
click at [98, 122] on span "Documents" at bounding box center [88, 124] width 43 height 9
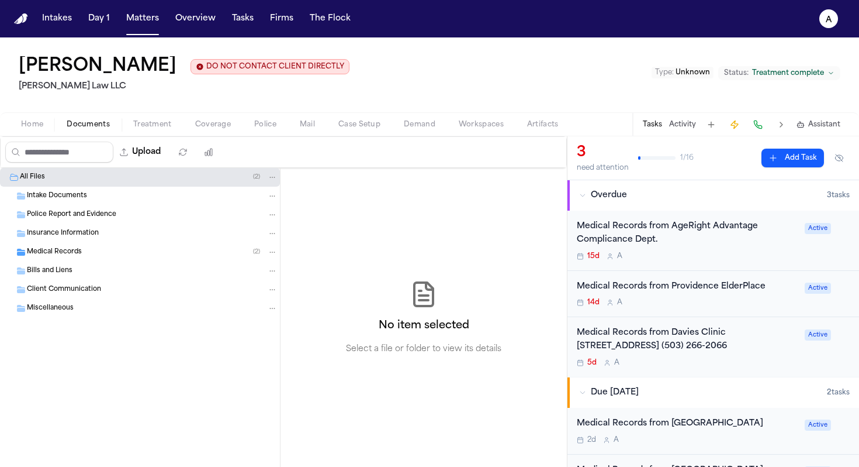
click at [37, 133] on div "Home Documents Treatment Coverage Police Mail Case Setup Demand Workspaces Arti…" at bounding box center [429, 123] width 859 height 23
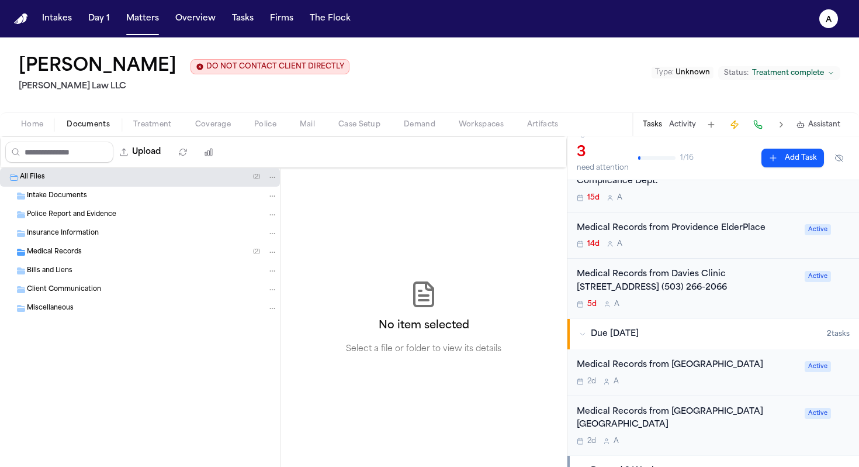
scroll to position [67, 0]
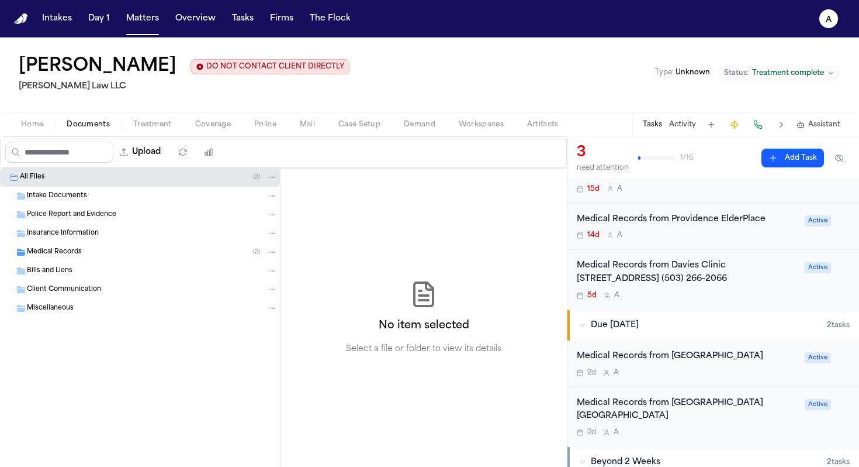
click at [748, 427] on div "2d A" at bounding box center [687, 431] width 221 height 9
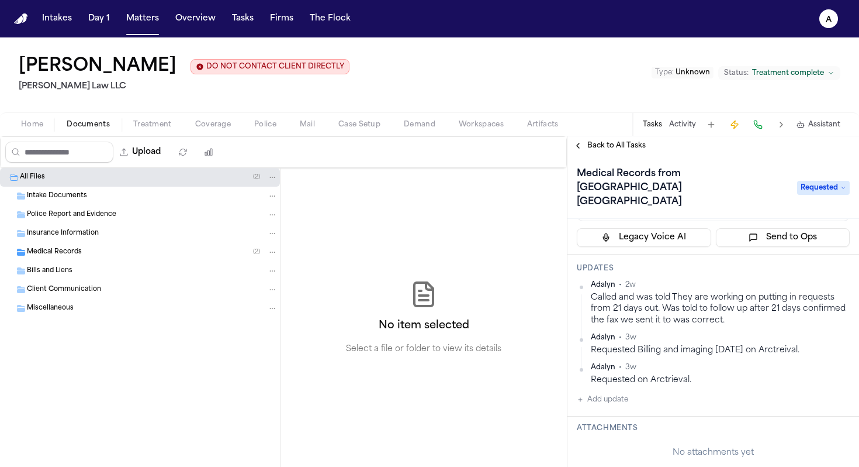
scroll to position [98, 0]
click at [612, 145] on span "Back to All Tasks" at bounding box center [617, 145] width 58 height 9
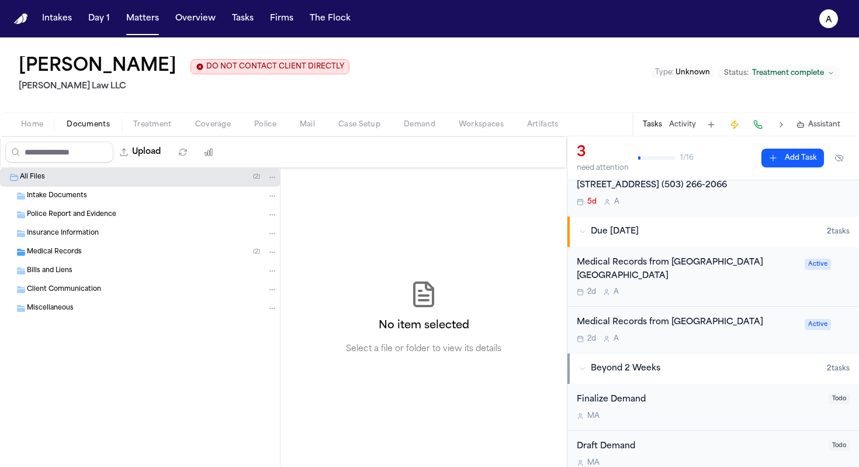
scroll to position [170, 0]
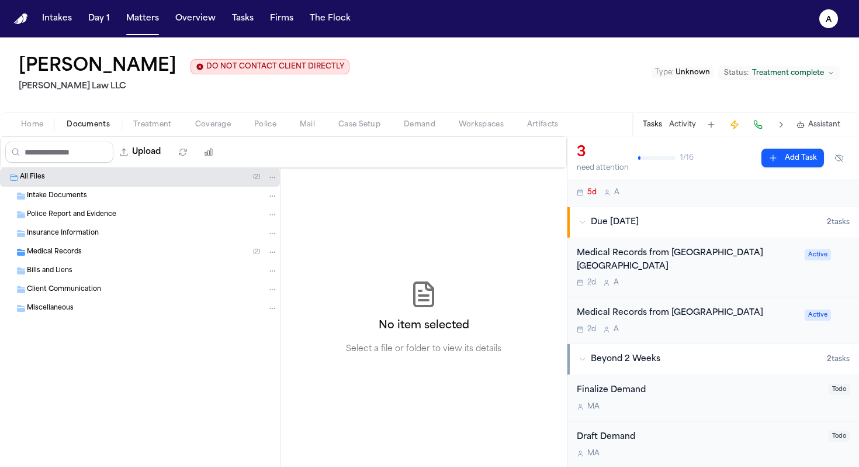
click at [724, 324] on div "2d A" at bounding box center [687, 328] width 221 height 9
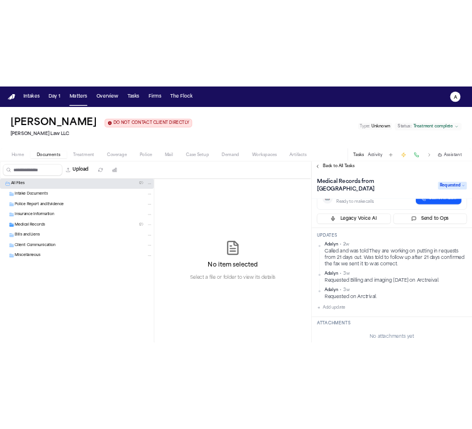
scroll to position [80, 0]
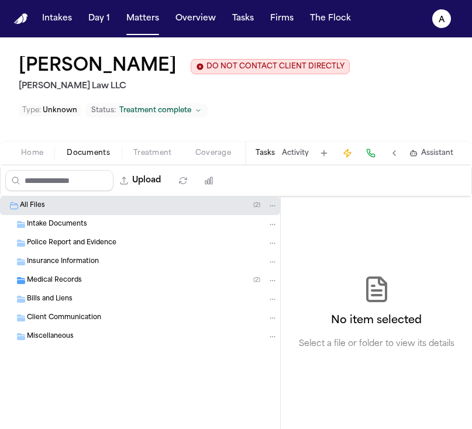
click at [268, 153] on button "Tasks" at bounding box center [264, 153] width 19 height 9
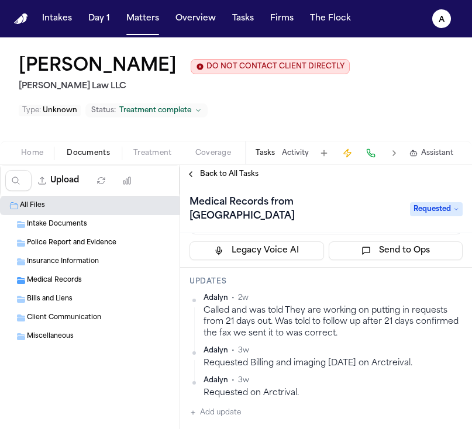
scroll to position [116, 0]
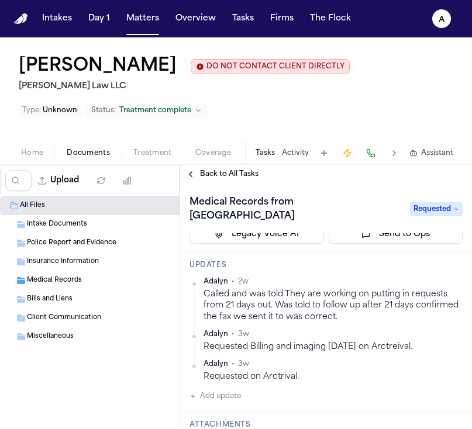
click at [451, 202] on div "Medical Records from Providence Milwaukie Requested" at bounding box center [325, 209] width 273 height 33
click at [449, 215] on span "Requested" at bounding box center [436, 209] width 53 height 14
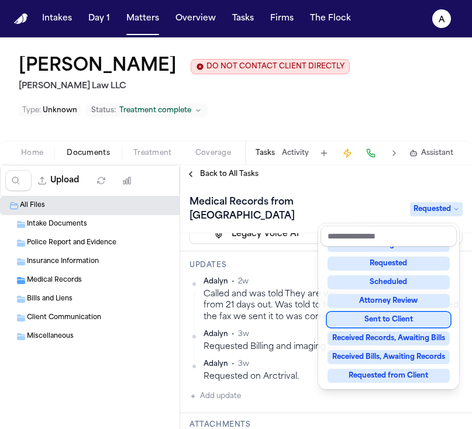
scroll to position [89, 0]
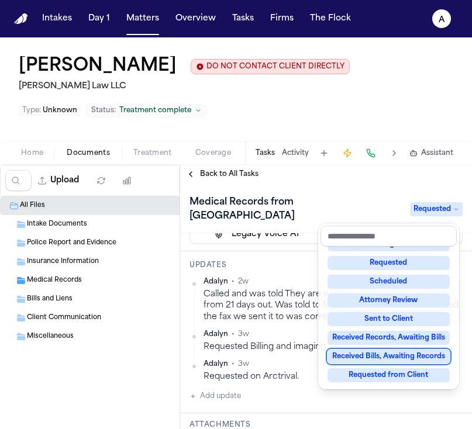
click at [401, 354] on div "Received Bills, Awaiting Records" at bounding box center [388, 357] width 122 height 14
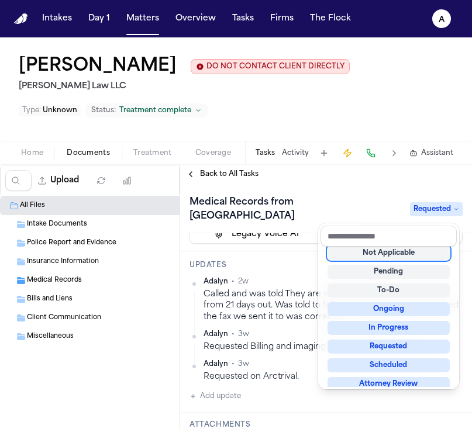
scroll to position [5, 0]
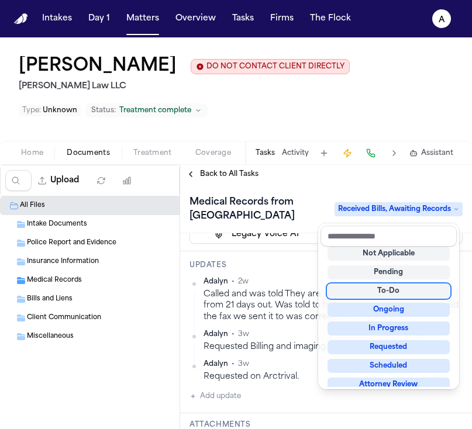
click at [281, 253] on div "Medical Records from Providence Milwaukie Received Bills, Awaiting Records Assi…" at bounding box center [326, 307] width 292 height 246
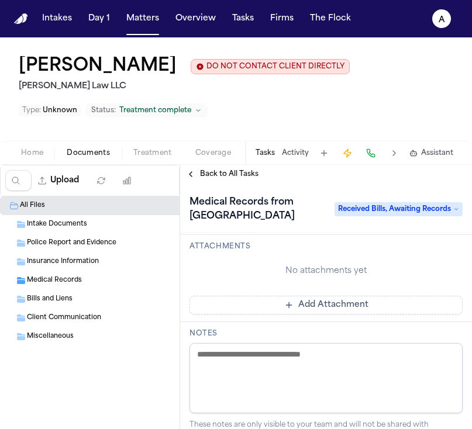
scroll to position [295, 0]
click at [332, 306] on button "Add Attachment" at bounding box center [325, 304] width 273 height 19
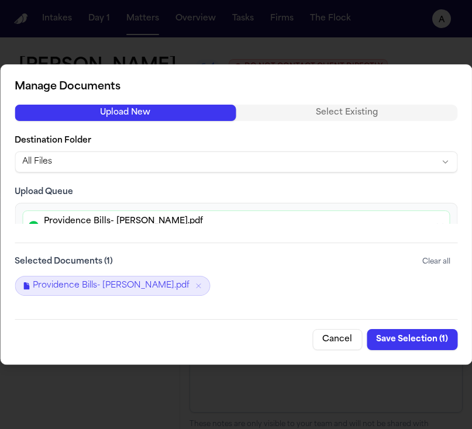
click at [436, 340] on button "Save Selection ( 1 )" at bounding box center [412, 339] width 91 height 21
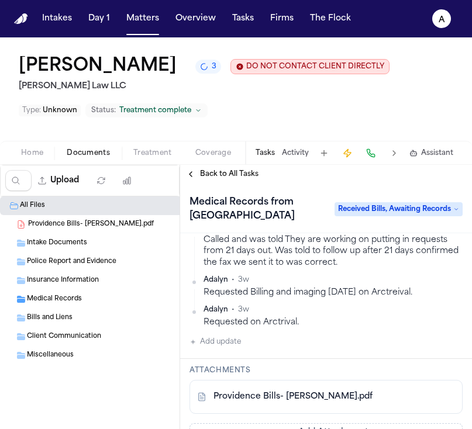
scroll to position [175, 0]
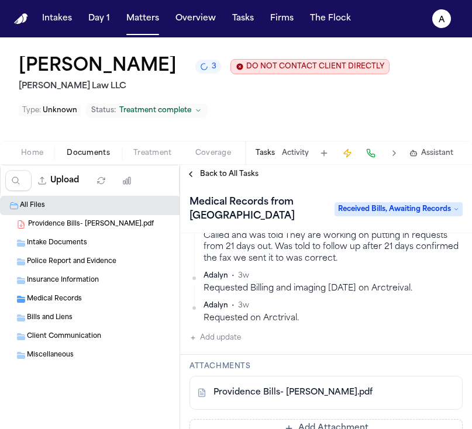
click at [225, 338] on button "Add update" at bounding box center [214, 338] width 51 height 14
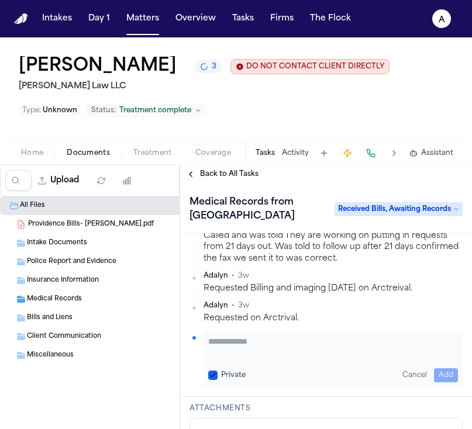
click at [248, 341] on textarea "Add your update" at bounding box center [333, 347] width 250 height 23
type textarea "**********"
click at [212, 376] on button "Private" at bounding box center [212, 375] width 9 height 9
click at [434, 373] on button "Add" at bounding box center [446, 375] width 24 height 14
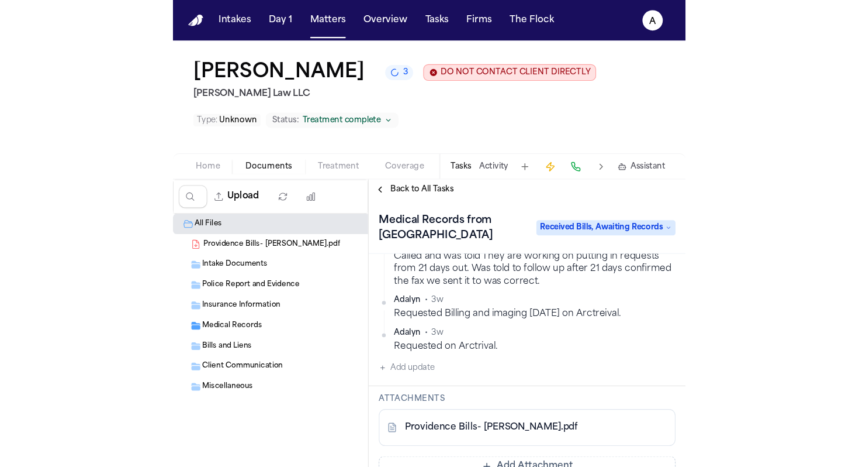
scroll to position [205, 0]
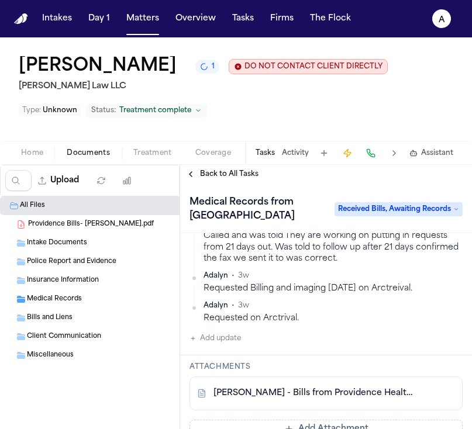
click at [270, 156] on button "Tasks" at bounding box center [264, 153] width 19 height 9
click at [265, 158] on button "Tasks" at bounding box center [264, 153] width 19 height 9
click at [266, 157] on button "Tasks" at bounding box center [264, 153] width 19 height 9
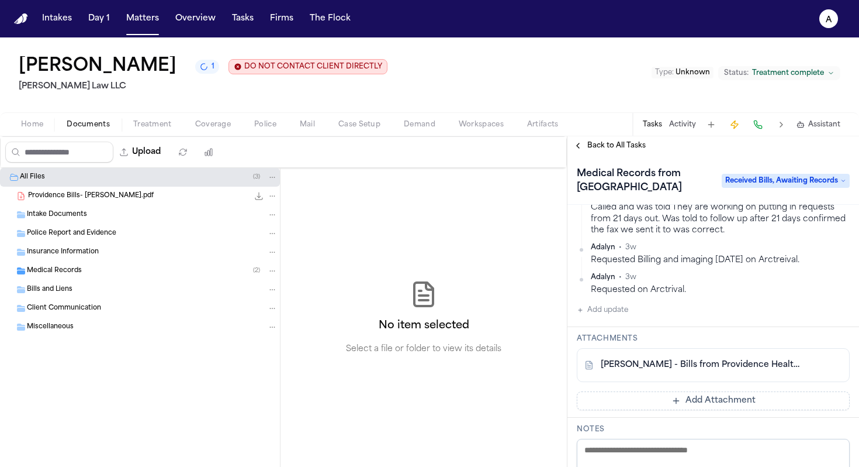
click at [667, 128] on div "Tasks Activity Assistant" at bounding box center [741, 124] width 217 height 23
click at [631, 147] on span "Back to All Tasks" at bounding box center [617, 145] width 58 height 9
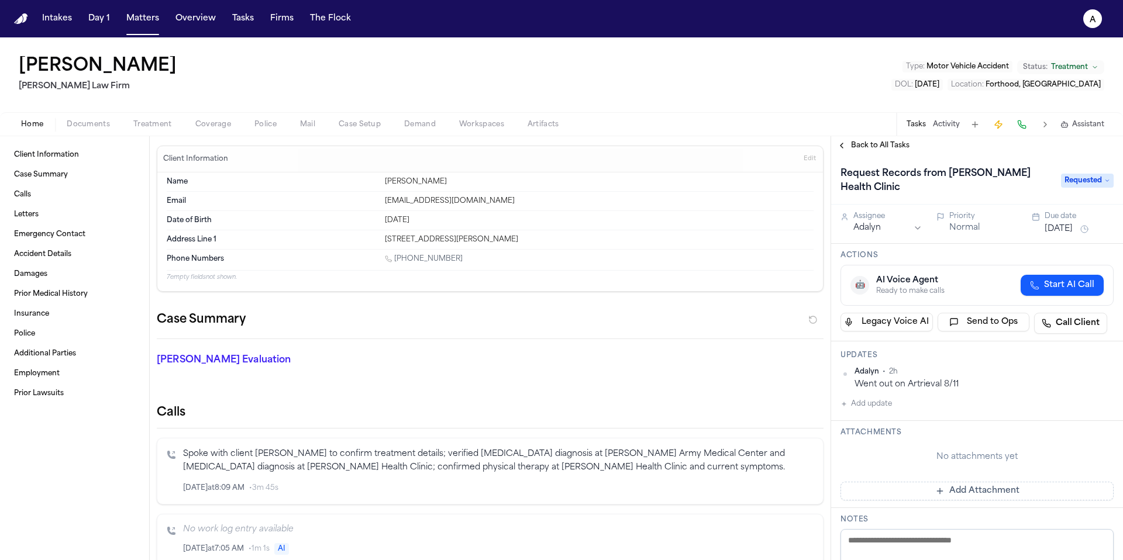
drag, startPoint x: 859, startPoint y: 150, endPoint x: 681, endPoint y: 12, distance: 225.8
click at [681, 12] on div "Intakes Day 1 Matters Overview Tasks Firms The Flock A [PERSON_NAME] [PERSON_NA…" at bounding box center [561, 280] width 1123 height 560
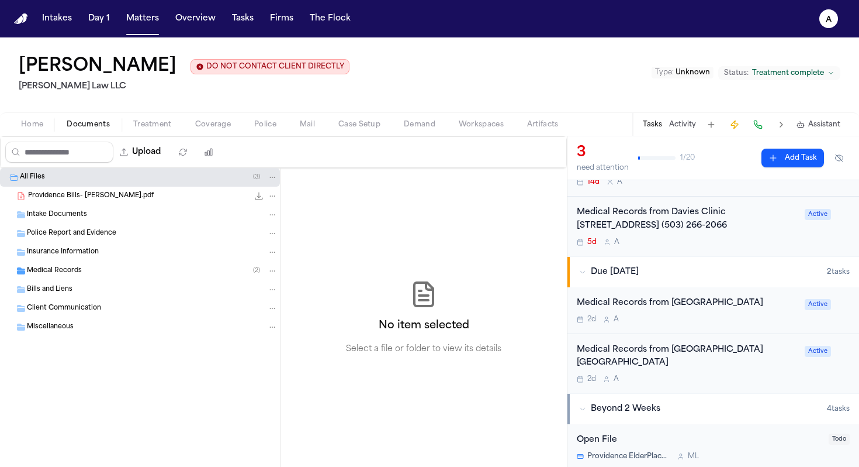
scroll to position [123, 0]
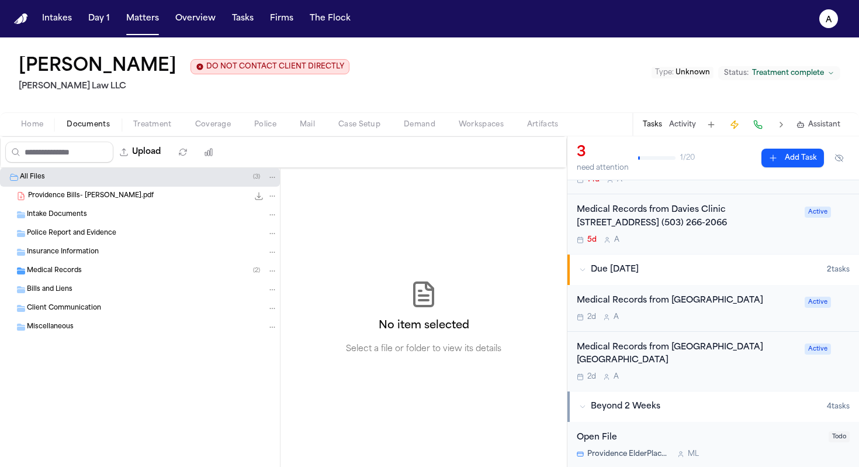
click at [709, 312] on div "Medical Records from [GEOGRAPHIC_DATA] 2d A" at bounding box center [687, 307] width 221 height 27
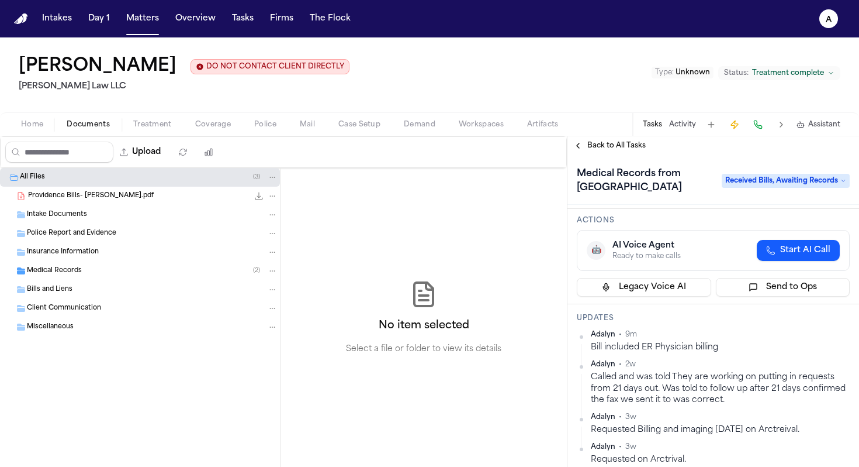
scroll to position [49, 0]
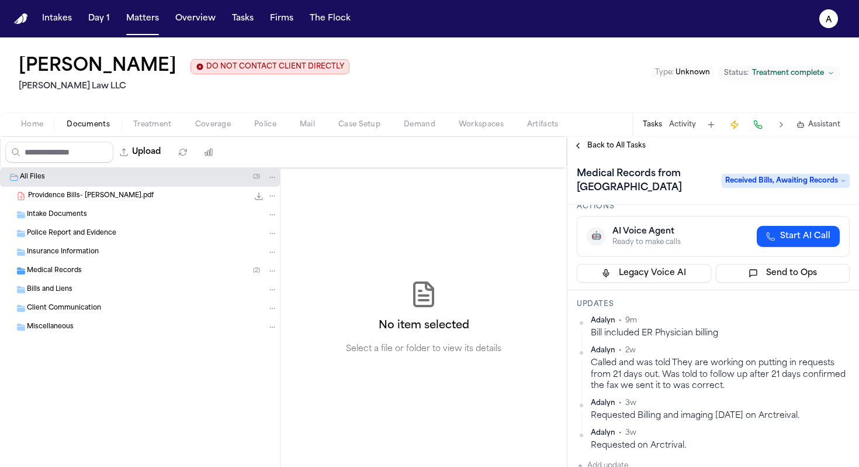
click at [614, 150] on span "Back to All Tasks" at bounding box center [617, 145] width 58 height 9
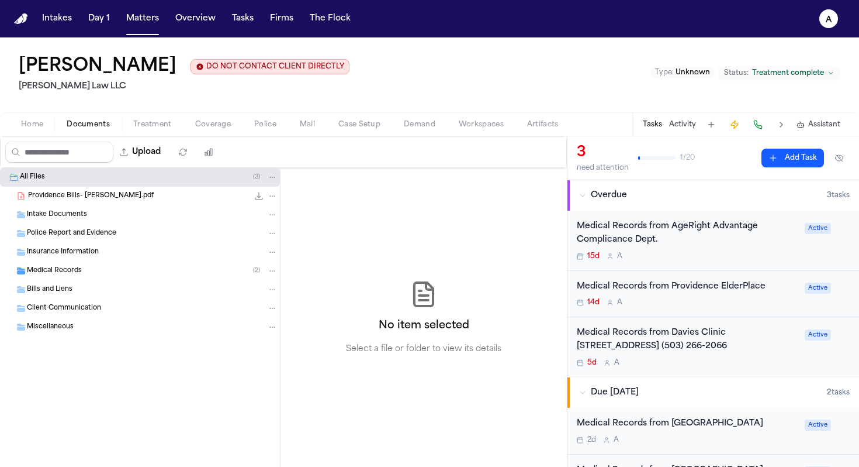
click at [733, 434] on div "Medical Records from [GEOGRAPHIC_DATA] 2d A" at bounding box center [687, 430] width 221 height 27
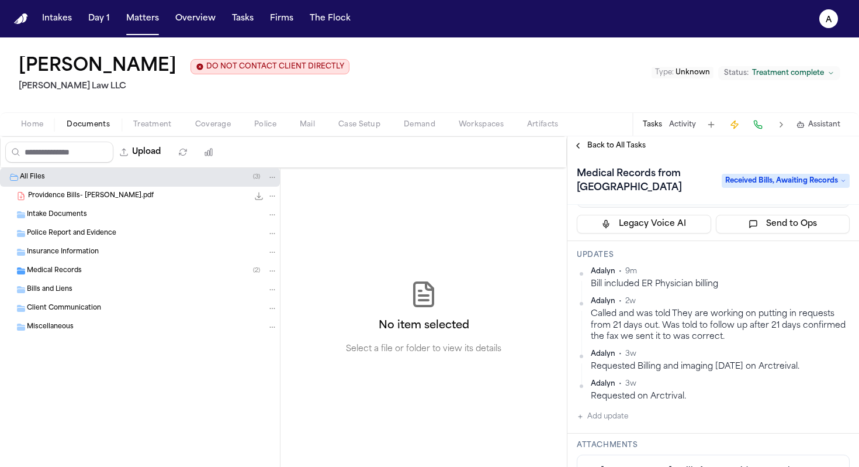
scroll to position [138, 0]
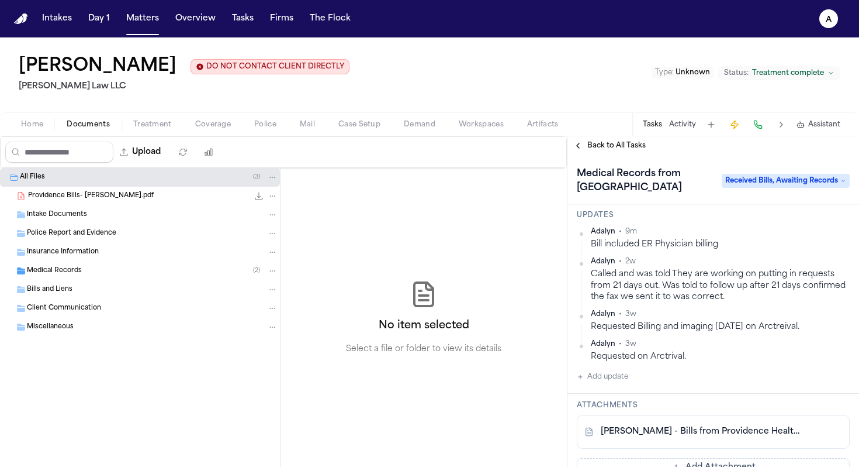
click at [838, 234] on html "Intakes Day 1 Matters Overview Tasks Firms The Flock A [PERSON_NAME] DO NOT CON…" at bounding box center [429, 233] width 859 height 467
click at [795, 270] on div "Delete" at bounding box center [803, 268] width 69 height 16
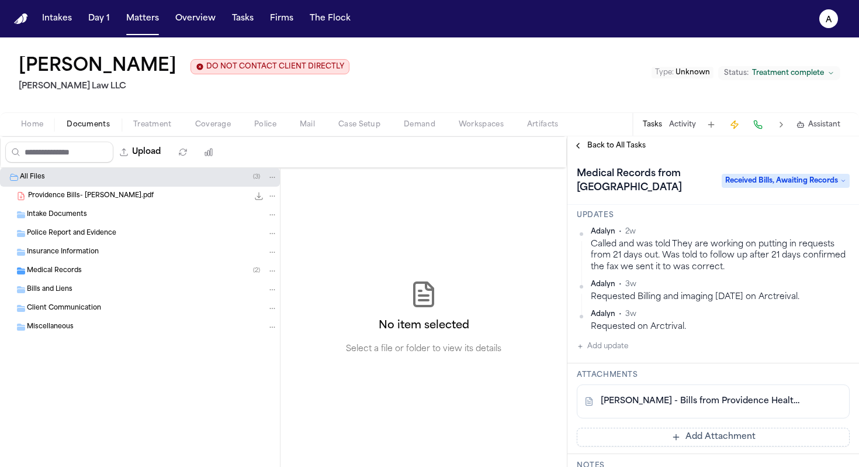
click at [599, 150] on span "Back to All Tasks" at bounding box center [617, 145] width 58 height 9
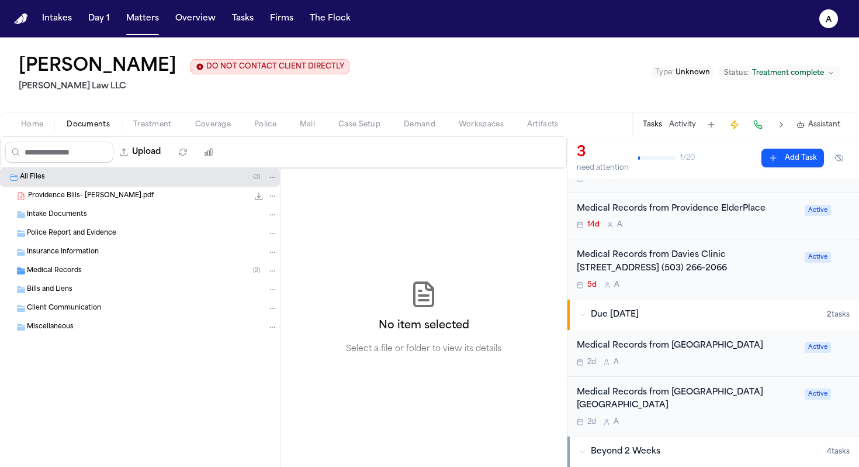
scroll to position [93, 0]
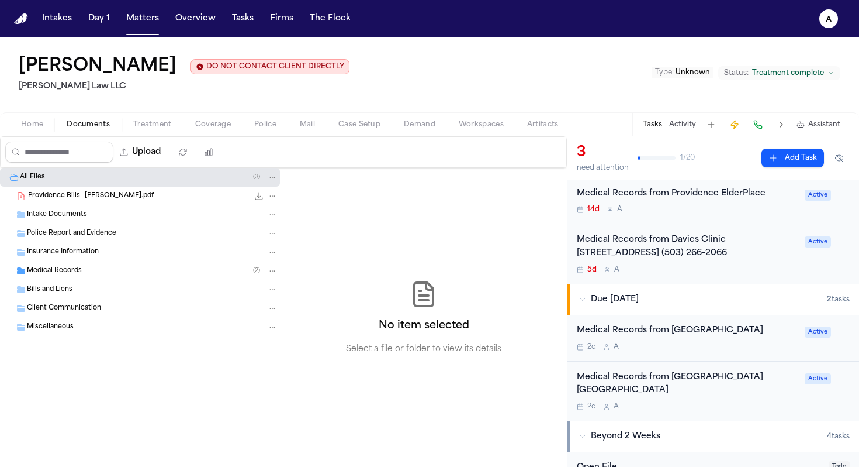
click at [731, 400] on div "Medical Records from Providence Willamette Falls 2d A Active" at bounding box center [714, 391] width 292 height 60
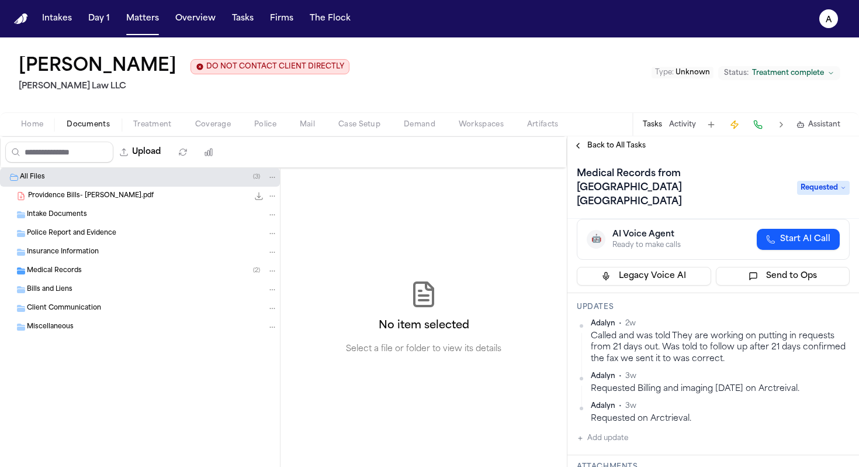
scroll to position [61, 0]
click at [836, 313] on html "Intakes Day 1 Matters Overview Tasks Firms The Flock A Sharon Sheppard DO NOT C…" at bounding box center [429, 233] width 859 height 467
click at [624, 147] on html "Intakes Day 1 Matters Overview Tasks Firms The Flock A Sharon Sheppard DO NOT C…" at bounding box center [429, 233] width 859 height 467
click at [624, 147] on span "Back to All Tasks" at bounding box center [617, 145] width 58 height 9
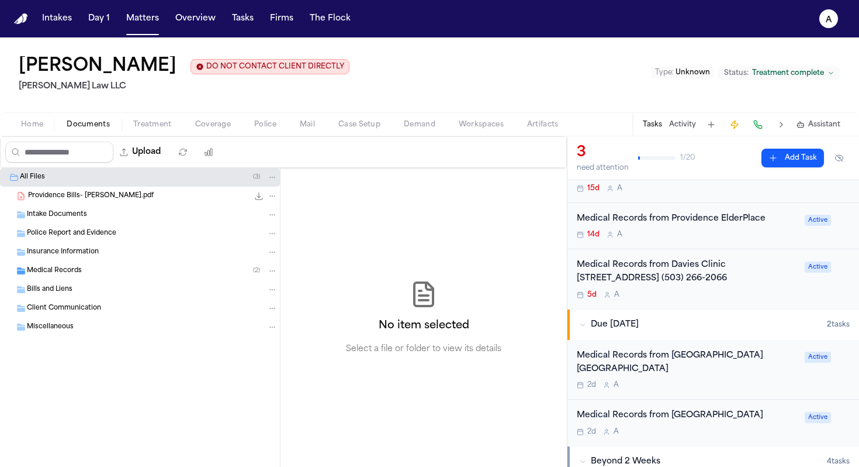
scroll to position [70, 0]
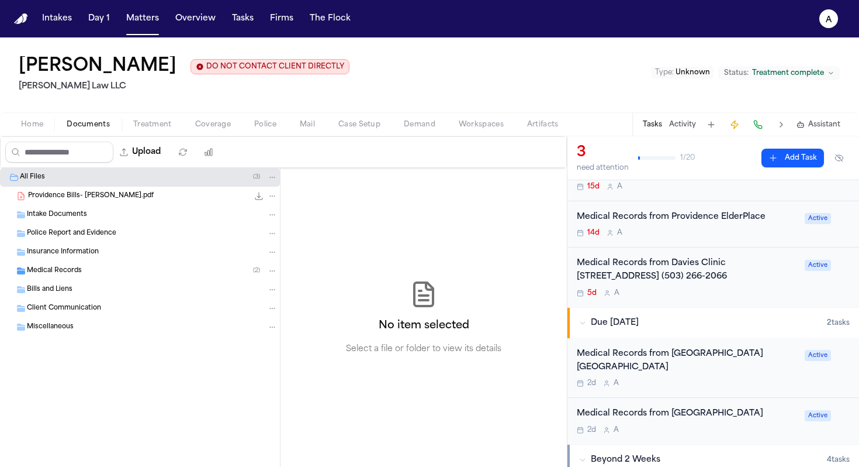
click at [764, 425] on div "2d A" at bounding box center [687, 429] width 221 height 9
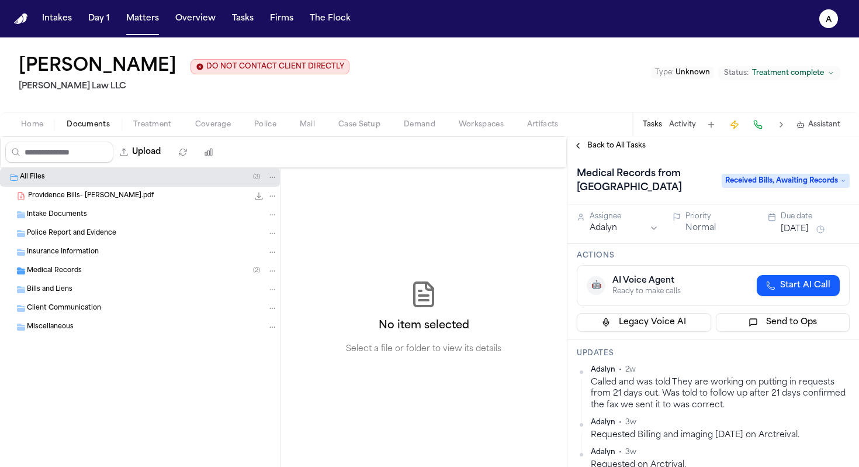
click at [826, 181] on span "Received Bills, Awaiting Records" at bounding box center [786, 181] width 128 height 14
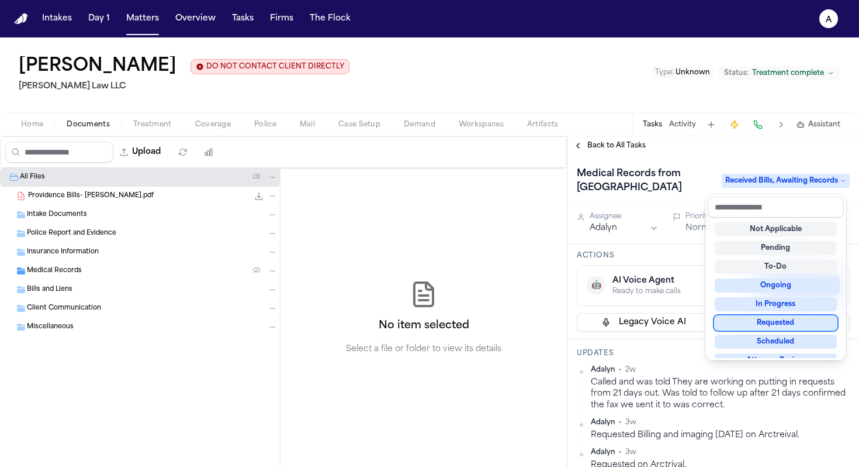
click at [796, 324] on div "Requested" at bounding box center [776, 323] width 122 height 14
click at [798, 317] on div "Requested" at bounding box center [776, 323] width 122 height 14
click at [771, 323] on div "Requested" at bounding box center [776, 323] width 122 height 14
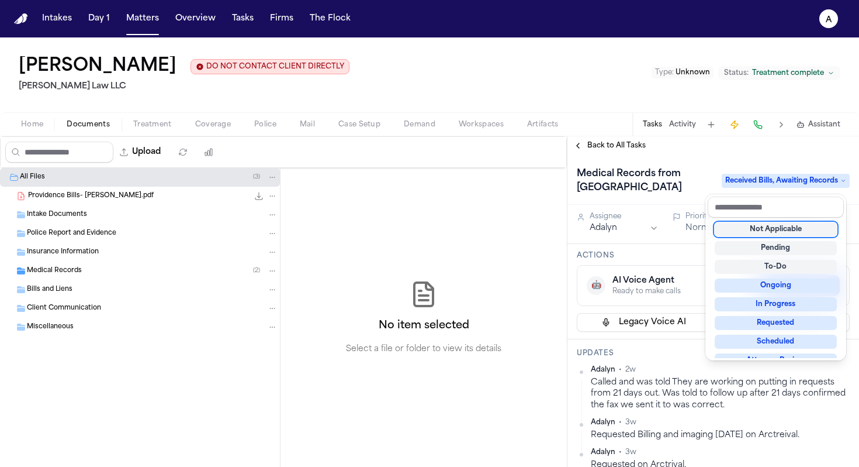
click at [769, 323] on div "Requested" at bounding box center [776, 323] width 122 height 14
click at [782, 144] on div "Back to All Tasks Medical Records from Providence Milwaukie Requested Assignee …" at bounding box center [714, 301] width 292 height 330
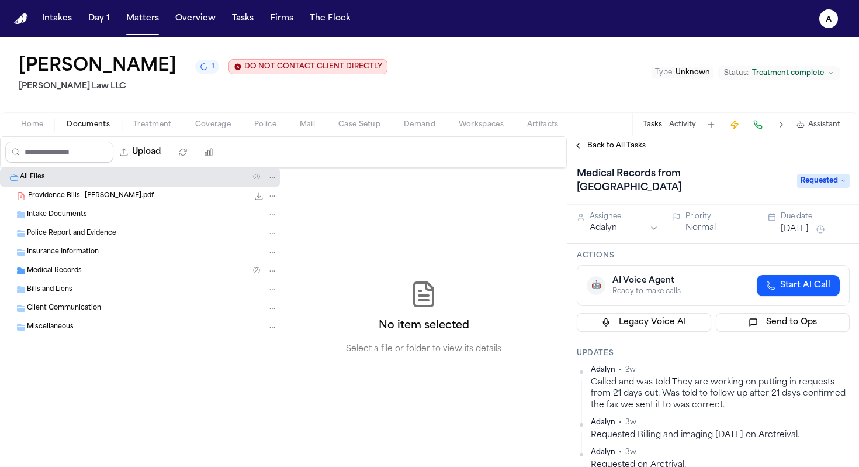
click at [624, 147] on span "Back to All Tasks" at bounding box center [617, 145] width 58 height 9
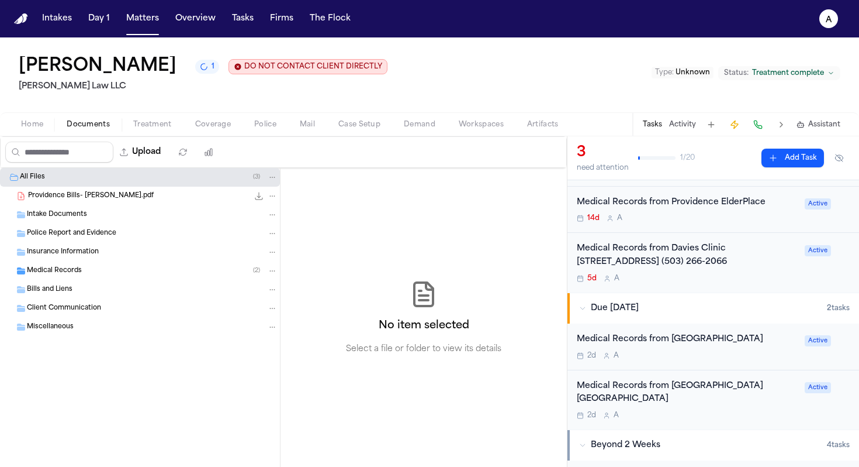
scroll to position [110, 0]
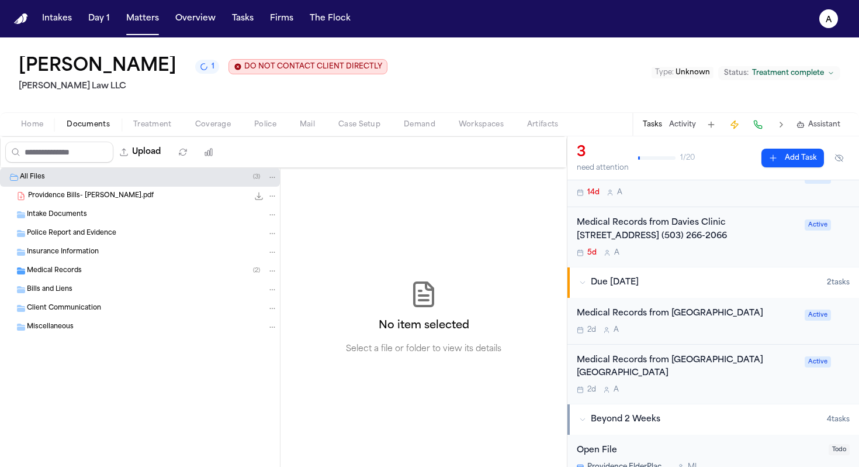
click at [757, 366] on div "Medical Records from Providence Willamette Falls" at bounding box center [687, 367] width 221 height 27
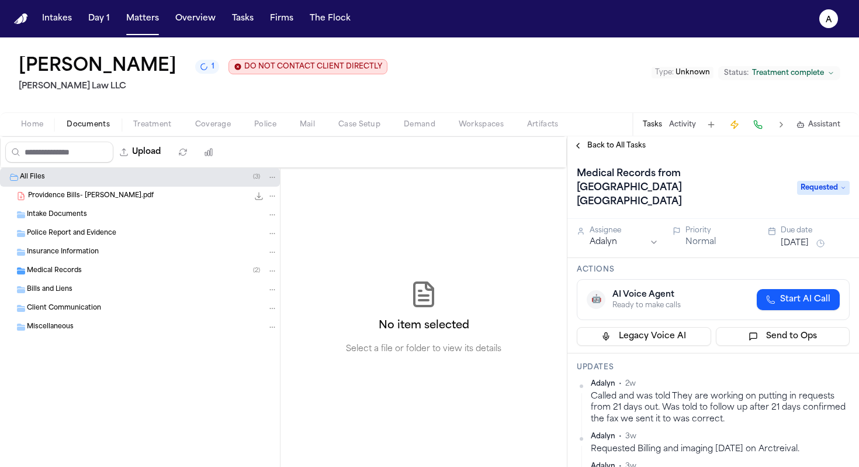
click at [830, 182] on span "Requested" at bounding box center [823, 188] width 53 height 14
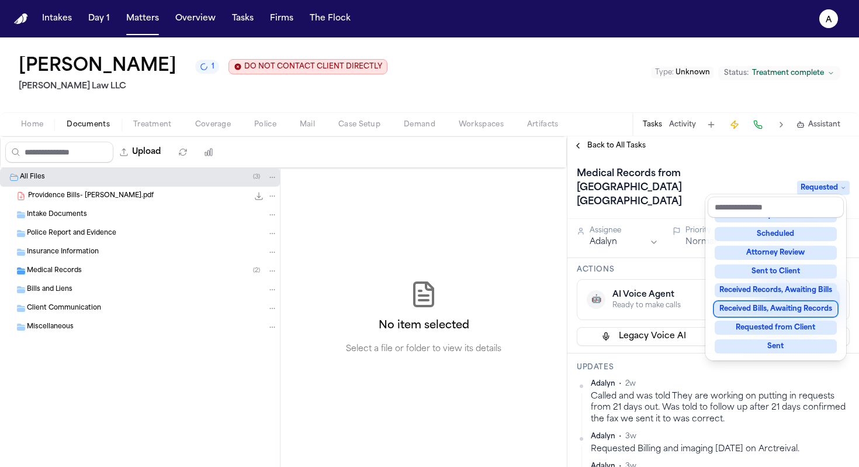
click at [782, 310] on div "Received Bills, Awaiting Records" at bounding box center [776, 309] width 122 height 14
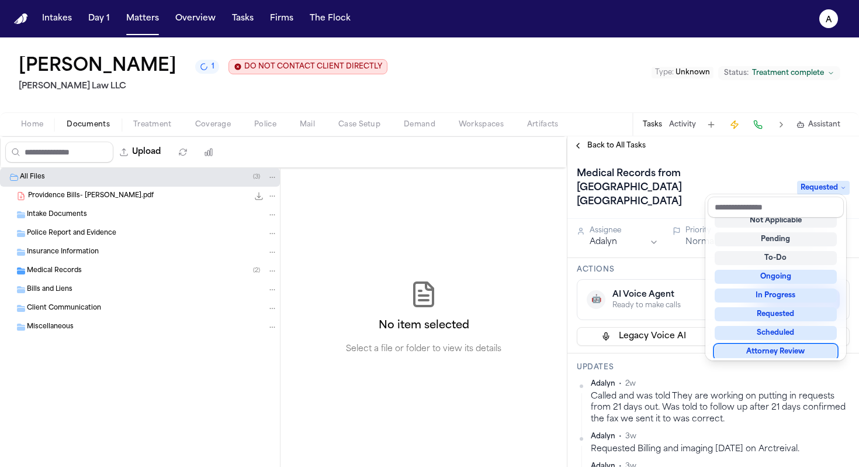
scroll to position [9, 0]
click at [783, 431] on div "Medical Records from Providence Willamette Falls Received Bills, Awaiting Recor…" at bounding box center [714, 311] width 292 height 312
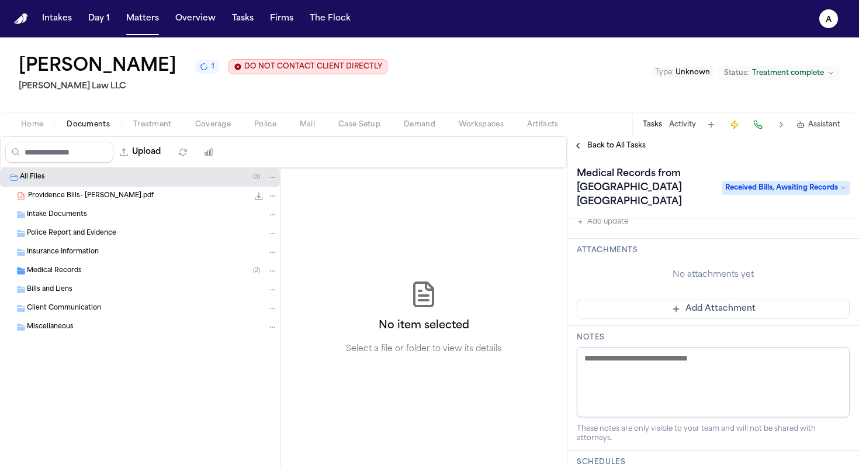
scroll to position [106, 0]
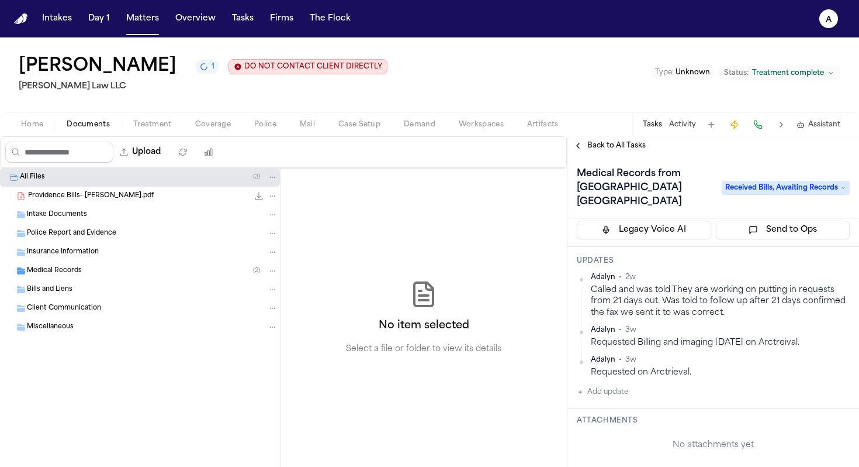
click at [633, 150] on span "Back to All Tasks" at bounding box center [617, 145] width 58 height 9
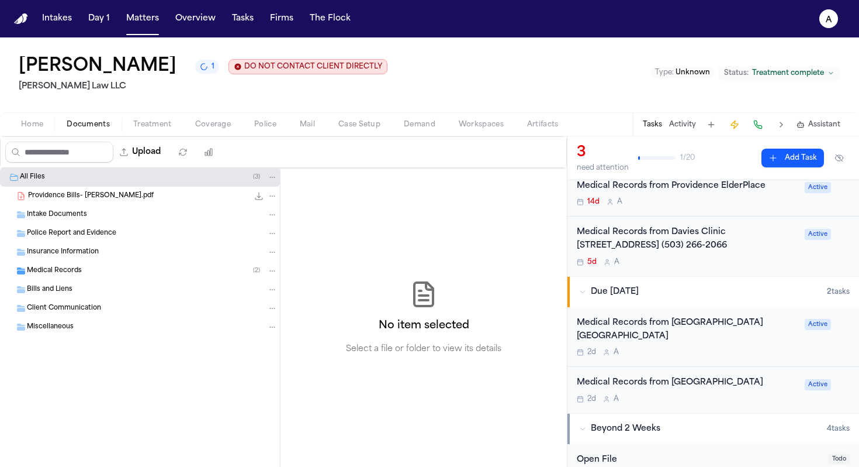
scroll to position [110, 0]
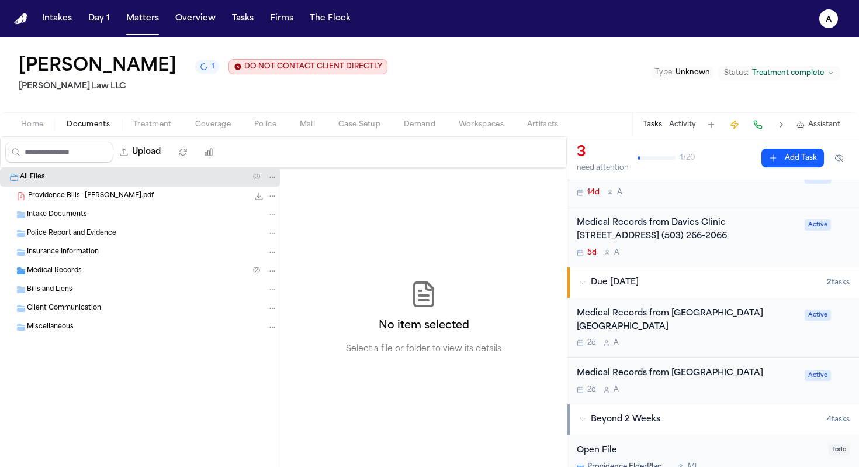
click at [745, 383] on div "Medical Records from Providence Milwaukie 2d A Active" at bounding box center [714, 380] width 292 height 46
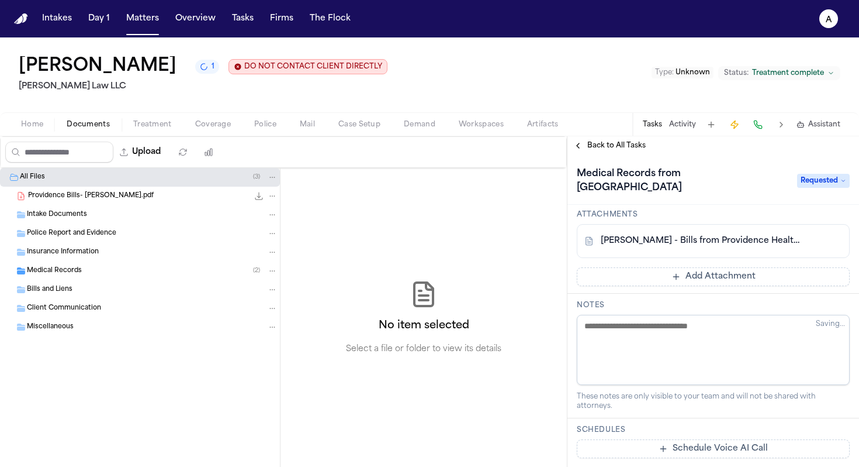
scroll to position [304, 0]
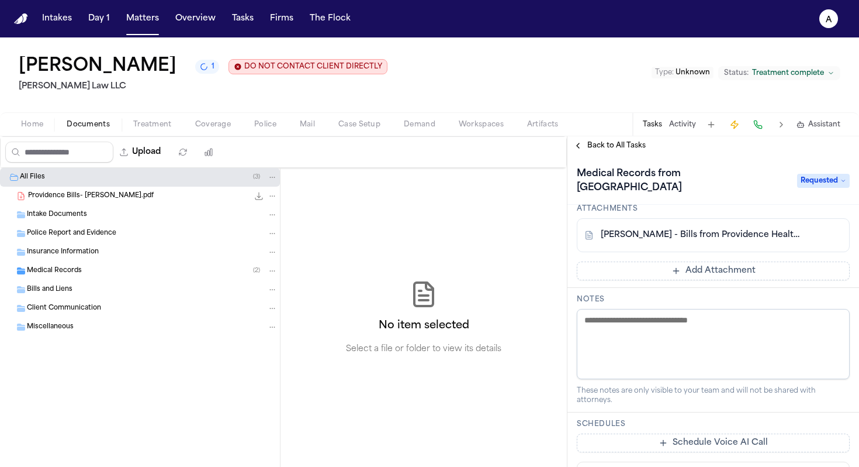
click at [826, 238] on button at bounding box center [833, 235] width 19 height 19
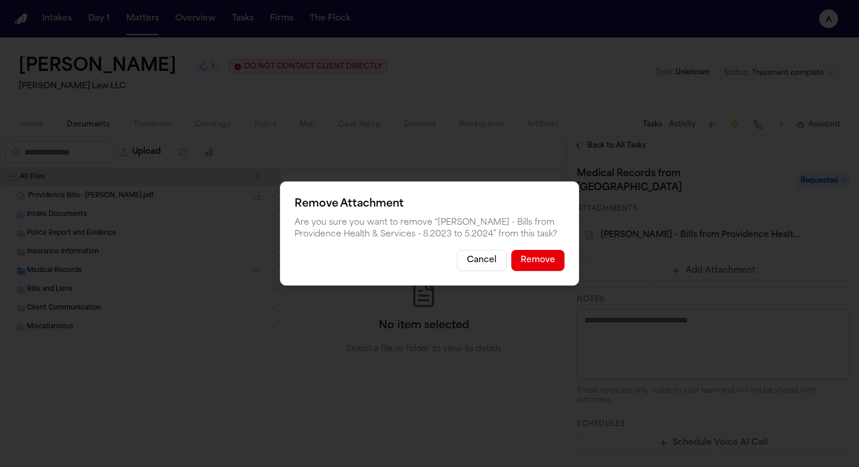
click at [557, 264] on button "Remove" at bounding box center [538, 260] width 53 height 21
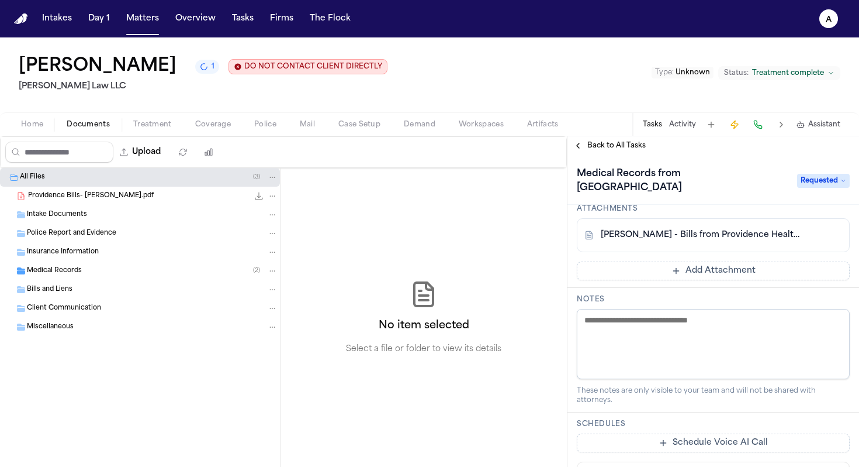
click at [621, 144] on span "Back to All Tasks" at bounding box center [617, 145] width 58 height 9
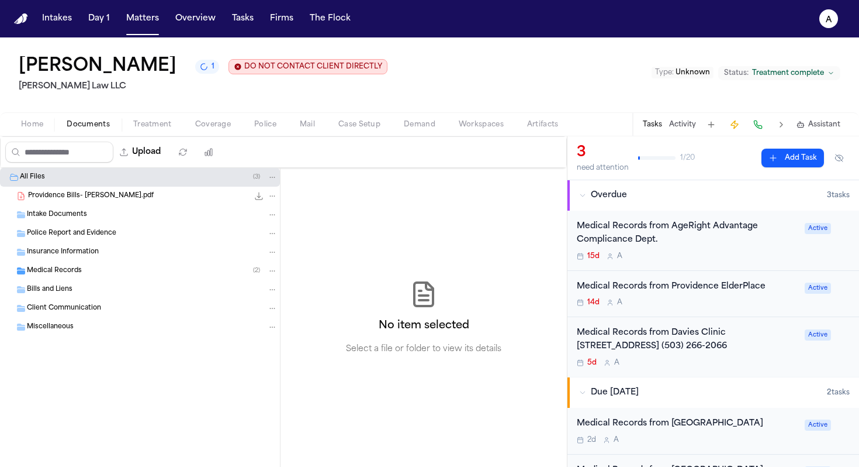
click at [734, 315] on div "Medical Records from Providence ElderPlace 14d A Active" at bounding box center [714, 294] width 292 height 47
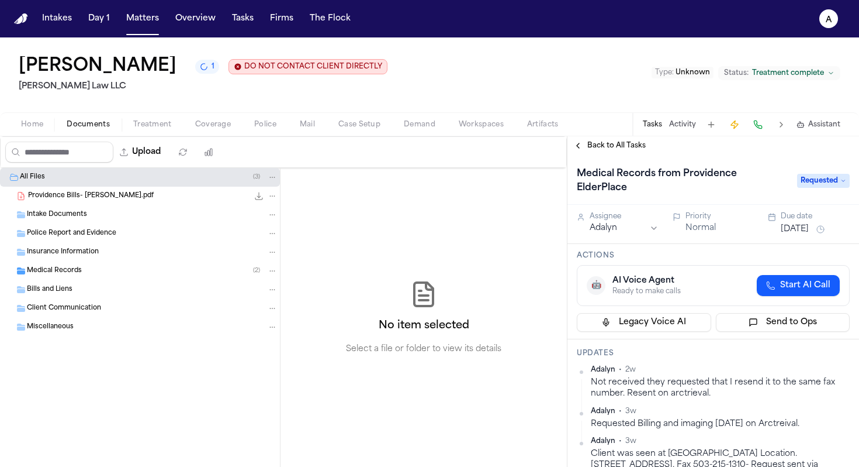
click at [619, 149] on span "Back to All Tasks" at bounding box center [617, 145] width 58 height 9
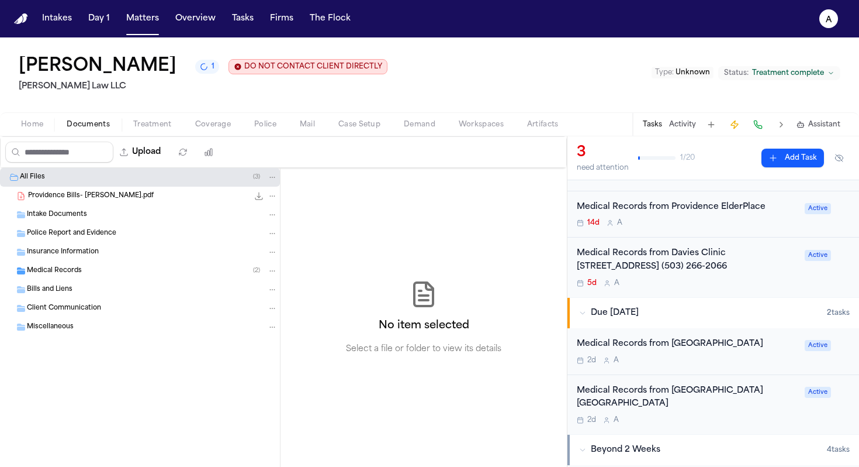
scroll to position [79, 0]
click at [746, 416] on div "2d A" at bounding box center [687, 420] width 221 height 9
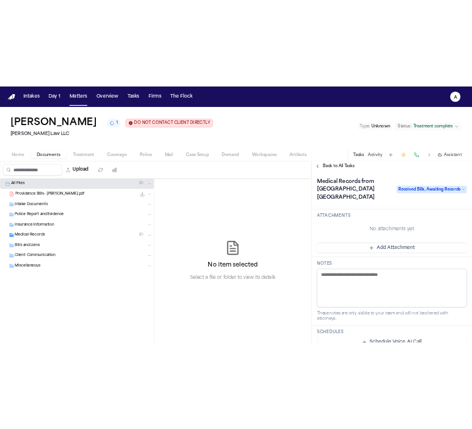
scroll to position [379, 0]
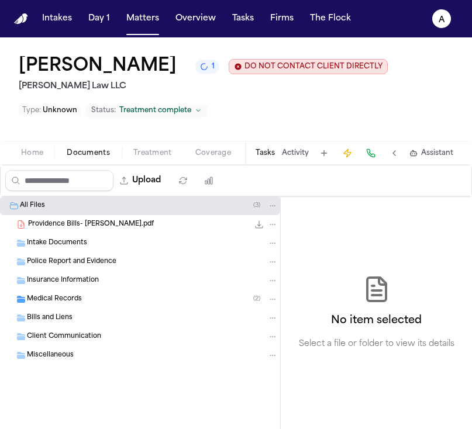
click at [274, 157] on button "Tasks" at bounding box center [264, 153] width 19 height 9
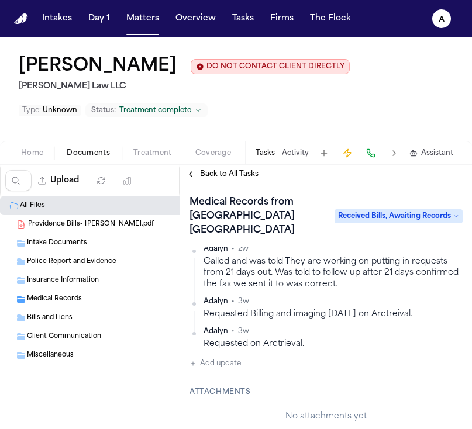
scroll to position [247, 0]
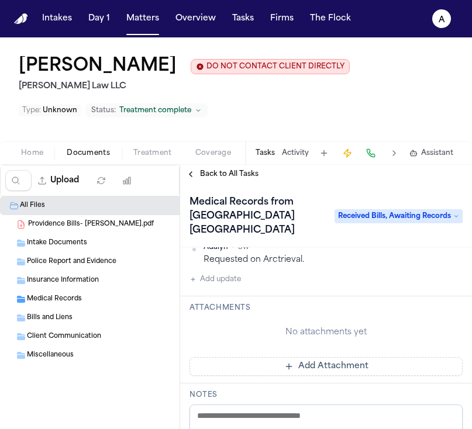
click at [346, 357] on button "Add Attachment" at bounding box center [325, 366] width 273 height 19
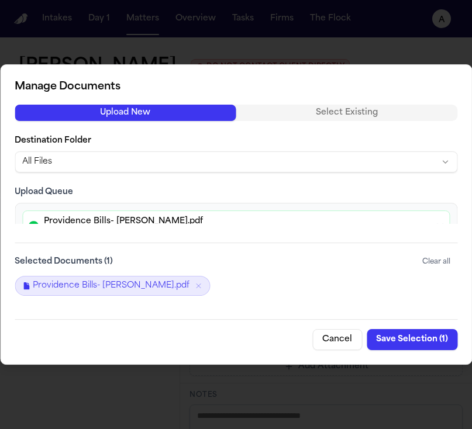
click at [429, 340] on button "Save Selection ( 1 )" at bounding box center [412, 339] width 91 height 21
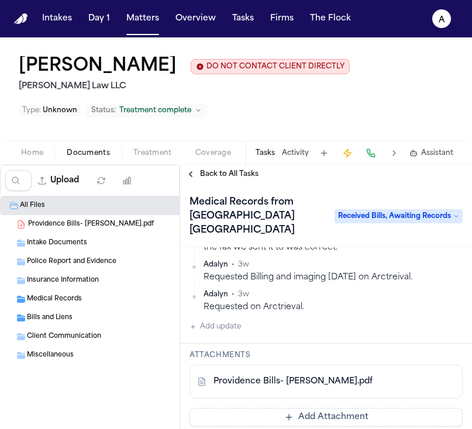
scroll to position [199, 0]
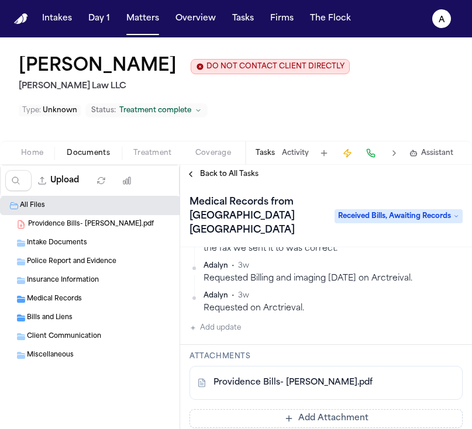
click at [217, 321] on button "Add update" at bounding box center [214, 328] width 51 height 14
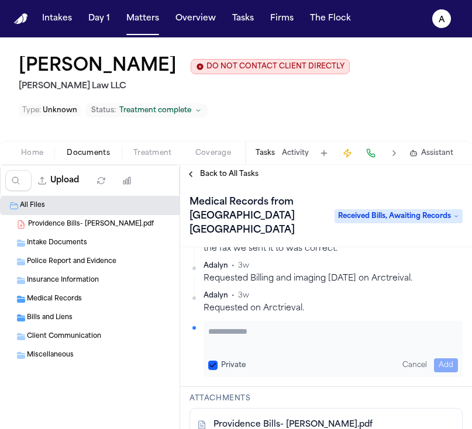
click at [224, 326] on textarea "Add your update" at bounding box center [333, 337] width 250 height 23
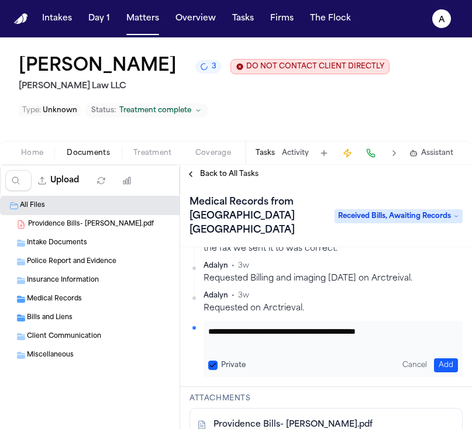
type textarea "**********"
click at [214, 361] on button "Private" at bounding box center [212, 365] width 9 height 9
click at [446, 358] on button "Add" at bounding box center [446, 365] width 24 height 14
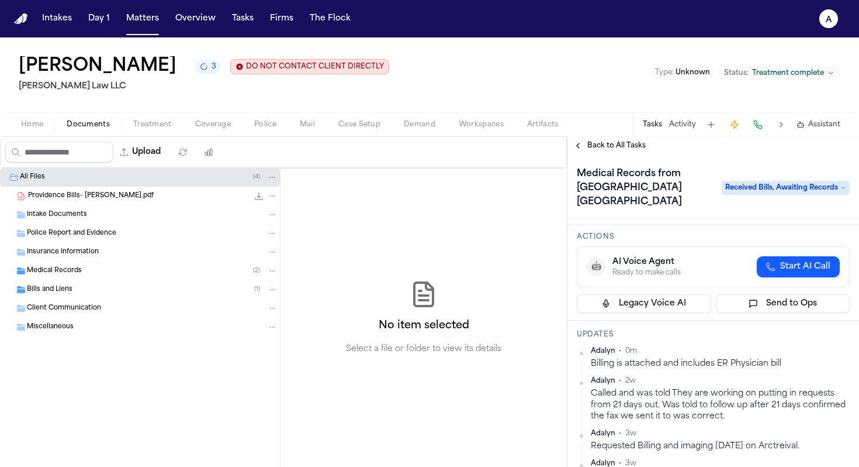
scroll to position [36, 0]
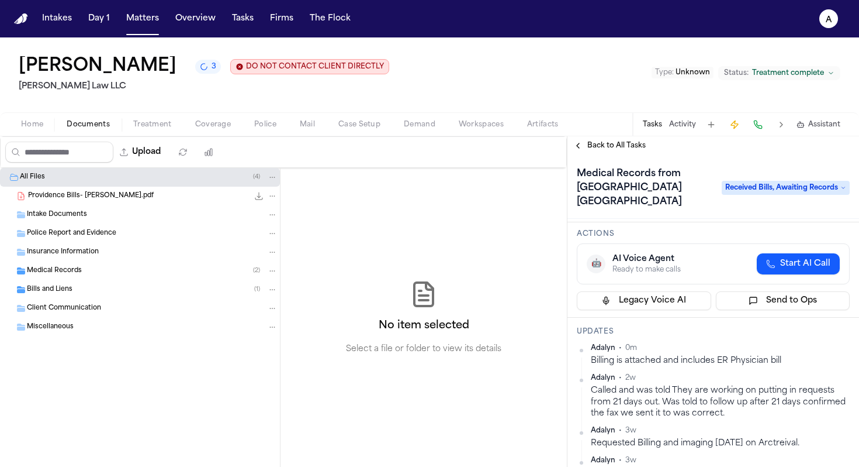
click at [624, 150] on span "Back to All Tasks" at bounding box center [617, 145] width 58 height 9
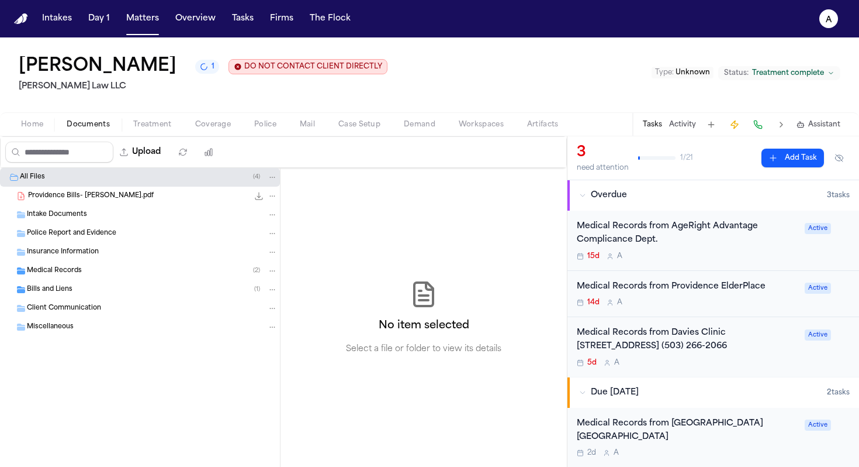
click at [721, 256] on div "15d A" at bounding box center [687, 255] width 221 height 9
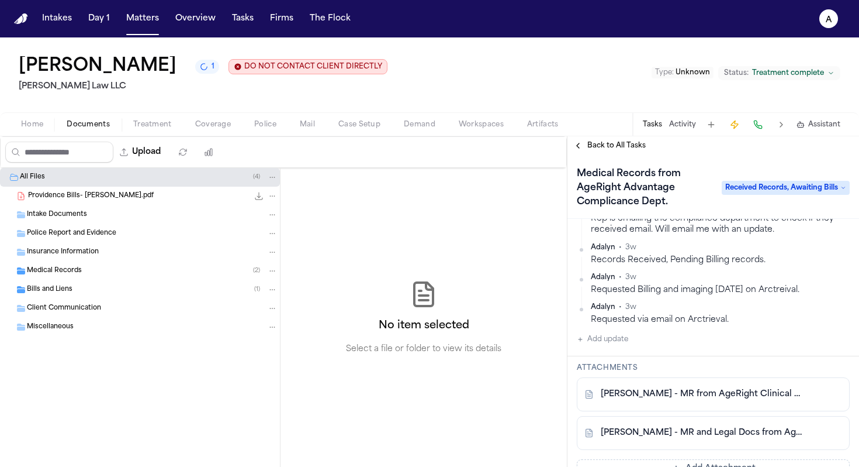
scroll to position [192, 0]
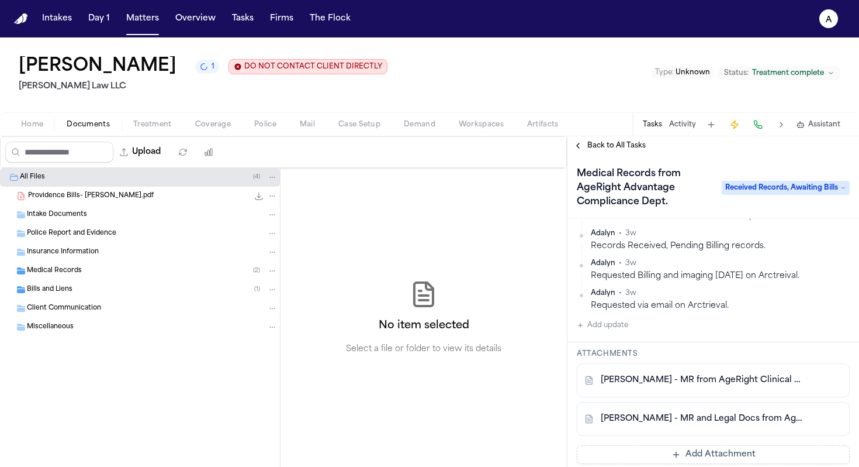
click at [736, 384] on link "S. Sheppard - MR from AgeRight Clinical Services - 1.1.23 to 7.17.25" at bounding box center [702, 380] width 202 height 12
click at [610, 148] on span "Back to All Tasks" at bounding box center [617, 145] width 58 height 9
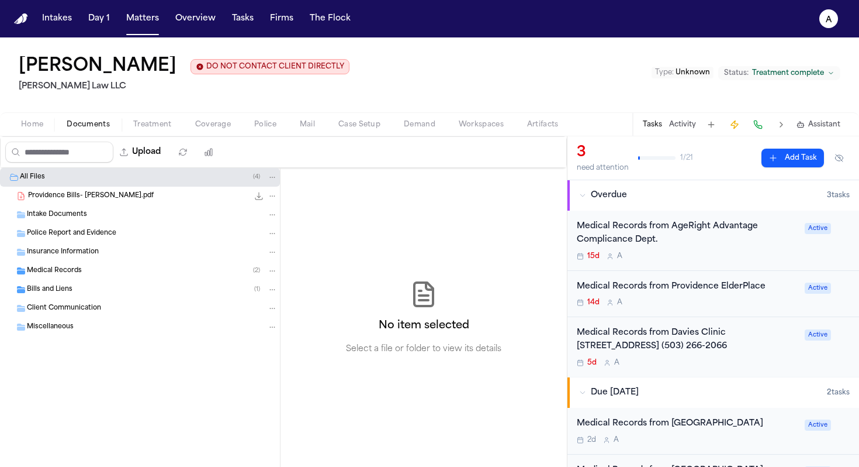
click at [705, 315] on div "Medical Records from Providence ElderPlace 14d A Active" at bounding box center [714, 294] width 292 height 47
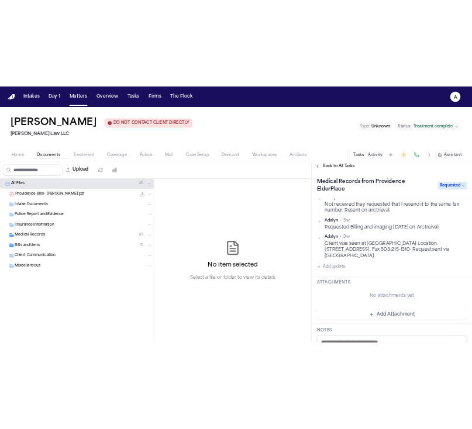
scroll to position [30, 0]
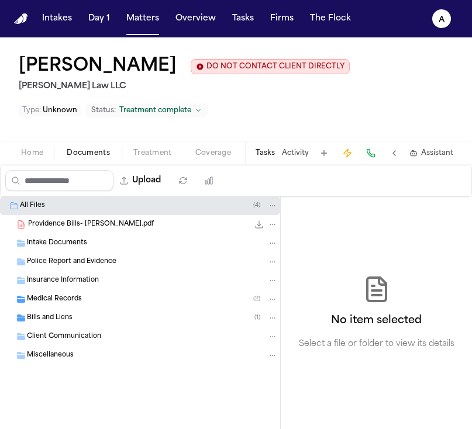
click at [269, 156] on button "Tasks" at bounding box center [264, 153] width 19 height 9
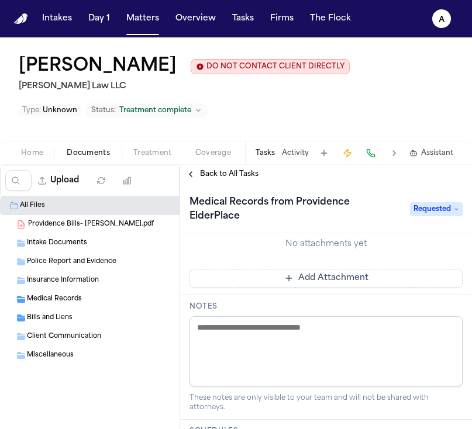
scroll to position [333, 0]
click at [217, 178] on span "Back to All Tasks" at bounding box center [229, 174] width 58 height 9
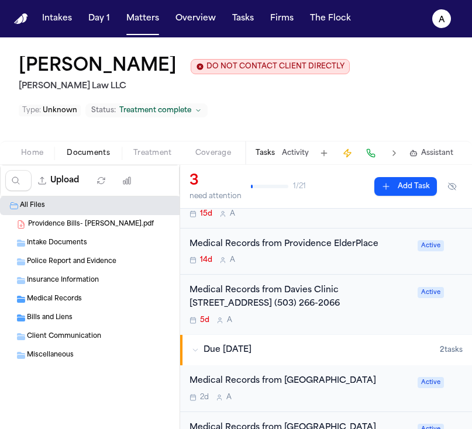
scroll to position [70, 0]
click at [368, 261] on div "14d A" at bounding box center [299, 260] width 221 height 9
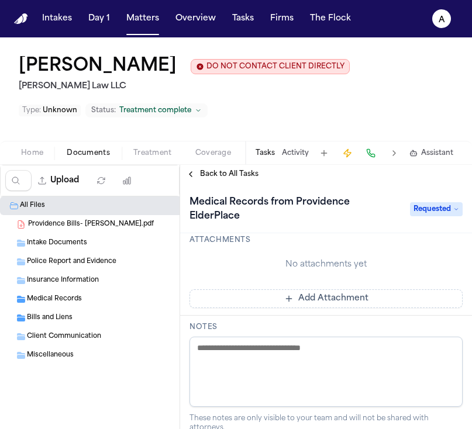
scroll to position [268, 0]
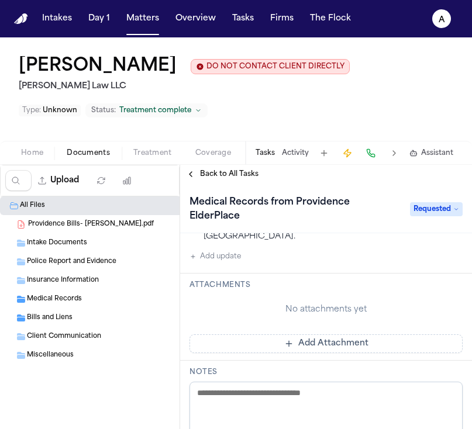
click at [223, 172] on span "Back to All Tasks" at bounding box center [229, 174] width 58 height 9
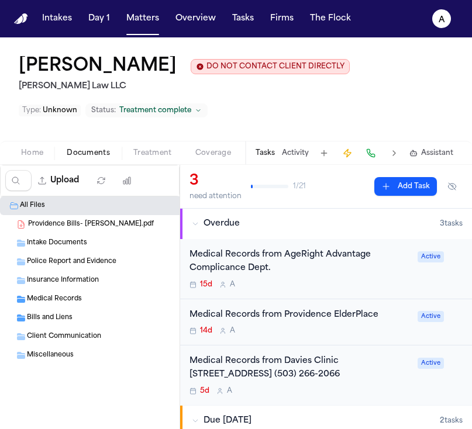
click at [349, 280] on div "Medical Records from AgeRight Advantage Complicance Dept. 15d A" at bounding box center [299, 268] width 221 height 41
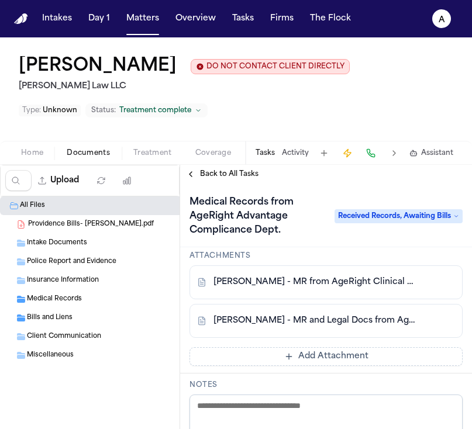
scroll to position [320, 0]
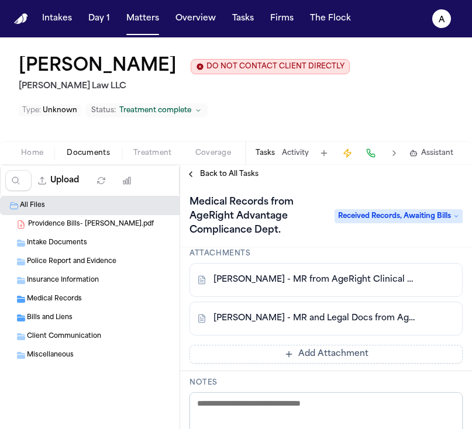
click at [415, 285] on button at bounding box center [424, 280] width 19 height 19
click at [261, 158] on button "Tasks" at bounding box center [264, 153] width 19 height 9
click at [242, 176] on span "Back to All Tasks" at bounding box center [229, 174] width 58 height 9
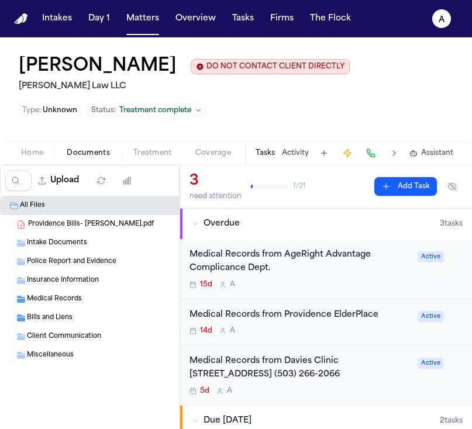
click at [340, 275] on div "Medical Records from AgeRight Advantage Complicance Dept." at bounding box center [299, 261] width 221 height 27
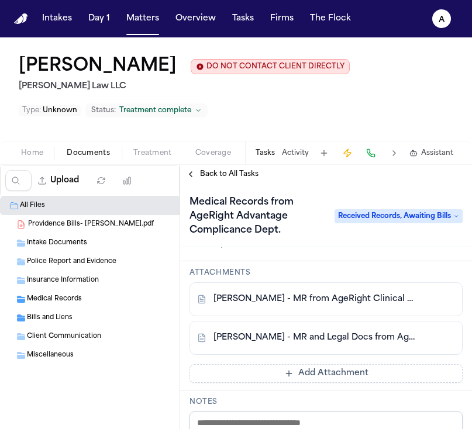
scroll to position [305, 0]
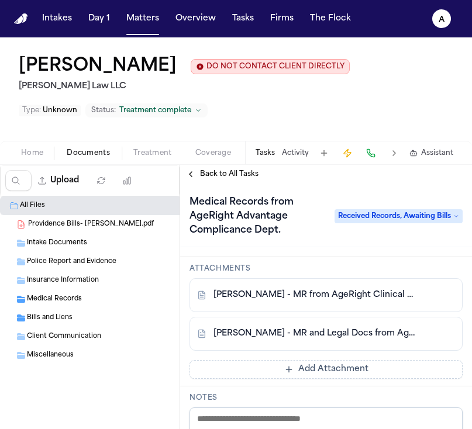
click at [371, 303] on div "S. Sheppard - MR from AgeRight Clinical Services - 1.1.23 to 7.17.25" at bounding box center [325, 295] width 273 height 34
click at [386, 300] on link "S. Sheppard - MR from AgeRight Clinical Services - 1.1.23 to 7.17.25" at bounding box center [314, 295] width 202 height 12
click at [219, 171] on span "Back to All Tasks" at bounding box center [229, 174] width 58 height 9
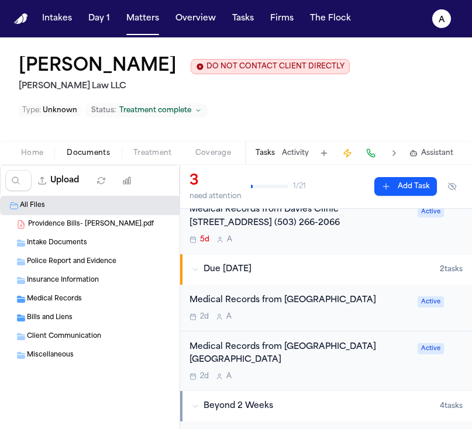
scroll to position [152, 0]
click at [355, 371] on div "2d A" at bounding box center [299, 375] width 221 height 9
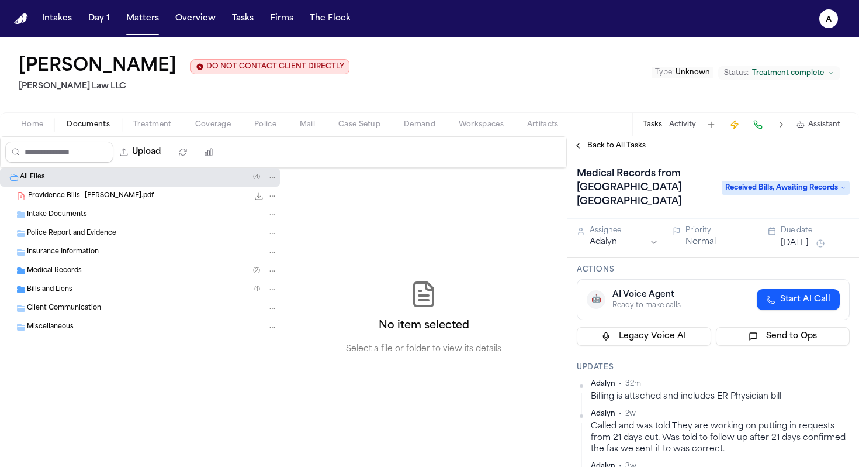
click at [120, 25] on div "Intakes Day 1 Matters Overview Tasks Firms The Flock" at bounding box center [196, 18] width 318 height 21
click at [136, 24] on button "Matters" at bounding box center [143, 18] width 42 height 21
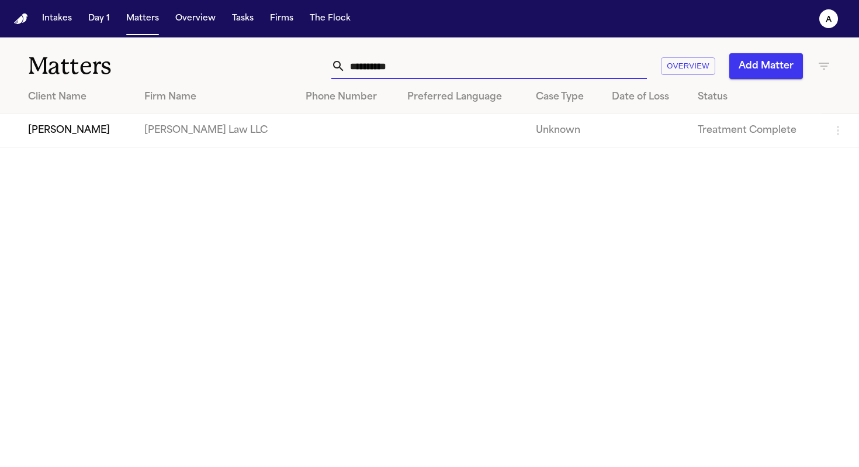
drag, startPoint x: 431, startPoint y: 70, endPoint x: 329, endPoint y: 63, distance: 103.1
click at [329, 63] on div "**********" at bounding box center [541, 66] width 581 height 26
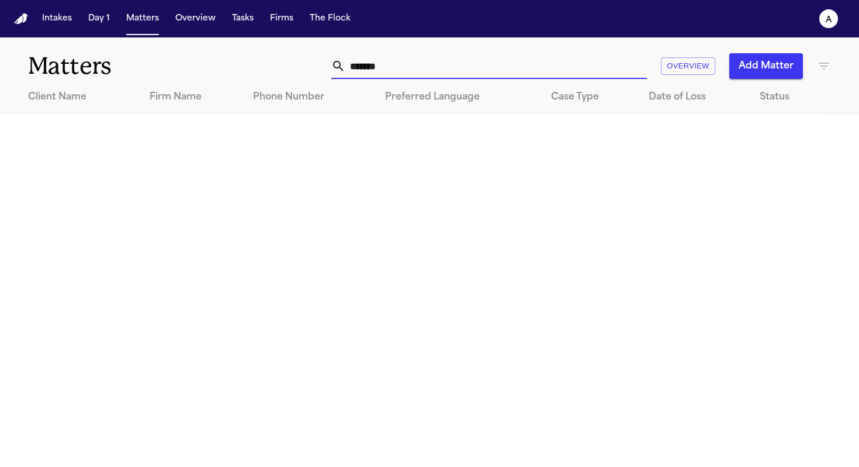
type input "******"
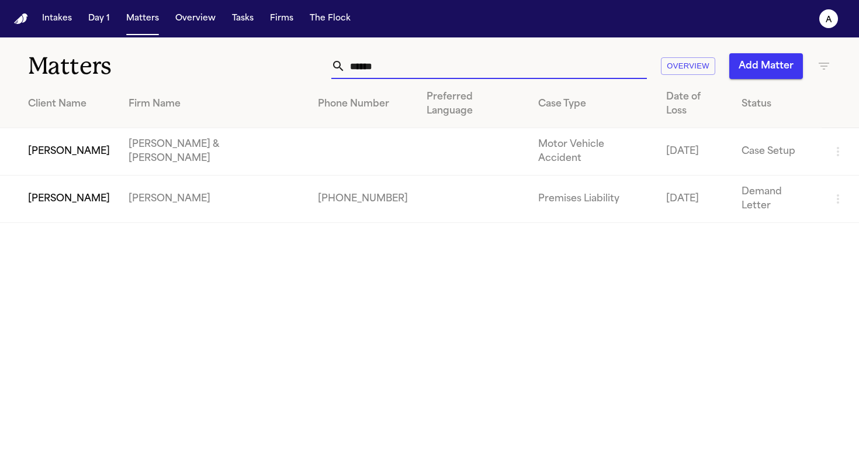
drag, startPoint x: 405, startPoint y: 68, endPoint x: 317, endPoint y: 66, distance: 87.7
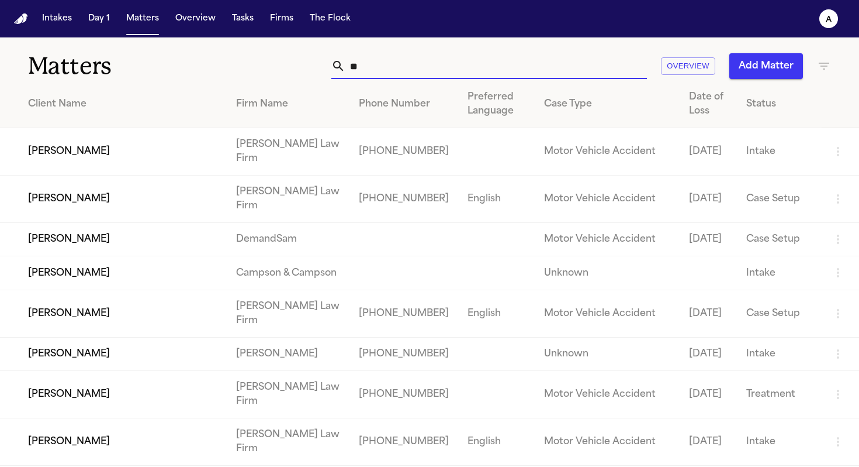
type input "*"
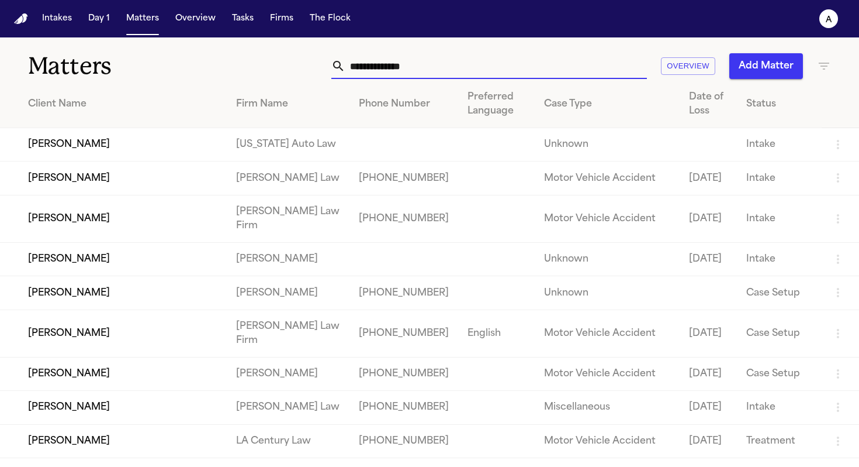
type input "*"
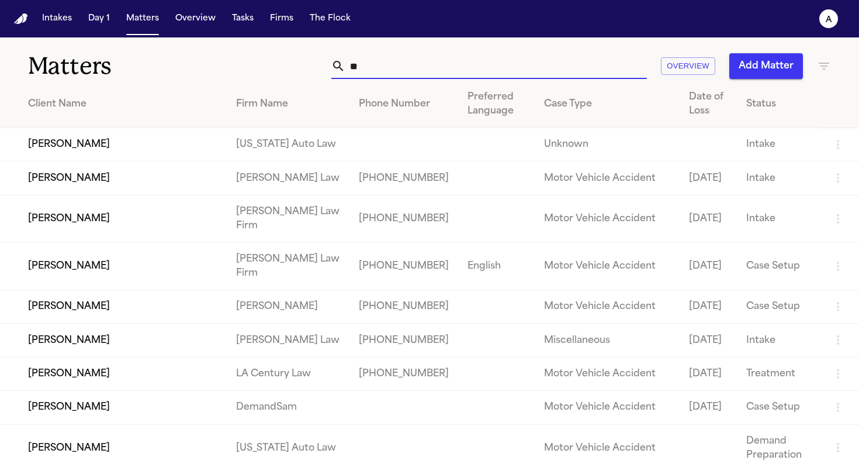
type input "*"
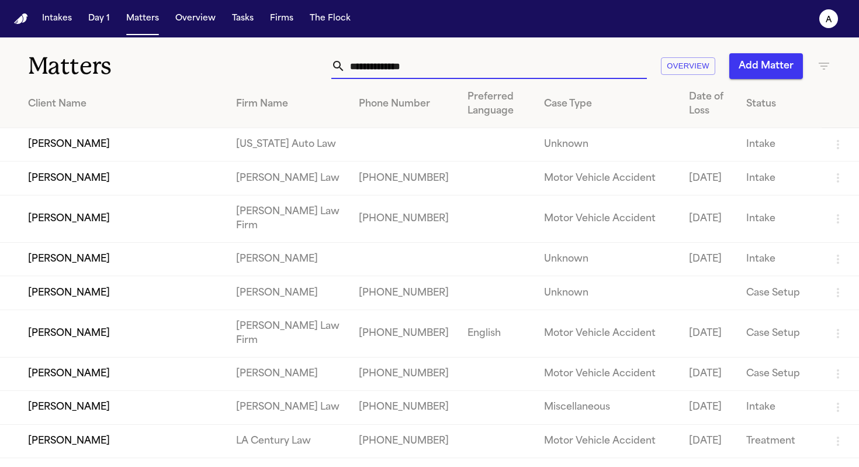
click at [419, 61] on input "text" at bounding box center [497, 66] width 302 height 26
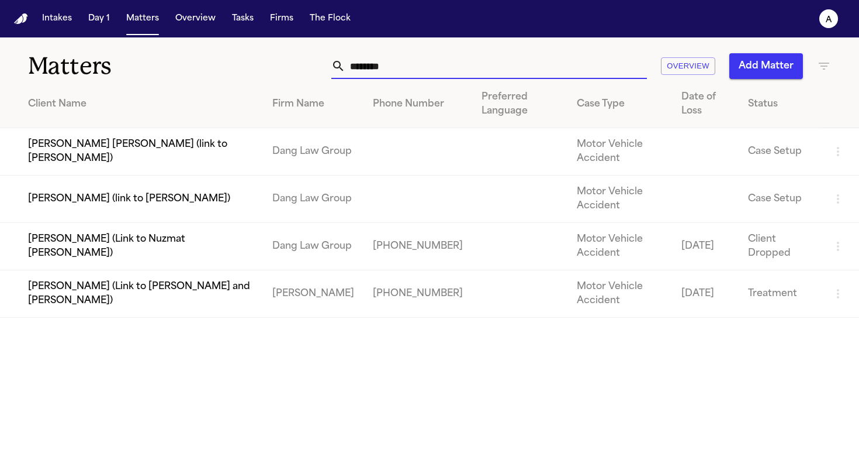
drag, startPoint x: 419, startPoint y: 61, endPoint x: 254, endPoint y: 57, distance: 164.9
click at [254, 58] on div "******** Overview Add Matter" at bounding box center [541, 66] width 581 height 26
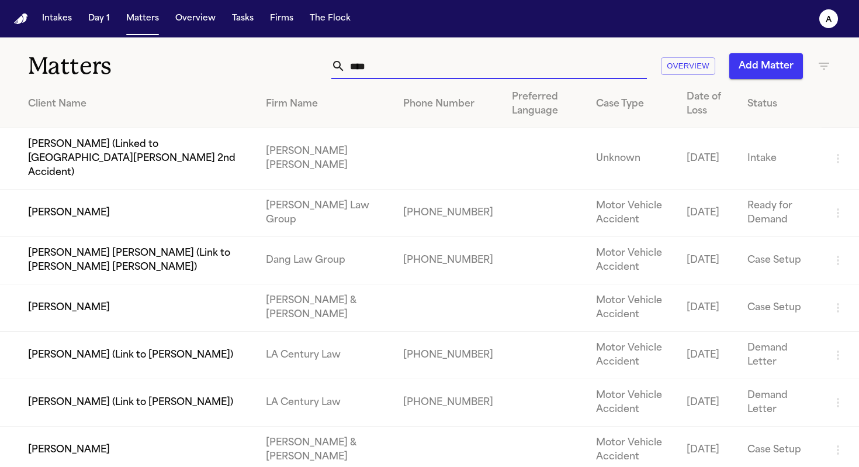
type input "*****"
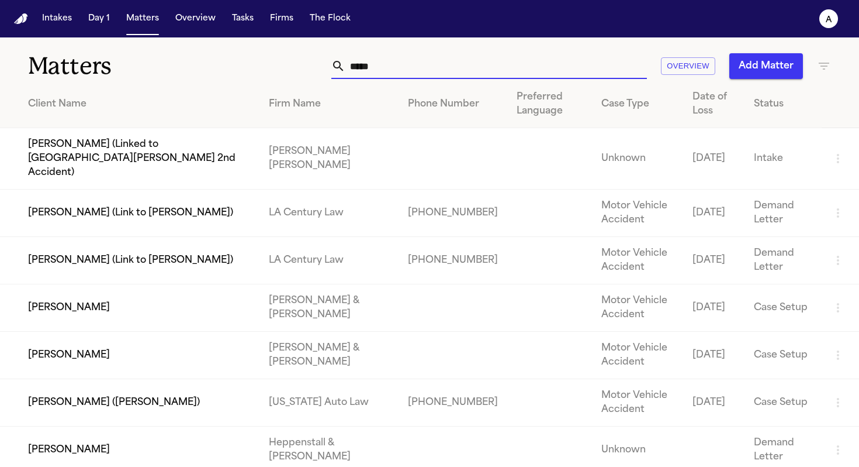
drag, startPoint x: 385, startPoint y: 67, endPoint x: 322, endPoint y: 63, distance: 63.3
click at [322, 63] on div "***** Overview Add Matter" at bounding box center [541, 66] width 581 height 26
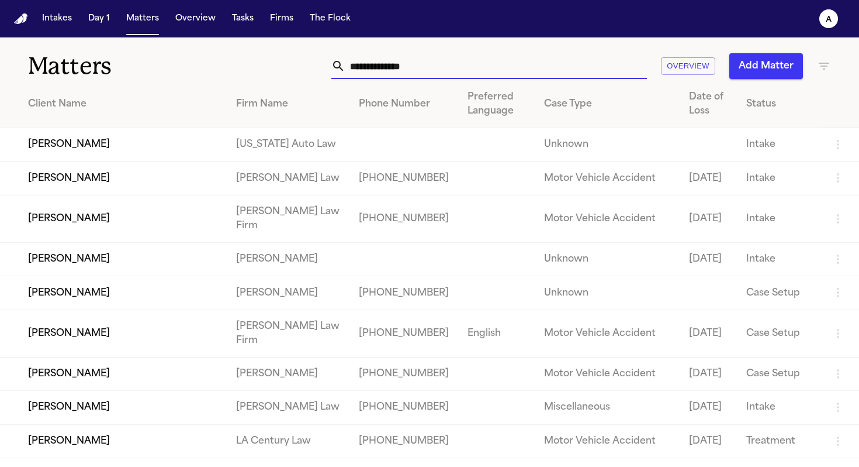
click at [279, 70] on div "Overview Add Matter" at bounding box center [541, 66] width 581 height 26
click at [382, 73] on input "text" at bounding box center [497, 66] width 302 height 26
click at [254, 64] on div "Overview Add Matter" at bounding box center [541, 66] width 581 height 26
click at [406, 146] on td at bounding box center [404, 144] width 109 height 33
click at [217, 106] on div "Client Name" at bounding box center [122, 104] width 189 height 14
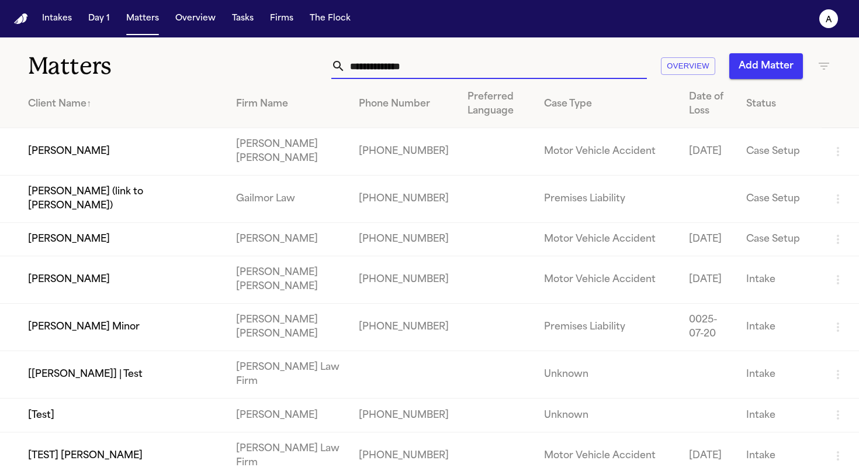
click at [435, 66] on input "text" at bounding box center [497, 66] width 302 height 26
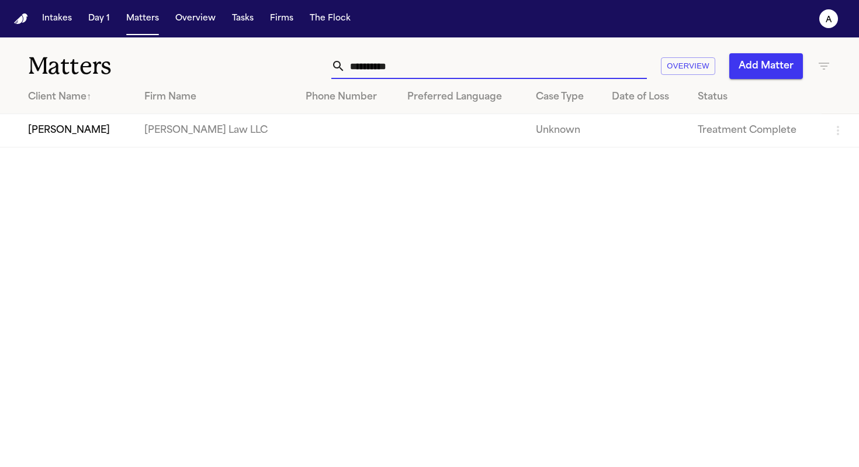
type input "**********"
click at [166, 127] on td "[PERSON_NAME] Law LLC" at bounding box center [215, 130] width 161 height 33
click at [203, 131] on td "[PERSON_NAME] Law LLC" at bounding box center [215, 130] width 161 height 33
click at [94, 137] on td "Nancy Ptacek" at bounding box center [67, 130] width 135 height 33
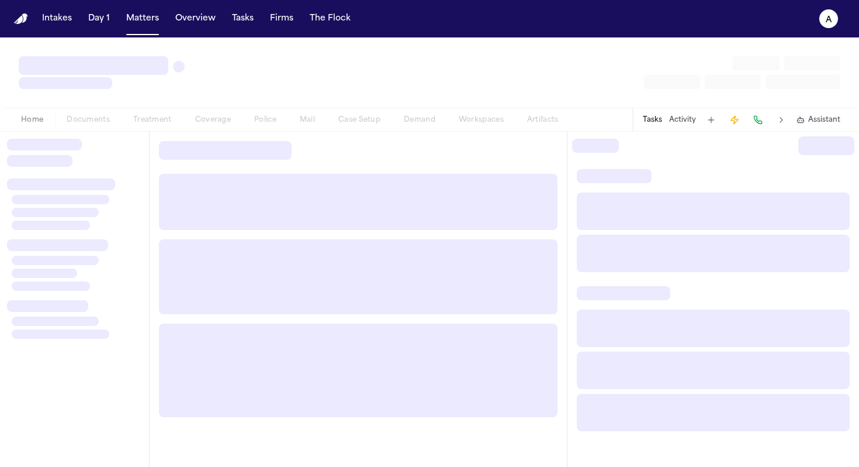
click at [94, 137] on div at bounding box center [74, 299] width 149 height 335
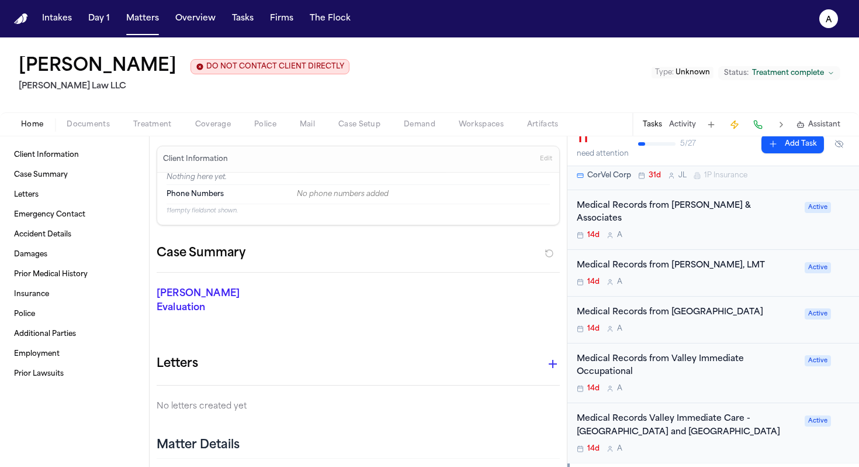
scroll to position [301, 0]
click at [693, 379] on div "Medical Records from Valley Immediate Occupational" at bounding box center [687, 365] width 221 height 27
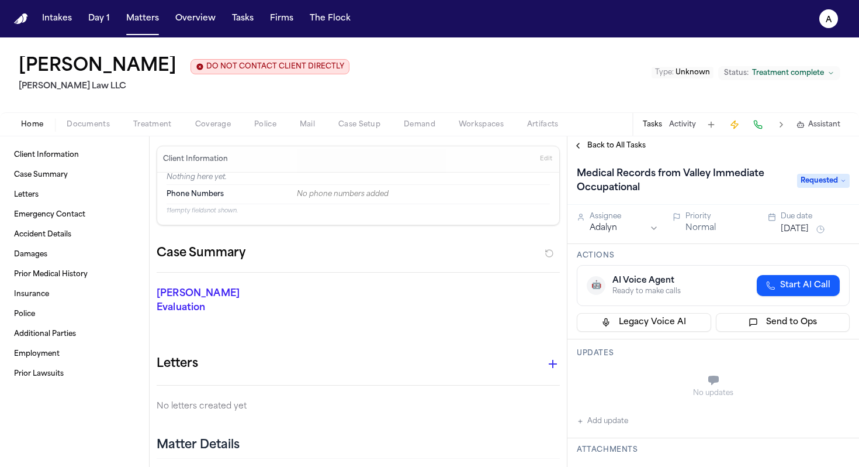
scroll to position [51, 0]
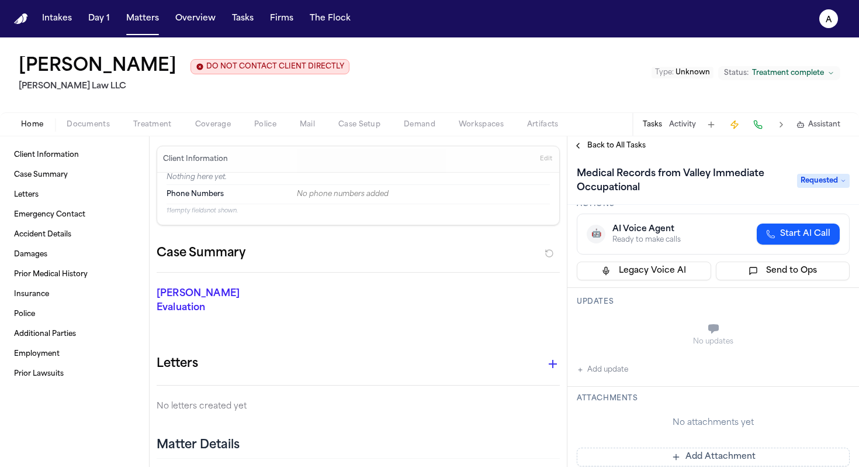
click at [710, 192] on h1 "Medical Records from Valley Immediate Occupational" at bounding box center [681, 180] width 218 height 33
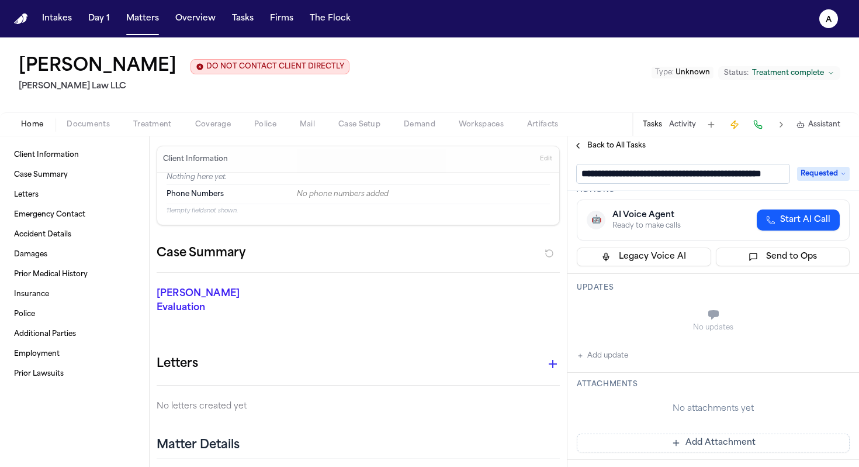
scroll to position [1, 51]
drag, startPoint x: 635, startPoint y: 176, endPoint x: 827, endPoint y: 179, distance: 192.4
click at [828, 179] on div "**********" at bounding box center [713, 173] width 273 height 19
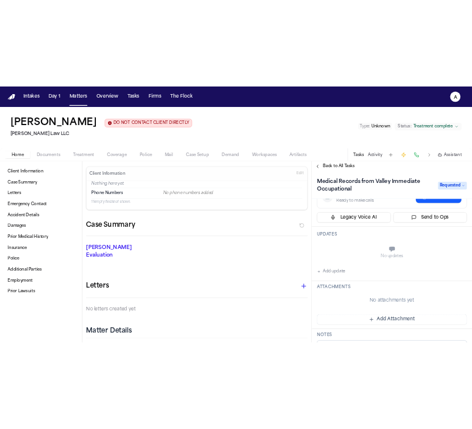
scroll to position [0, 0]
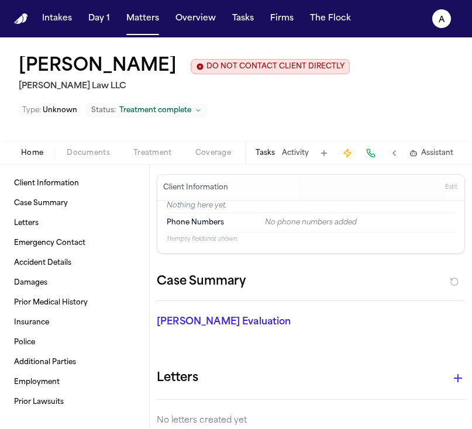
click at [265, 155] on button "Tasks" at bounding box center [264, 153] width 19 height 9
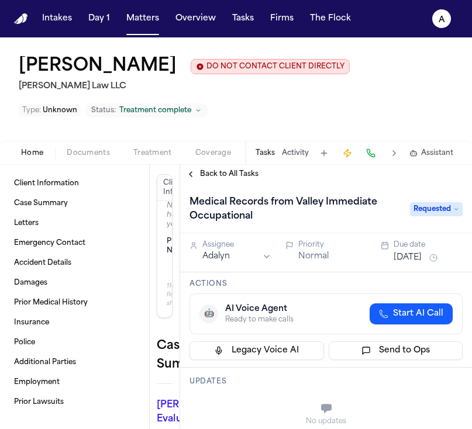
scroll to position [102, 0]
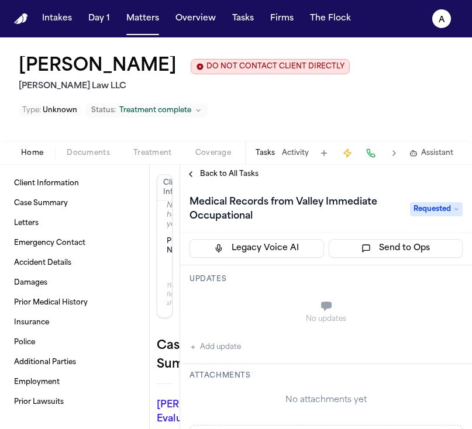
click at [226, 344] on button "Add update" at bounding box center [214, 347] width 51 height 14
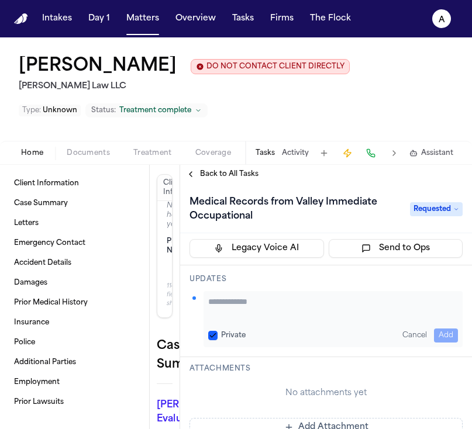
click at [215, 326] on div "Private Cancel Add" at bounding box center [332, 319] width 259 height 56
click at [215, 331] on button "Private" at bounding box center [212, 335] width 9 height 9
click at [231, 298] on textarea "Add your update" at bounding box center [333, 307] width 250 height 23
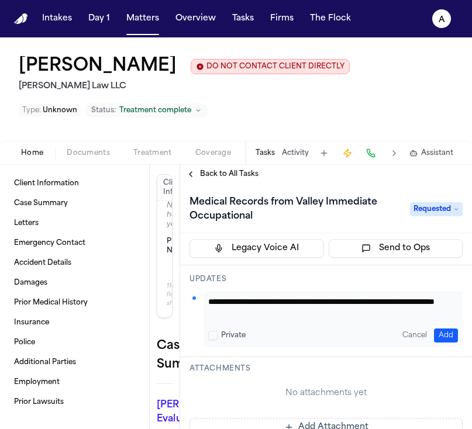
type textarea "**********"
click at [443, 332] on button "Add" at bounding box center [446, 336] width 24 height 14
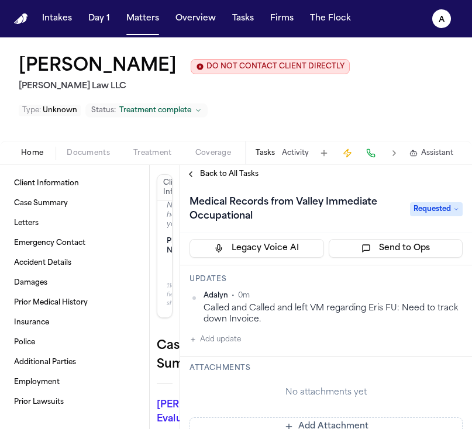
click at [265, 158] on button "Tasks" at bounding box center [264, 153] width 19 height 9
click at [268, 154] on button "Tasks" at bounding box center [264, 153] width 19 height 9
click at [249, 179] on span "Back to All Tasks" at bounding box center [229, 174] width 58 height 9
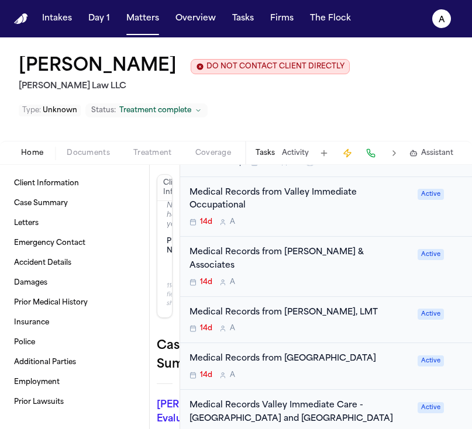
scroll to position [344, 0]
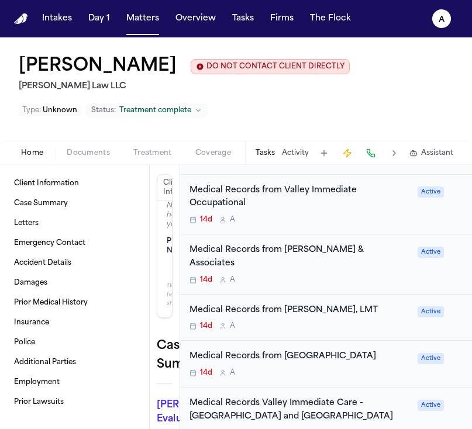
click at [393, 275] on div "14d A" at bounding box center [299, 279] width 221 height 9
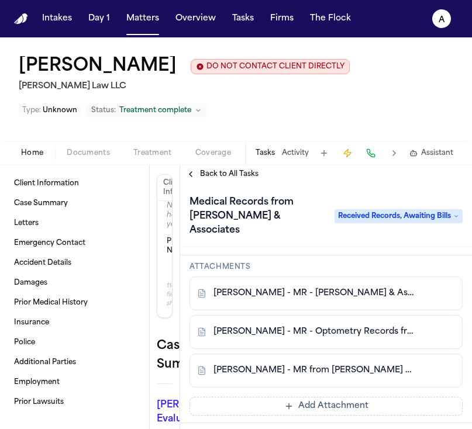
scroll to position [229, 0]
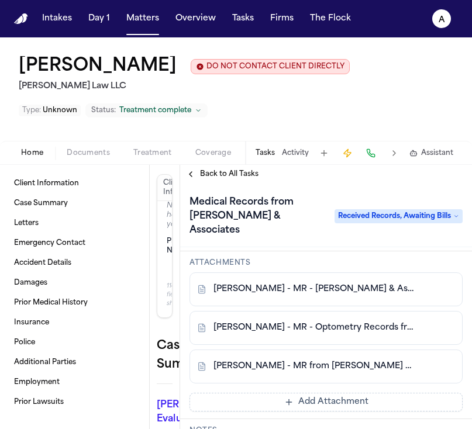
click at [351, 285] on div "N. Ptacek - MR - Barnes & Associates - 1.7.25" at bounding box center [325, 289] width 273 height 34
click at [364, 284] on link "N. Ptacek - MR - Barnes & Associates - 1.7.25" at bounding box center [314, 290] width 202 height 12
click at [339, 322] on link "N. Ptacek - MR - Optometry Records from Barnes & Associates - 12.26.24" at bounding box center [314, 328] width 202 height 12
click at [306, 361] on link "N. Ptacek - MR from Dr Barnes & Associates - 12.9.24" at bounding box center [314, 367] width 202 height 12
click at [415, 280] on button at bounding box center [424, 289] width 19 height 19
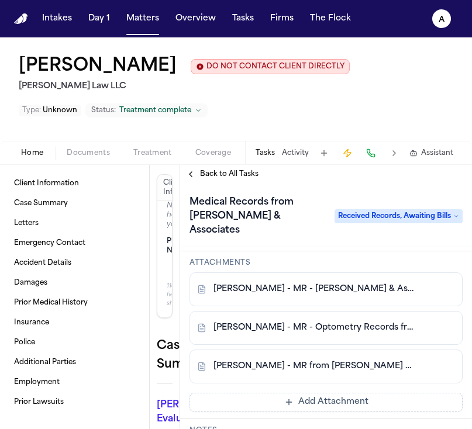
click at [319, 322] on link "N. Ptacek - MR - Optometry Records from Barnes & Associates - 12.26.24" at bounding box center [314, 328] width 202 height 12
click at [405, 361] on link "N. Ptacek - MR from Dr Barnes & Associates - 12.9.24" at bounding box center [314, 367] width 202 height 12
click at [125, 29] on nav "Intakes Day 1 Matters Overview Tasks Firms The Flock A" at bounding box center [236, 18] width 472 height 37
click at [137, 20] on button "Matters" at bounding box center [143, 18] width 42 height 21
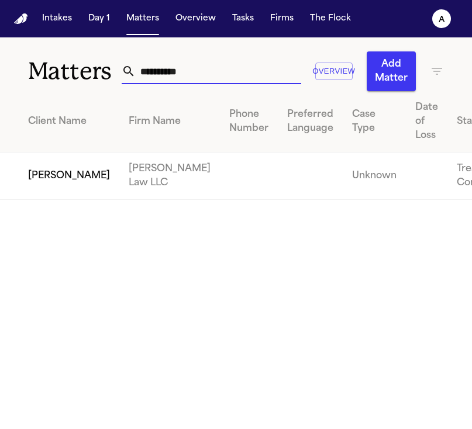
drag, startPoint x: 187, startPoint y: 70, endPoint x: 71, endPoint y: 60, distance: 116.7
click at [71, 60] on div "**********" at bounding box center [236, 64] width 472 height 54
type input "**********"
click at [220, 170] on td at bounding box center [249, 176] width 58 height 47
click at [220, 181] on td at bounding box center [249, 176] width 58 height 47
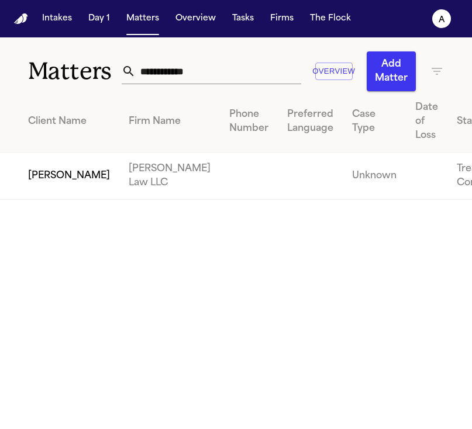
click at [220, 181] on td at bounding box center [249, 176] width 58 height 47
click at [26, 183] on td "[PERSON_NAME]" at bounding box center [59, 176] width 119 height 47
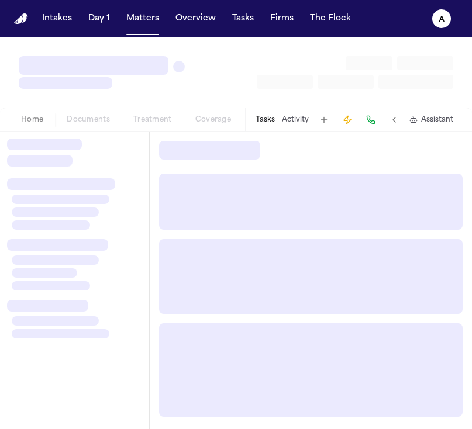
click at [26, 183] on div at bounding box center [61, 184] width 108 height 12
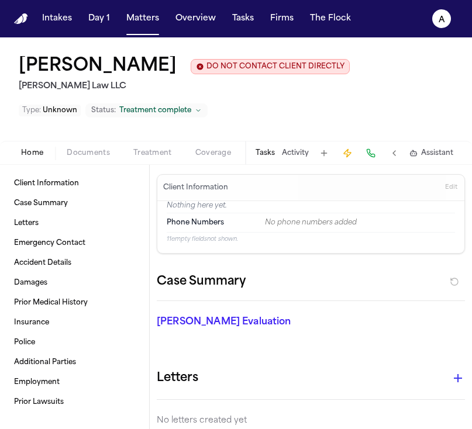
click at [269, 150] on button "Tasks" at bounding box center [264, 153] width 19 height 9
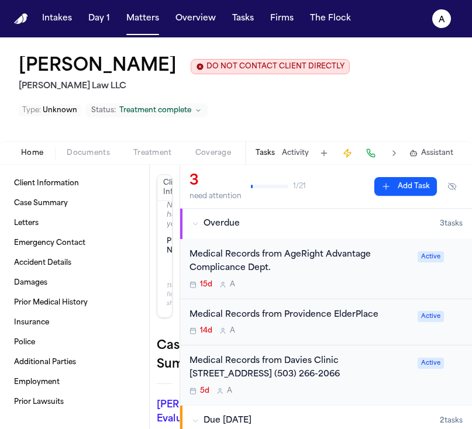
scroll to position [59, 0]
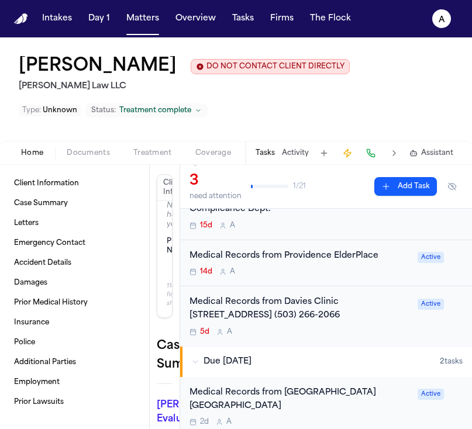
click at [323, 275] on div "14d A" at bounding box center [299, 271] width 221 height 9
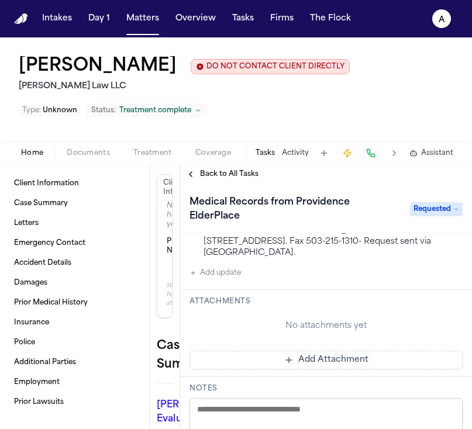
scroll to position [175, 0]
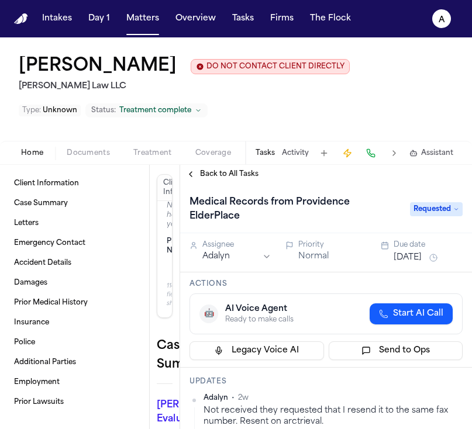
scroll to position [175, 0]
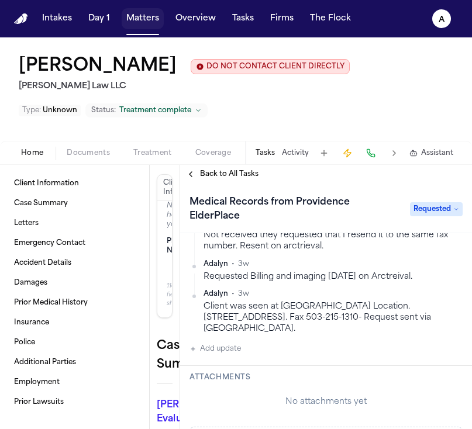
click at [140, 22] on button "Matters" at bounding box center [143, 18] width 42 height 21
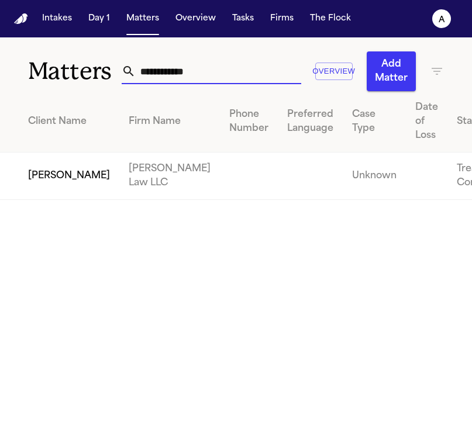
click at [203, 77] on input "**********" at bounding box center [218, 71] width 165 height 26
click at [216, 77] on input "**********" at bounding box center [218, 71] width 165 height 26
drag, startPoint x: 234, startPoint y: 69, endPoint x: 39, endPoint y: 56, distance: 195.7
click at [39, 56] on div "**********" at bounding box center [236, 64] width 472 height 54
type input "**********"
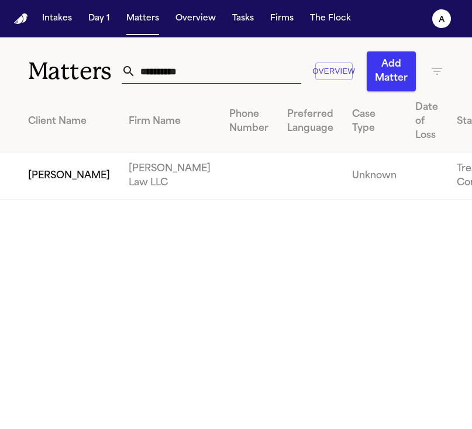
click at [122, 181] on td "[PERSON_NAME] Law LLC" at bounding box center [169, 176] width 101 height 47
click at [447, 189] on td "Treatment Complete" at bounding box center [481, 176] width 68 height 47
click at [57, 165] on td "[PERSON_NAME]" at bounding box center [59, 176] width 119 height 47
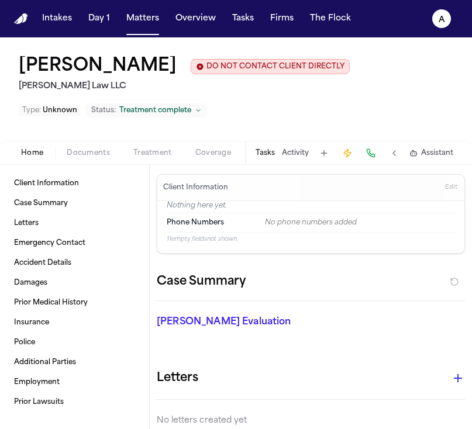
click at [266, 154] on button "Tasks" at bounding box center [264, 153] width 19 height 9
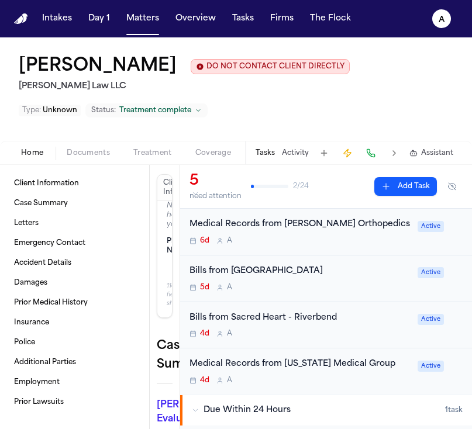
scroll to position [34, 0]
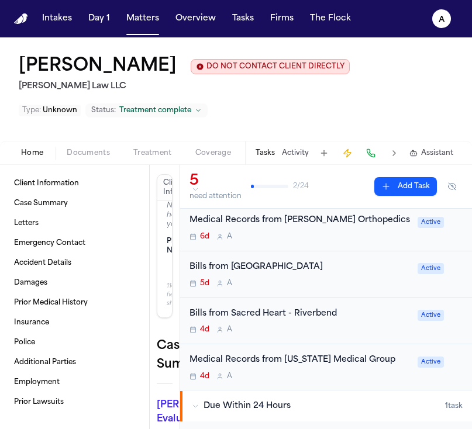
click at [367, 286] on div "5d A" at bounding box center [299, 283] width 221 height 9
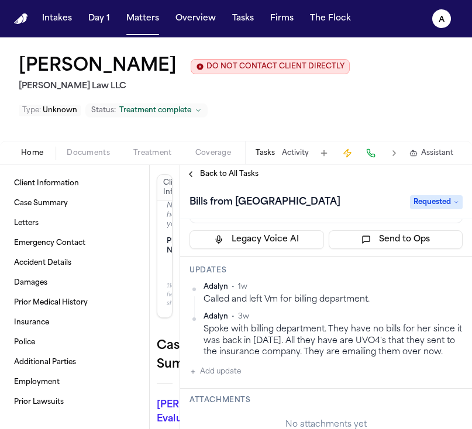
scroll to position [102, 0]
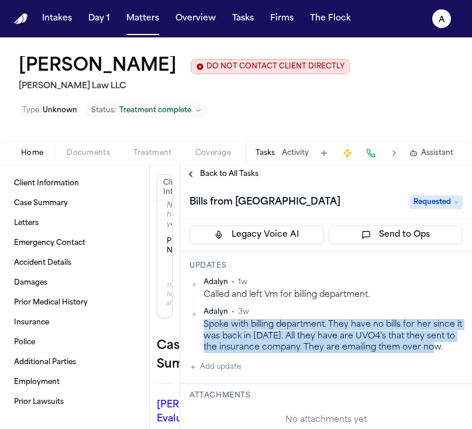
drag, startPoint x: 440, startPoint y: 368, endPoint x: 205, endPoint y: 345, distance: 236.7
click at [204, 344] on div "Spoke with billing department. They have no bills for her since it was back in …" at bounding box center [332, 336] width 259 height 34
copy div "Spoke with billing department. They have no bills for her since it was back in …"
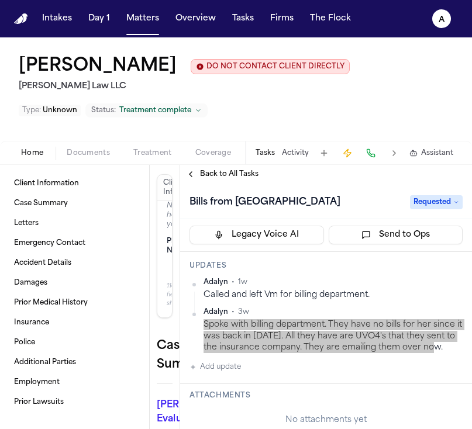
copy div "Spoke with billing department. They have no bills for her since it was back in …"
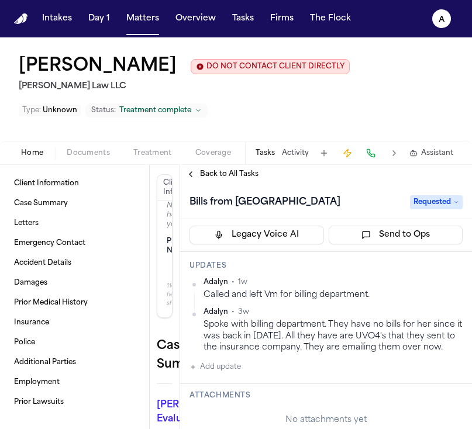
click at [285, 199] on h1 "Bills from [GEOGRAPHIC_DATA]" at bounding box center [265, 202] width 160 height 19
drag, startPoint x: 202, startPoint y: 204, endPoint x: 414, endPoint y: 209, distance: 212.3
click at [414, 209] on div "**********" at bounding box center [325, 202] width 273 height 19
